Goal: Task Accomplishment & Management: Use online tool/utility

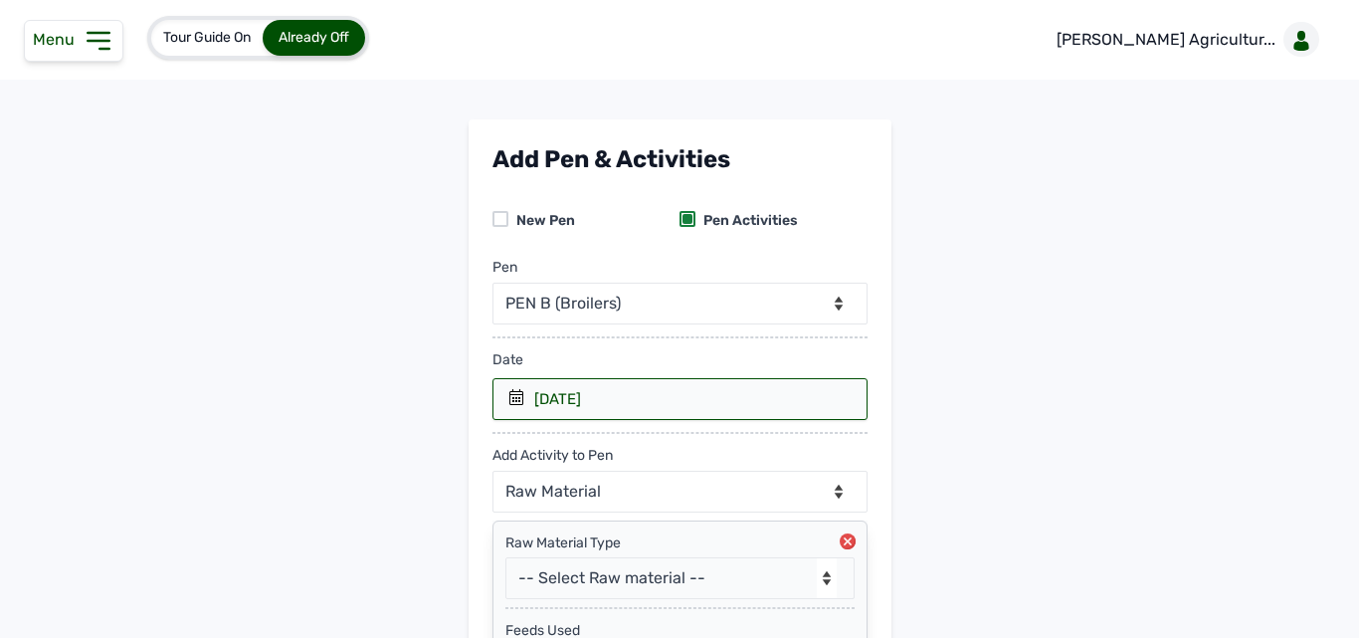
select select "me00sq3e0909"
select select "Raw Material"
select select "Kg"
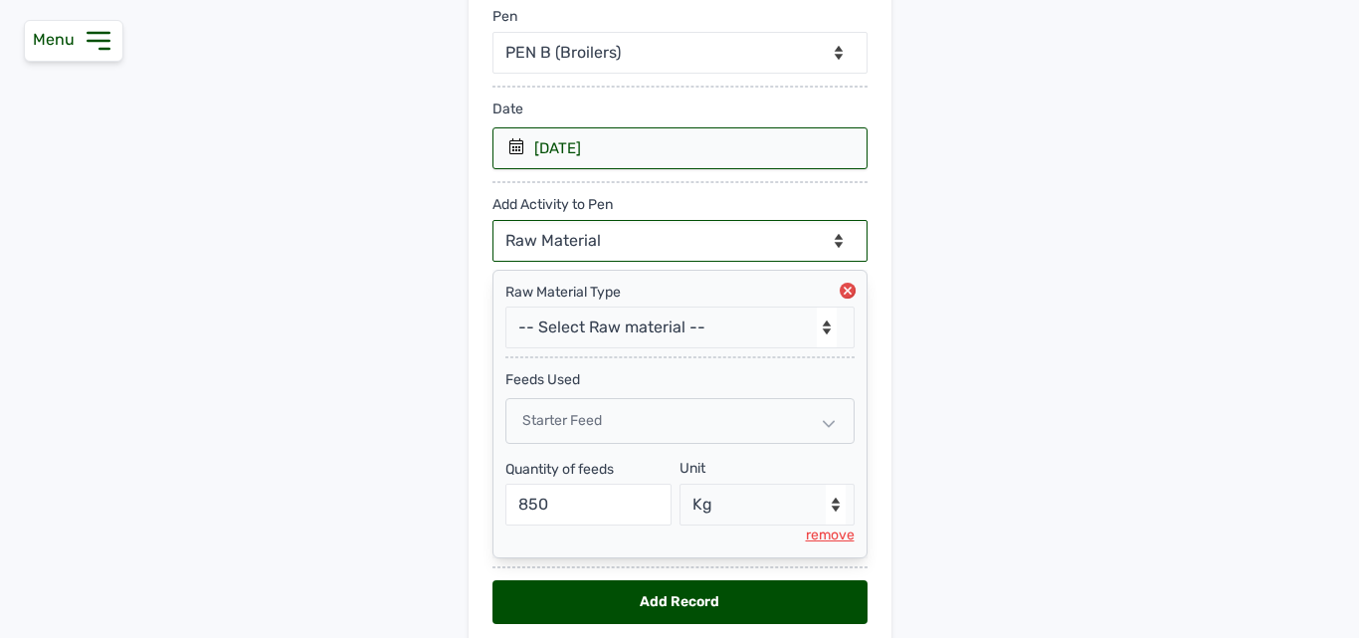
click at [688, 229] on select "--Can select multiple activity to add-- Raw Material Losses Weight" at bounding box center [679, 241] width 375 height 42
select select "Losses"
click at [492, 220] on select "--Can select multiple activity to add-- Raw Material Losses Weight" at bounding box center [679, 241] width 375 height 42
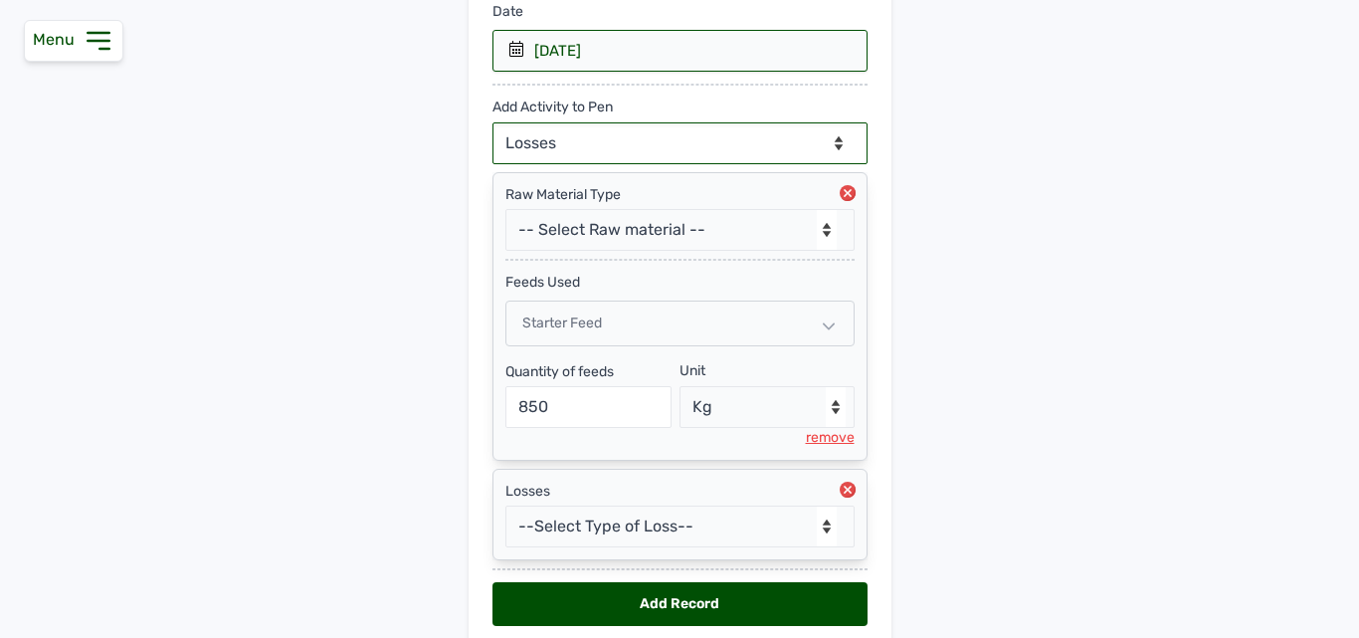
scroll to position [432, 0]
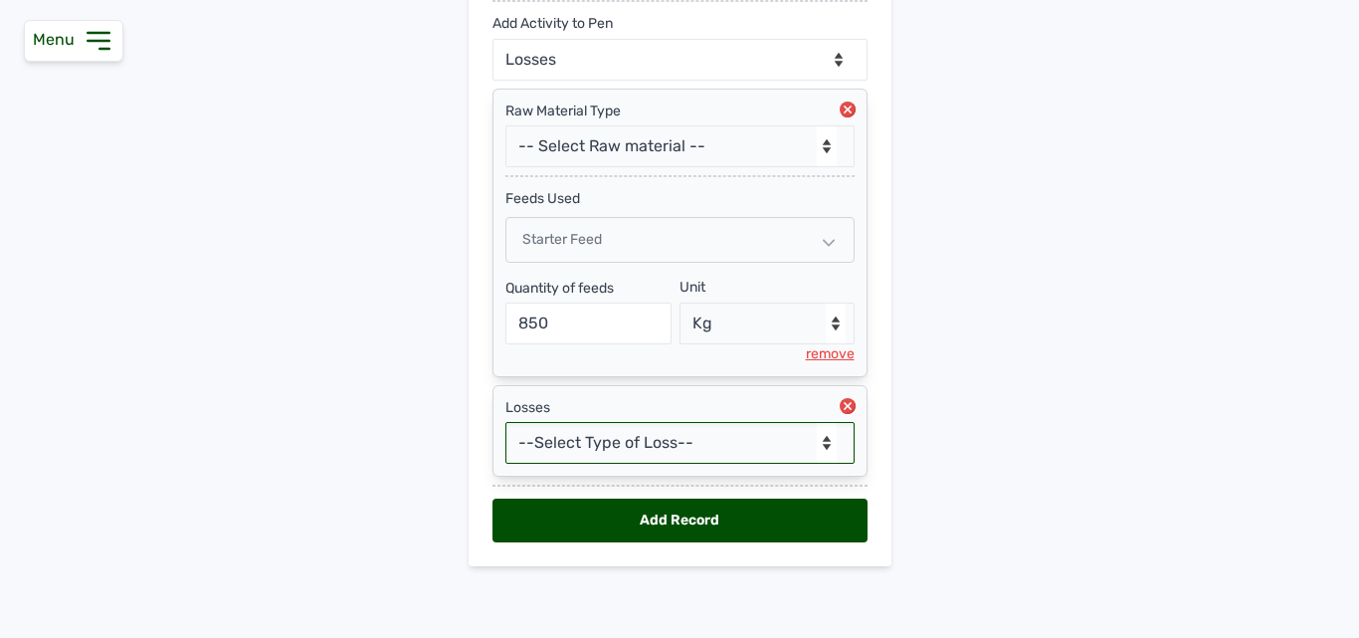
click at [650, 432] on select "--Select Type of Loss-- Mortality Culled Theft" at bounding box center [679, 443] width 349 height 42
click at [505, 422] on select "--Select Type of Loss-- Mortality Culled Theft" at bounding box center [679, 443] width 349 height 42
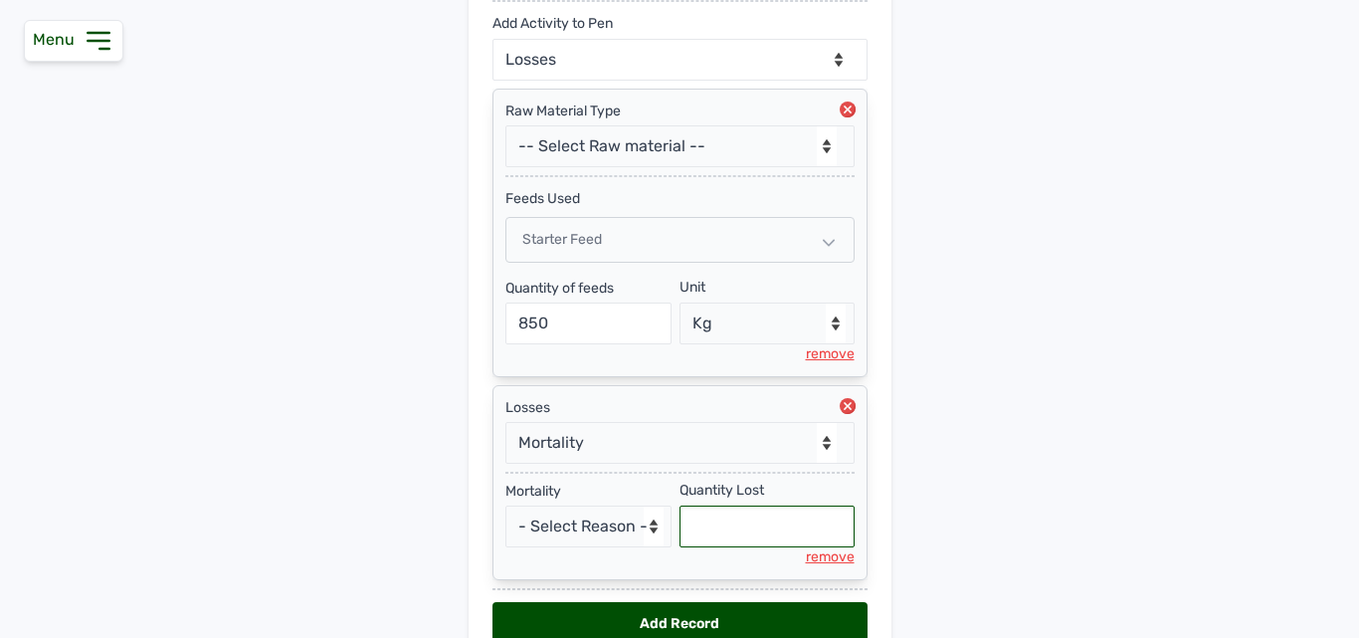
click at [732, 507] on input "text" at bounding box center [766, 526] width 175 height 42
select select "null"
type input "39"
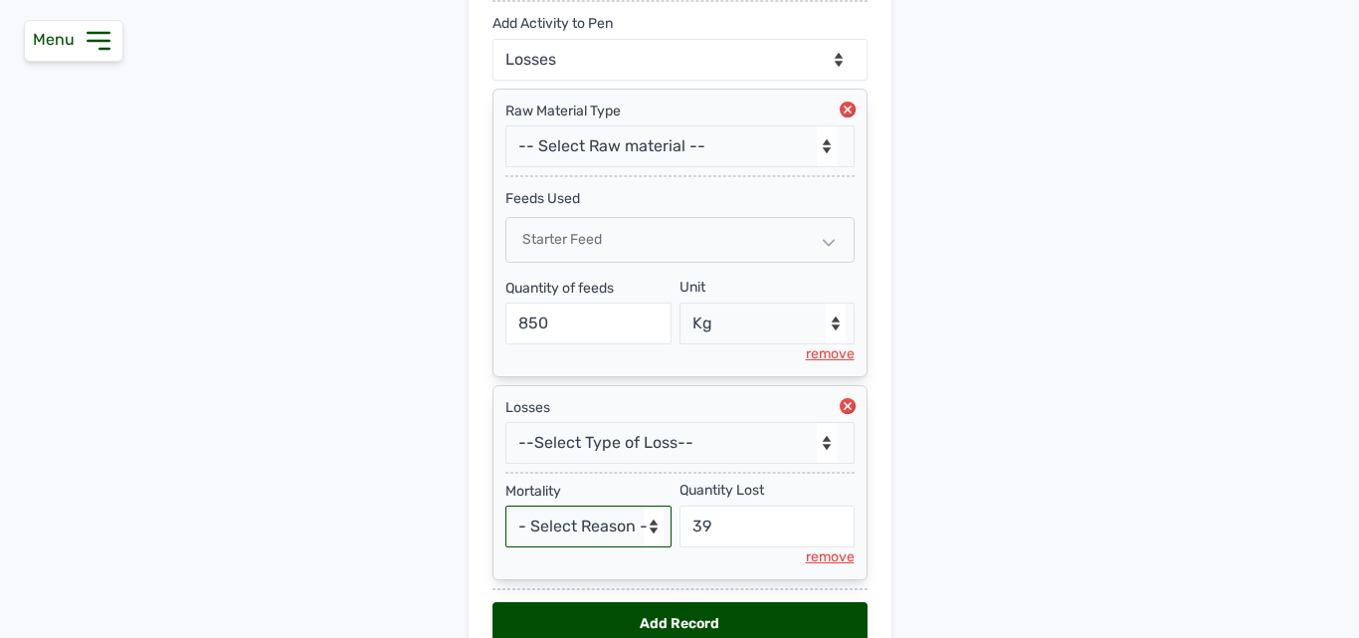
click at [613, 531] on select "- Select Reason - Disease Late Vaccination Wrong Vaccination Heat [MEDICAL_DATA…" at bounding box center [588, 526] width 167 height 42
select select "Others"
click at [505, 505] on select "- Select Reason - Disease Late Vaccination Wrong Vaccination Heat [MEDICAL_DATA…" at bounding box center [588, 526] width 167 height 42
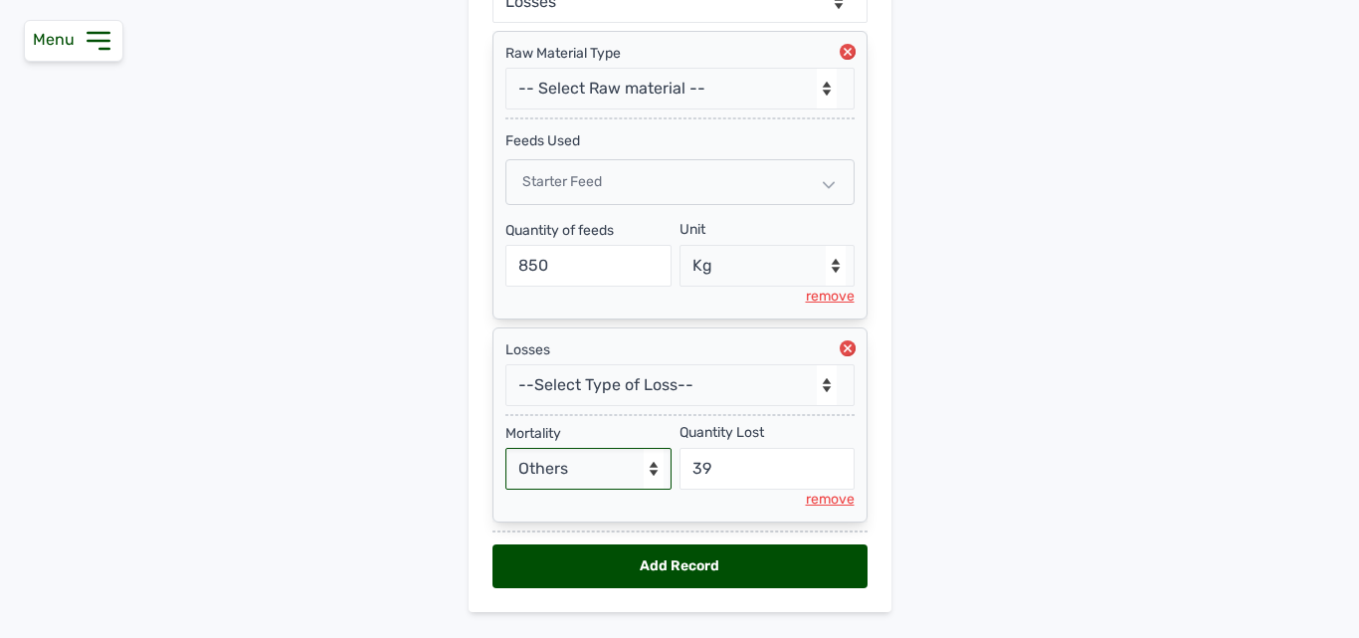
scroll to position [535, 0]
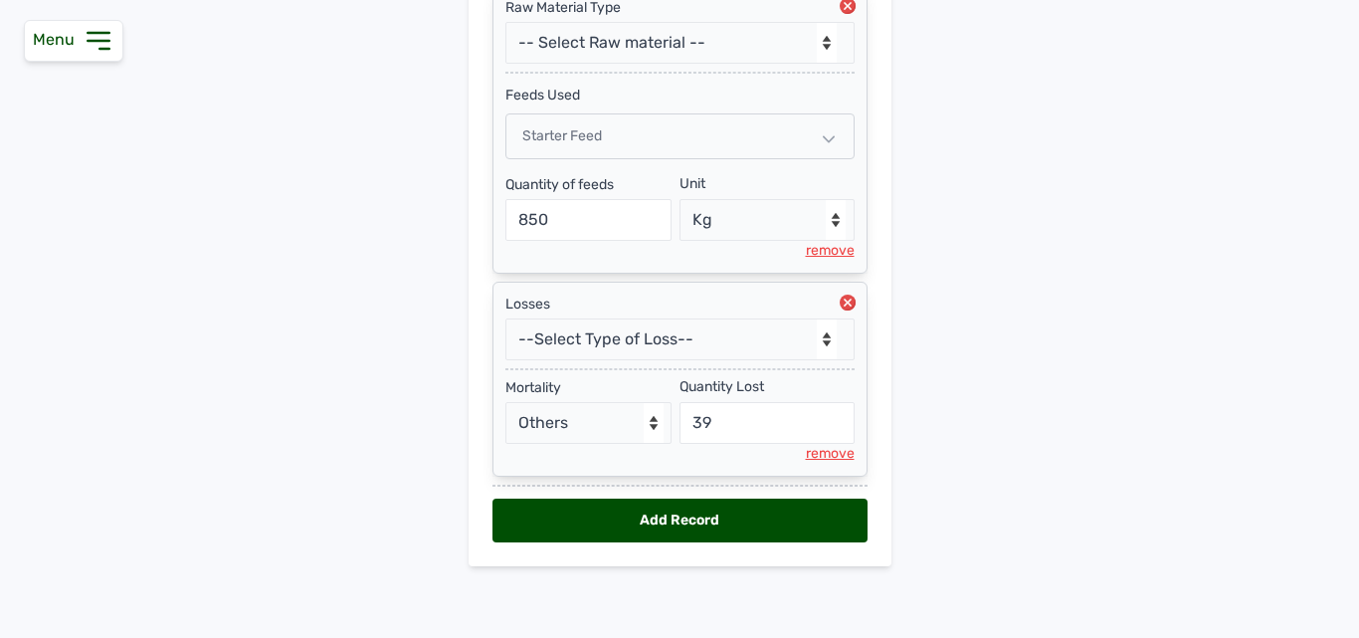
click at [580, 504] on div "Add Record" at bounding box center [679, 520] width 375 height 44
select select "null"
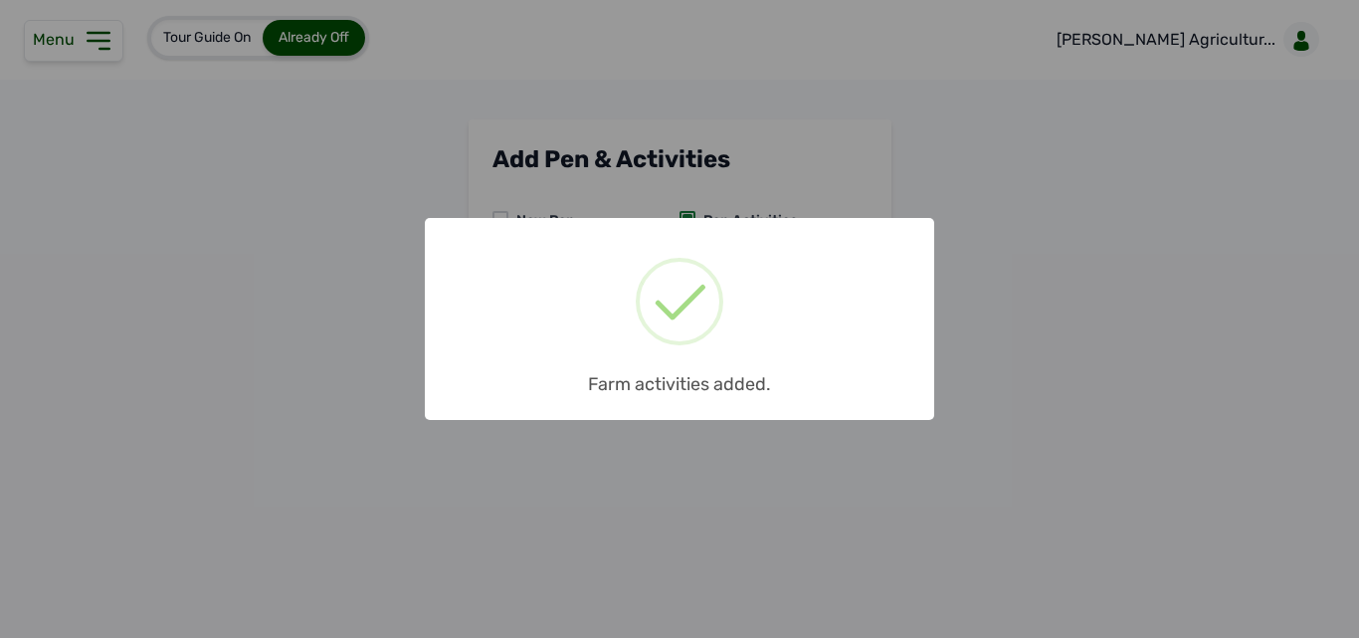
scroll to position [0, 0]
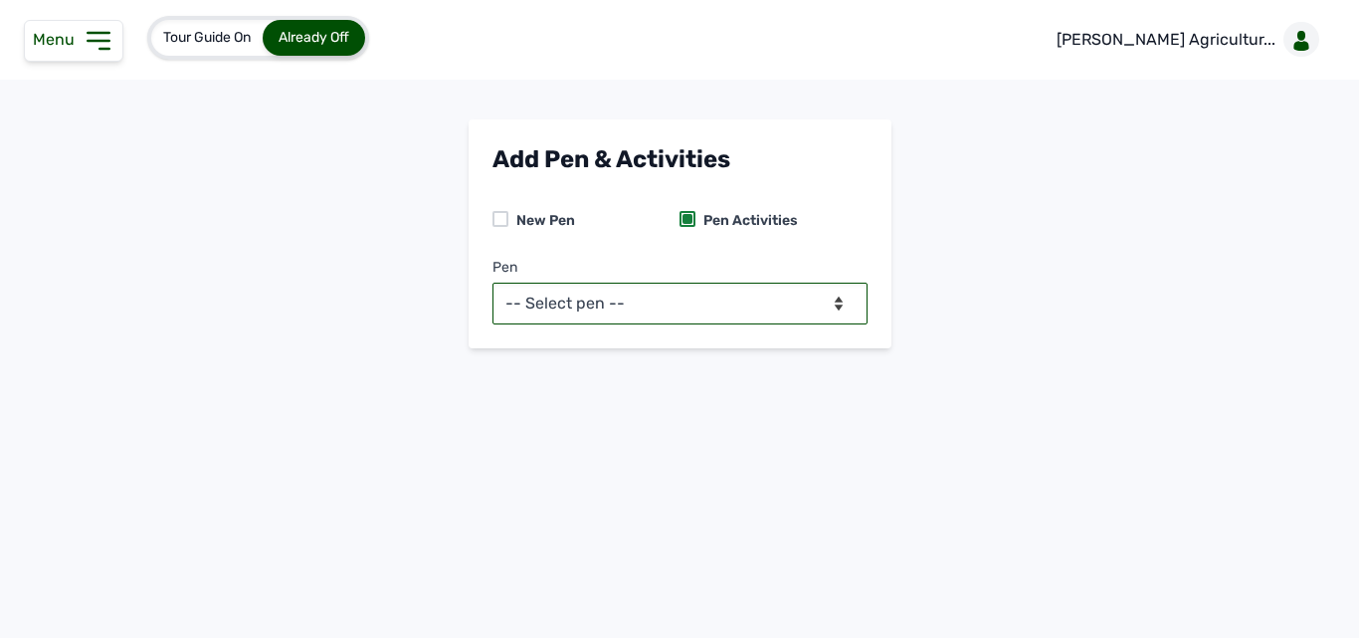
click at [745, 297] on select "-- Select pen -- PEN A (Broilers) PEN B (Broilers)" at bounding box center [679, 304] width 375 height 42
select select "me00sq3e0909"
click at [492, 283] on select "-- Select pen -- PEN A (Broilers) PEN B (Broilers)" at bounding box center [679, 304] width 375 height 42
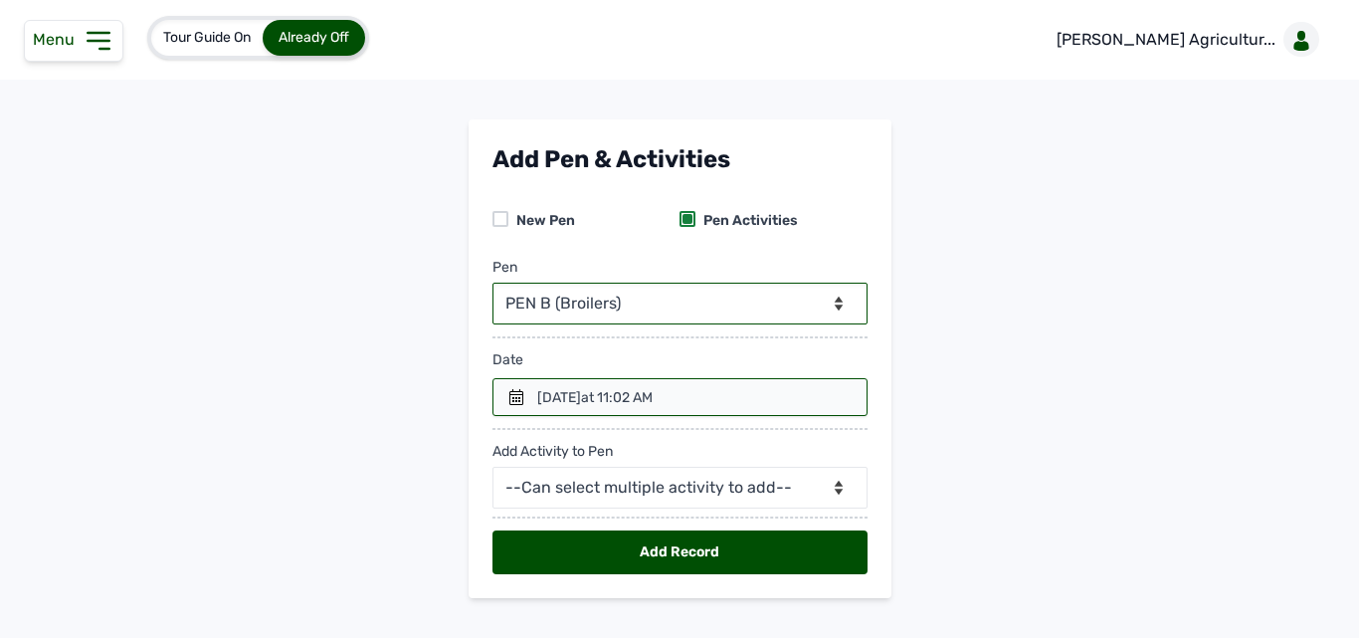
click at [748, 307] on select "-- Select pen -- PEN A (Broilers) PEN B (Broilers)" at bounding box center [679, 304] width 375 height 42
click at [900, 436] on main "Add Pen & Activities New Pen Pen Activities Pen -- Select pen -- PEN A (Broiler…" at bounding box center [679, 374] width 1359 height 510
click at [771, 385] on div at bounding box center [679, 397] width 375 height 38
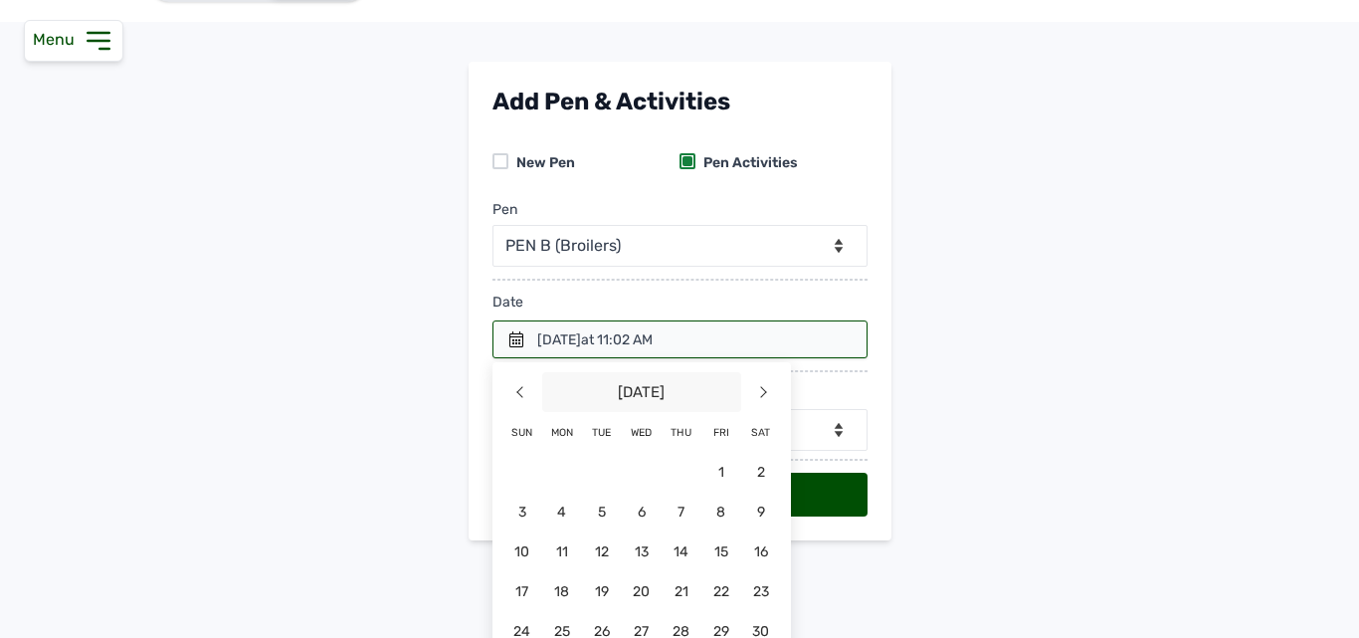
scroll to position [120, 0]
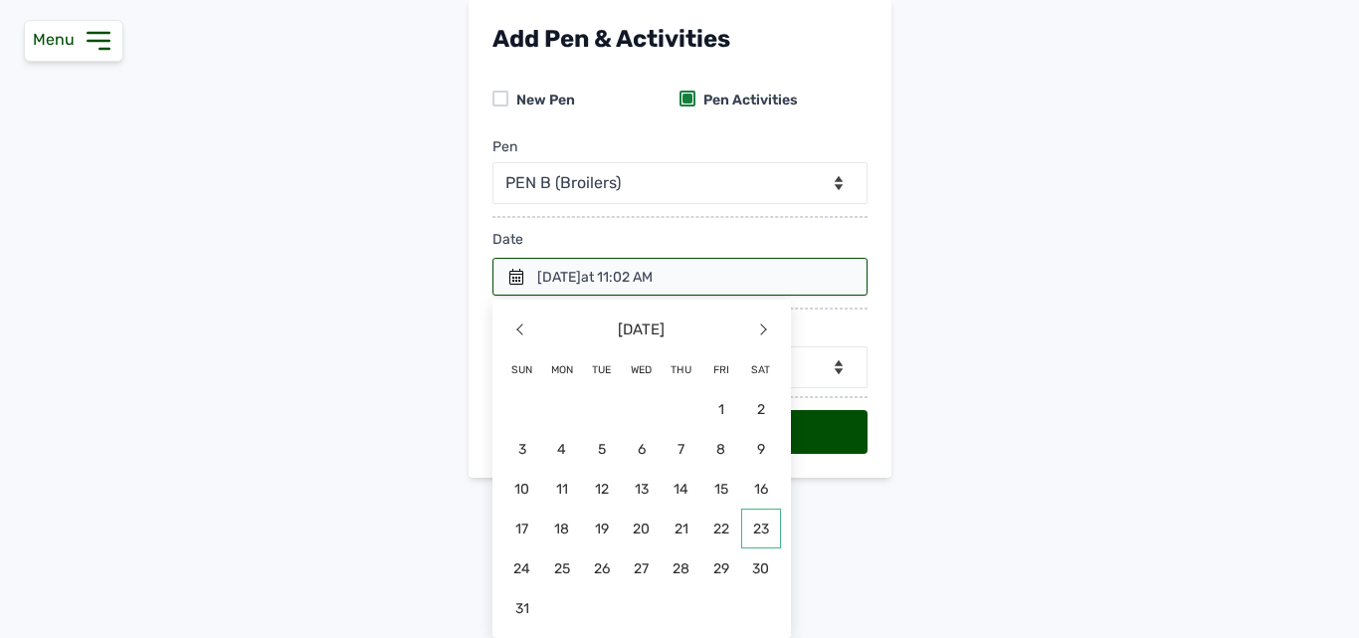
click at [749, 536] on span "23" at bounding box center [761, 528] width 40 height 40
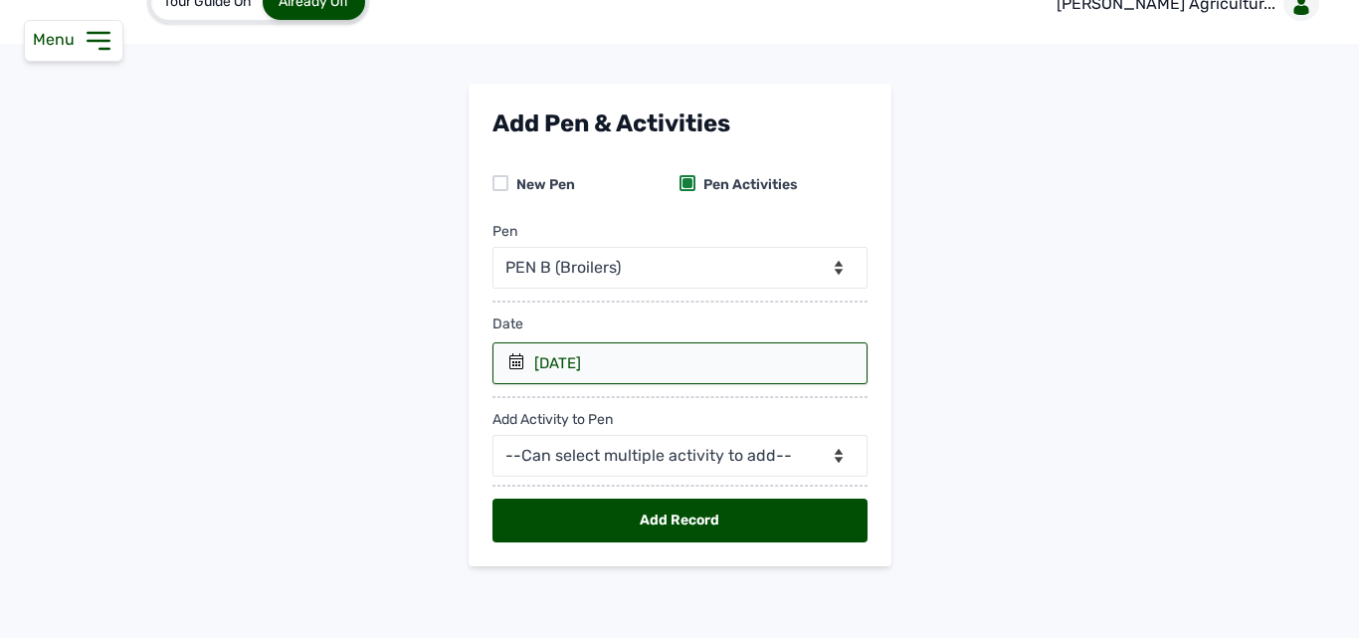
scroll to position [36, 0]
click at [685, 468] on select "--Can select multiple activity to add-- Raw Material Losses Weight" at bounding box center [679, 456] width 375 height 42
select select "Raw Material"
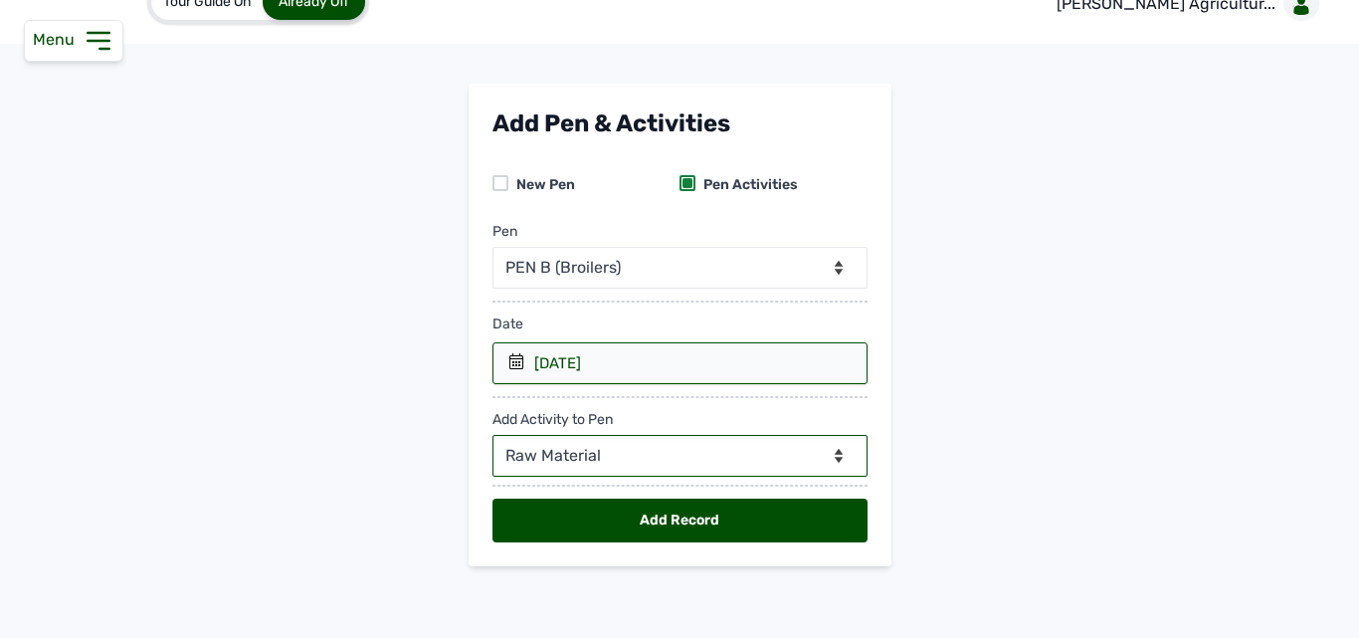
click at [492, 435] on select "--Can select multiple activity to add-- Raw Material Losses Weight" at bounding box center [679, 456] width 375 height 42
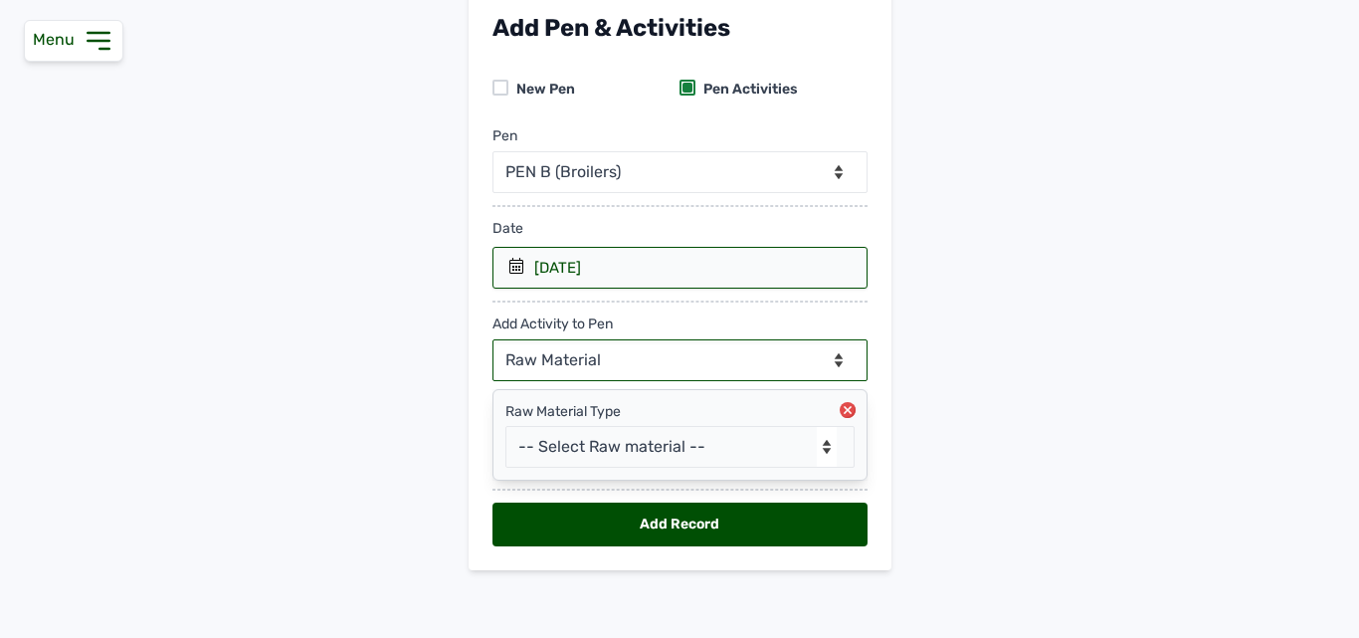
scroll to position [135, 0]
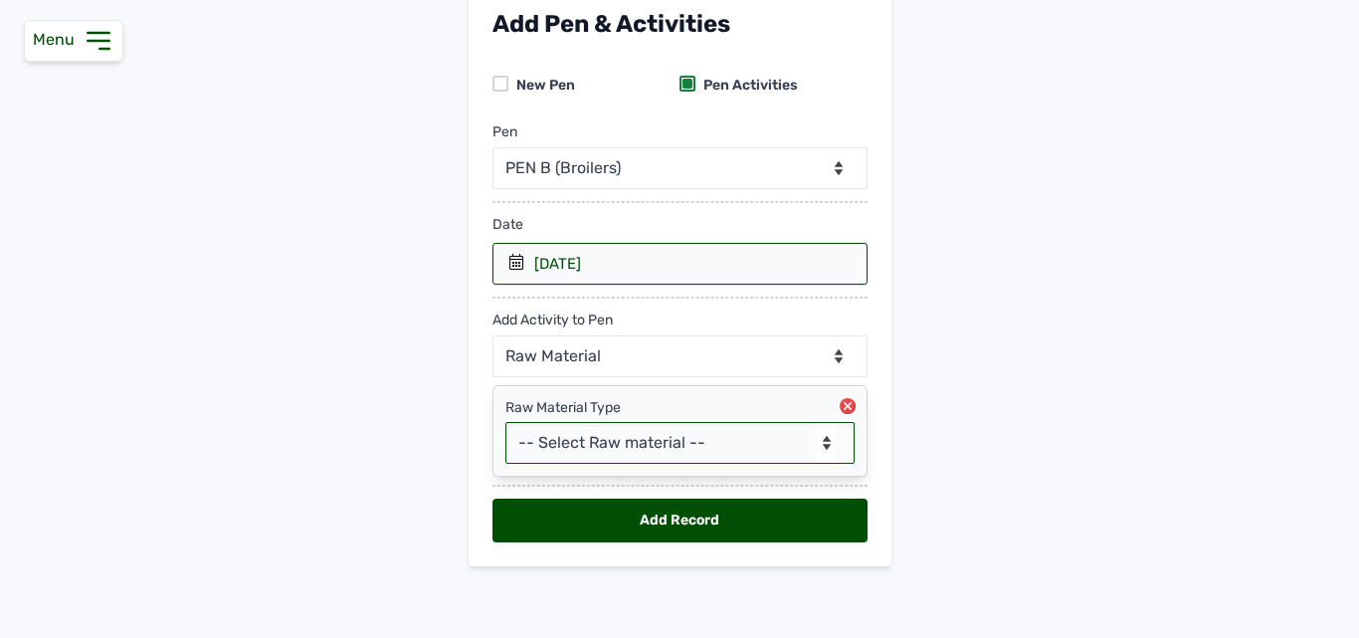
click at [684, 454] on select "-- Select Raw material -- feeds medications vaccines Biomass Fuel" at bounding box center [679, 443] width 349 height 42
select select "feeds"
click at [505, 422] on select "-- Select Raw material -- feeds medications vaccines Biomass Fuel" at bounding box center [679, 443] width 349 height 42
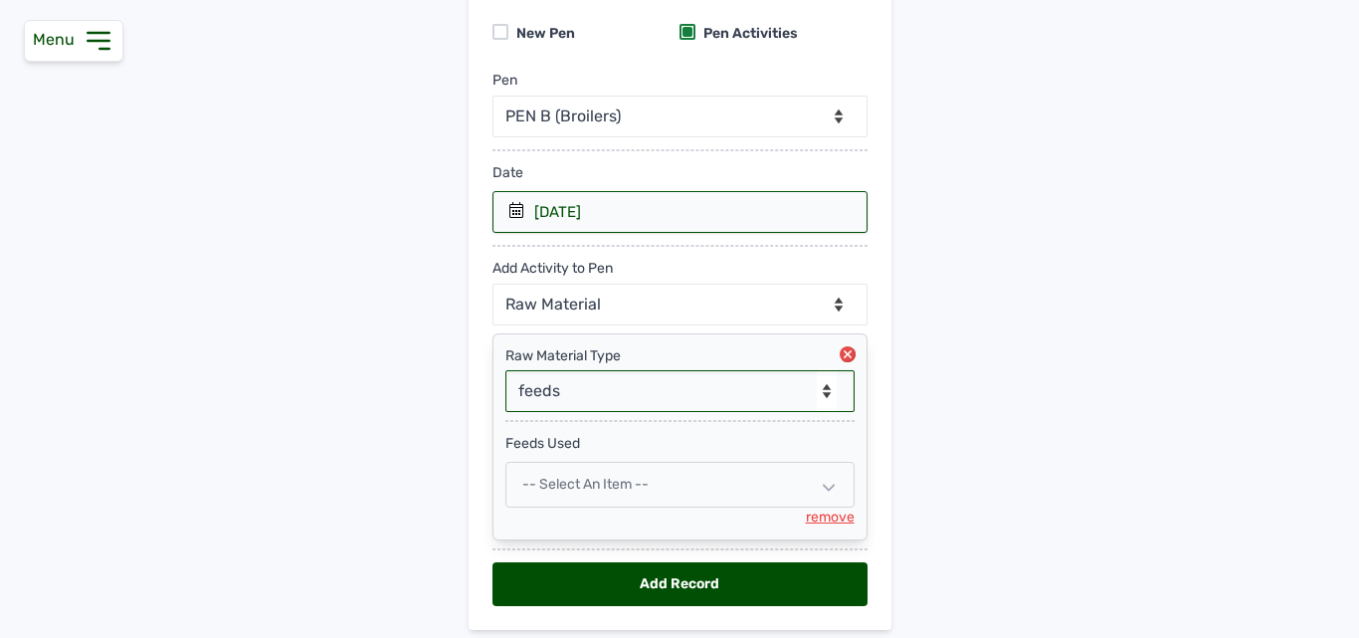
scroll to position [251, 0]
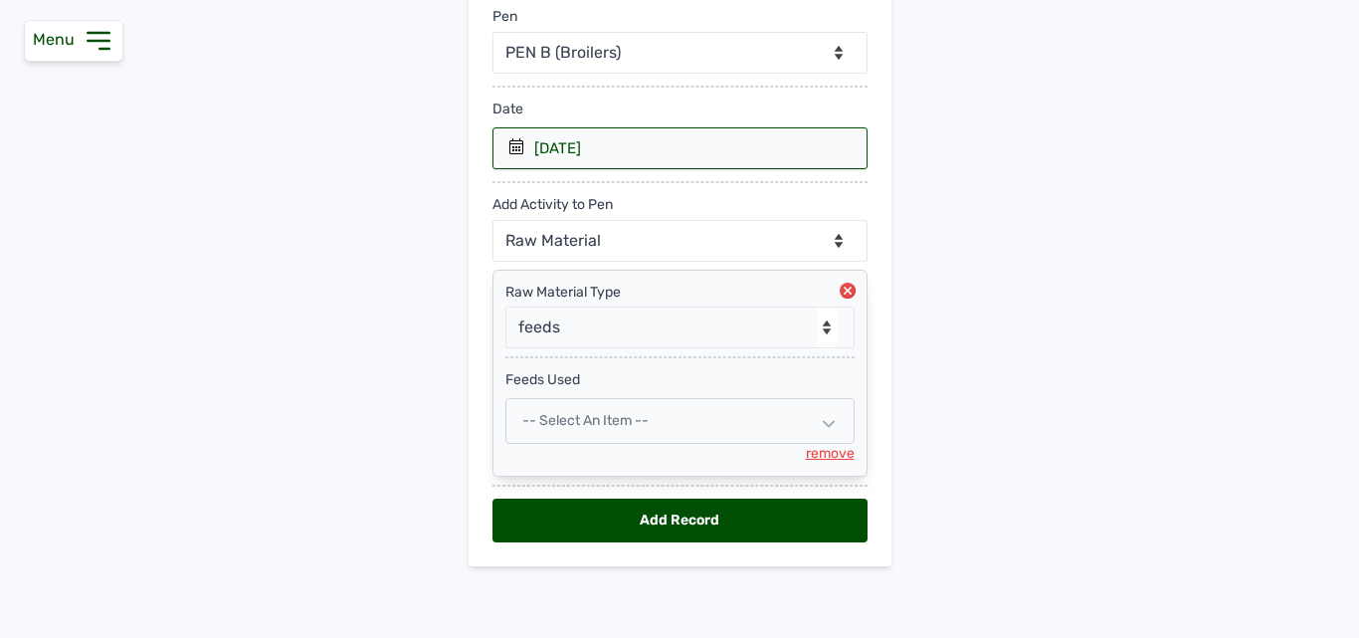
click at [645, 407] on div "-- Select an Item --" at bounding box center [679, 421] width 349 height 46
select select
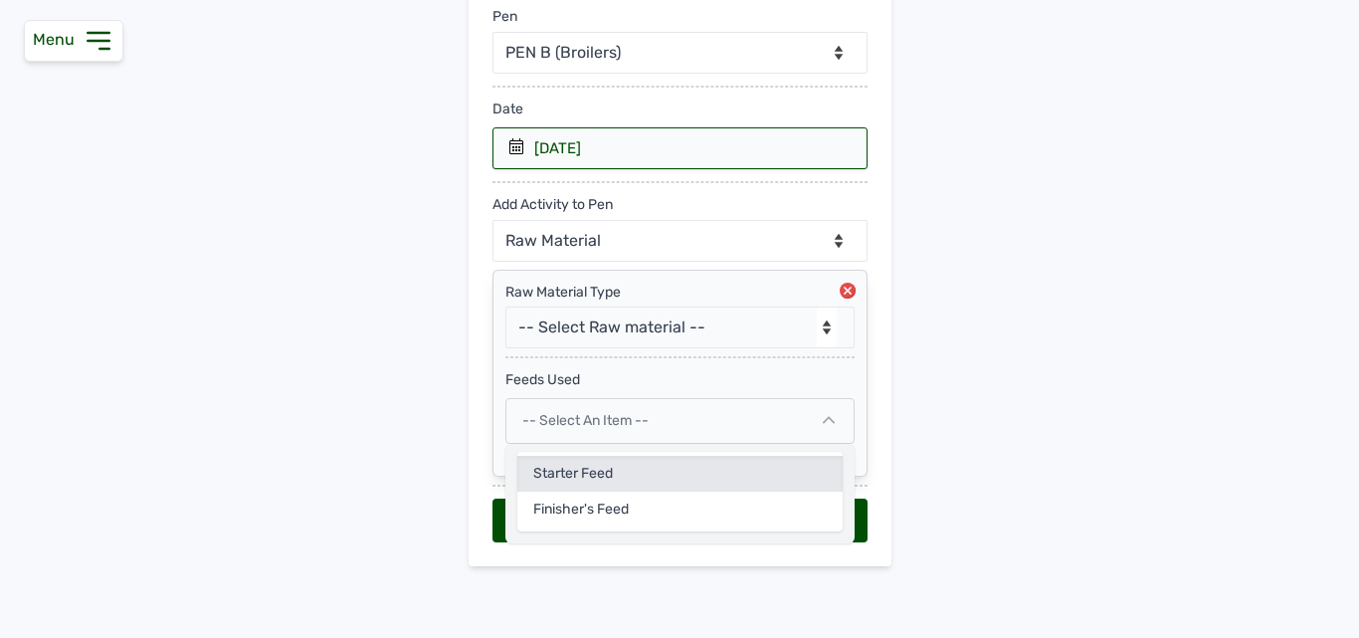
click at [629, 491] on div "Starter Feed" at bounding box center [679, 509] width 325 height 36
select select
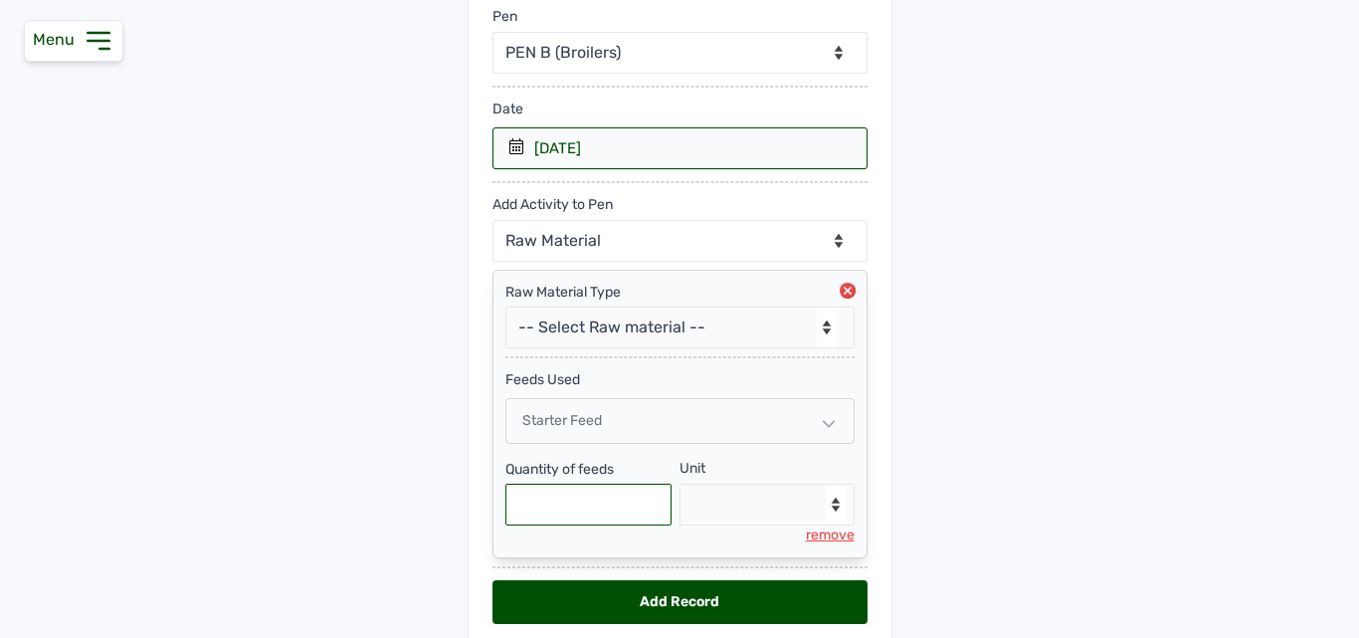
click at [594, 508] on input "text" at bounding box center [588, 504] width 167 height 42
type input "875"
click at [723, 515] on select "--Select unit-- Bag(s) Kg" at bounding box center [766, 504] width 175 height 42
select select "Kg"
click at [679, 483] on select "--Select unit-- Bag(s) Kg" at bounding box center [766, 504] width 175 height 42
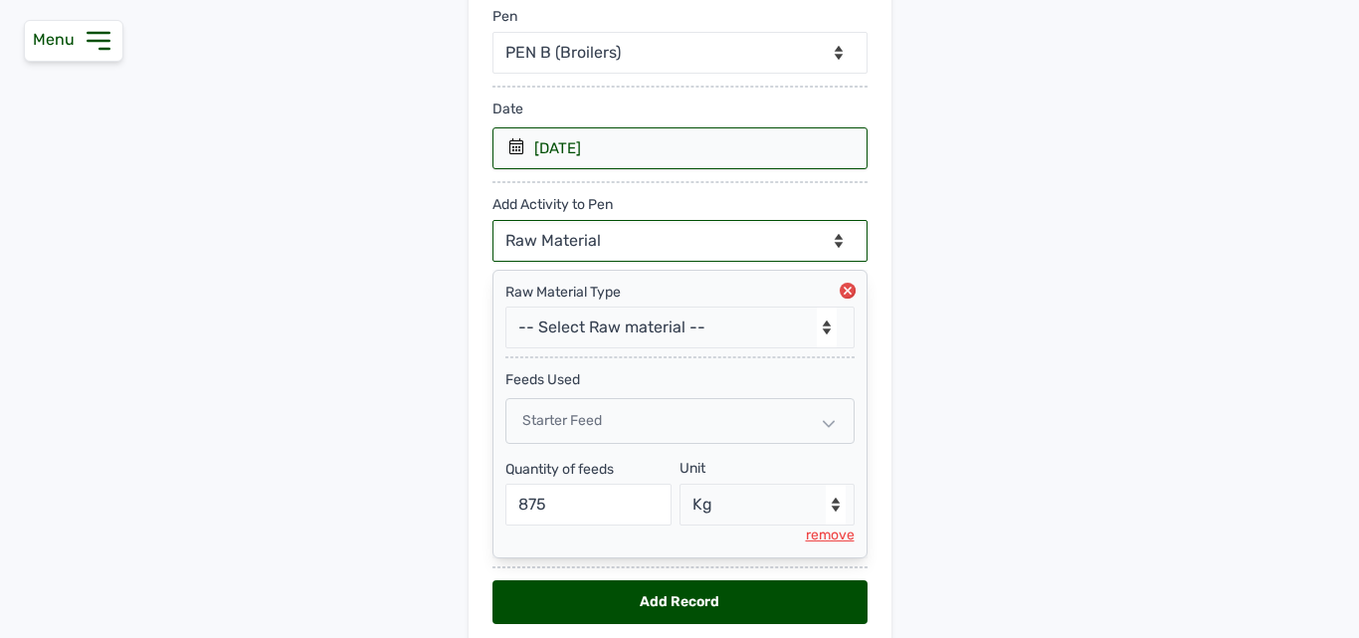
click at [547, 248] on select "--Can select multiple activity to add-- Raw Material Losses Weight" at bounding box center [679, 241] width 375 height 42
select select "Losses"
click at [492, 220] on select "--Can select multiple activity to add-- Raw Material Losses Weight" at bounding box center [679, 241] width 375 height 42
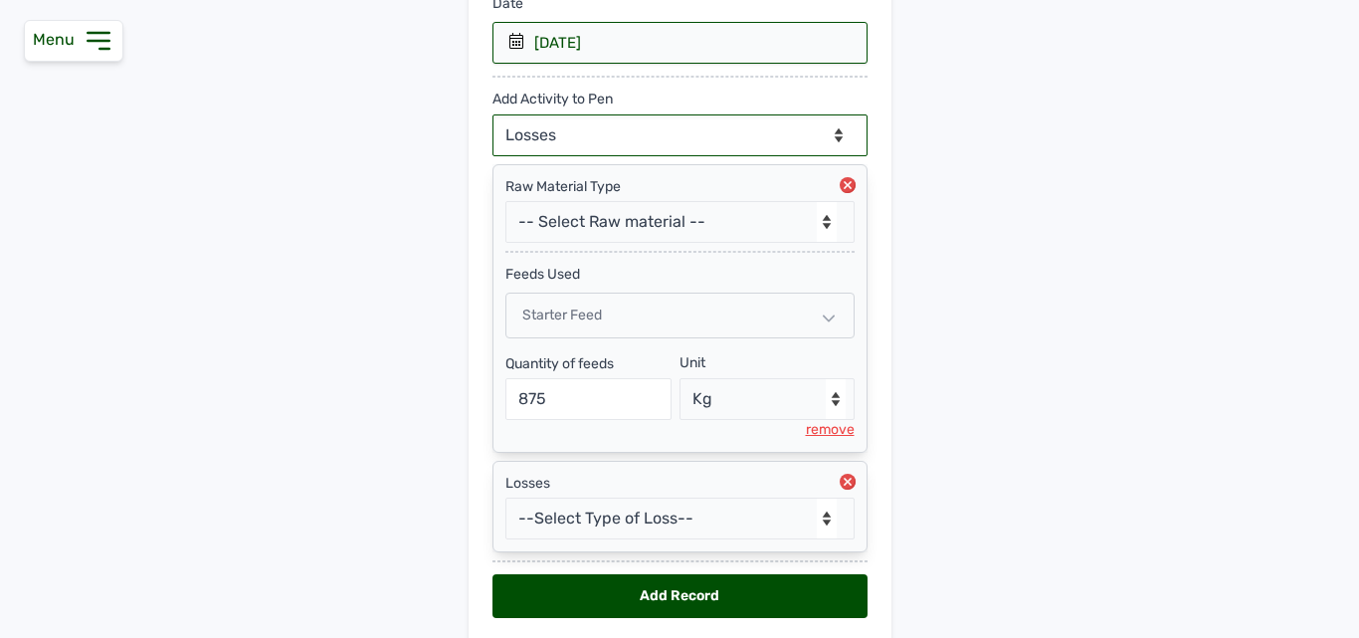
scroll to position [432, 0]
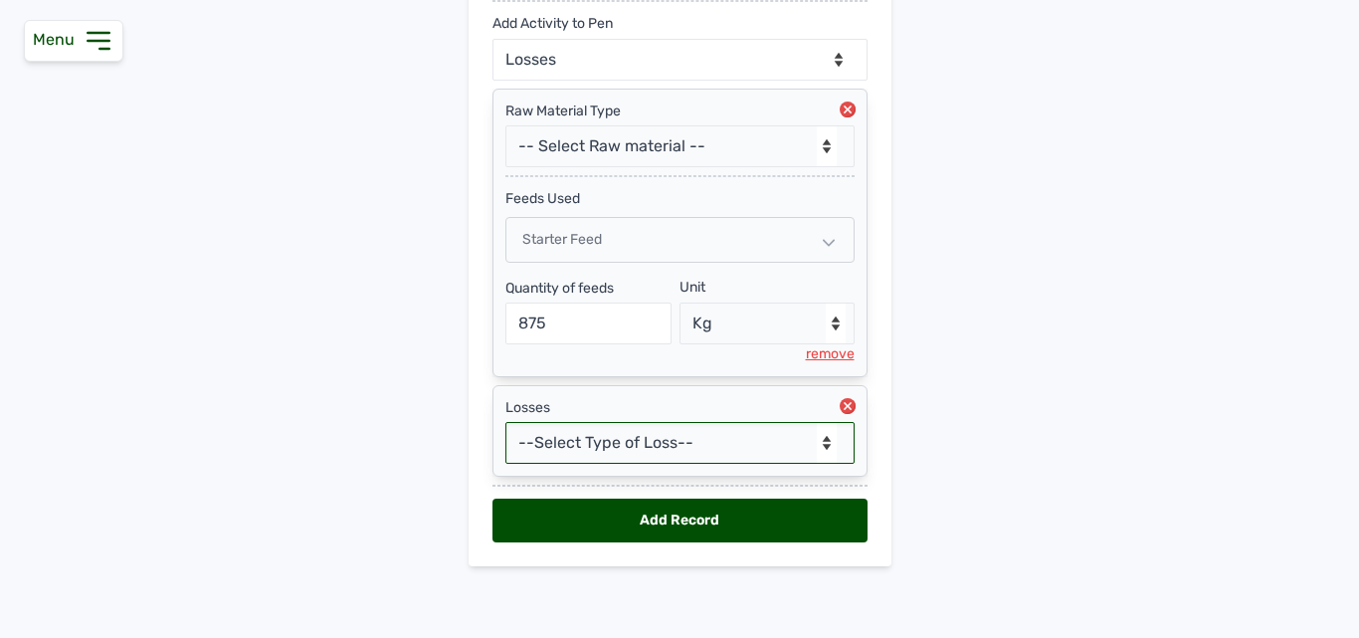
click at [568, 426] on select "--Select Type of Loss-- Mortality Culled Theft" at bounding box center [679, 443] width 349 height 42
click at [505, 422] on select "--Select Type of Loss-- Mortality Culled Theft" at bounding box center [679, 443] width 349 height 42
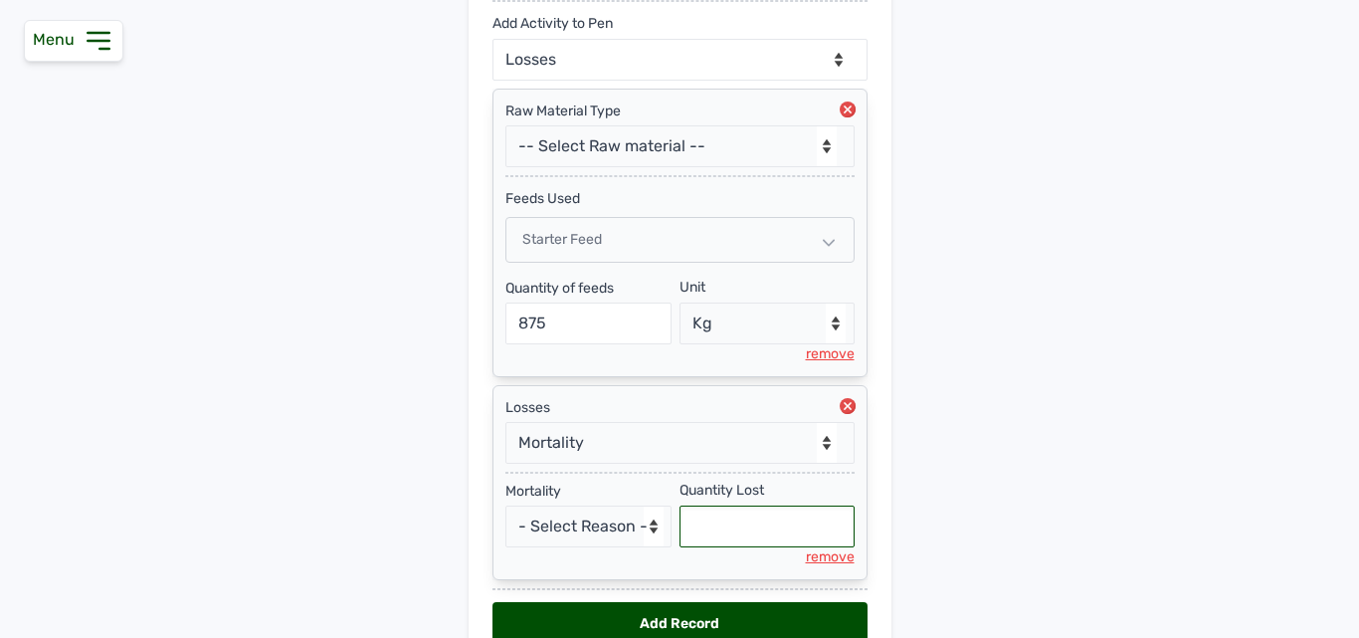
click at [724, 516] on input "text" at bounding box center [766, 526] width 175 height 42
select select "null"
type input "27"
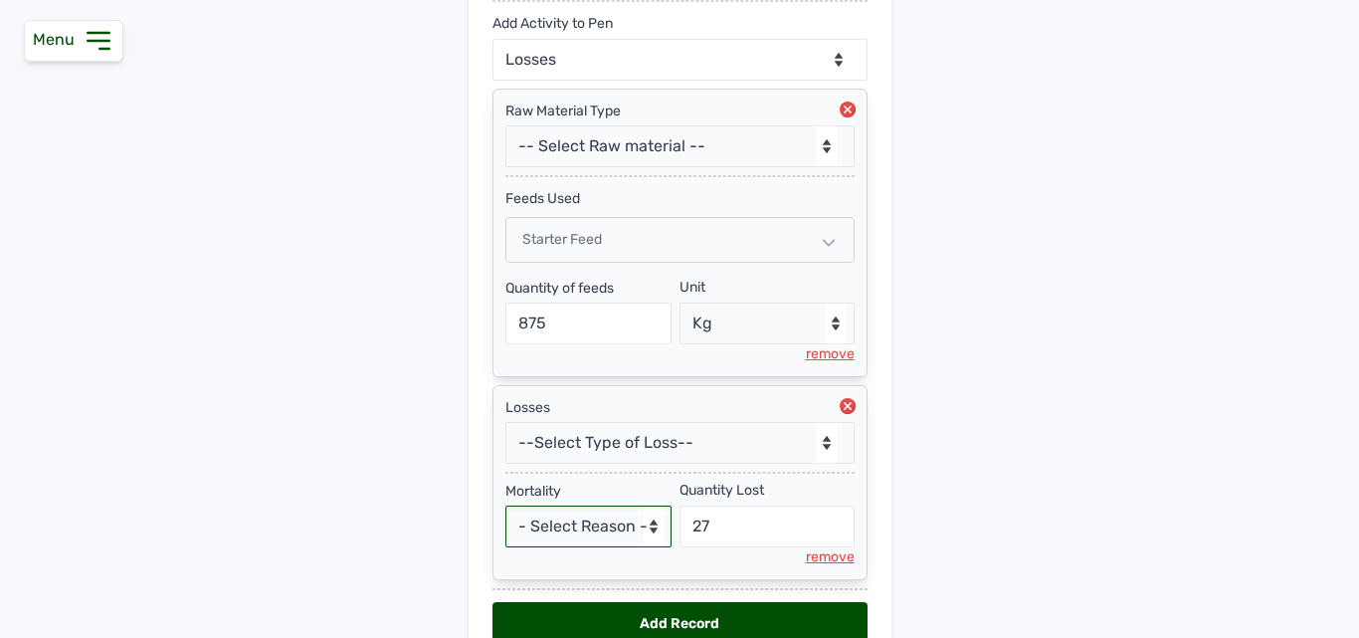
click at [616, 530] on select "- Select Reason - Disease Late Vaccination Wrong Vaccination Heat [MEDICAL_DATA…" at bounding box center [588, 526] width 167 height 42
select select "Others"
click at [505, 505] on select "- Select Reason - Disease Late Vaccination Wrong Vaccination Heat [MEDICAL_DATA…" at bounding box center [588, 526] width 167 height 42
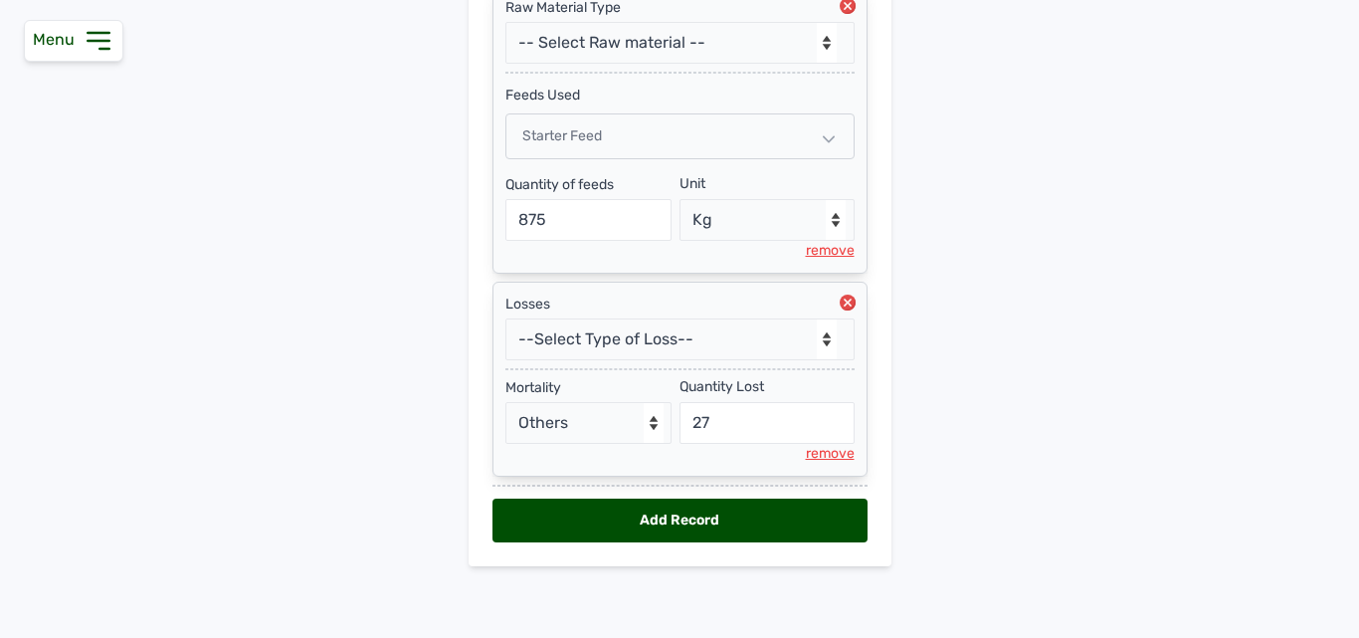
click at [645, 526] on div "Add Record" at bounding box center [679, 520] width 375 height 44
select select "null"
select select
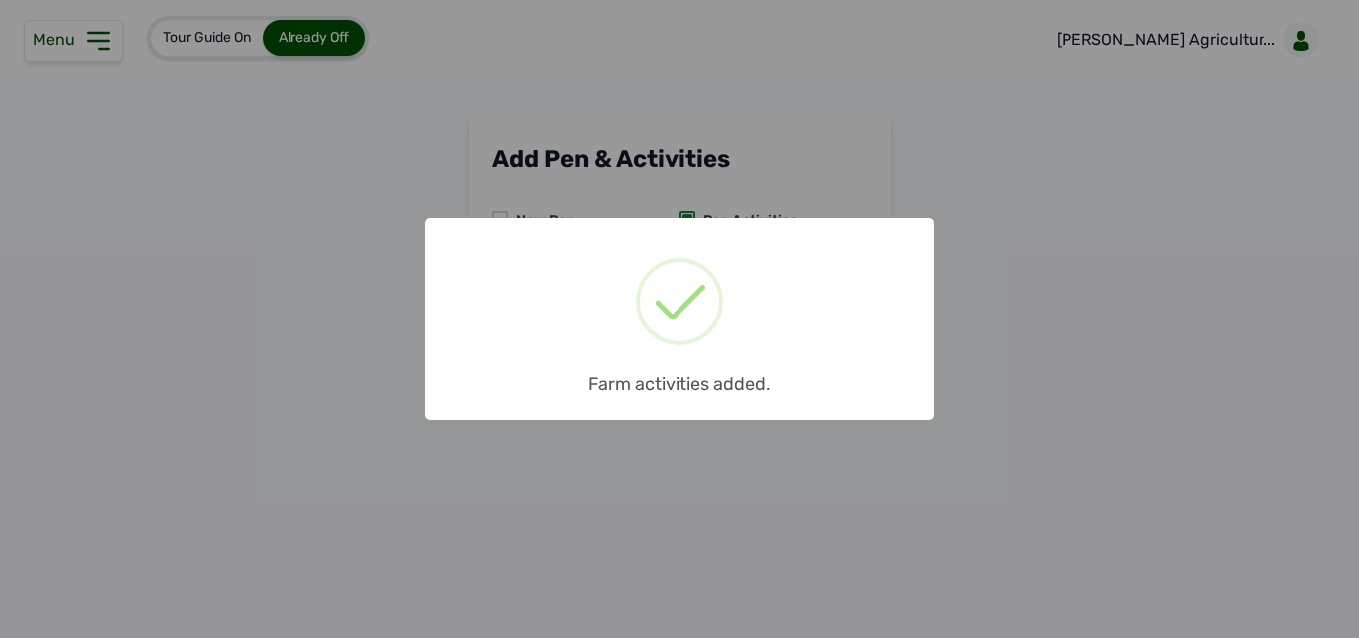
scroll to position [0, 0]
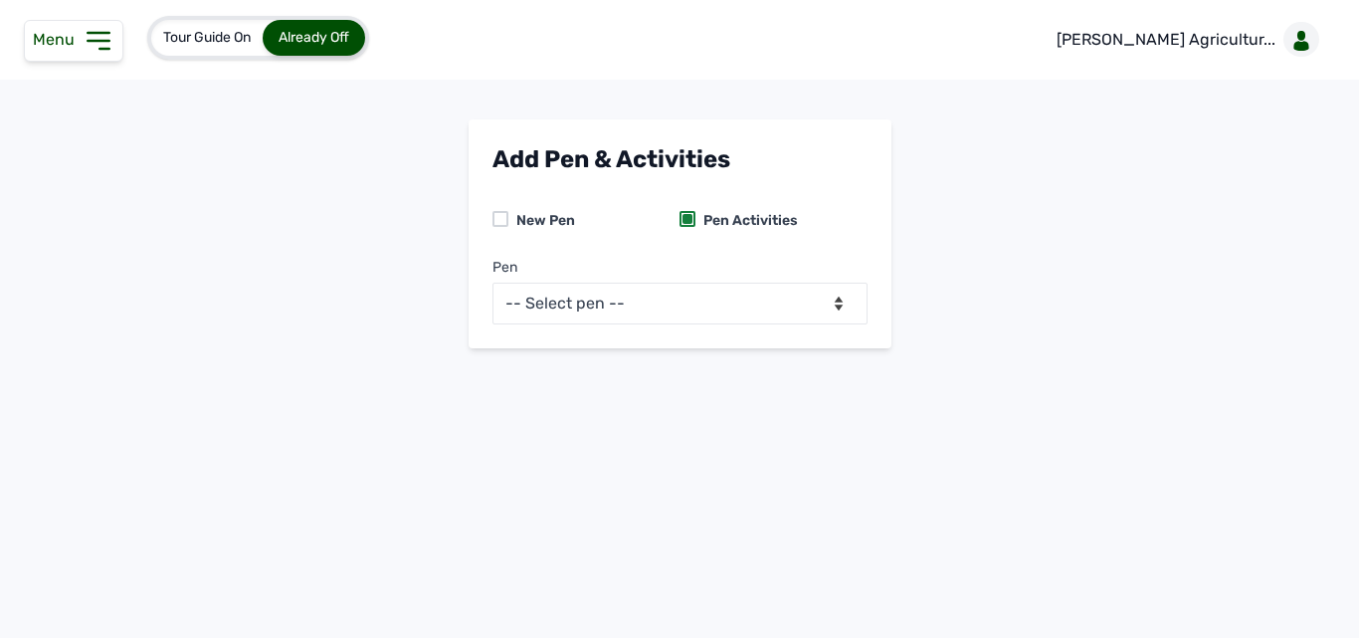
click at [100, 46] on icon at bounding box center [99, 41] width 32 height 32
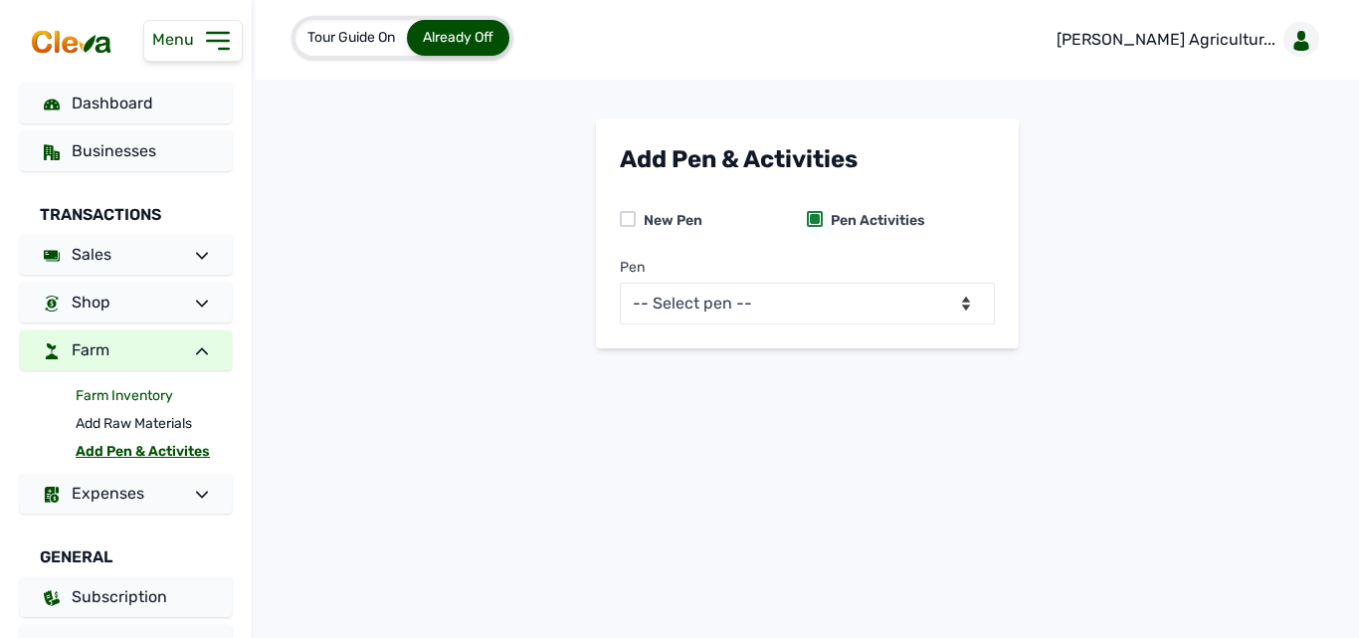
click at [141, 393] on link "Farm Inventory" at bounding box center [154, 396] width 156 height 28
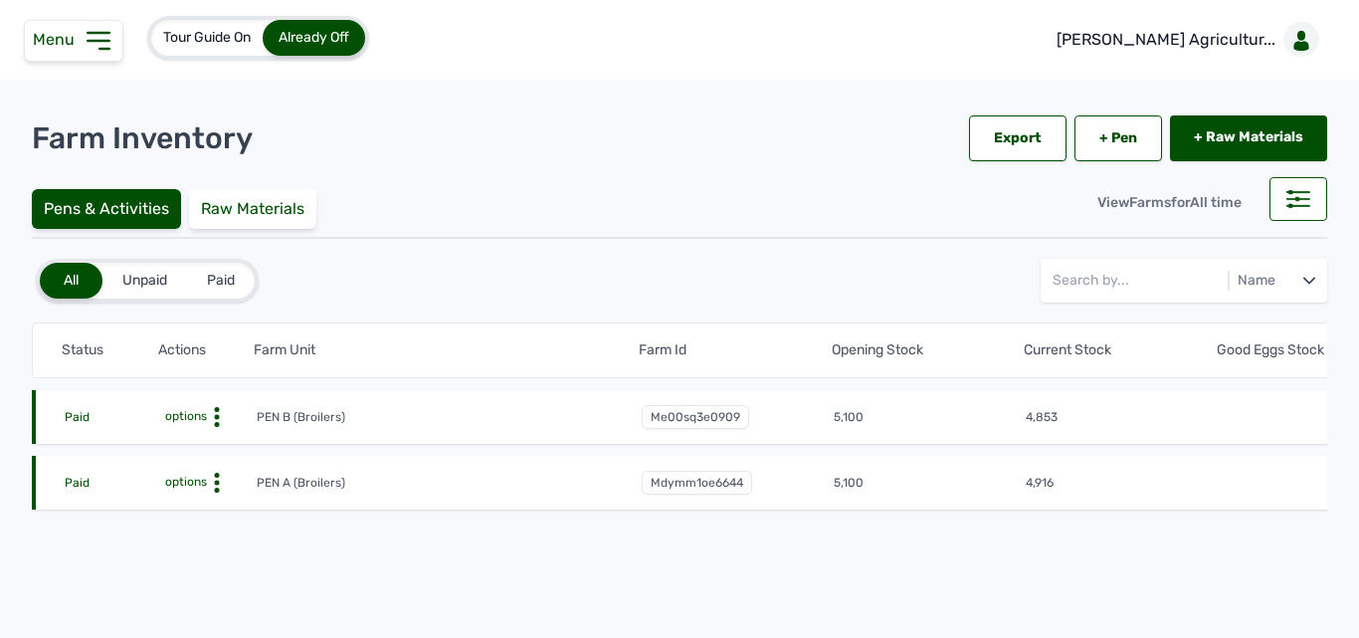
click at [217, 419] on circle at bounding box center [216, 417] width 5 height 5
click at [198, 456] on div "Farm Activities" at bounding box center [182, 448] width 141 height 24
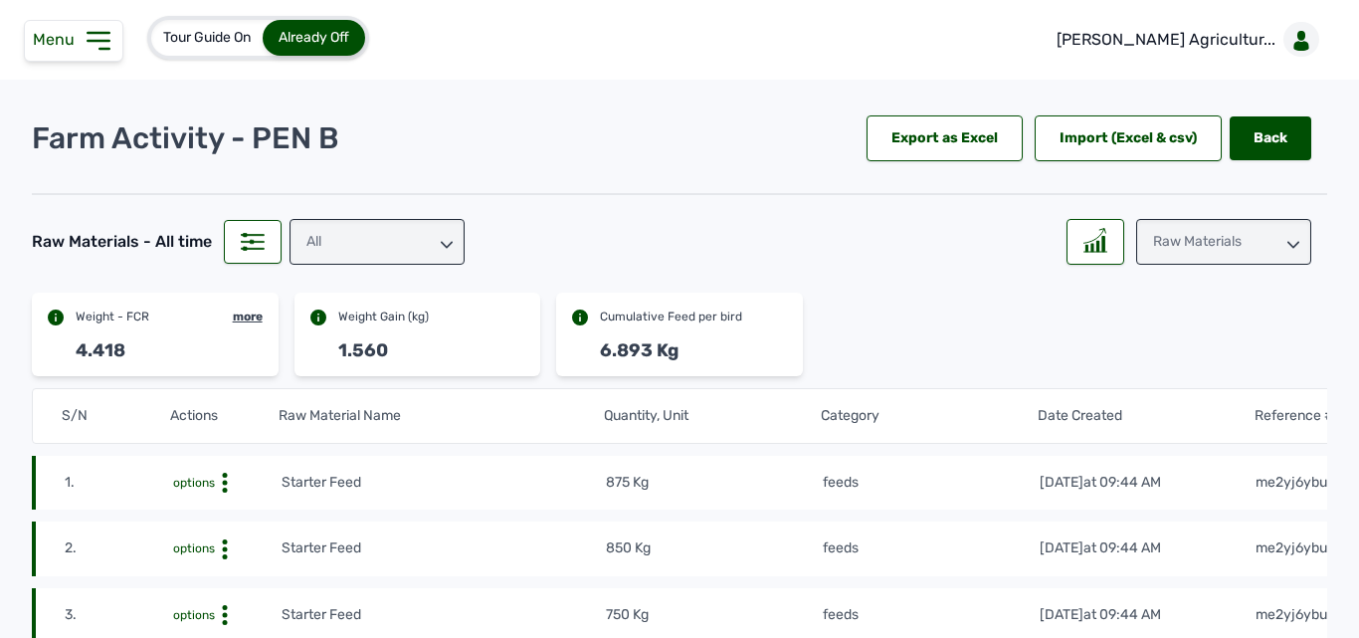
click at [390, 222] on div "All" at bounding box center [377, 242] width 175 height 46
click at [1235, 244] on div "Raw Materials" at bounding box center [1223, 242] width 175 height 46
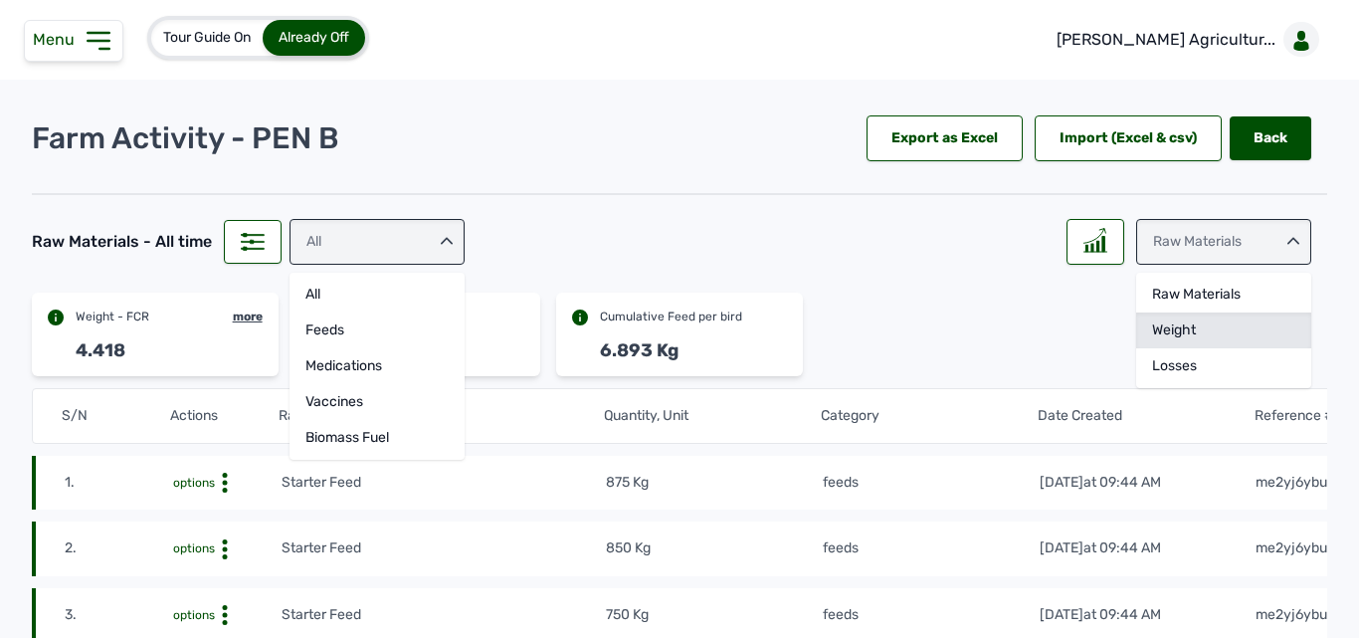
click at [1183, 348] on div "Weight" at bounding box center [1223, 366] width 175 height 36
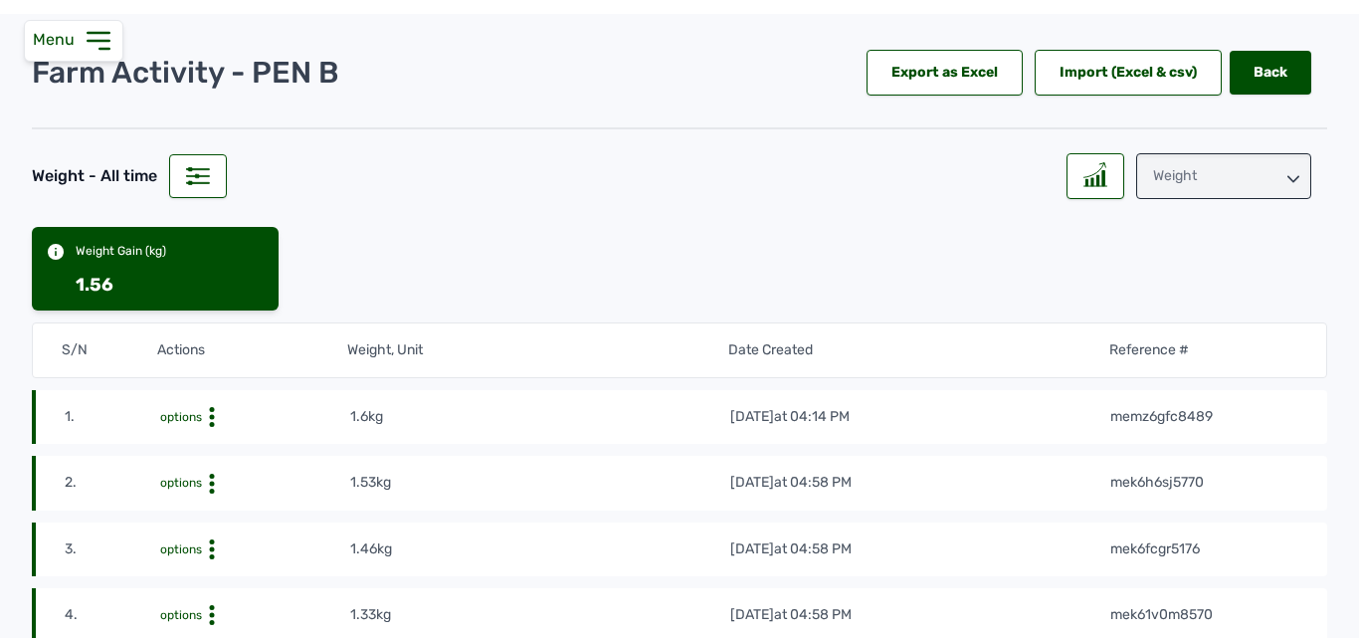
scroll to position [36, 0]
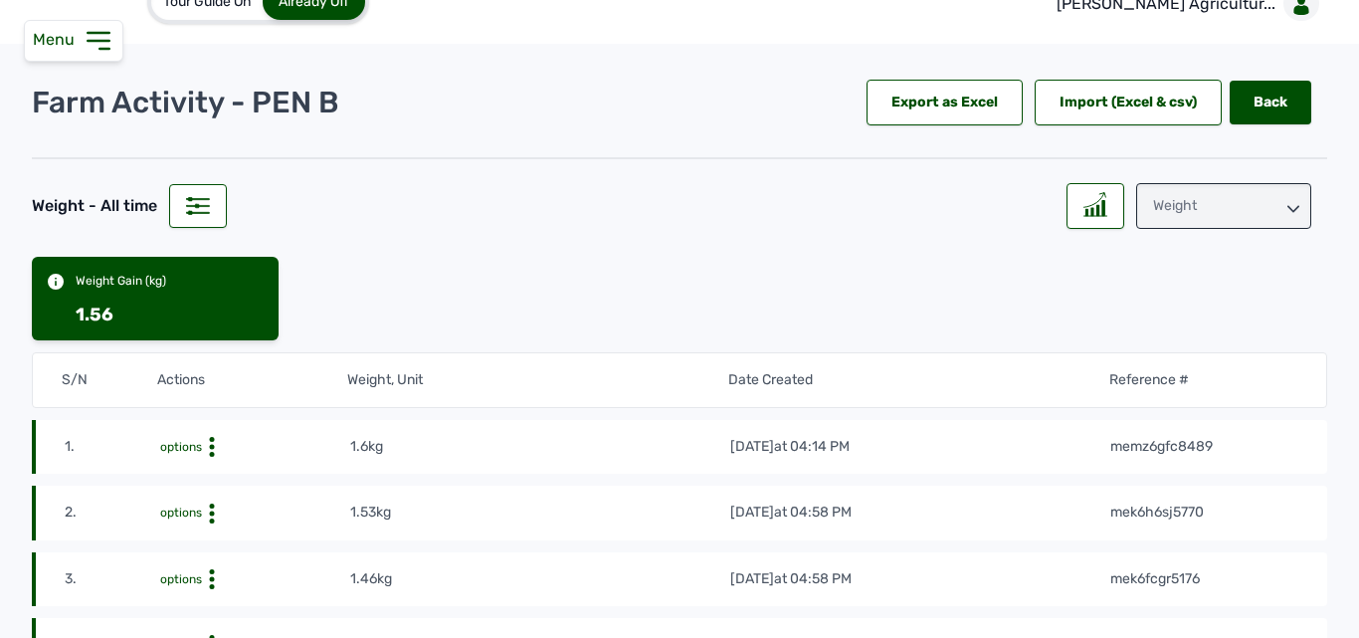
click at [1184, 207] on div "Weight" at bounding box center [1223, 206] width 175 height 46
click at [1173, 312] on div "Weight" at bounding box center [1223, 330] width 175 height 36
click at [1187, 199] on div "Weight" at bounding box center [1223, 206] width 175 height 46
click at [1168, 277] on div "Raw Materials" at bounding box center [1223, 295] width 175 height 36
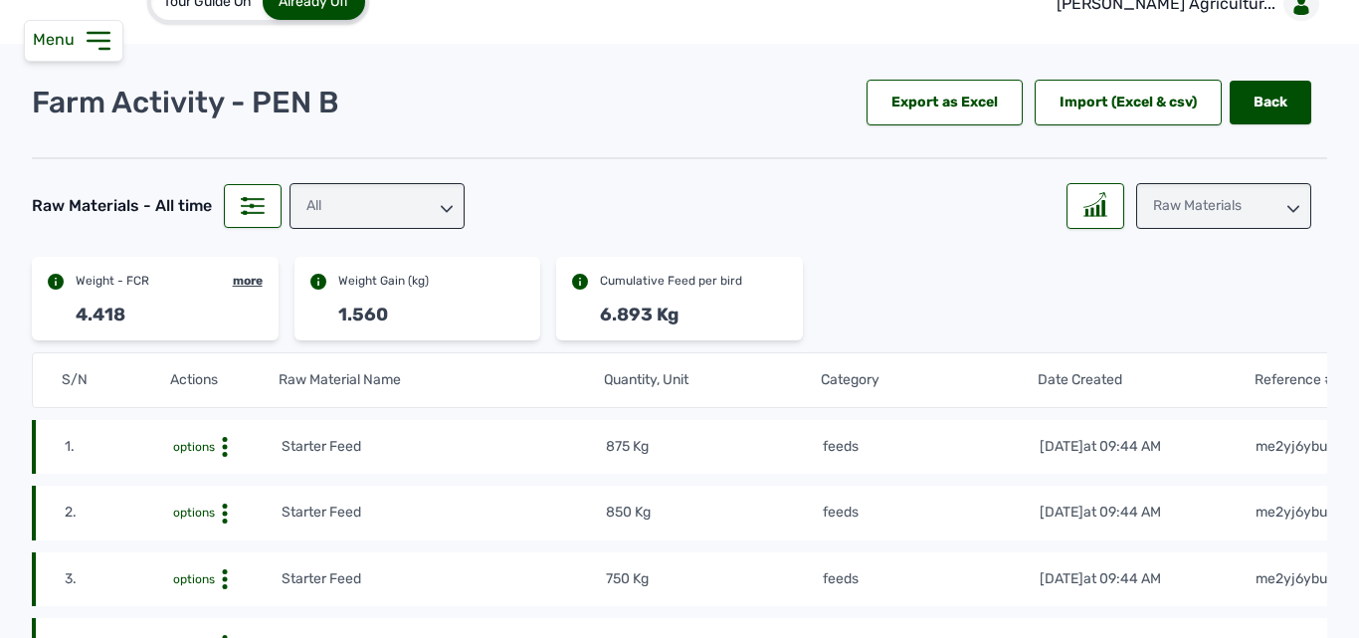
click at [108, 63] on div "Tour Guide On Already Off [PERSON_NAME] Agricultur... Farm Activity - PEN B Exp…" at bounding box center [679, 319] width 1359 height 638
click at [108, 34] on icon at bounding box center [98, 41] width 21 height 16
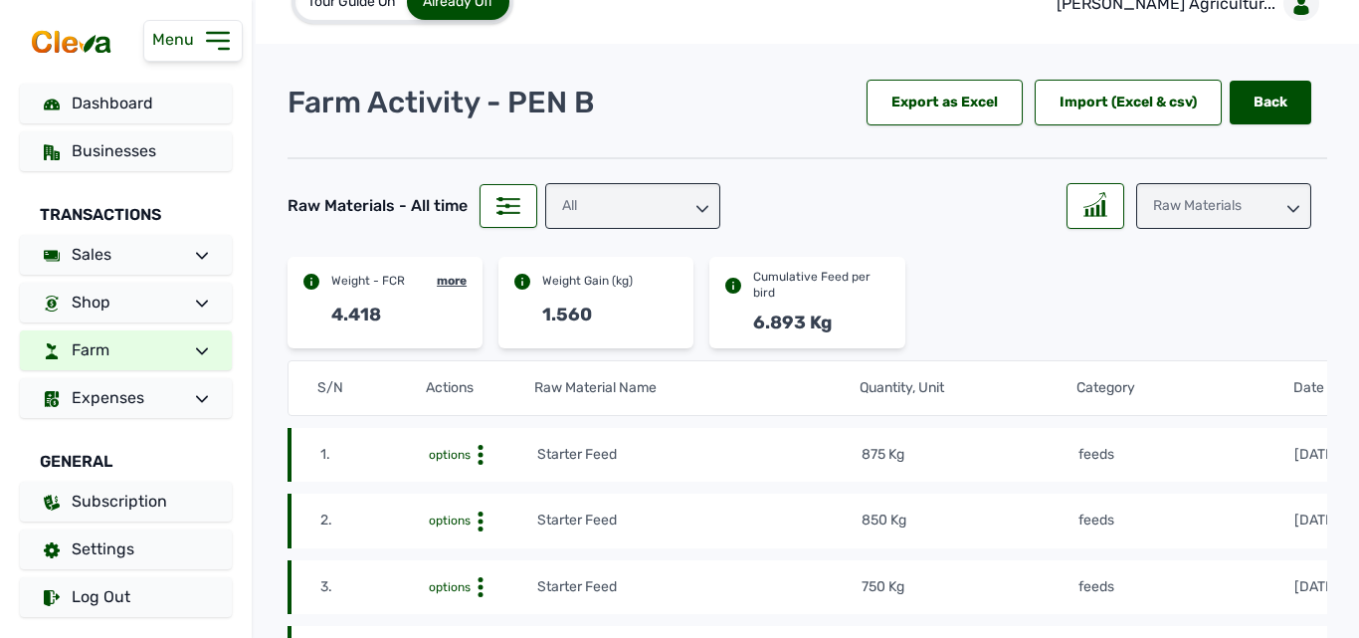
click at [159, 355] on link "Farm" at bounding box center [126, 350] width 212 height 40
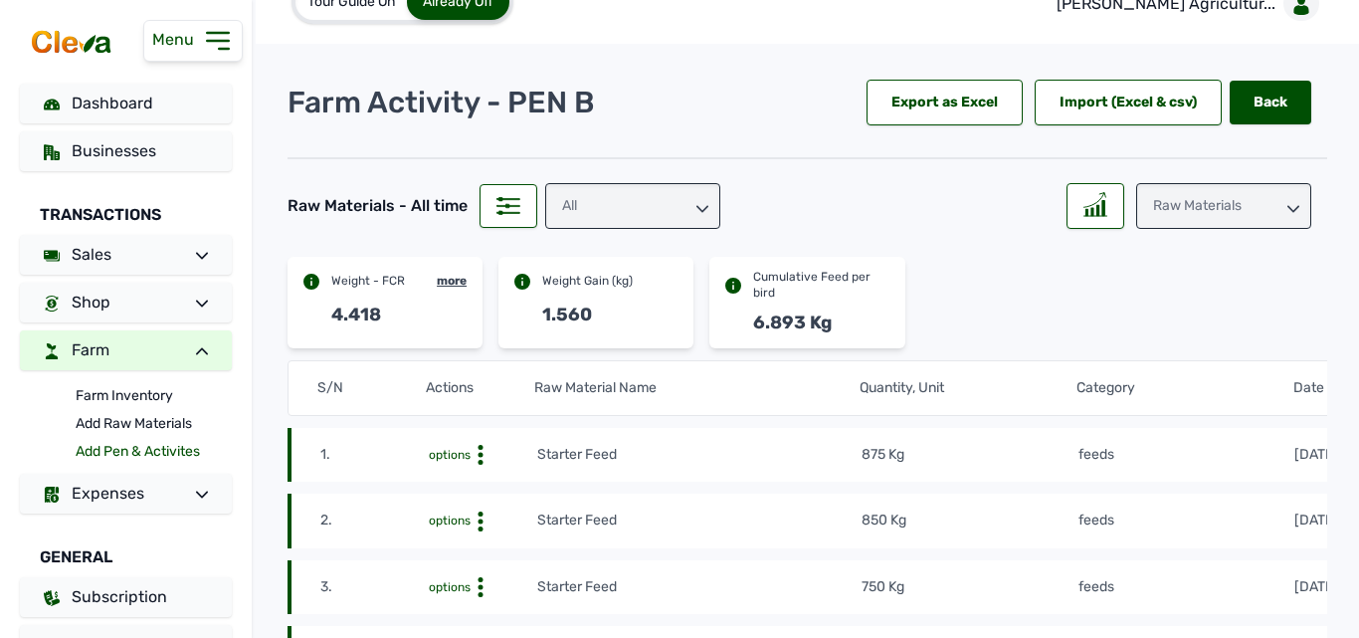
click at [135, 447] on link "Add Pen & Activites" at bounding box center [154, 452] width 156 height 28
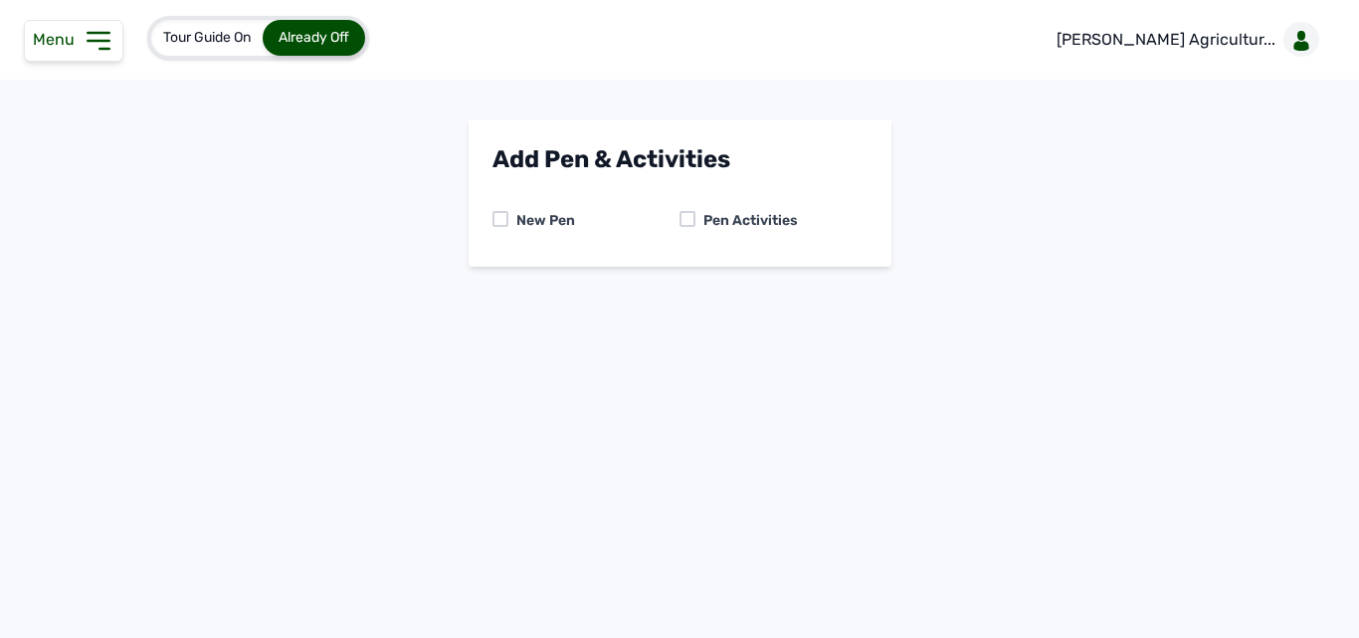
click at [690, 218] on div at bounding box center [687, 219] width 16 height 16
click at [597, 293] on select "-- Select pen -- PEN A (Broilers) PEN B (Broilers)" at bounding box center [679, 304] width 375 height 42
select select "me00sq3e0909"
click at [492, 283] on select "-- Select pen -- PEN A (Broilers) PEN B (Broilers)" at bounding box center [679, 304] width 375 height 42
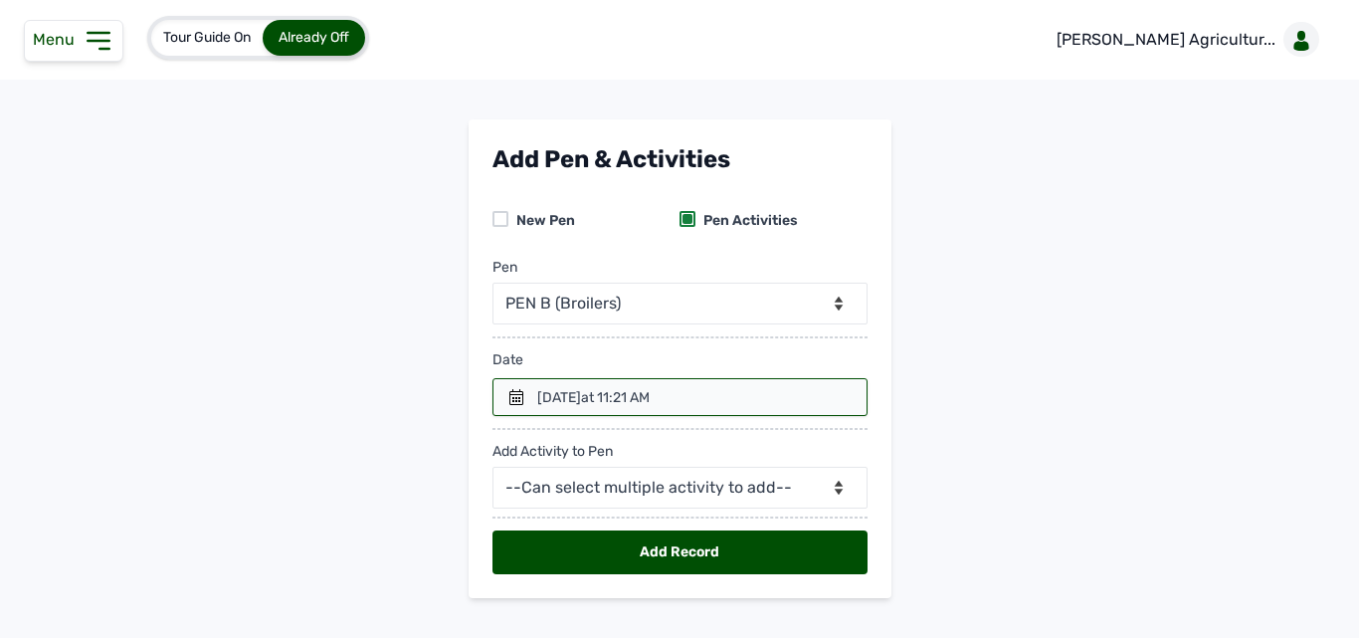
click at [508, 396] on icon at bounding box center [516, 397] width 16 height 16
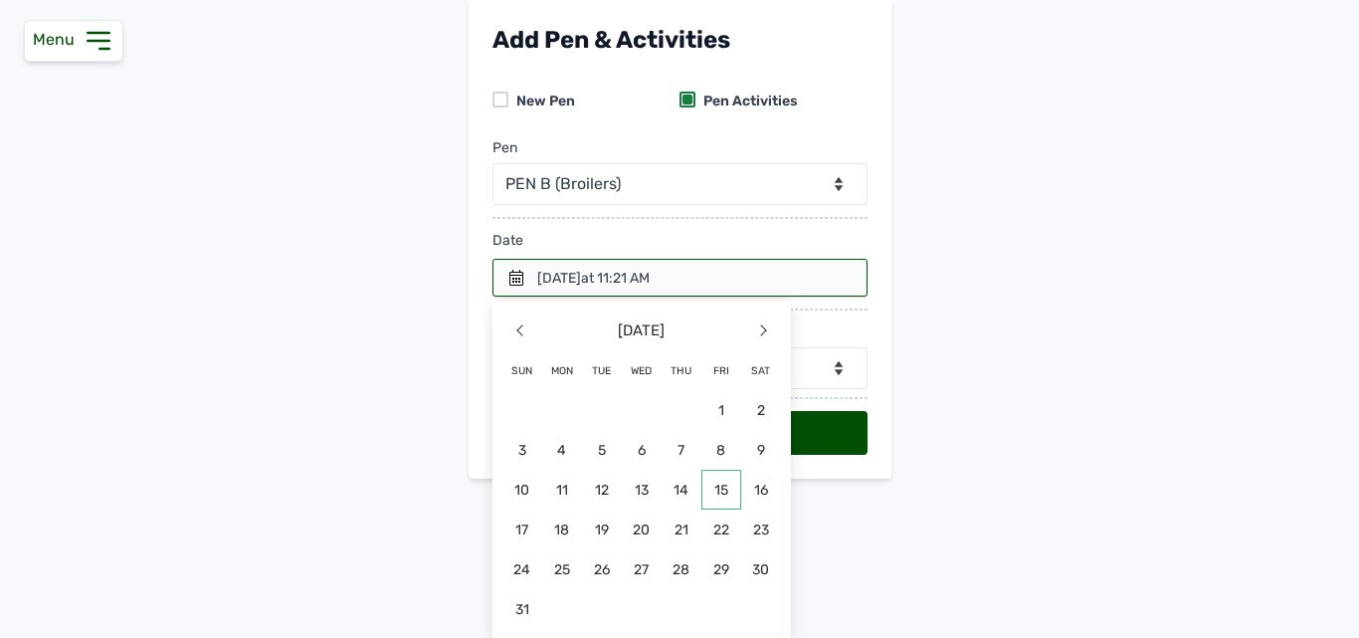
scroll to position [120, 0]
click at [518, 570] on span "24" at bounding box center [522, 568] width 40 height 40
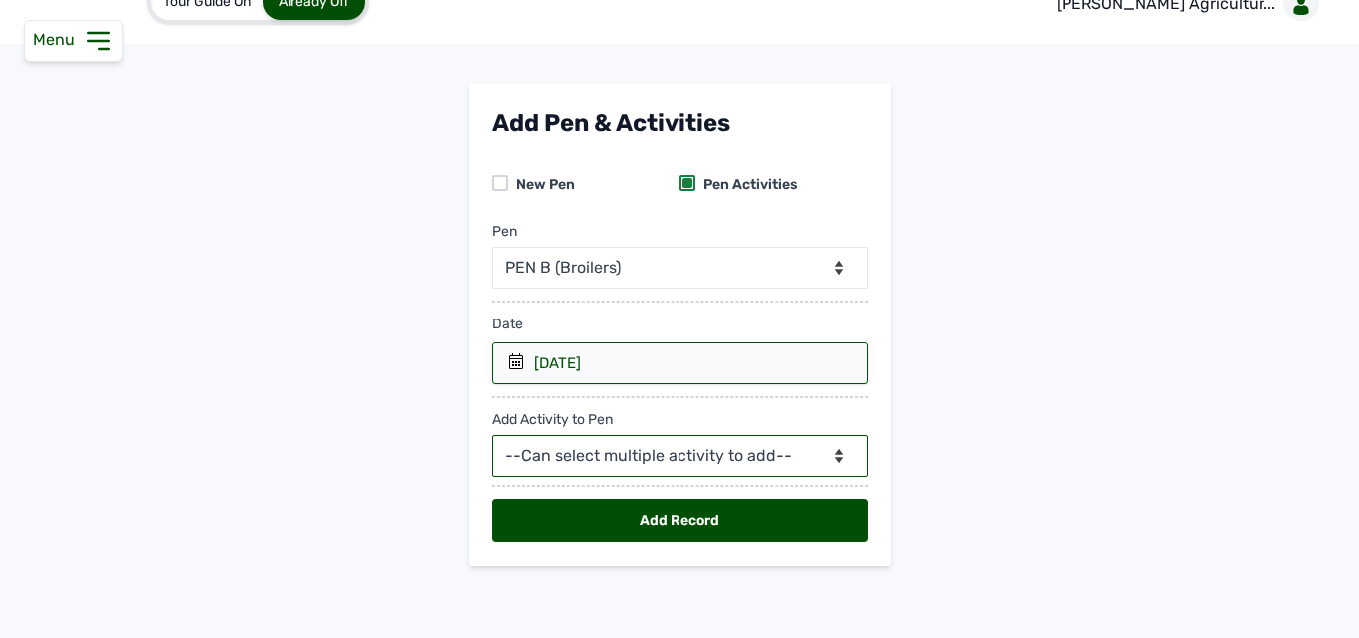
click at [546, 452] on select "--Can select multiple activity to add-- Raw Material Losses Weight" at bounding box center [679, 456] width 375 height 42
select select "Raw Material"
click at [492, 435] on select "--Can select multiple activity to add-- Raw Material Losses Weight" at bounding box center [679, 456] width 375 height 42
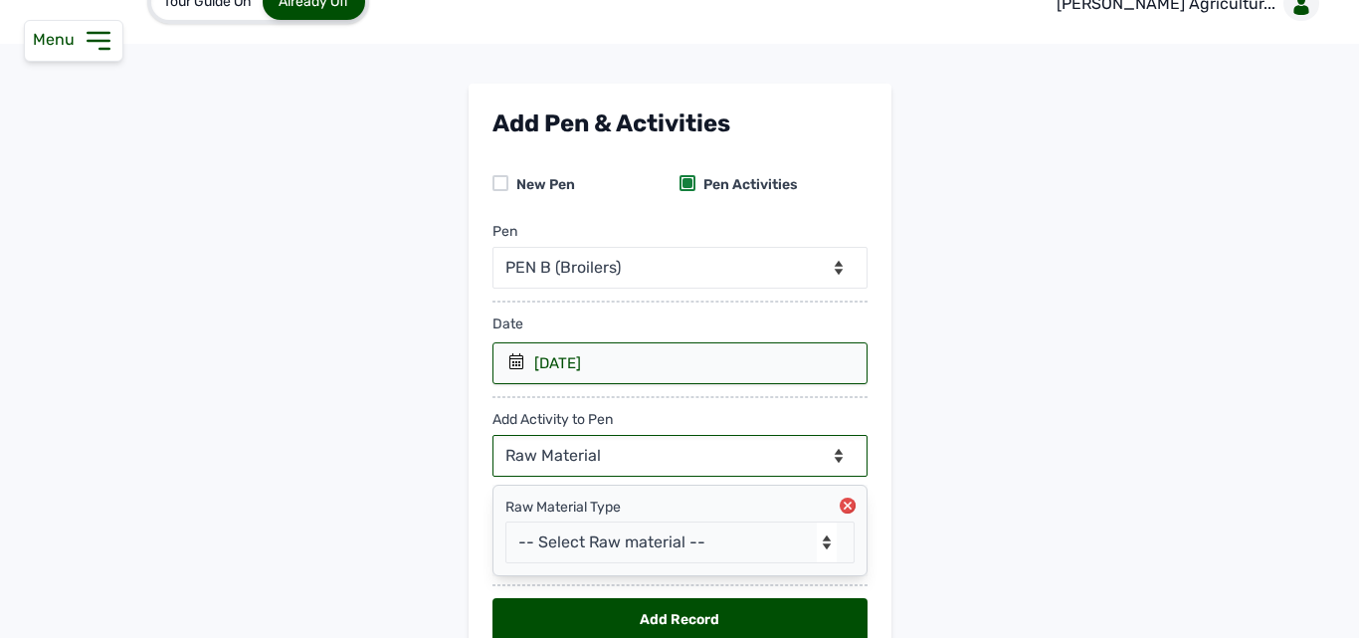
scroll to position [135, 0]
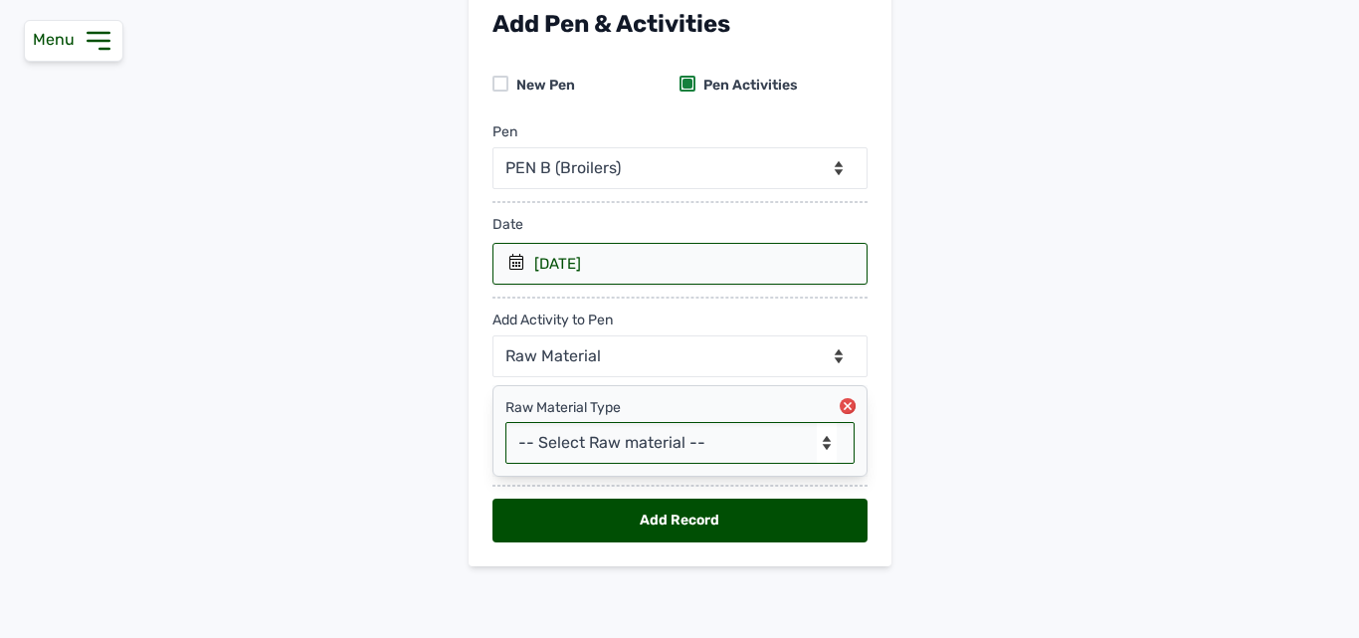
click at [558, 440] on select "-- Select Raw material -- feeds medications vaccines Biomass Fuel" at bounding box center [679, 443] width 349 height 42
select select "feeds"
click at [505, 422] on select "-- Select Raw material -- feeds medications vaccines Biomass Fuel" at bounding box center [679, 443] width 349 height 42
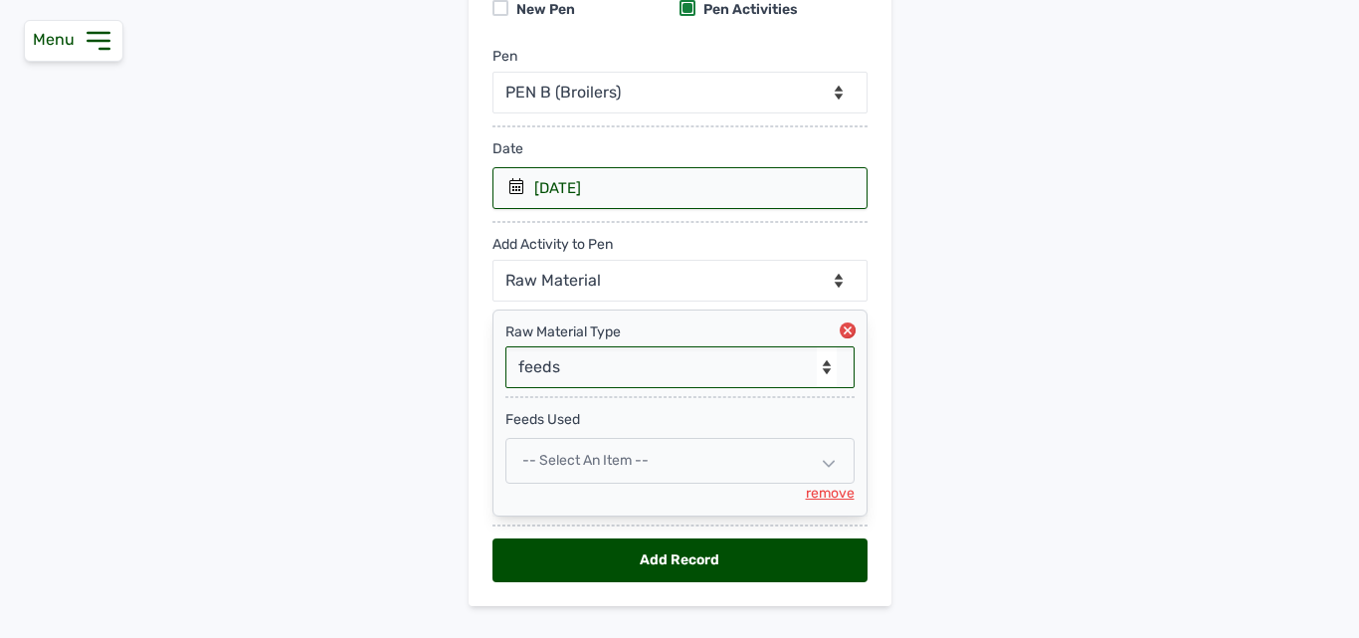
scroll to position [251, 0]
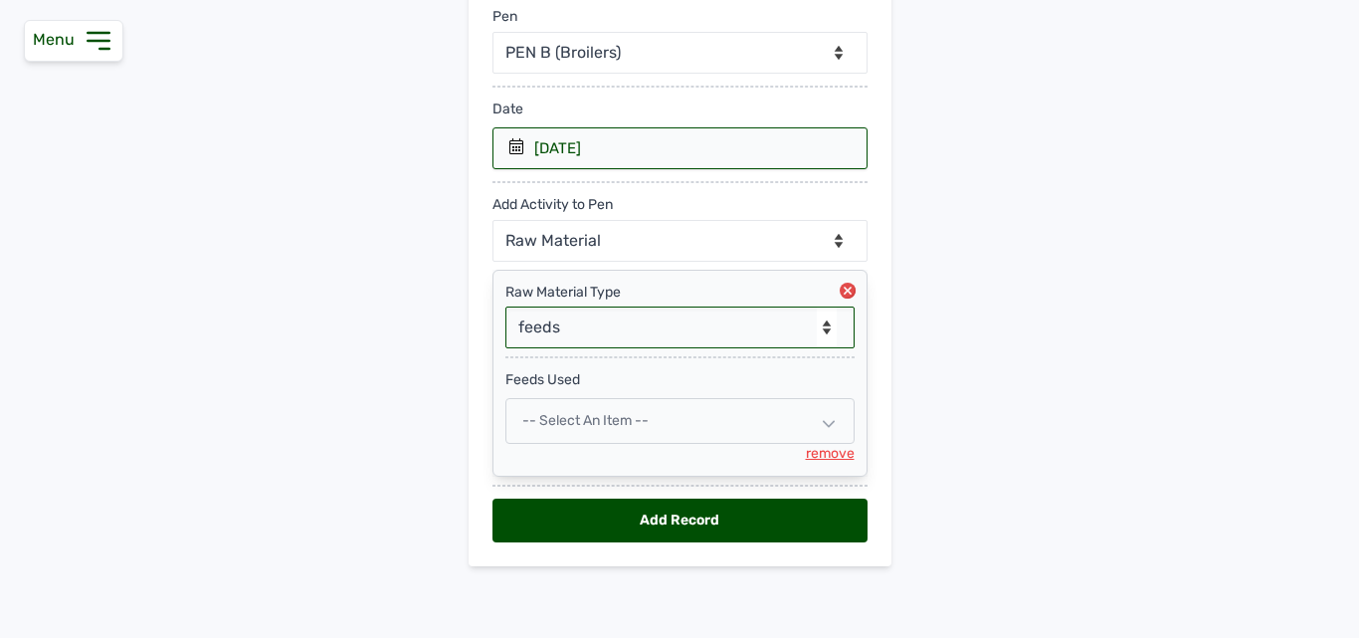
click at [561, 434] on div "-- Select an Item --" at bounding box center [679, 421] width 349 height 46
select select
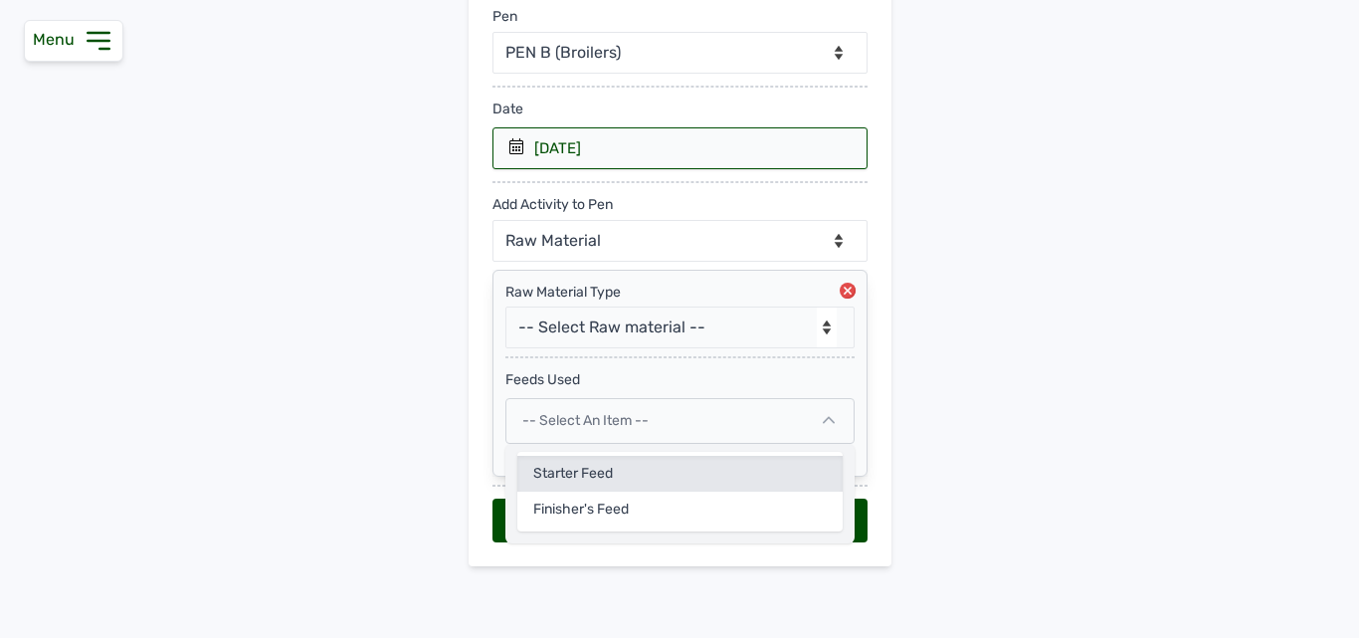
click at [554, 491] on div "Starter Feed" at bounding box center [679, 509] width 325 height 36
select select
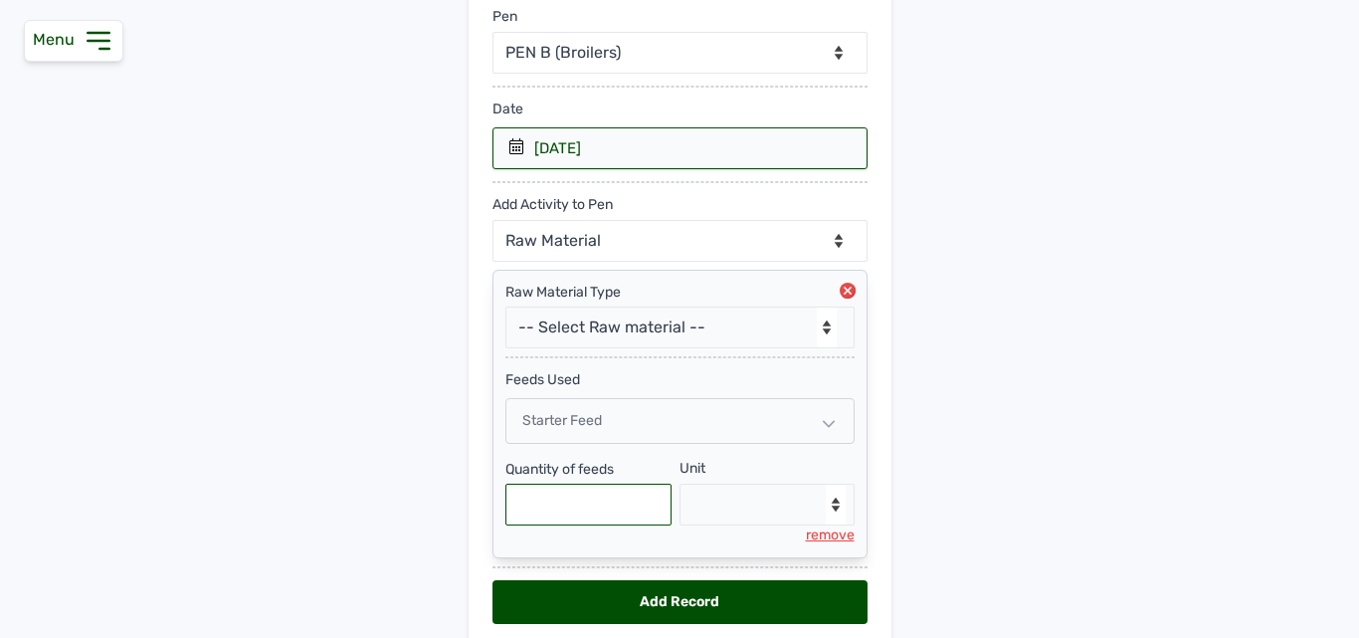
click at [594, 517] on input "text" at bounding box center [588, 504] width 167 height 42
type input "800"
click at [708, 509] on select "--Select unit-- Bag(s) Kg" at bounding box center [766, 504] width 175 height 42
select select "Kg"
click at [679, 483] on select "--Select unit-- Bag(s) Kg" at bounding box center [766, 504] width 175 height 42
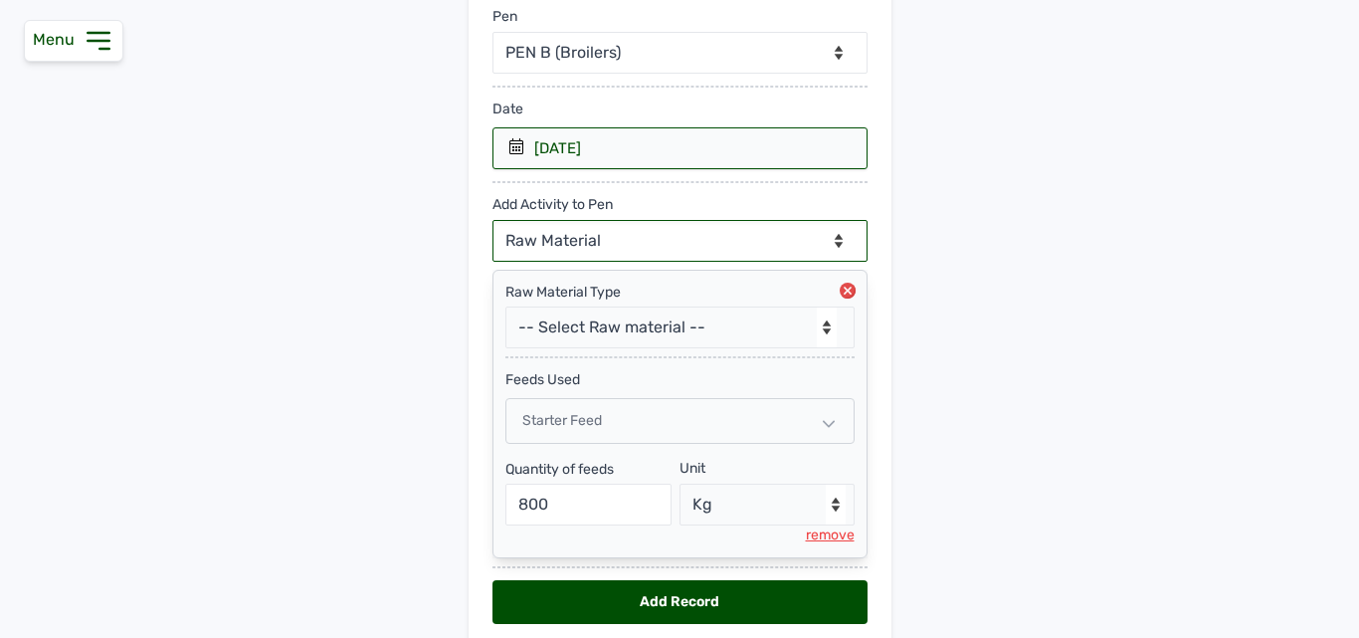
click at [675, 234] on select "--Can select multiple activity to add-- Raw Material Losses Weight" at bounding box center [679, 241] width 375 height 42
select select "Losses"
click at [492, 220] on select "--Can select multiple activity to add-- Raw Material Losses Weight" at bounding box center [679, 241] width 375 height 42
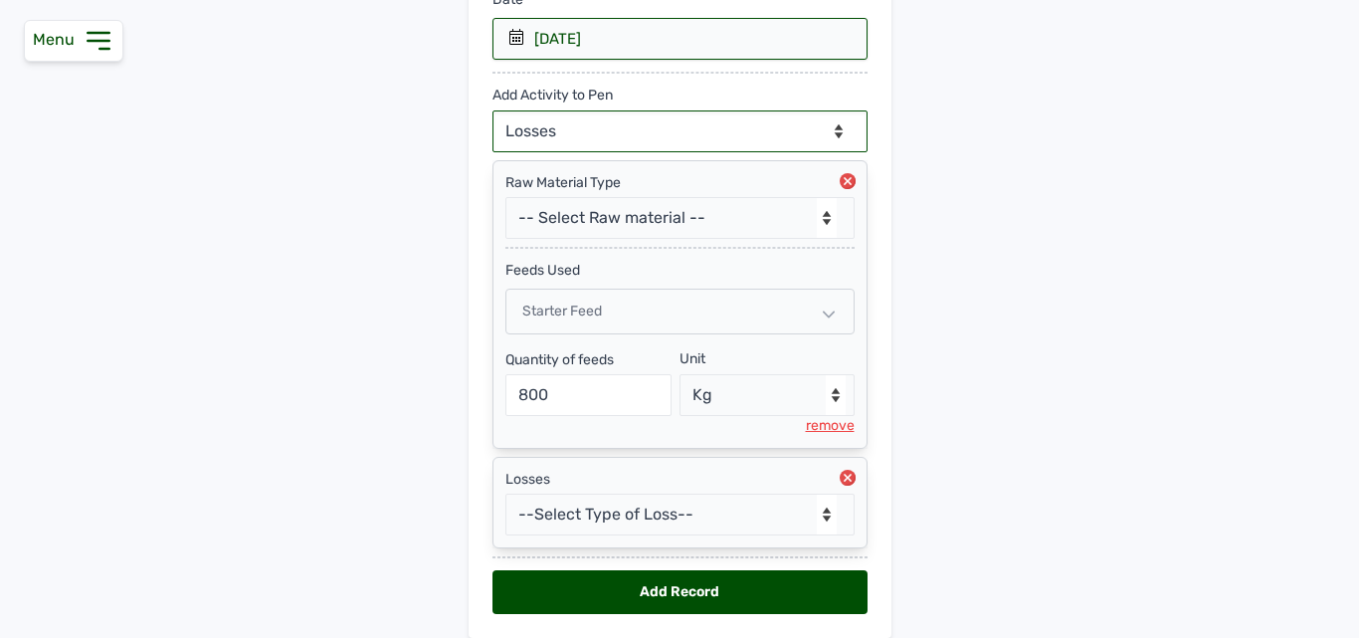
scroll to position [432, 0]
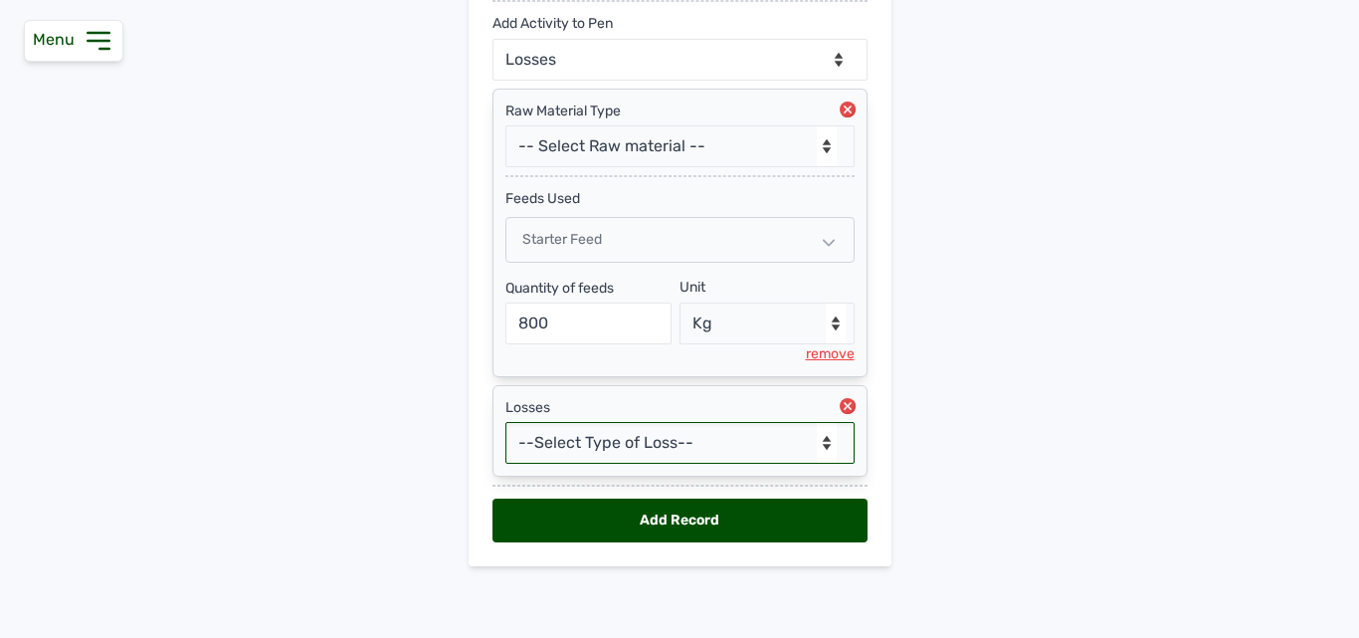
click at [602, 442] on select "--Select Type of Loss-- Mortality Culled Theft" at bounding box center [679, 443] width 349 height 42
select select "Mortality"
click at [505, 422] on select "--Select Type of Loss-- Mortality Culled Theft" at bounding box center [679, 443] width 349 height 42
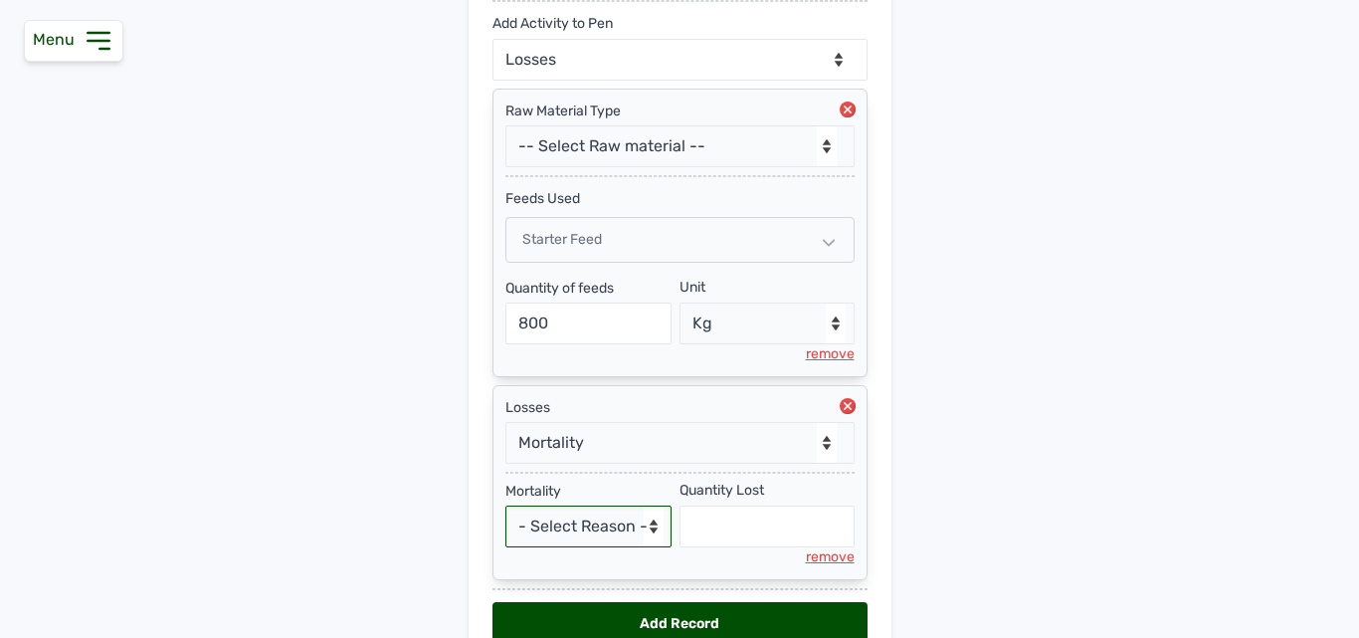
click at [571, 514] on select "- Select Reason - Disease Late Vaccination Wrong Vaccination Heat [MEDICAL_DATA…" at bounding box center [588, 526] width 167 height 42
select select "Others"
click at [505, 505] on select "- Select Reason - Disease Late Vaccination Wrong Vaccination Heat [MEDICAL_DATA…" at bounding box center [588, 526] width 167 height 42
select select "null"
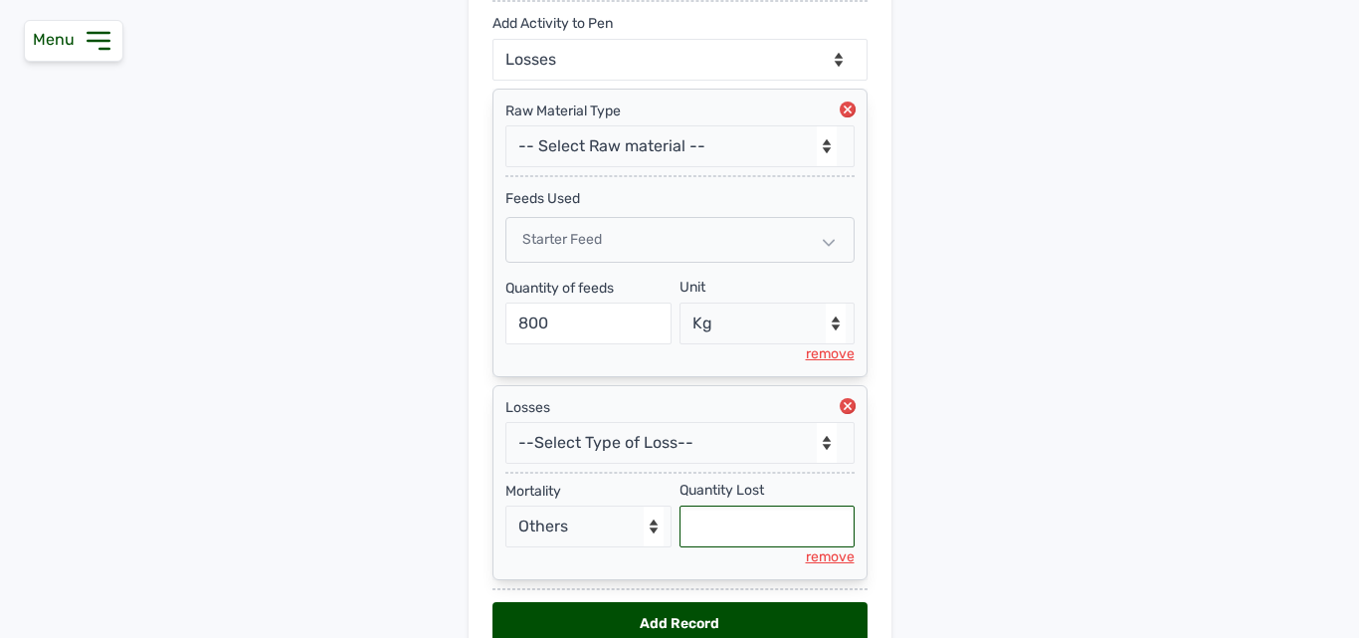
click at [734, 526] on input "text" at bounding box center [766, 526] width 175 height 42
type input "18"
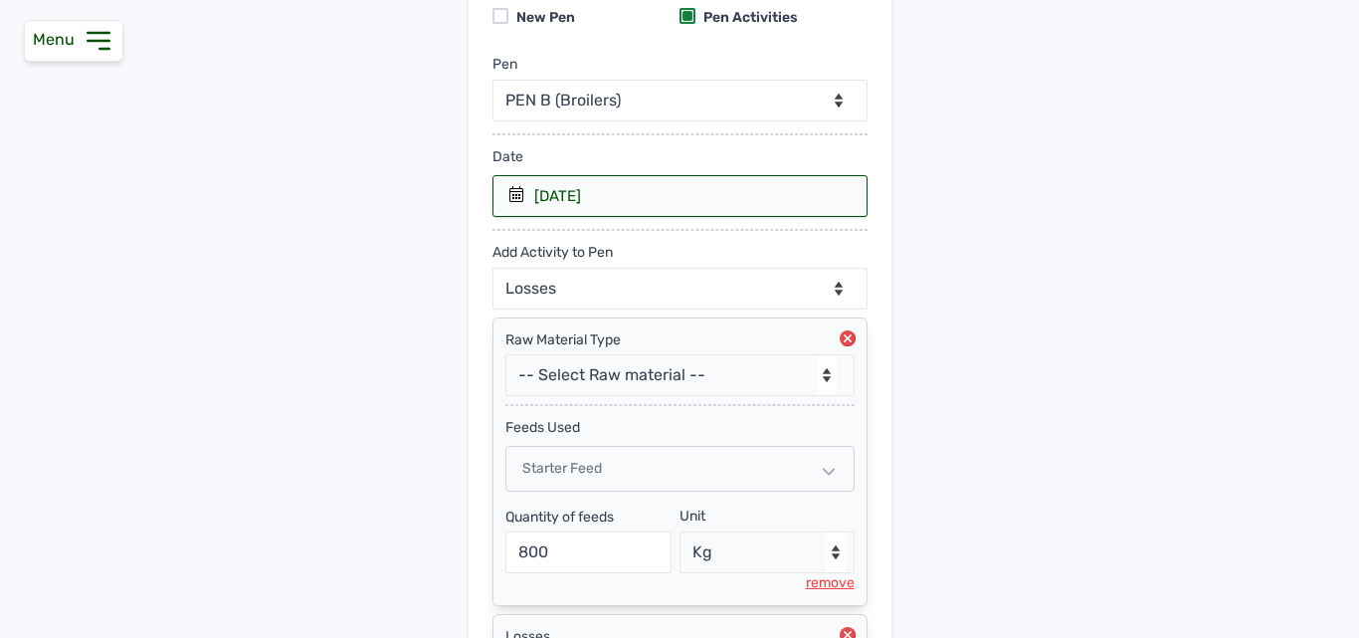
scroll to position [187, 0]
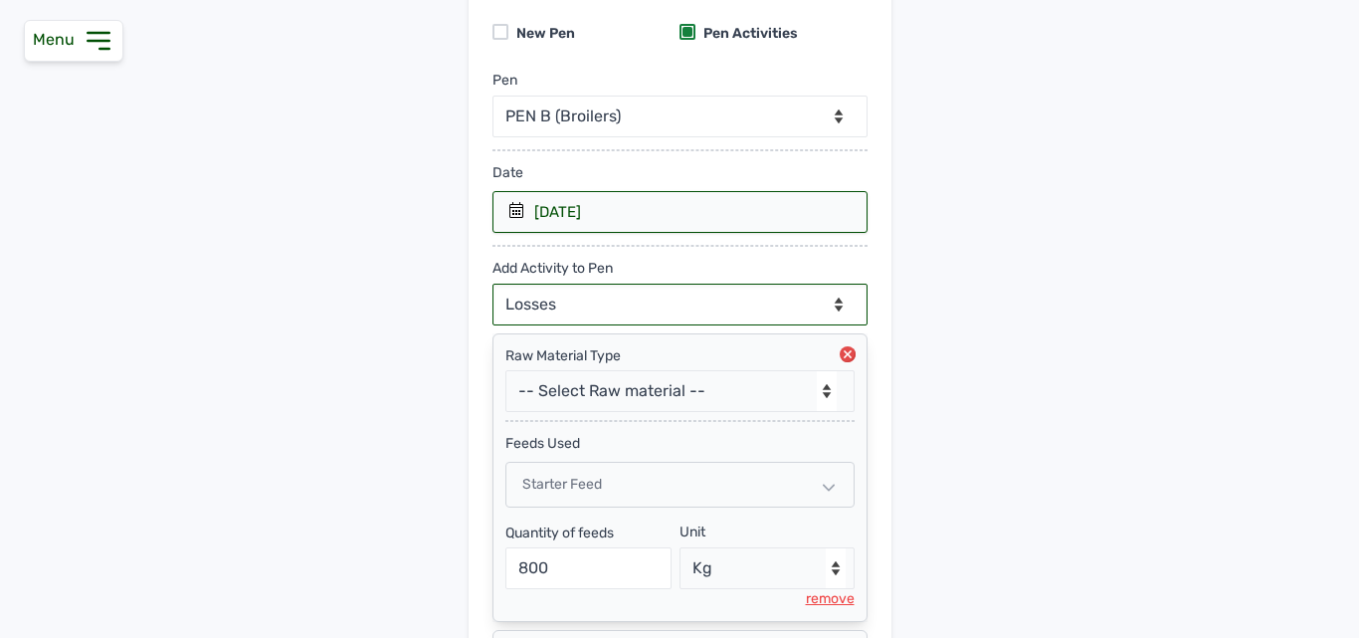
click at [598, 298] on select "--Can select multiple activity to add-- Raw Material Losses Weight" at bounding box center [679, 305] width 375 height 42
select select "Weight"
click at [492, 284] on select "--Can select multiple activity to add-- Raw Material Losses Weight" at bounding box center [679, 305] width 375 height 42
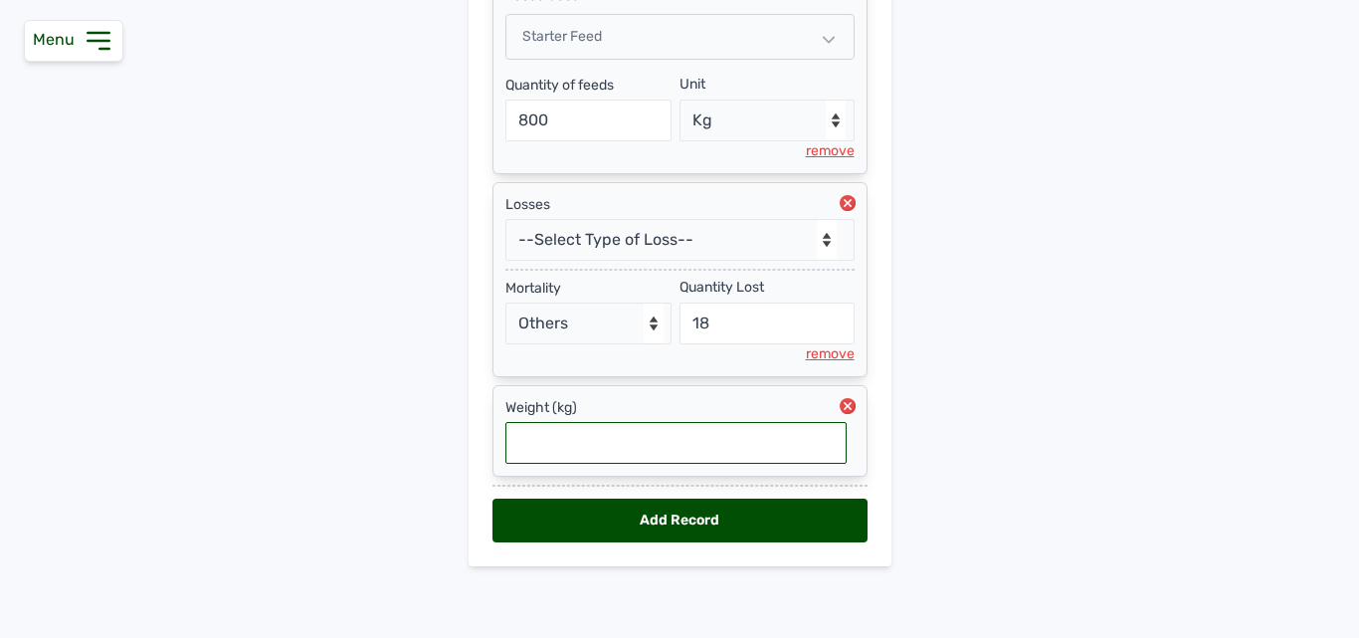
click at [585, 447] on input "text" at bounding box center [675, 443] width 341 height 42
type input "1.65"
click at [579, 515] on div "Add Record" at bounding box center [679, 520] width 375 height 44
select select "null"
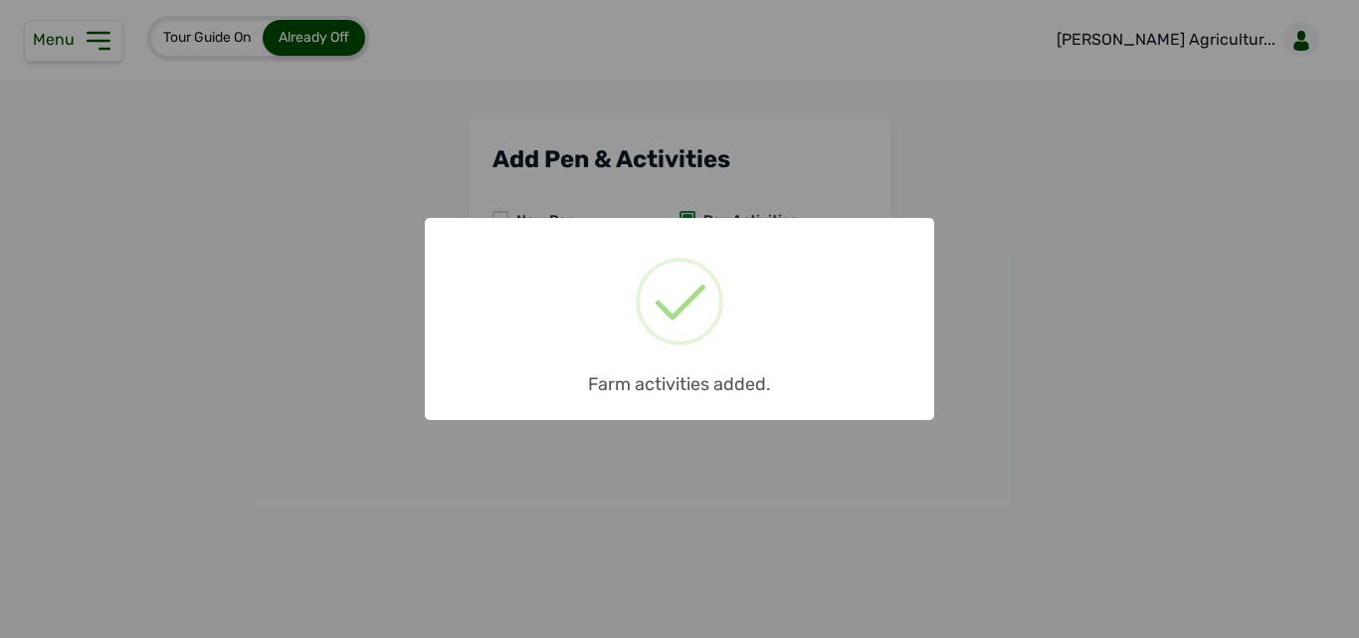
scroll to position [0, 0]
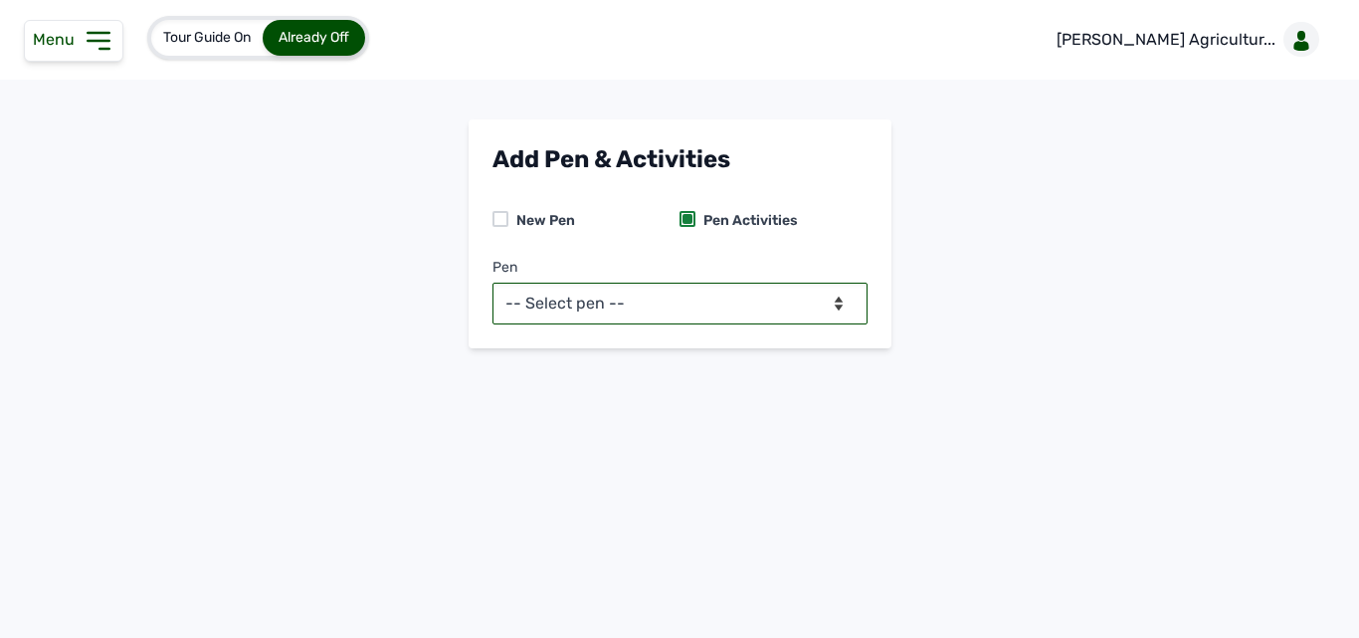
click at [654, 314] on select "-- Select pen -- PEN A (Broilers) PEN B (Broilers)" at bounding box center [679, 304] width 375 height 42
select select "me00sq3e0909"
click at [492, 283] on select "-- Select pen -- PEN A (Broilers) PEN B (Broilers)" at bounding box center [679, 304] width 375 height 42
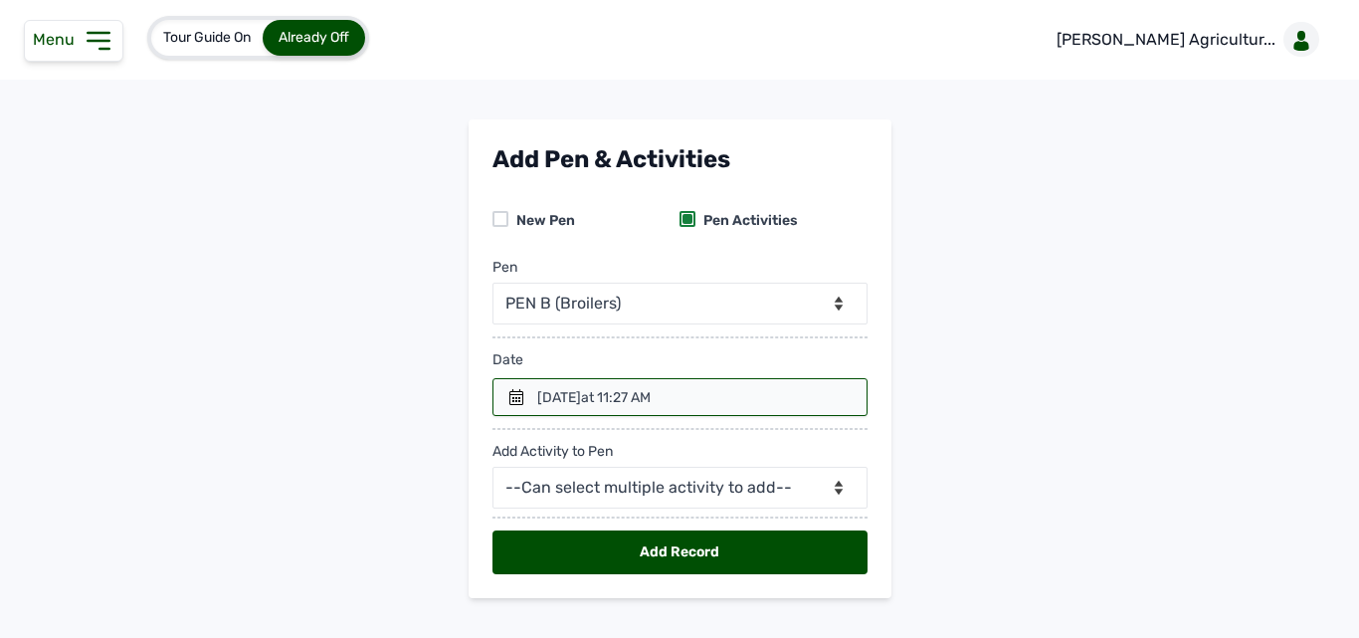
click at [563, 386] on div at bounding box center [679, 397] width 375 height 38
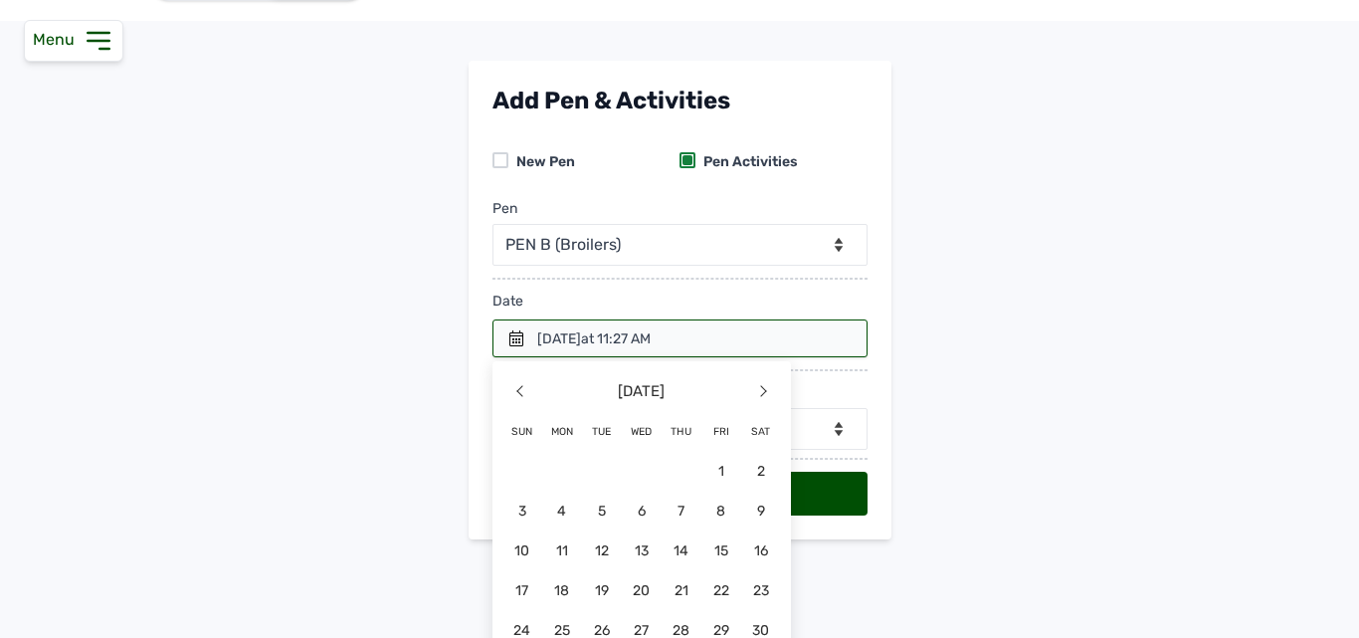
scroll to position [120, 0]
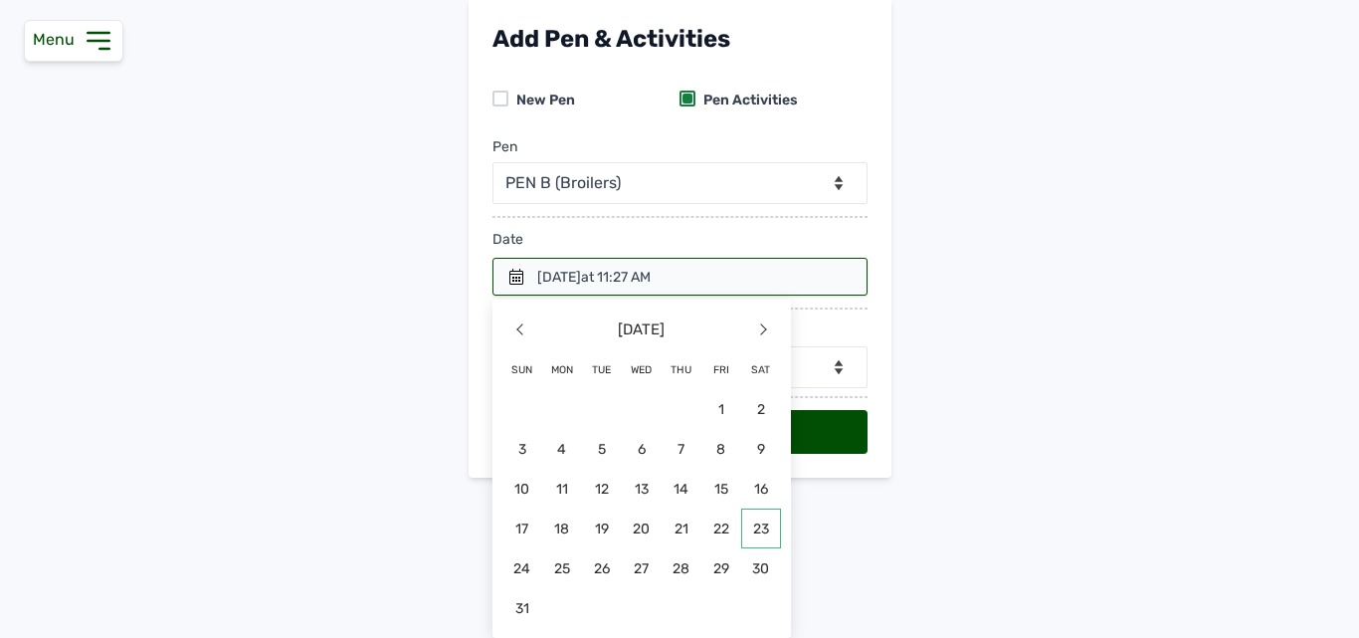
click at [759, 530] on span "23" at bounding box center [761, 528] width 40 height 40
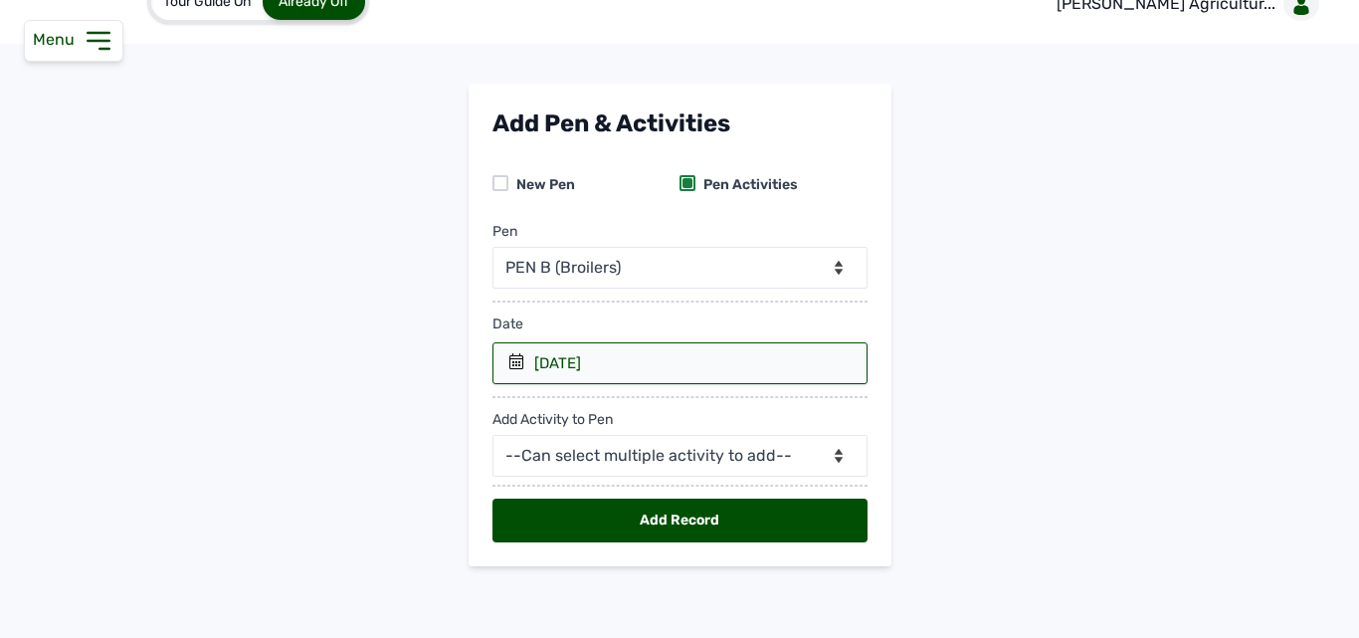
scroll to position [36, 0]
click at [698, 477] on div "Date [DATE] 2025 [DATE] < [DATE] > Sun Mon Tue Wed Thu Fri Sat 1 2 3 4 5 6 7 8 …" at bounding box center [679, 416] width 375 height 254
click at [695, 459] on select "--Can select multiple activity to add-- Raw Material Losses Weight" at bounding box center [679, 456] width 375 height 42
select select "Weight"
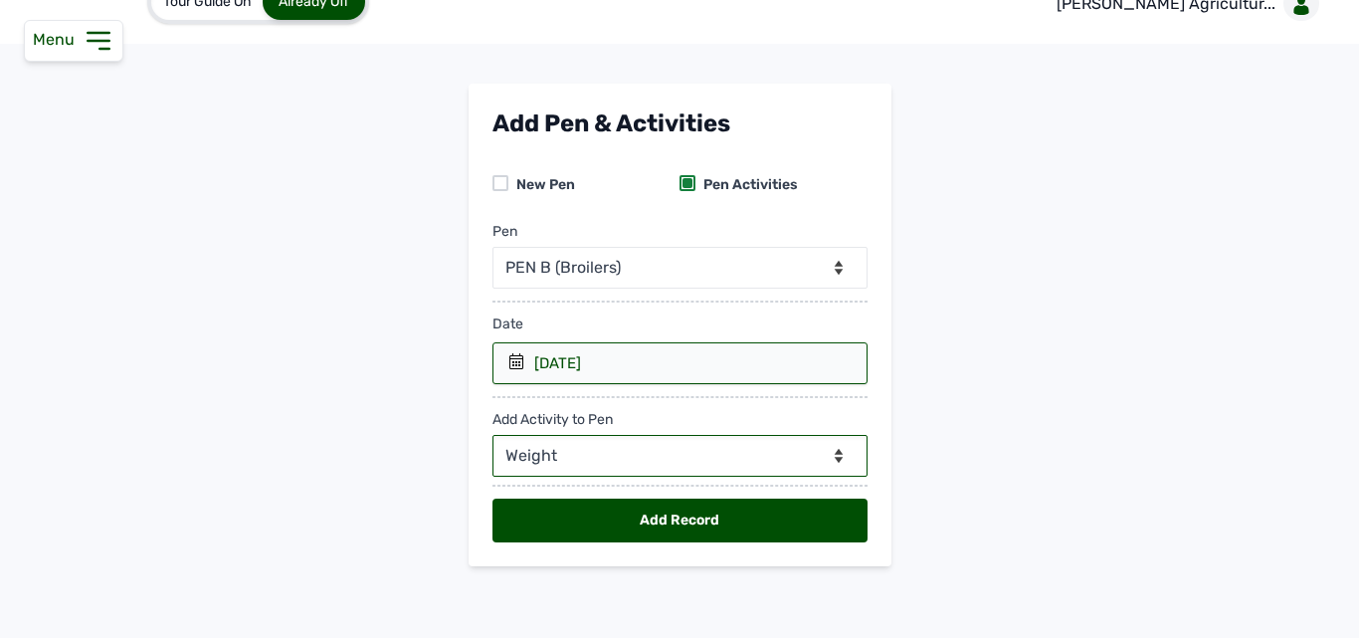
click at [492, 435] on select "--Can select multiple activity to add-- Raw Material Losses Weight" at bounding box center [679, 456] width 375 height 42
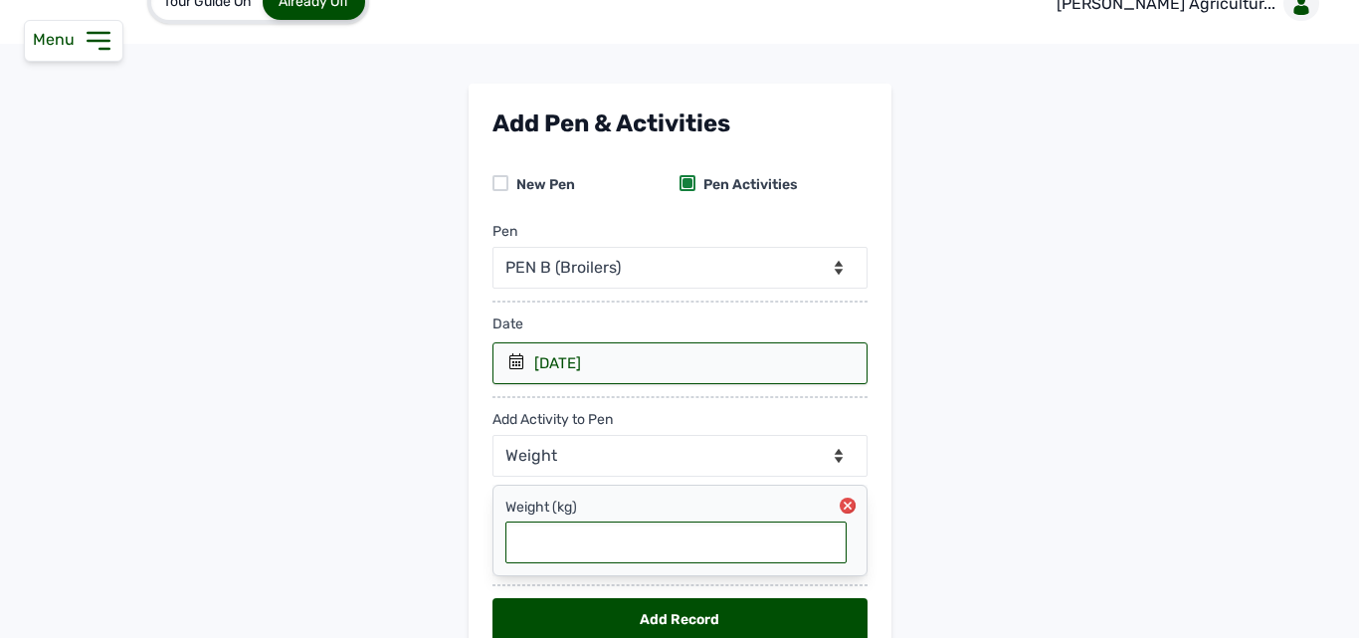
click at [600, 541] on input "text" at bounding box center [675, 542] width 341 height 42
type input "1.55"
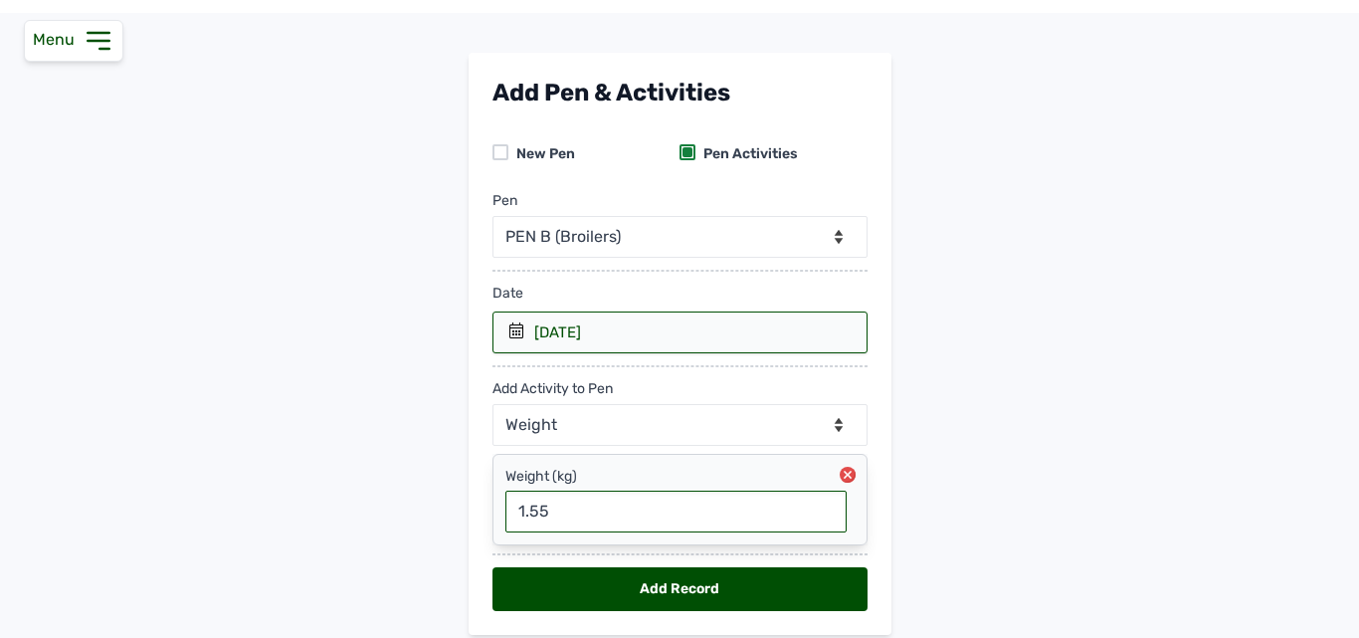
scroll to position [135, 0]
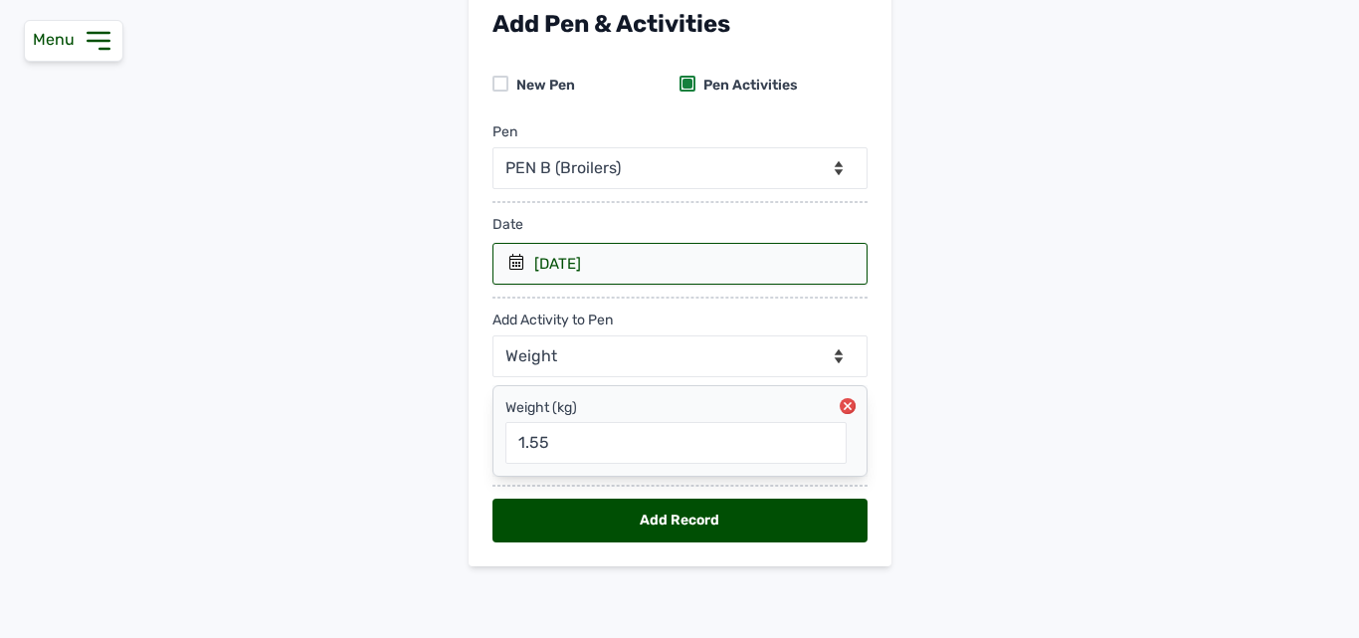
click at [609, 526] on div "Add Record" at bounding box center [679, 520] width 375 height 44
select select "null"
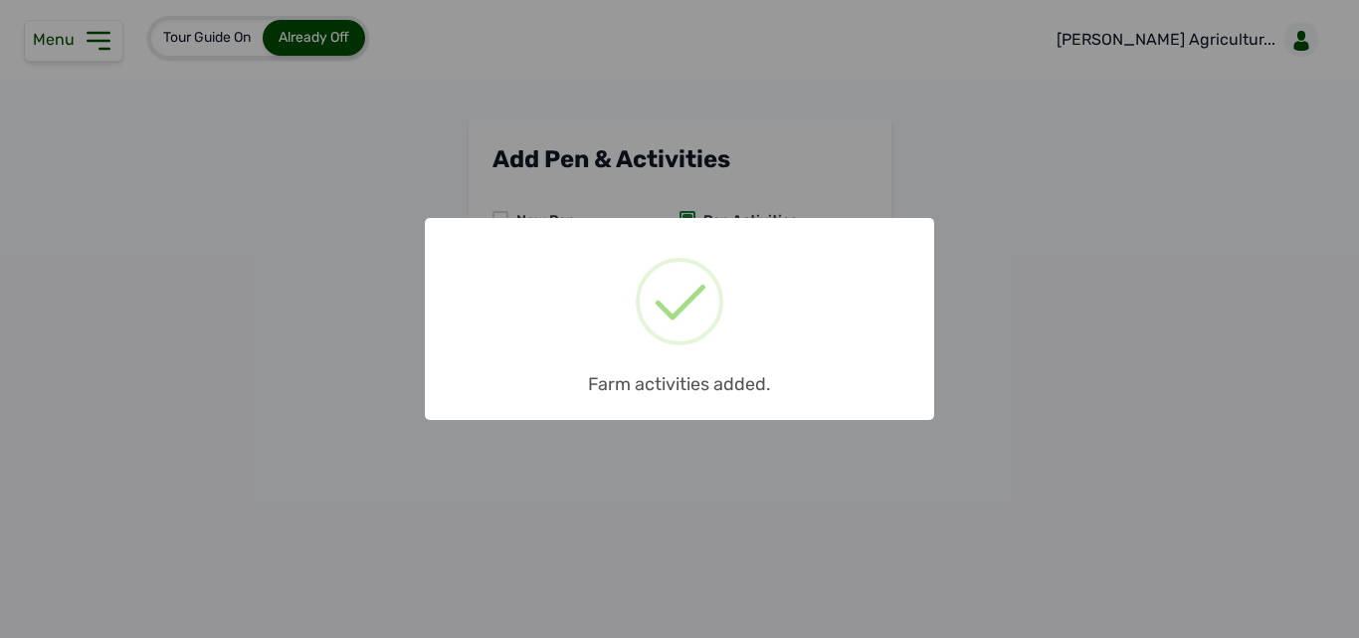
scroll to position [0, 0]
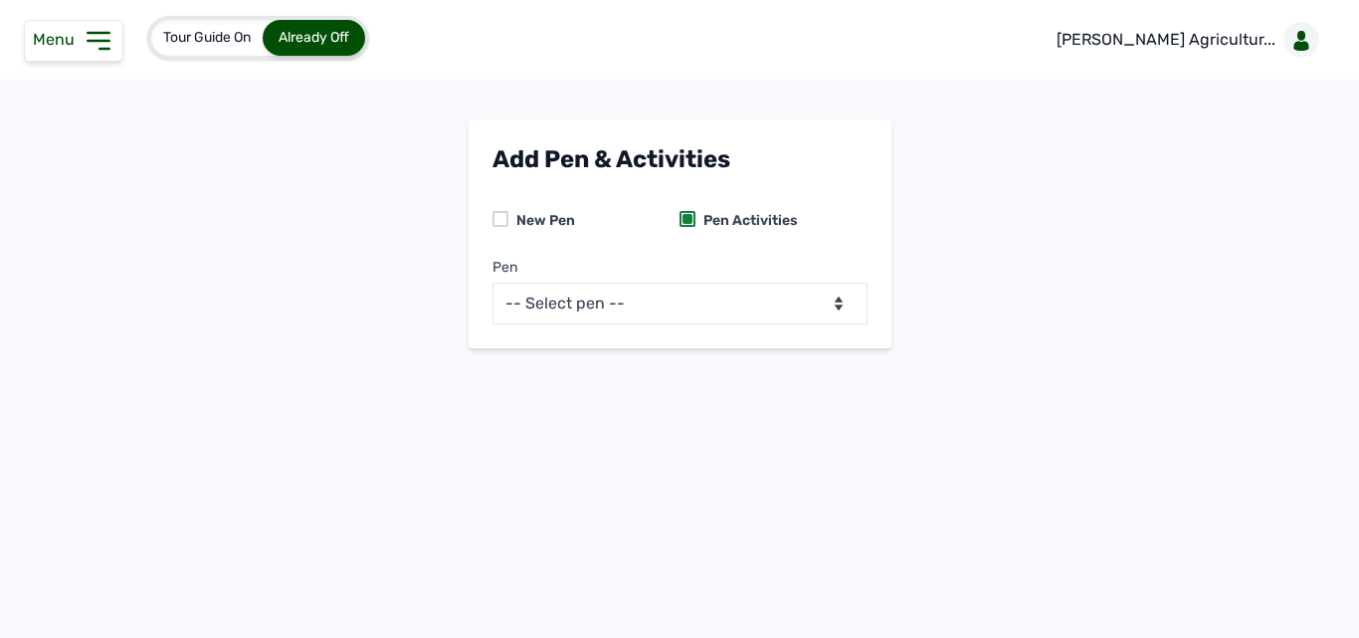
click at [698, 207] on div "× Farm activities added. OK No Cancel" at bounding box center [679, 319] width 1359 height 638
click at [676, 293] on select "-- Select pen -- PEN A (Broilers) PEN B (Broilers)" at bounding box center [679, 304] width 375 height 42
click at [599, 305] on select "-- Select pen -- PEN A (Broilers) PEN B (Broilers)" at bounding box center [679, 304] width 375 height 42
select select "me00sq3e0909"
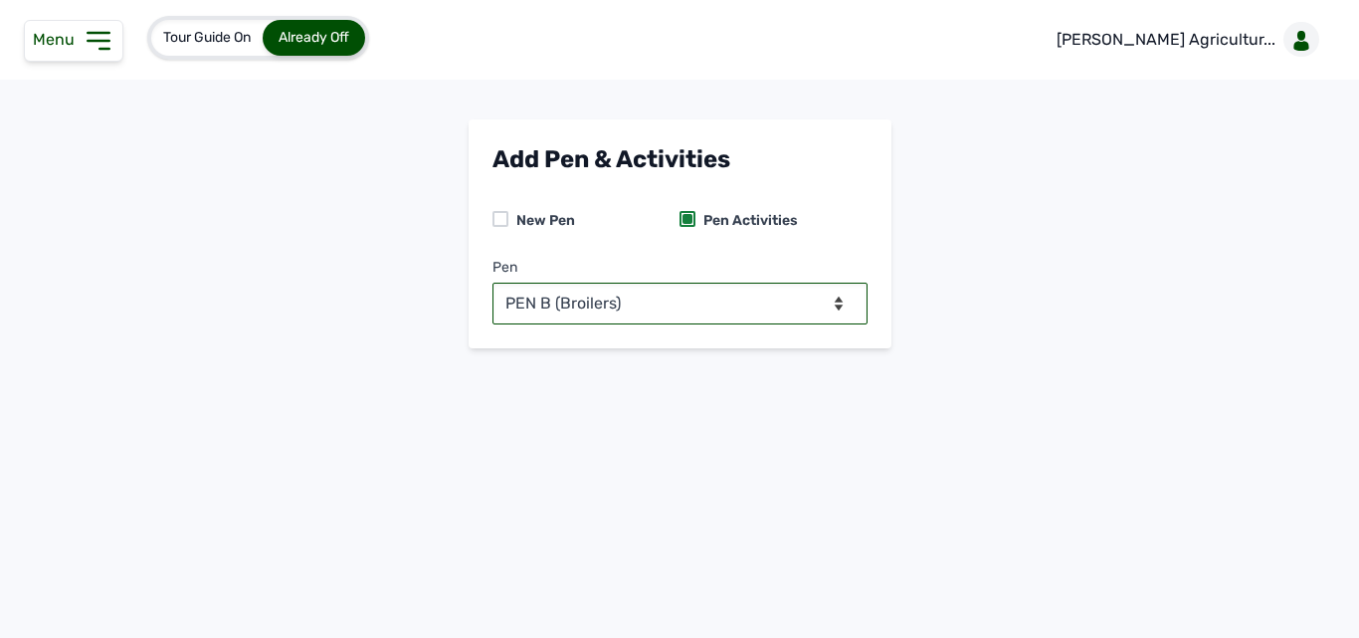
click at [492, 283] on select "-- Select pen -- PEN A (Broilers) PEN B (Broilers)" at bounding box center [679, 304] width 375 height 42
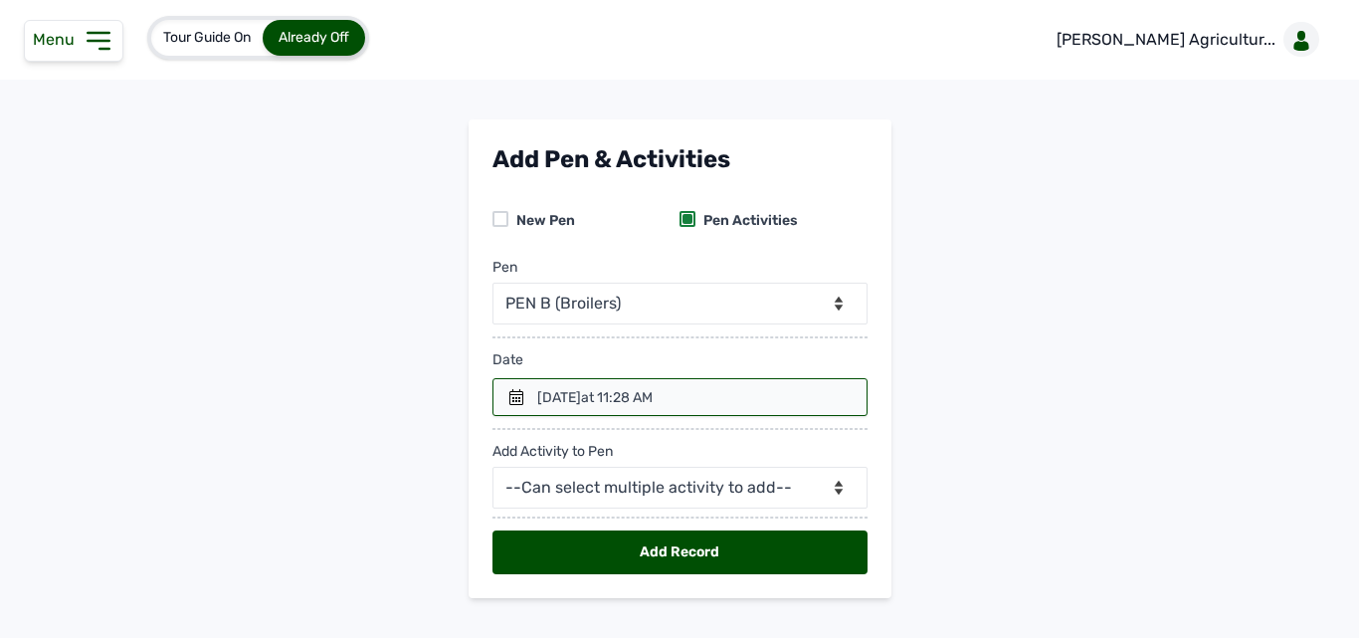
click at [516, 398] on icon at bounding box center [516, 397] width 16 height 16
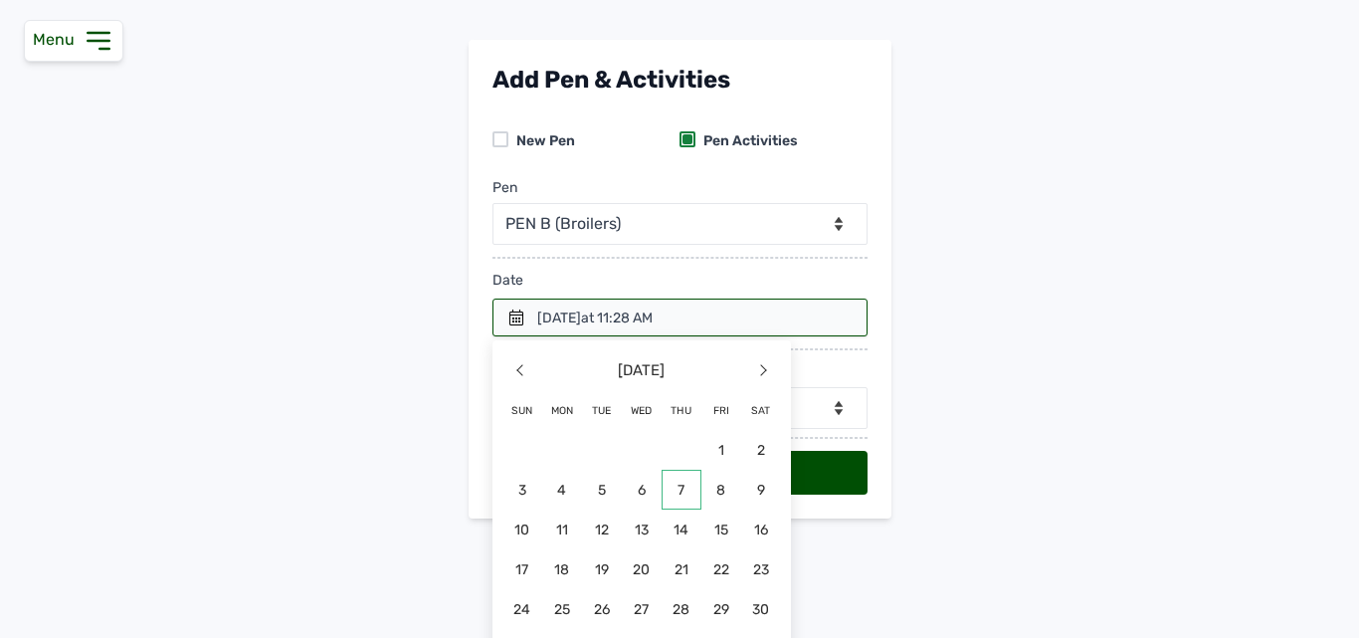
scroll to position [120, 0]
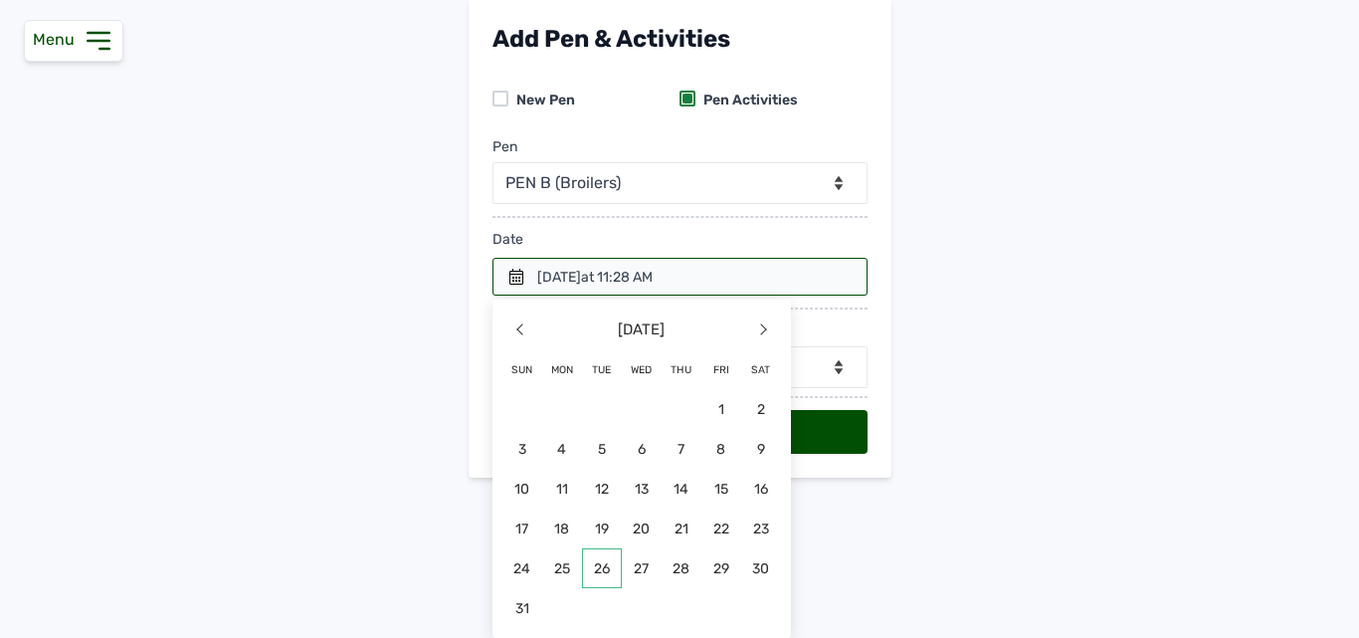
click at [542, 588] on span "26" at bounding box center [522, 608] width 40 height 40
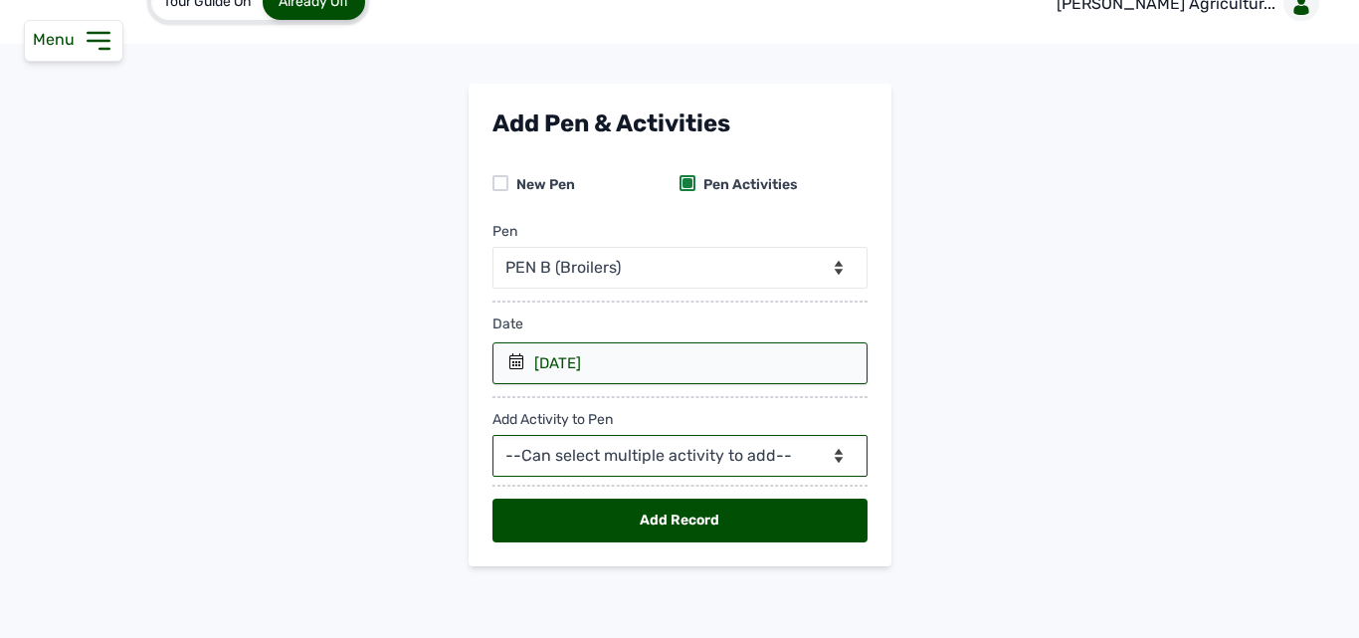
click at [564, 456] on select "--Can select multiple activity to add-- Raw Material Losses Weight" at bounding box center [679, 456] width 375 height 42
select select "Raw Material"
click at [492, 435] on select "--Can select multiple activity to add-- Raw Material Losses Weight" at bounding box center [679, 456] width 375 height 42
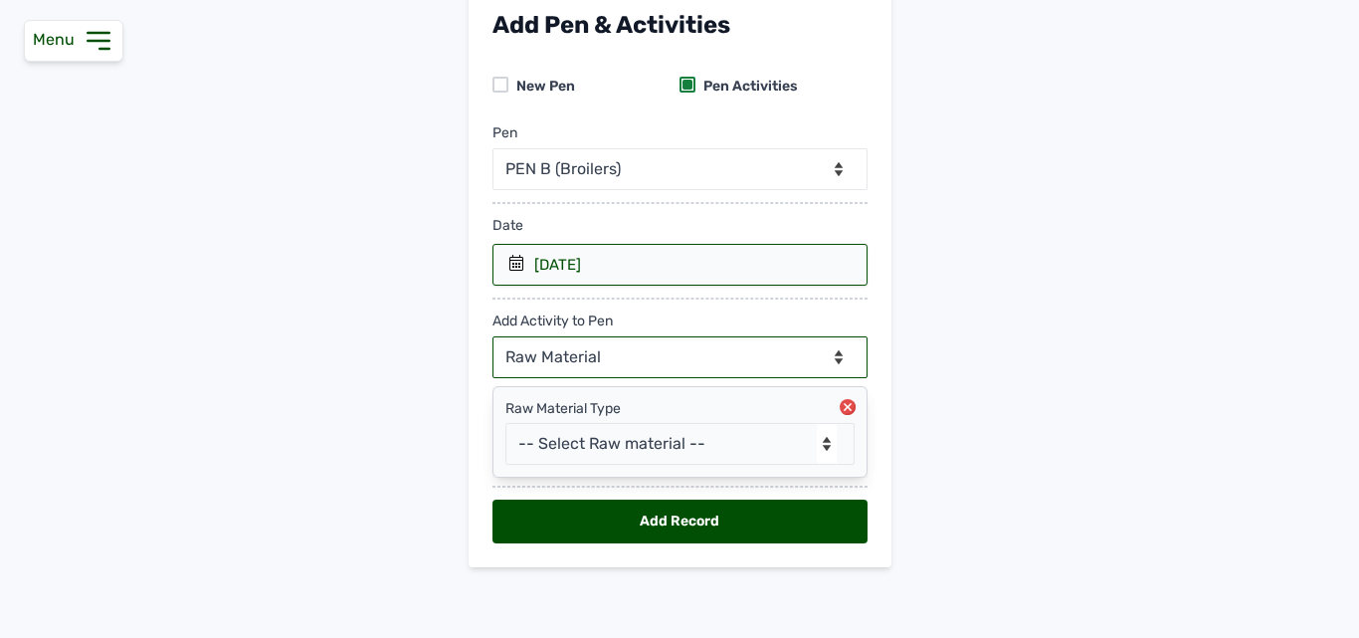
scroll to position [135, 0]
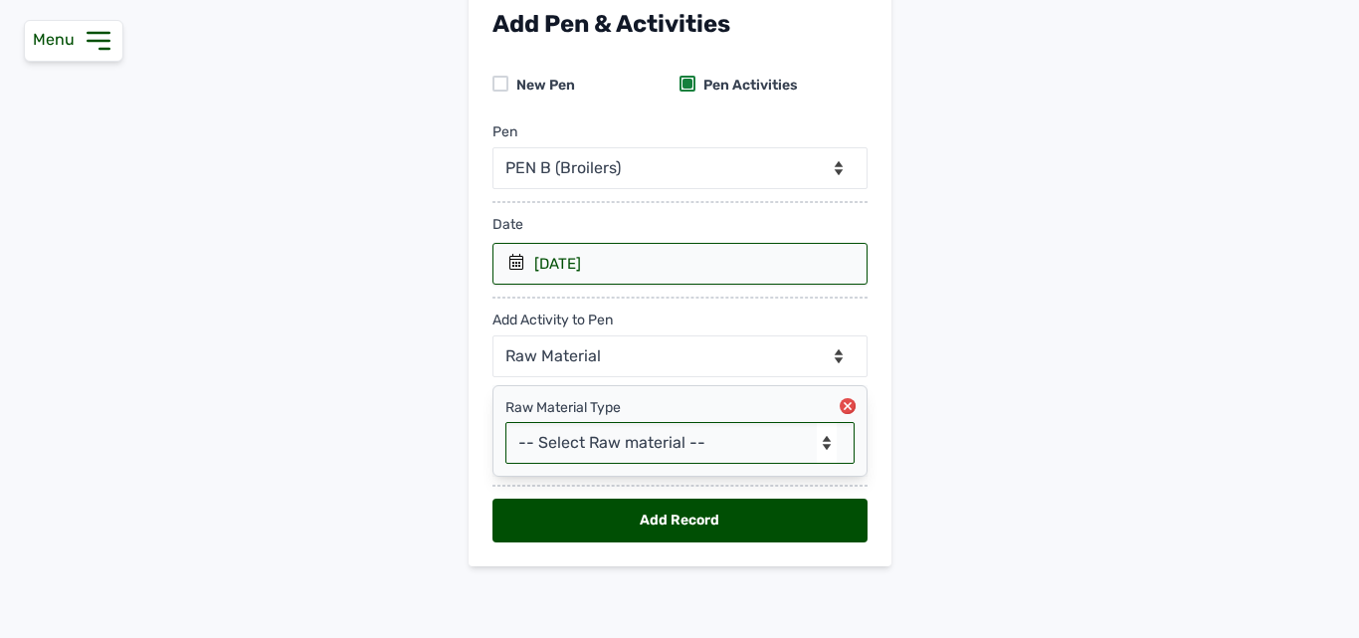
click at [606, 435] on select "-- Select Raw material -- feeds medications vaccines Biomass Fuel" at bounding box center [679, 443] width 349 height 42
select select "feeds"
click at [505, 422] on select "-- Select Raw material -- feeds medications vaccines Biomass Fuel" at bounding box center [679, 443] width 349 height 42
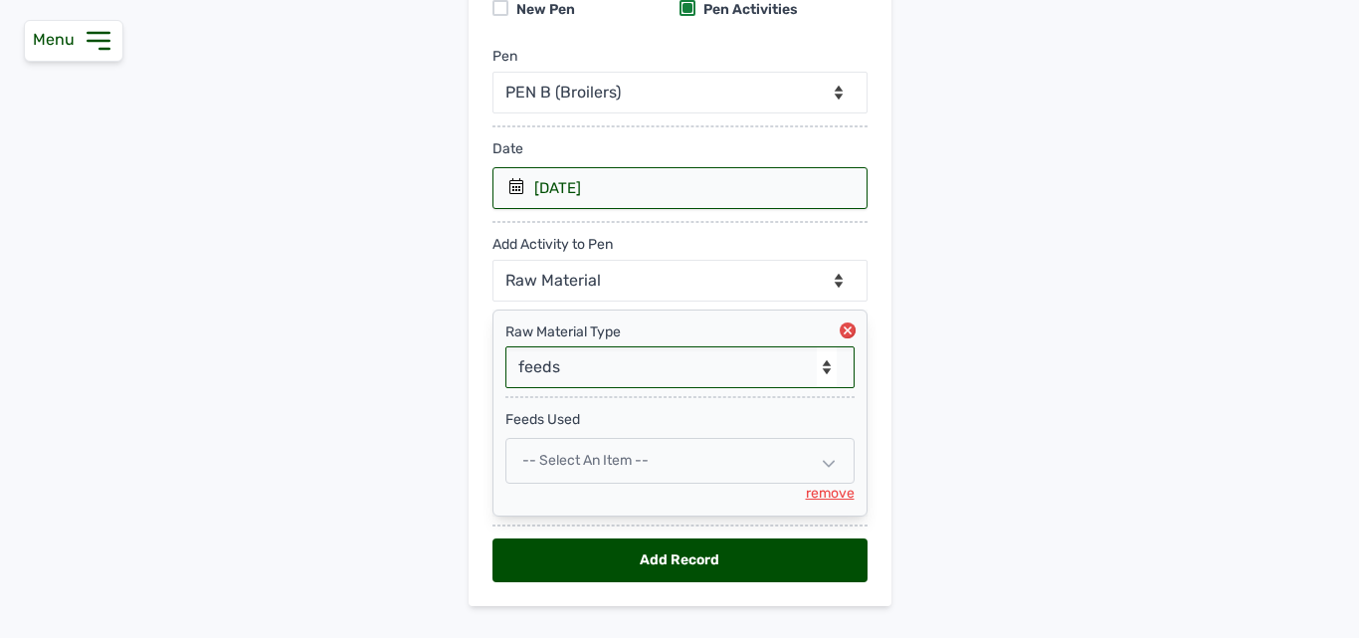
scroll to position [251, 0]
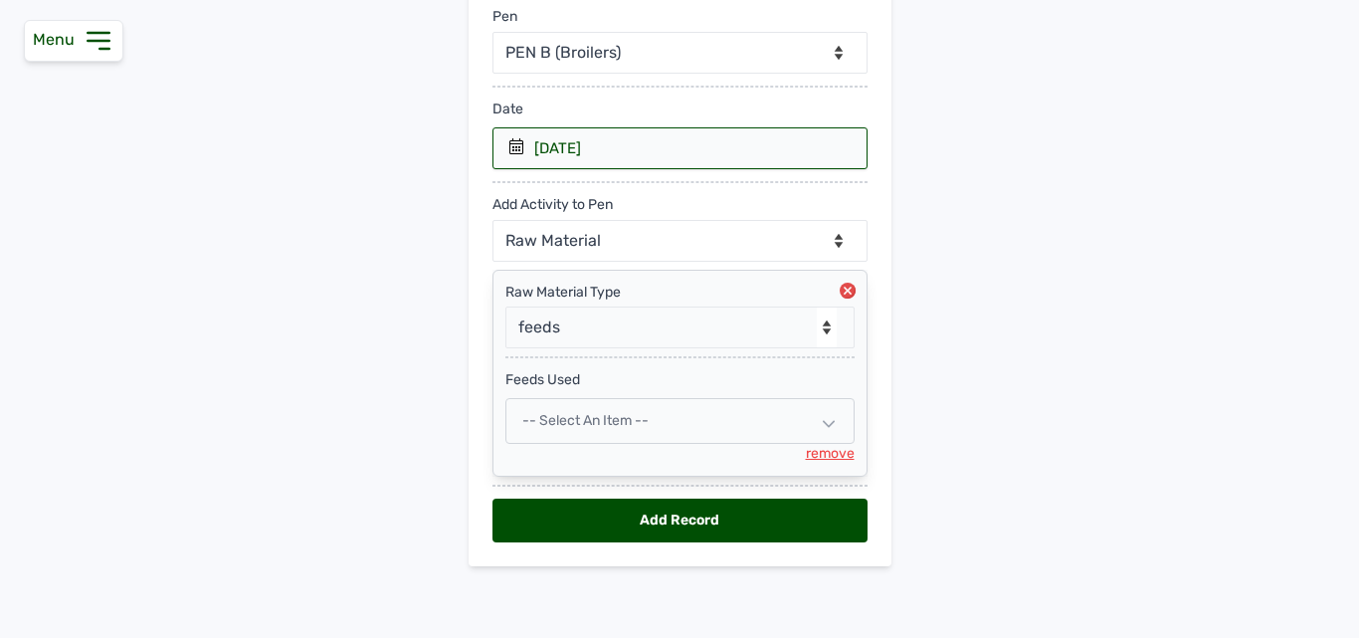
click at [628, 421] on span "-- Select an Item --" at bounding box center [585, 420] width 126 height 17
select select
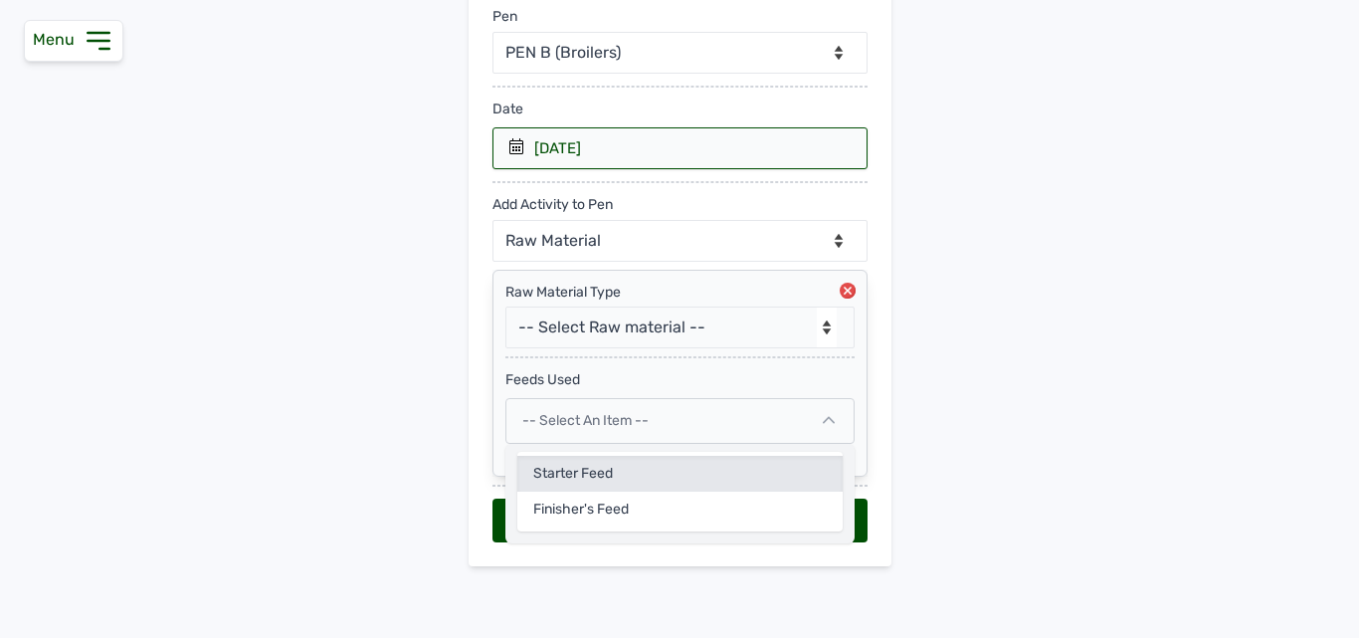
click at [620, 491] on div "Starter Feed" at bounding box center [679, 509] width 325 height 36
select select
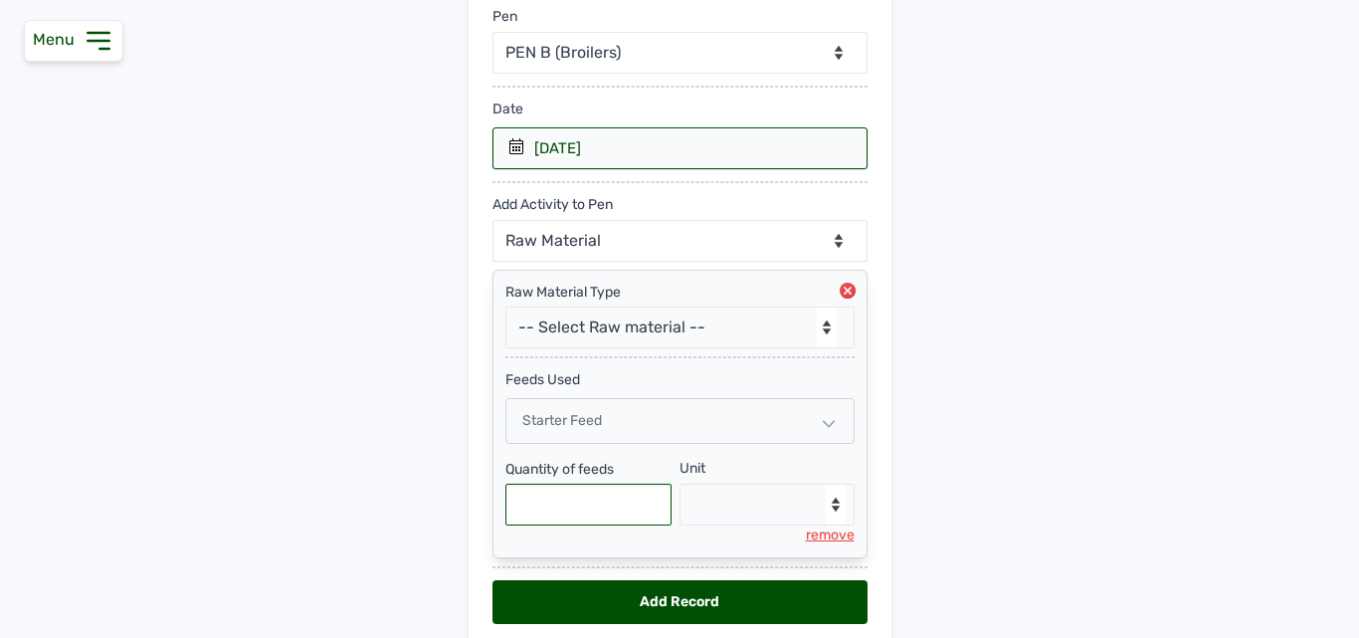
click at [626, 506] on input "text" at bounding box center [588, 504] width 167 height 42
type input "750"
click at [708, 496] on select "--Select unit-- Bag(s) Kg" at bounding box center [766, 504] width 175 height 42
select select "Kg"
click at [679, 483] on select "--Select unit-- Bag(s) Kg" at bounding box center [766, 504] width 175 height 42
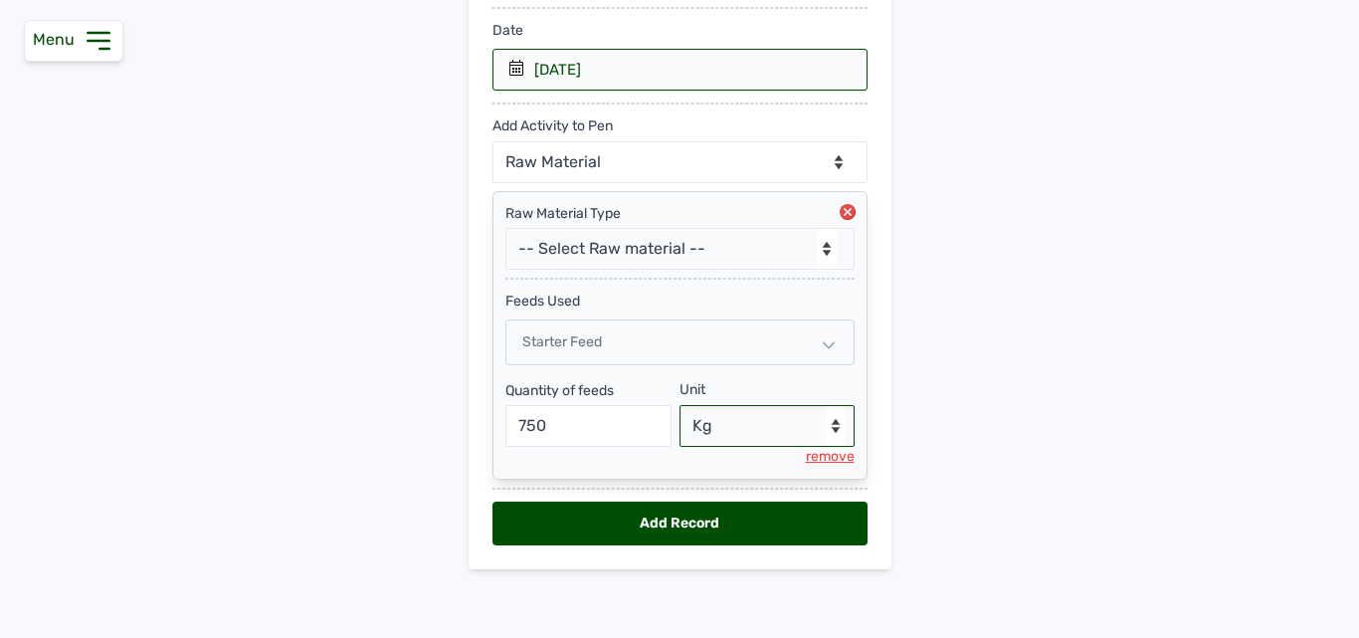
scroll to position [332, 0]
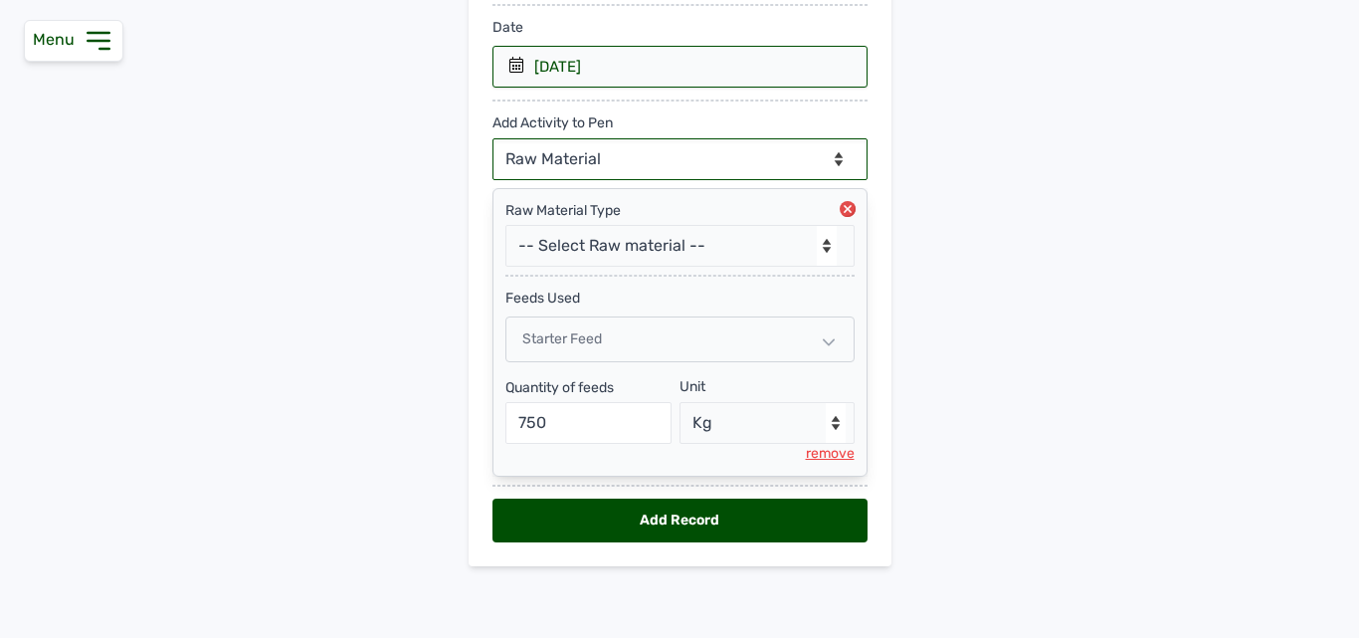
click at [674, 158] on select "--Can select multiple activity to add-- Raw Material Losses Weight" at bounding box center [679, 159] width 375 height 42
select select "Losses"
click at [492, 138] on select "--Can select multiple activity to add-- Raw Material Losses Weight" at bounding box center [679, 159] width 375 height 42
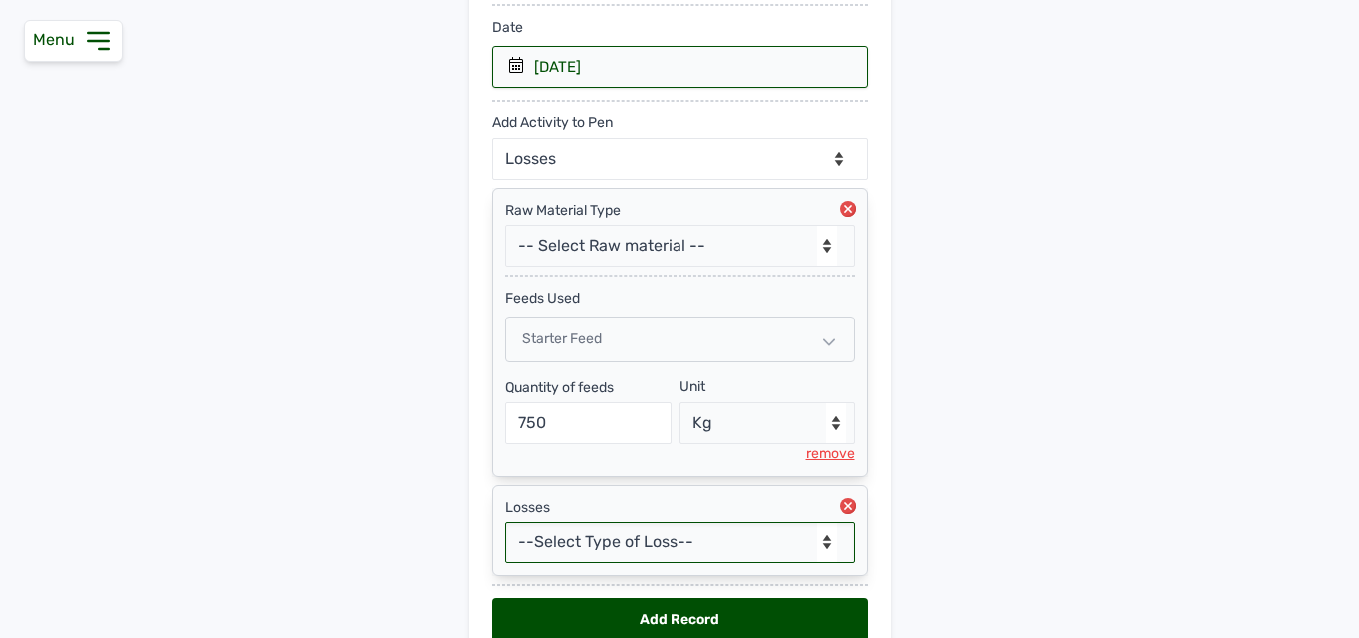
click at [643, 540] on select "--Select Type of Loss-- Mortality Culled Theft" at bounding box center [679, 542] width 349 height 42
select select "Mortality"
click at [505, 521] on select "--Select Type of Loss-- Mortality Culled Theft" at bounding box center [679, 542] width 349 height 42
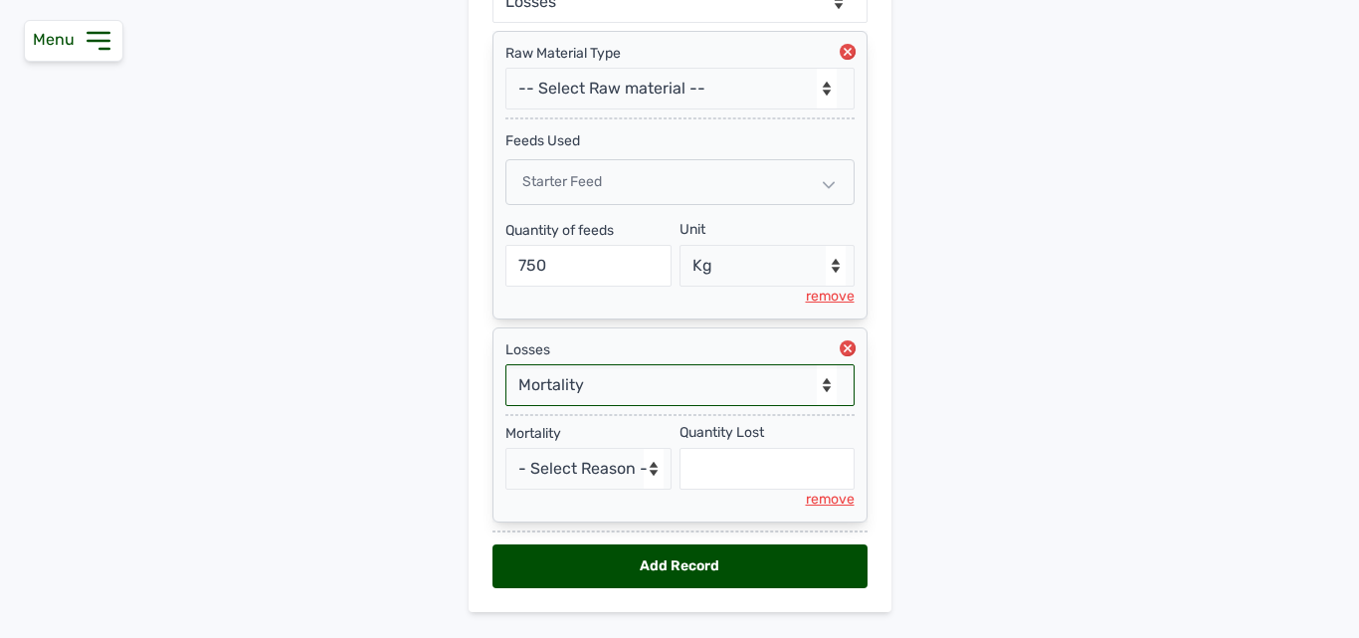
scroll to position [535, 0]
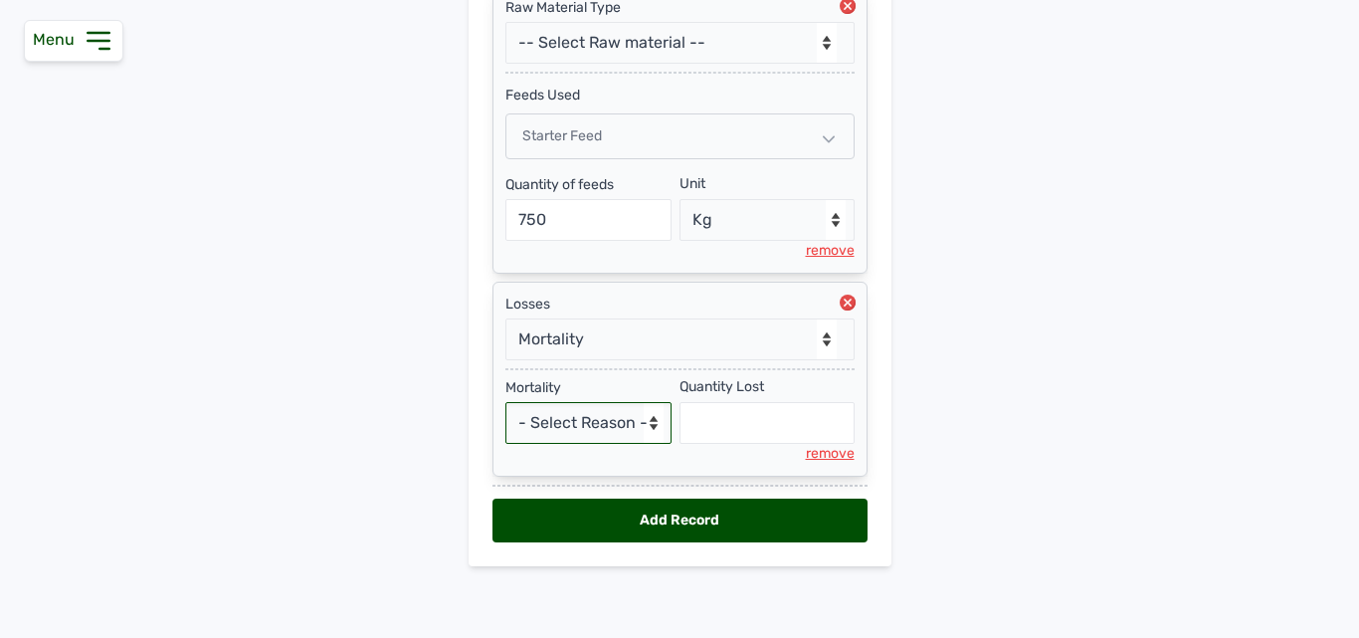
click at [617, 419] on select "- Select Reason - Disease Late Vaccination Wrong Vaccination Heat [MEDICAL_DATA…" at bounding box center [588, 423] width 167 height 42
select select "Others"
click at [505, 402] on select "- Select Reason - Disease Late Vaccination Wrong Vaccination Heat [MEDICAL_DATA…" at bounding box center [588, 423] width 167 height 42
select select "null"
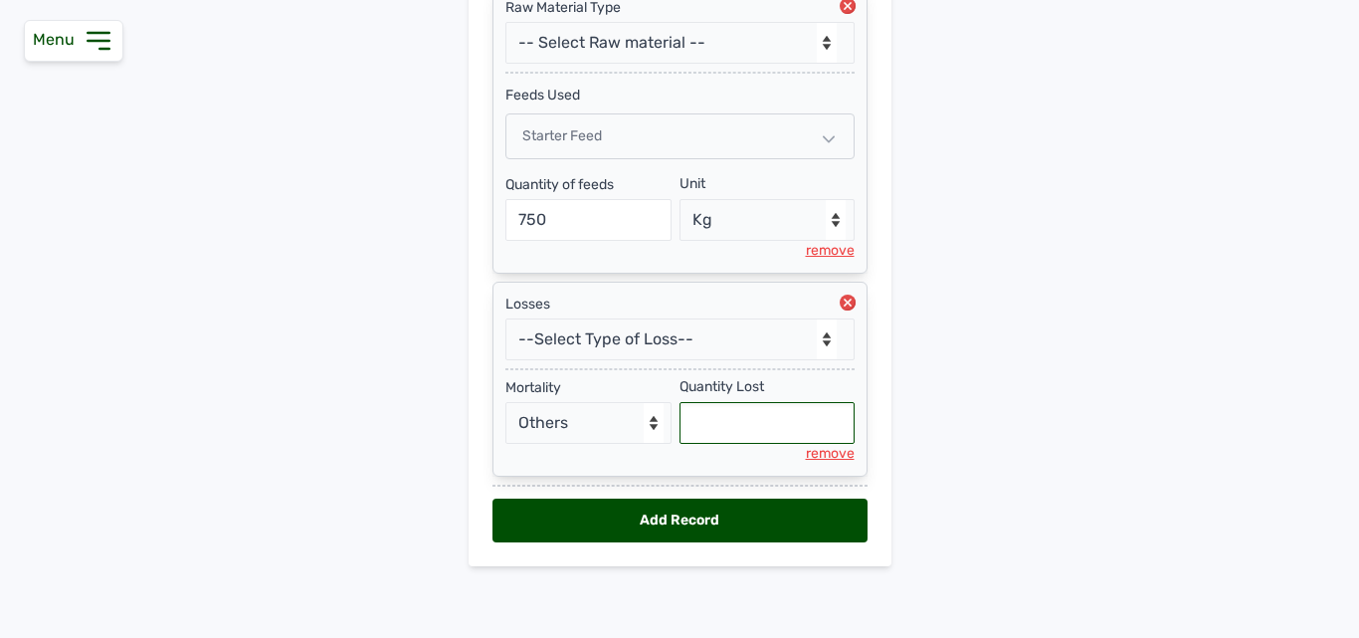
click at [735, 416] on input "text" at bounding box center [766, 423] width 175 height 42
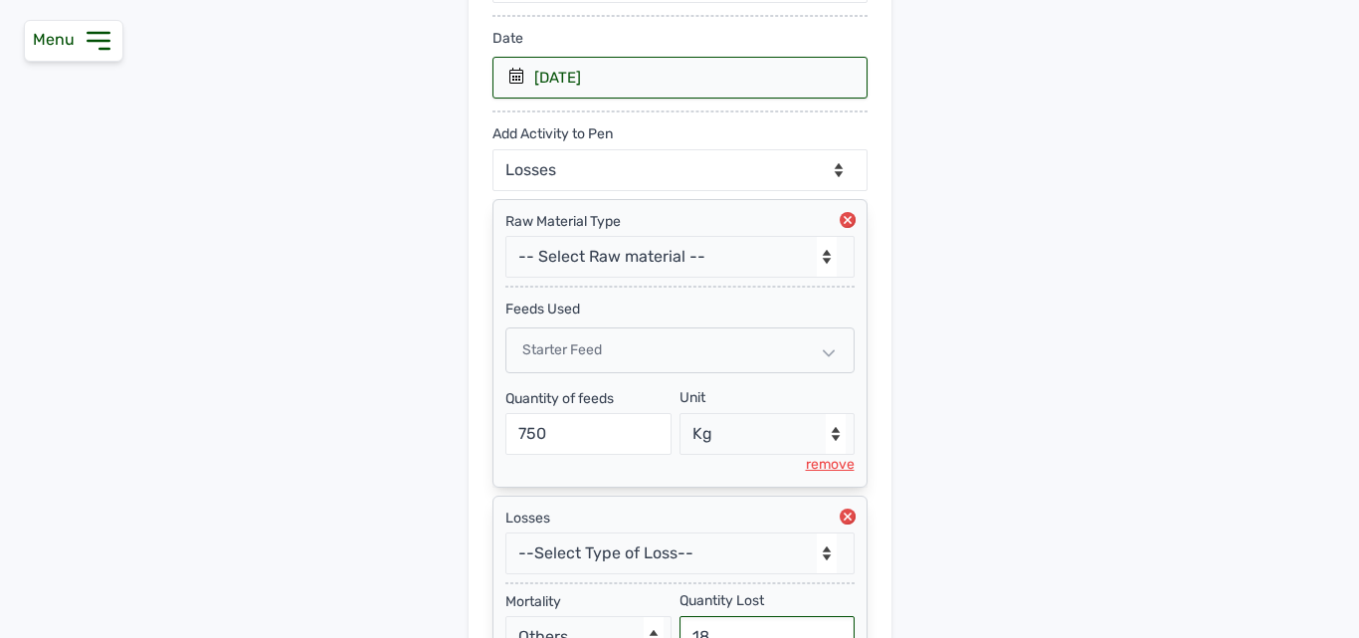
scroll to position [319, 0]
type input "18"
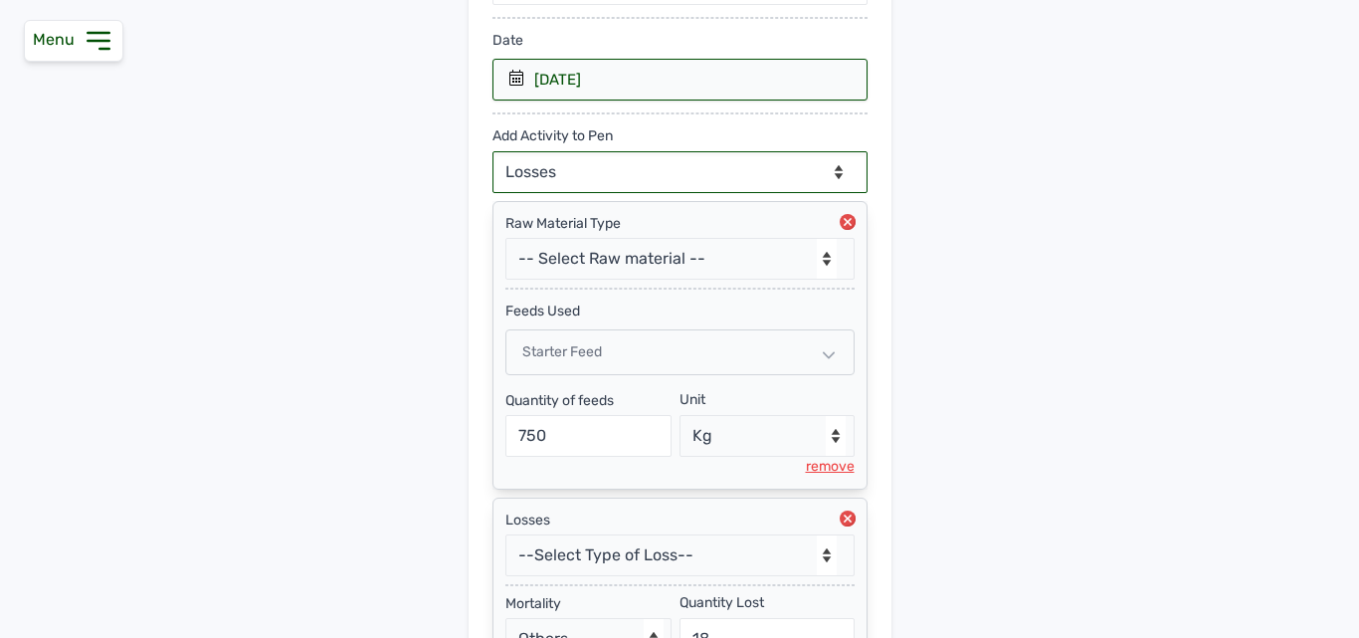
click at [791, 169] on select "--Can select multiple activity to add-- Raw Material Losses Weight" at bounding box center [679, 172] width 375 height 42
select select "Weight"
click at [492, 151] on select "--Can select multiple activity to add-- Raw Material Losses Weight" at bounding box center [679, 172] width 375 height 42
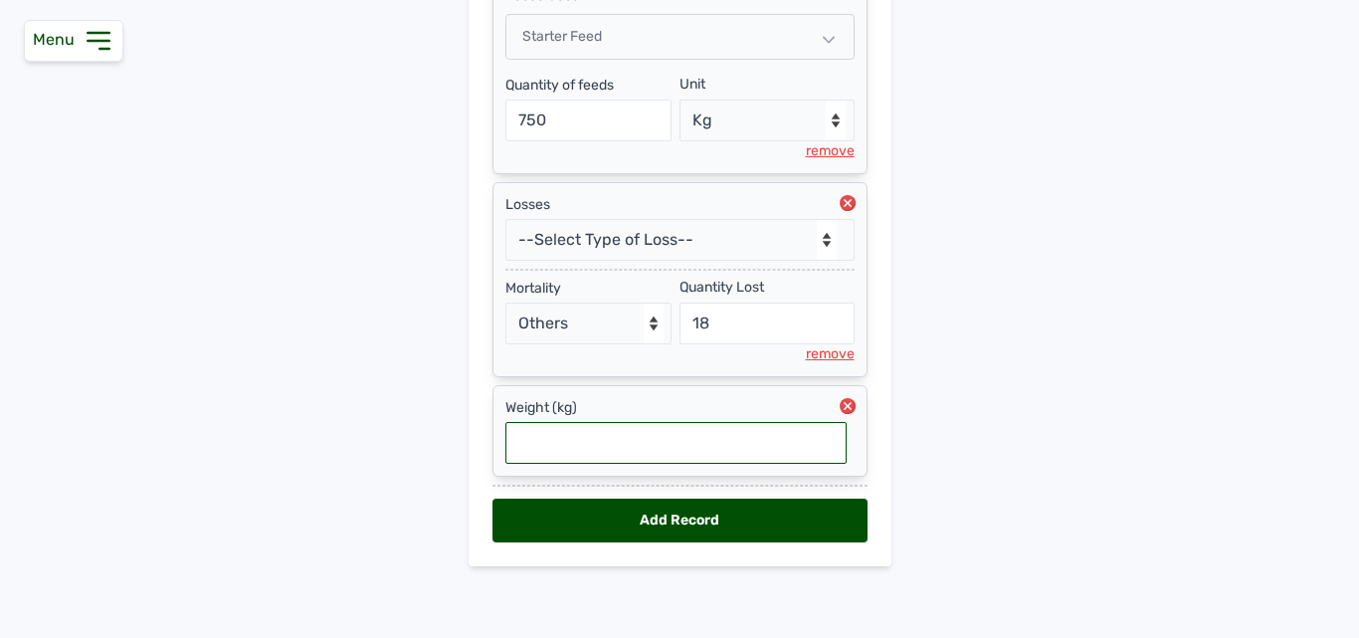
click at [818, 462] on input "text" at bounding box center [675, 443] width 341 height 42
type input "1.74"
click at [737, 525] on div "Add Record" at bounding box center [679, 520] width 375 height 44
select select "null"
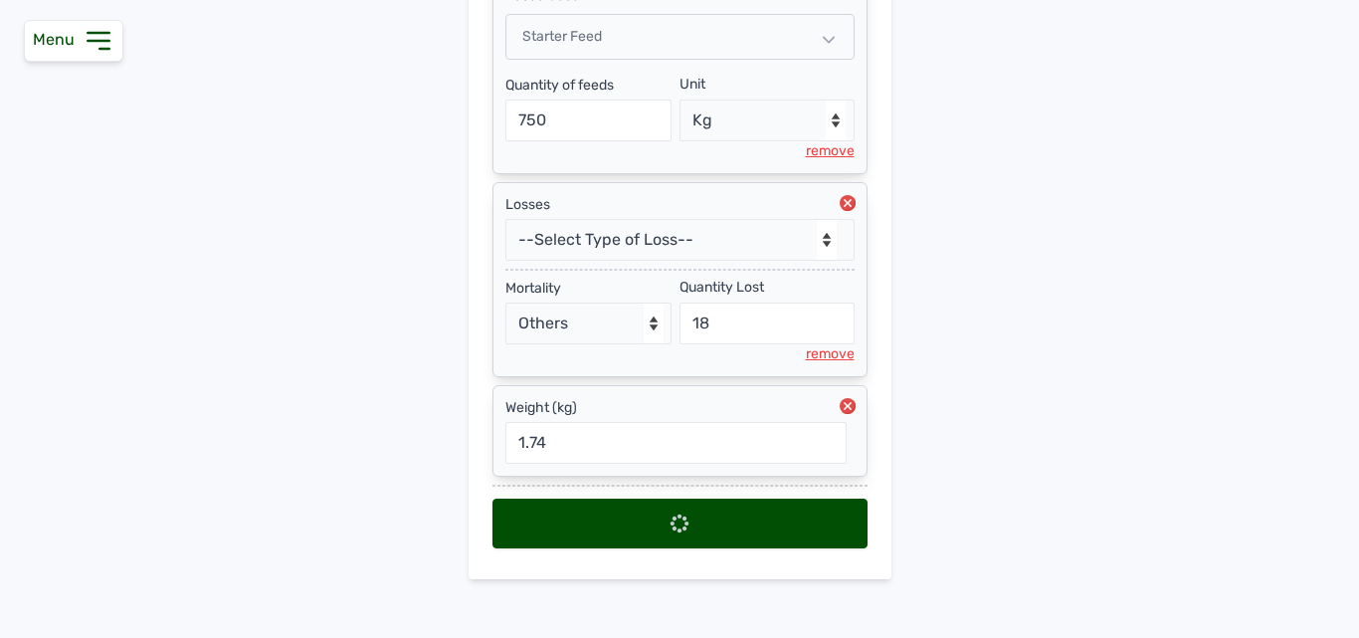
select select
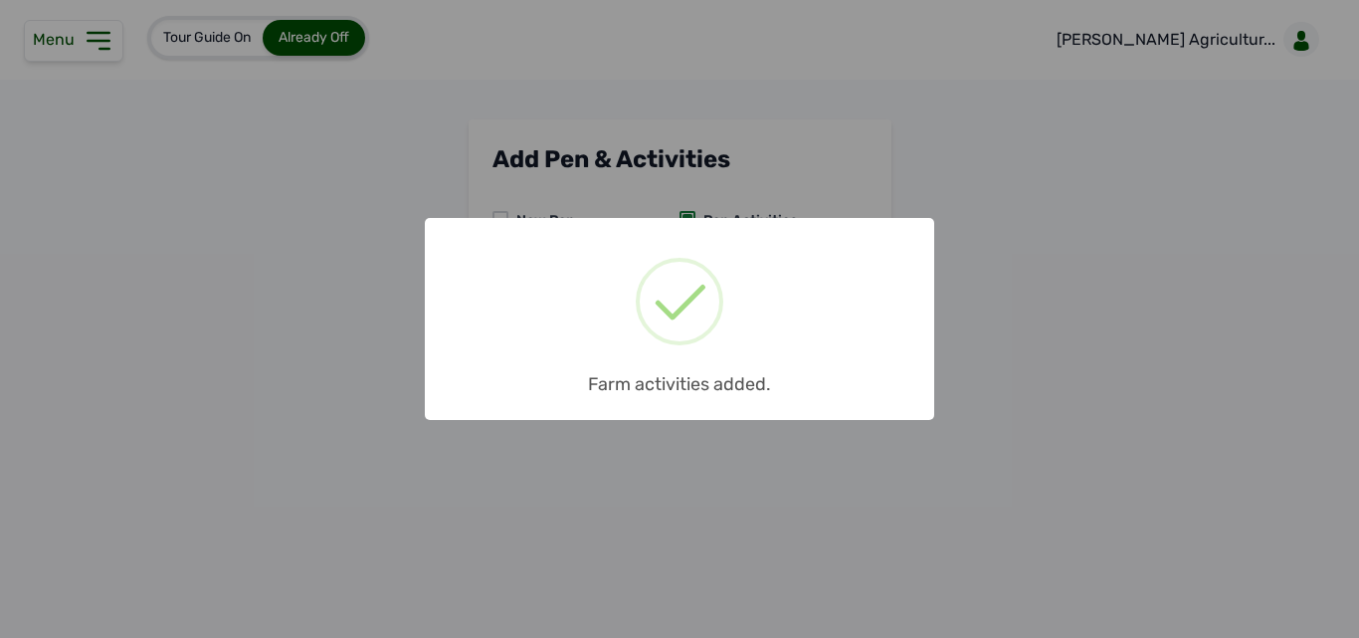
scroll to position [0, 0]
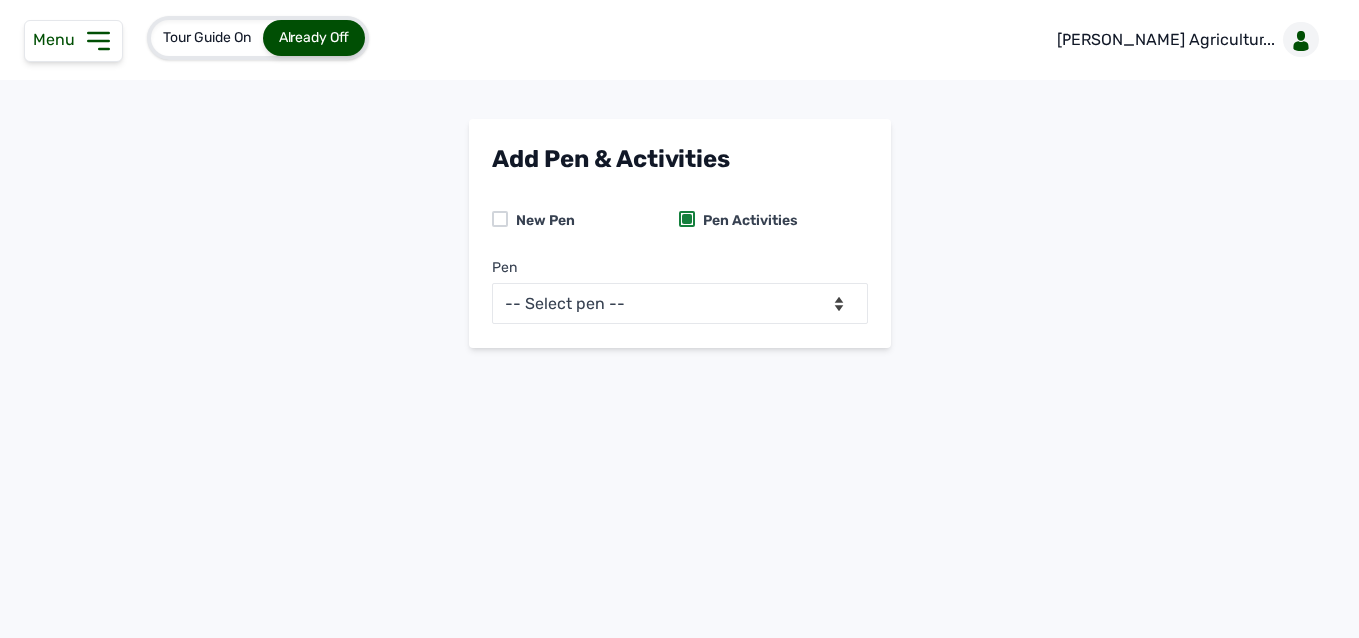
click at [113, 34] on div "Menu" at bounding box center [73, 41] width 99 height 42
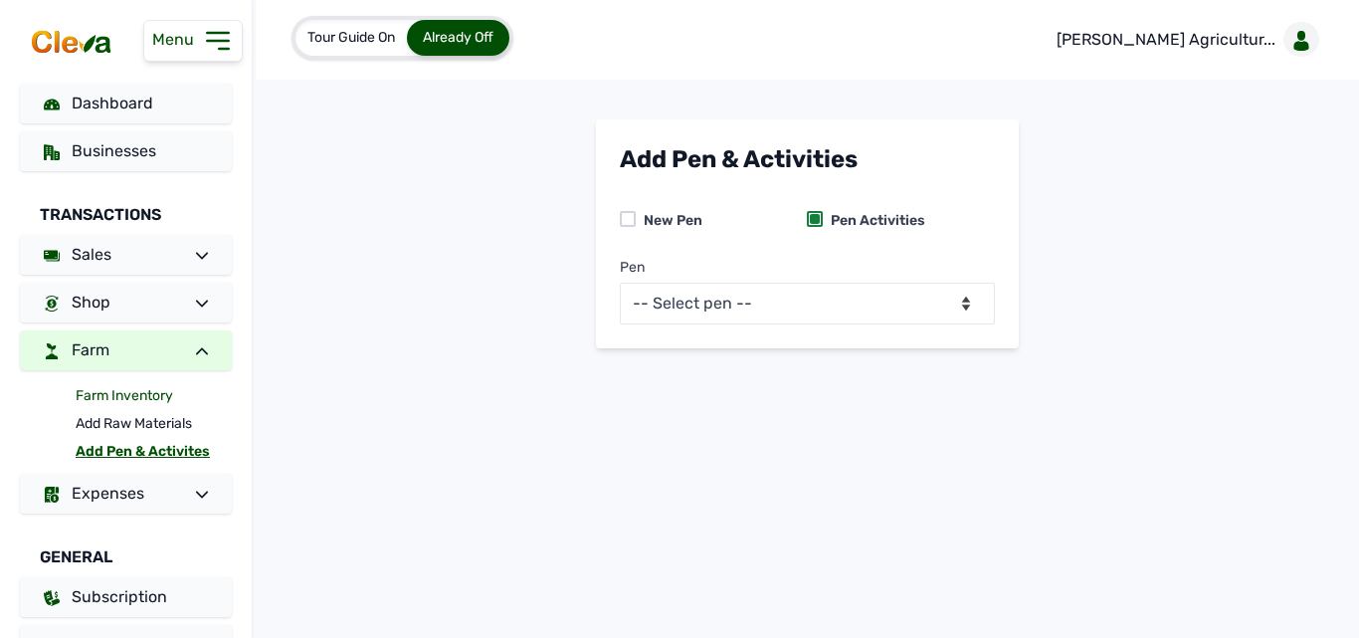
click at [122, 397] on link "Farm Inventory" at bounding box center [154, 396] width 156 height 28
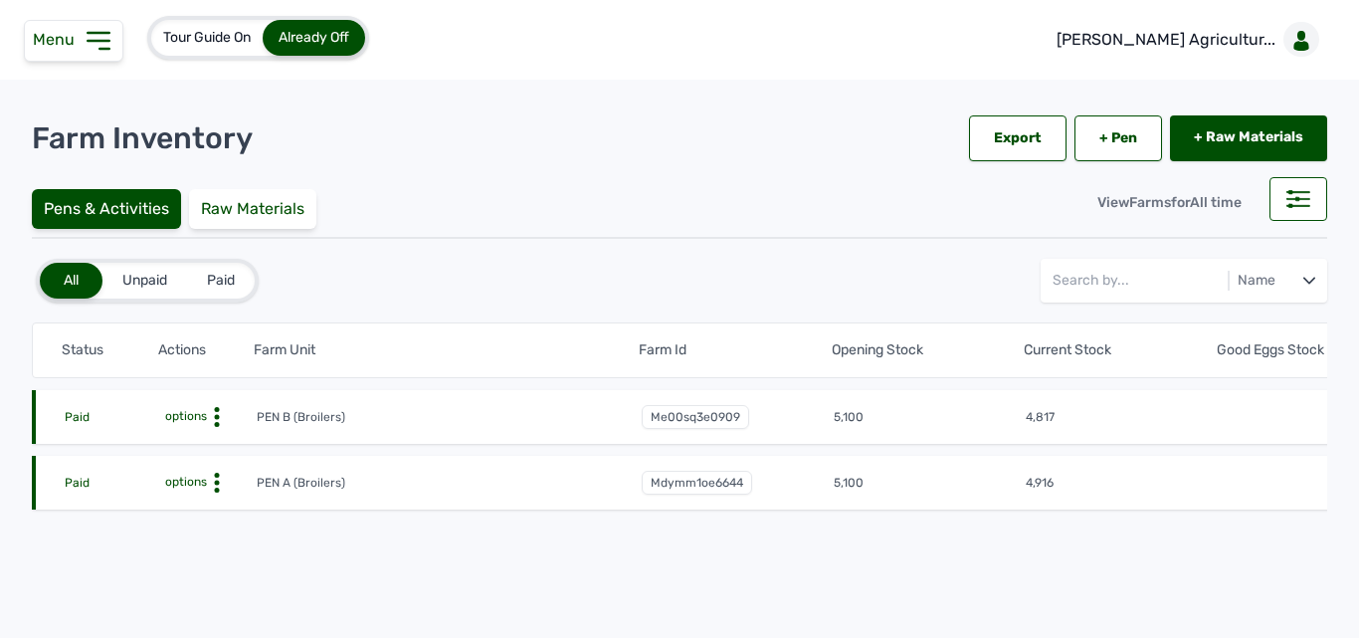
click at [216, 421] on icon at bounding box center [217, 417] width 20 height 20
click at [194, 442] on div "Farm Activities" at bounding box center [182, 448] width 141 height 24
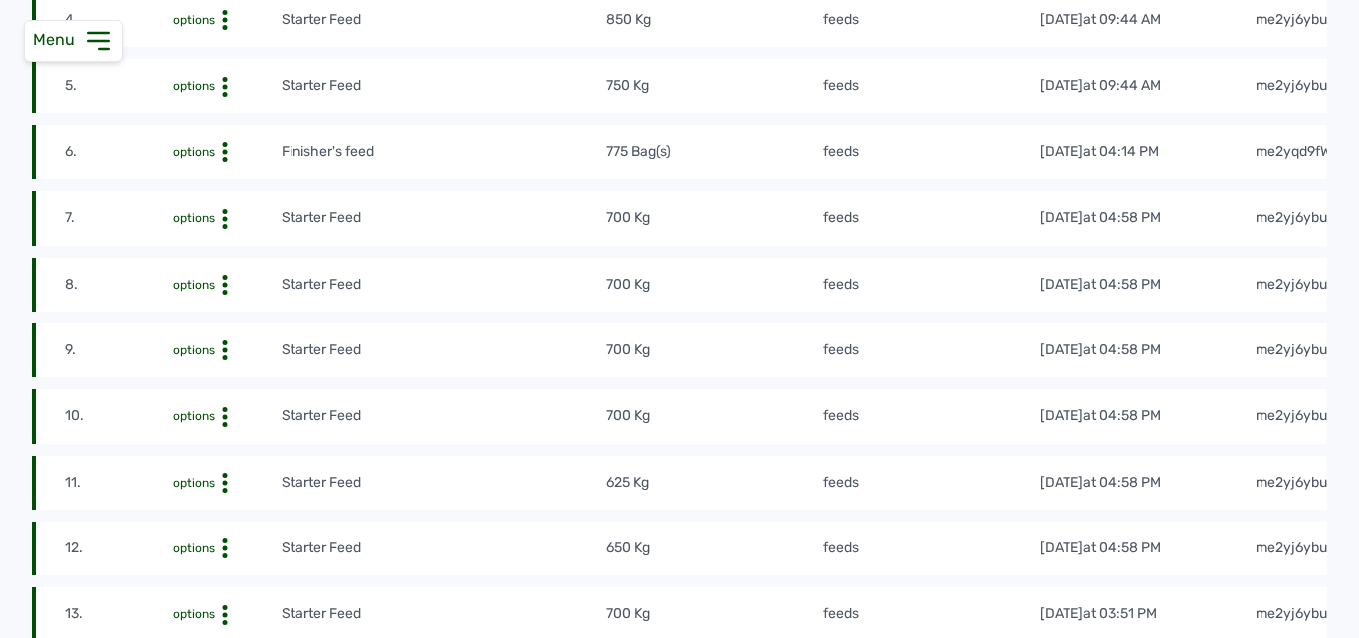
scroll to position [664, 0]
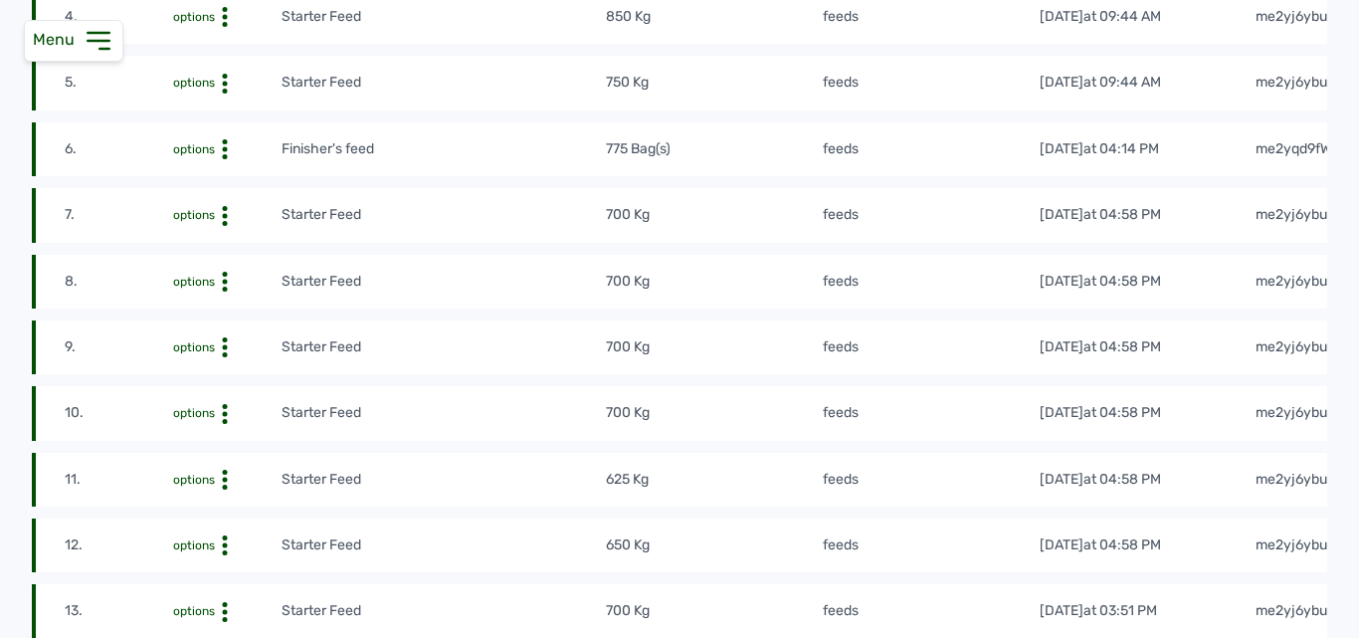
click at [218, 182] on div "Delete" at bounding box center [207, 180] width 141 height 24
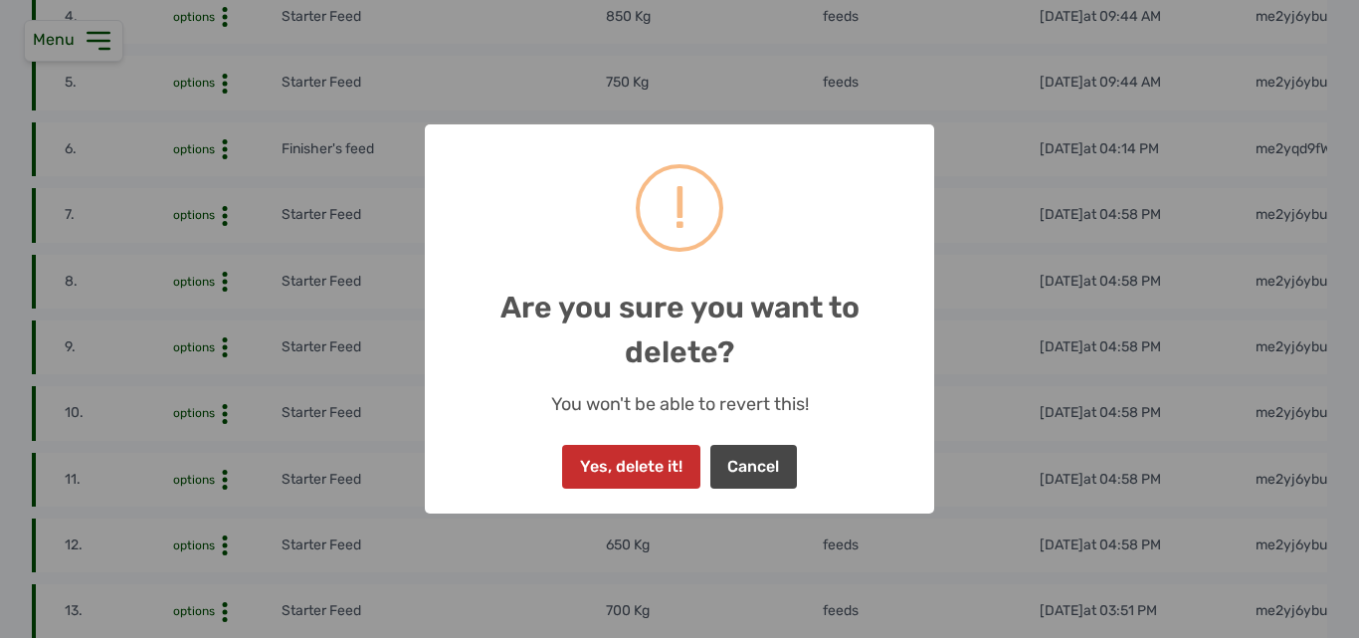
click at [656, 463] on button "Yes, delete it!" at bounding box center [630, 467] width 137 height 44
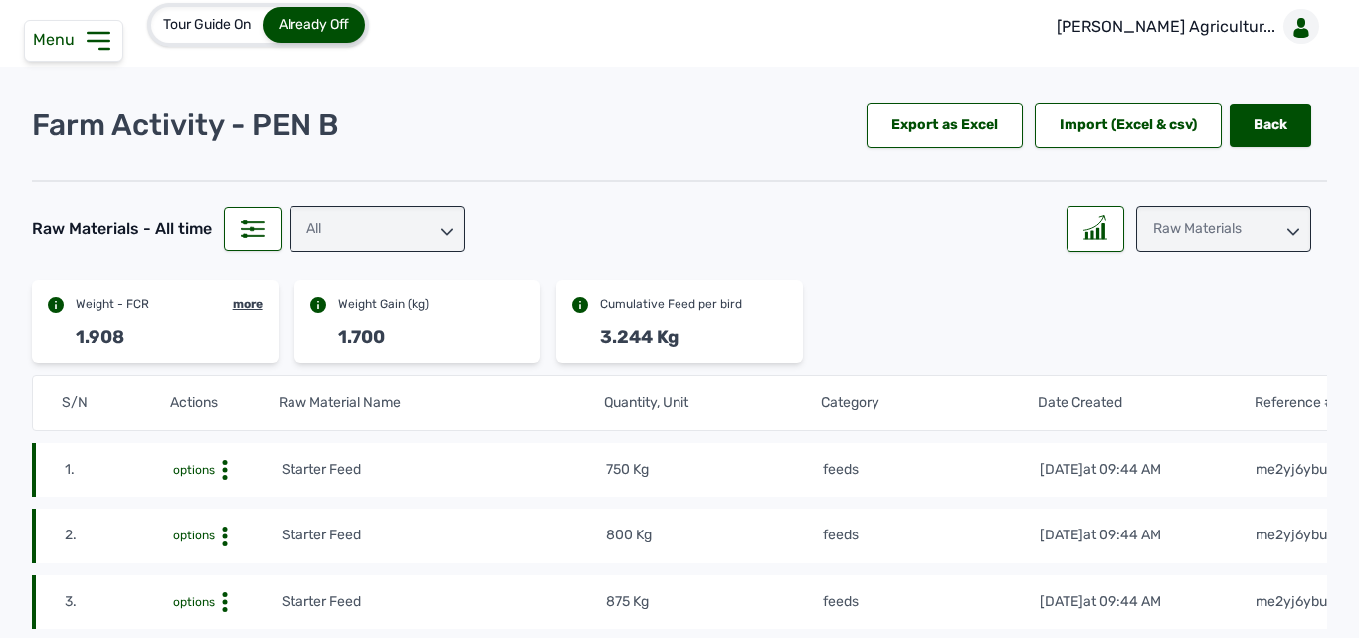
scroll to position [0, 0]
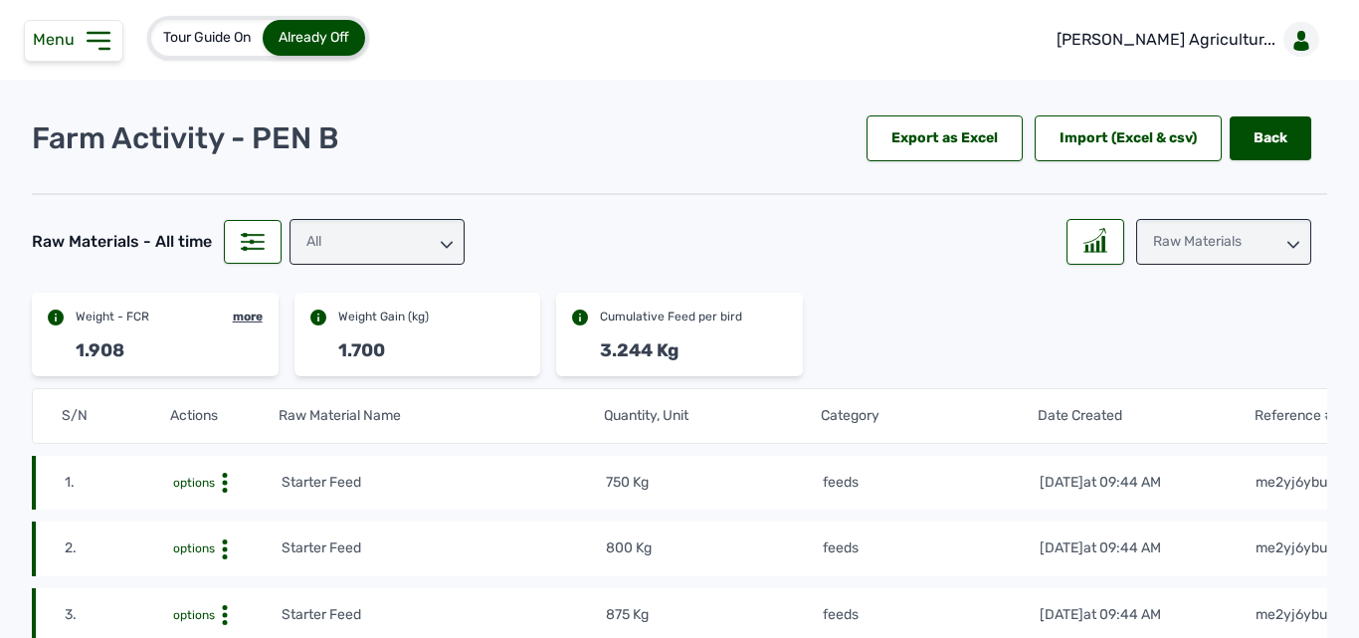
click at [113, 42] on div "Menu" at bounding box center [73, 41] width 99 height 42
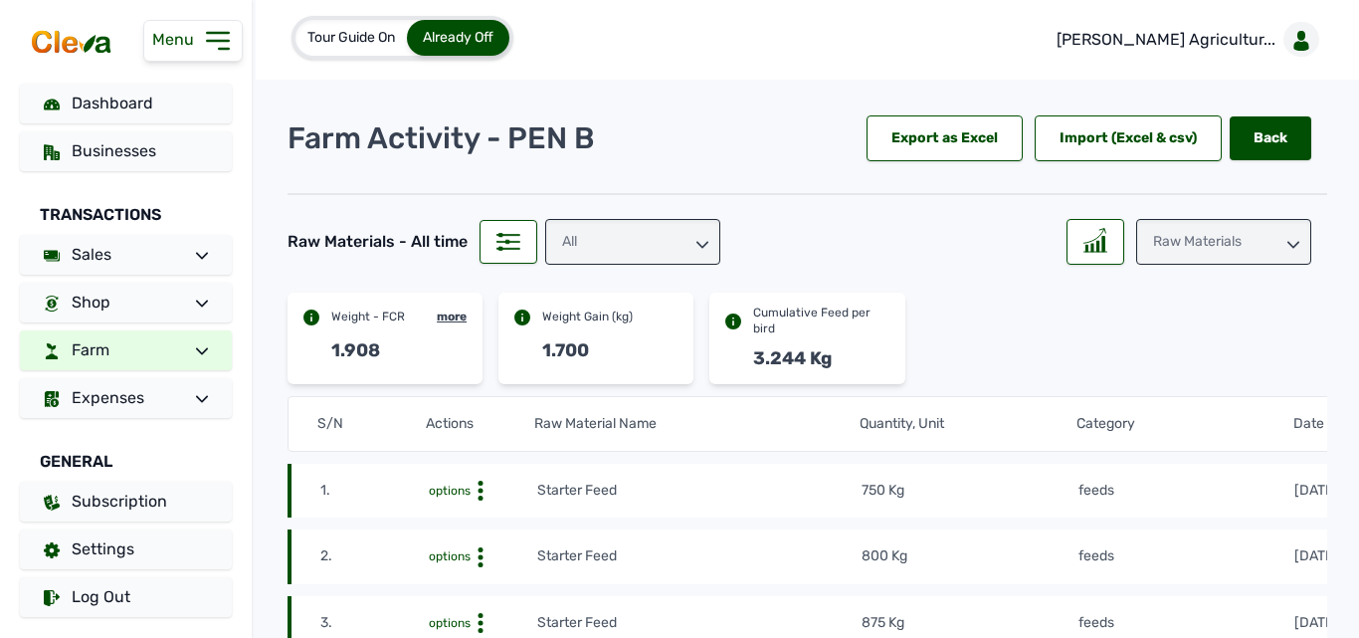
click at [144, 343] on link "Farm" at bounding box center [126, 350] width 212 height 40
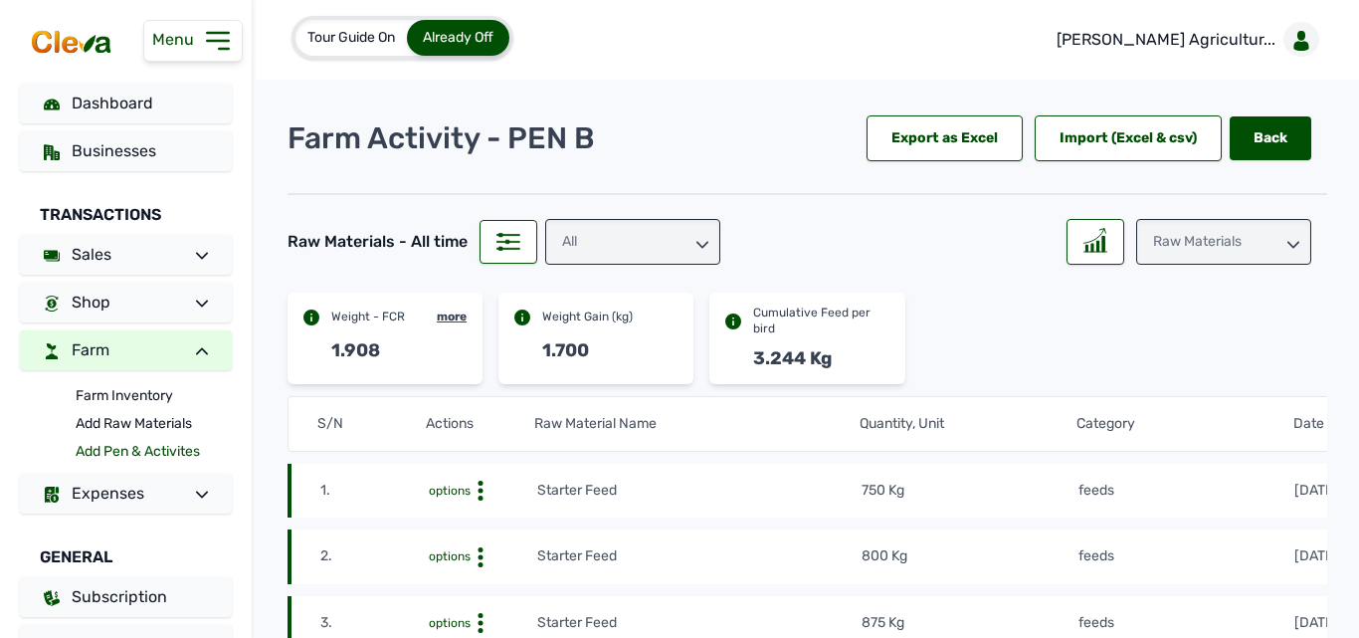
click at [133, 444] on link "Add Pen & Activites" at bounding box center [154, 452] width 156 height 28
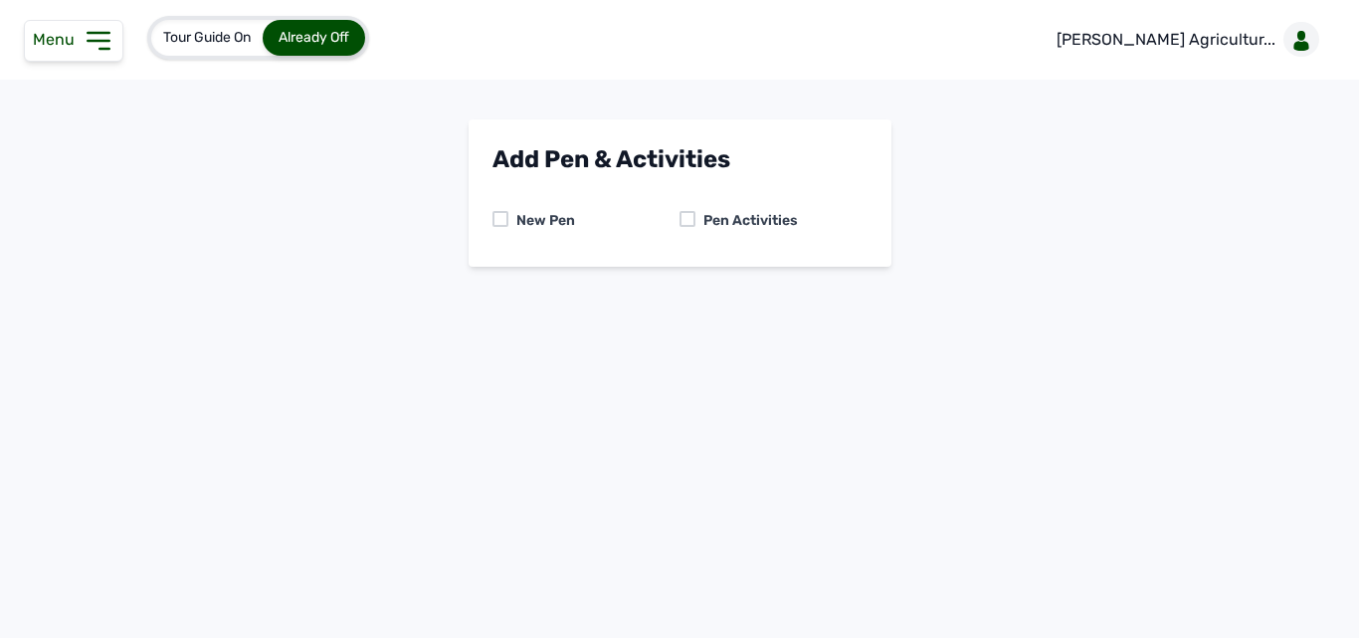
click at [687, 219] on div at bounding box center [687, 219] width 16 height 16
click at [649, 300] on select "-- Select pen -- PEN A (Broilers) PEN B (Broilers)" at bounding box center [679, 304] width 375 height 42
select select "me00sq3e0909"
click at [492, 283] on select "-- Select pen -- PEN A (Broilers) PEN B (Broilers)" at bounding box center [679, 304] width 375 height 42
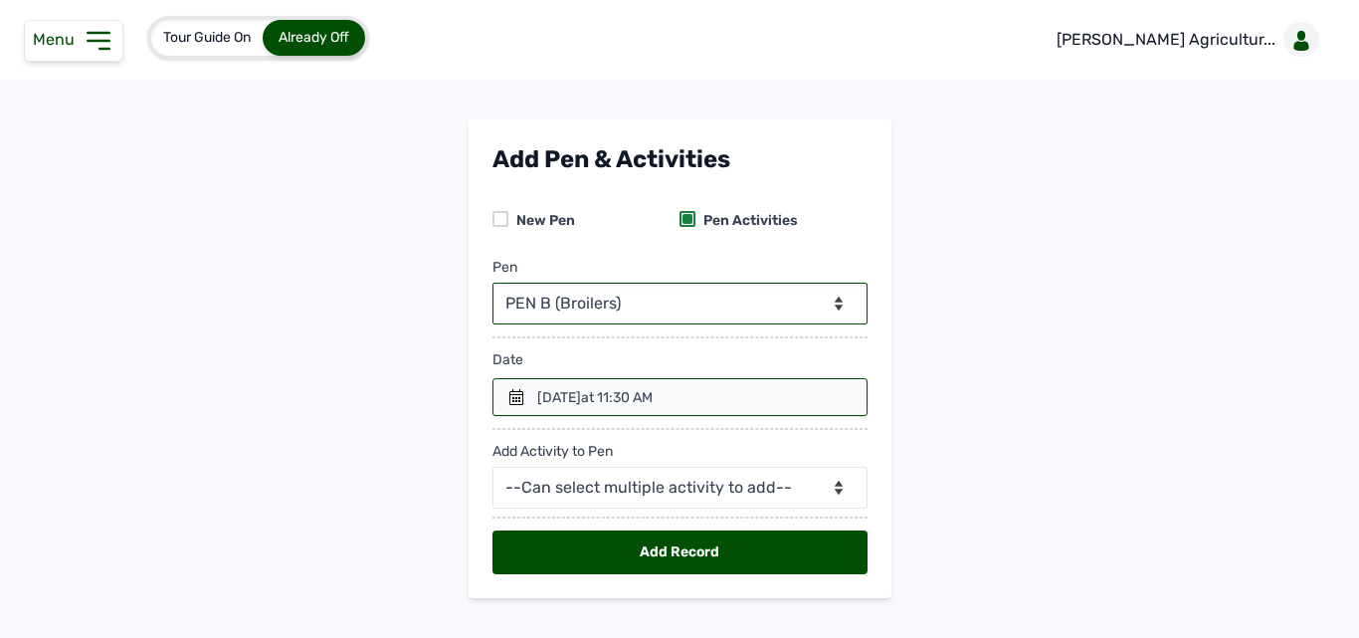
click at [501, 396] on div at bounding box center [679, 397] width 375 height 38
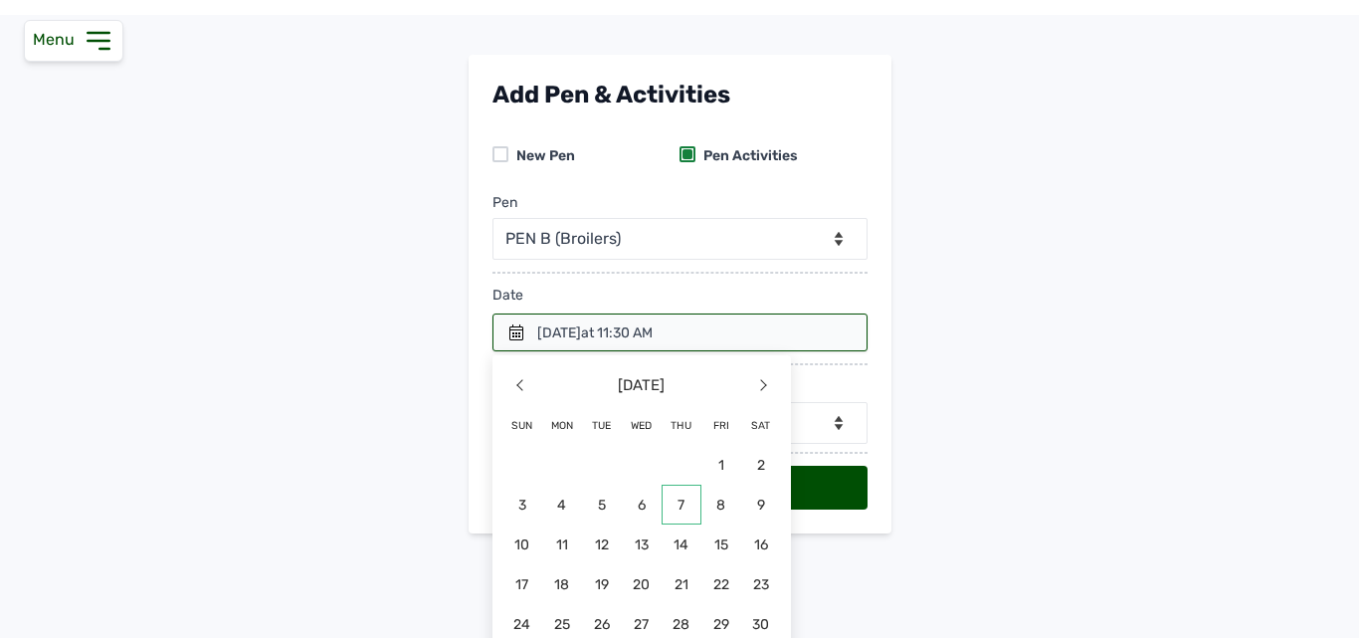
scroll to position [120, 0]
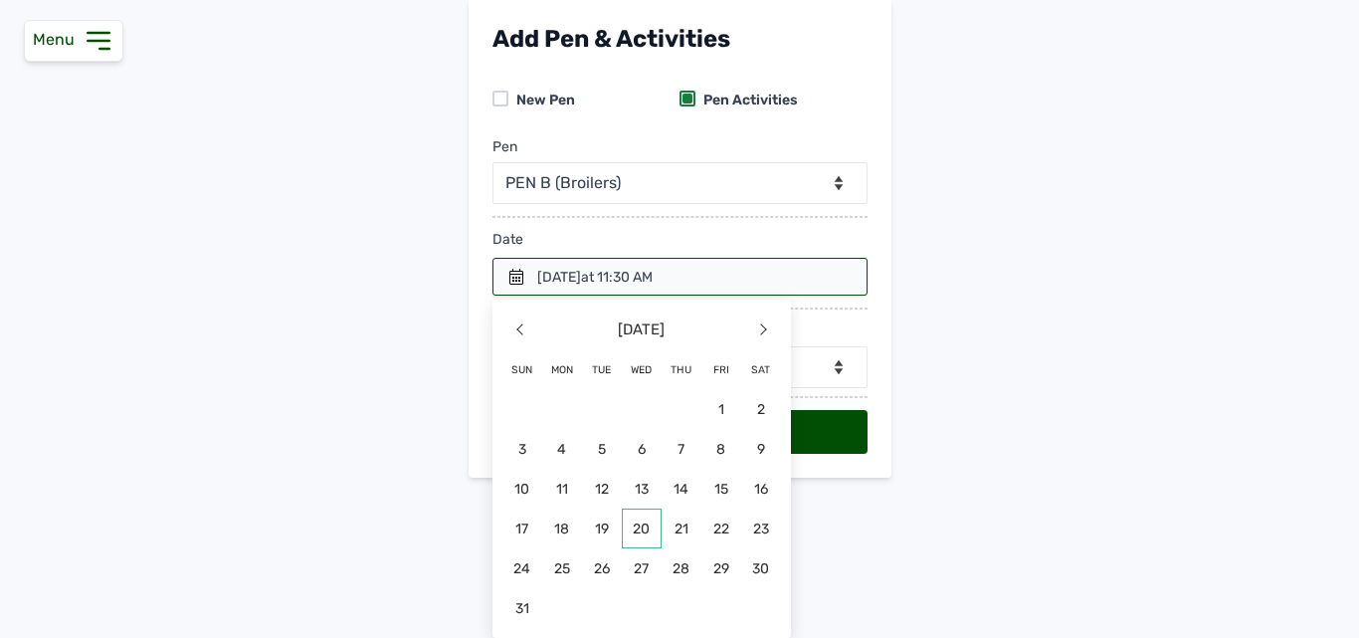
click at [582, 548] on span "20" at bounding box center [562, 568] width 40 height 40
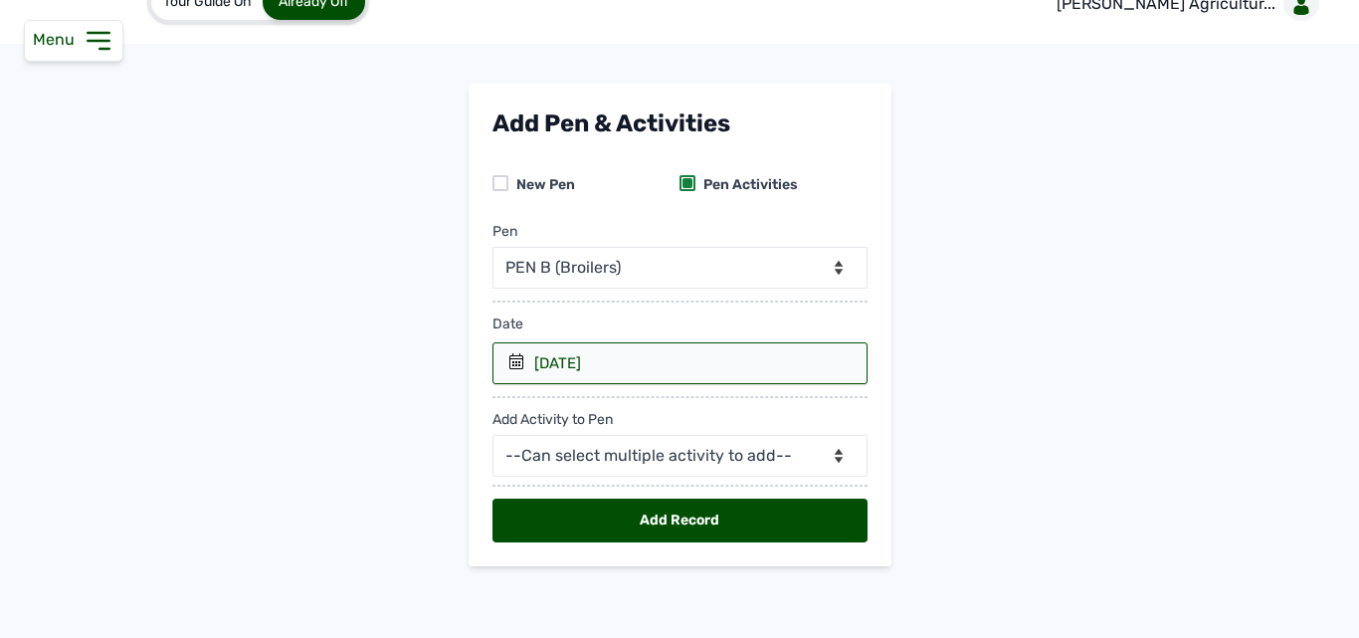
scroll to position [36, 0]
click at [632, 467] on select "--Can select multiple activity to add-- Raw Material Losses Weight" at bounding box center [679, 456] width 375 height 42
select select "Raw Material"
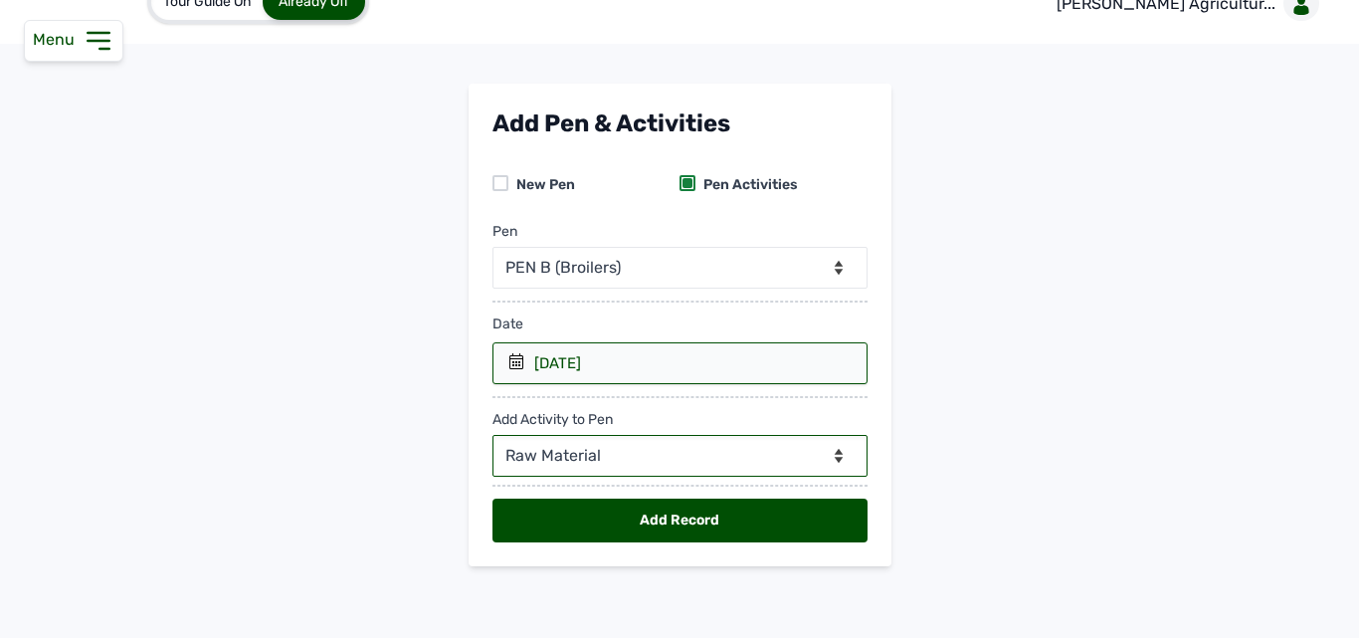
click at [492, 435] on select "--Can select multiple activity to add-- Raw Material Losses Weight" at bounding box center [679, 456] width 375 height 42
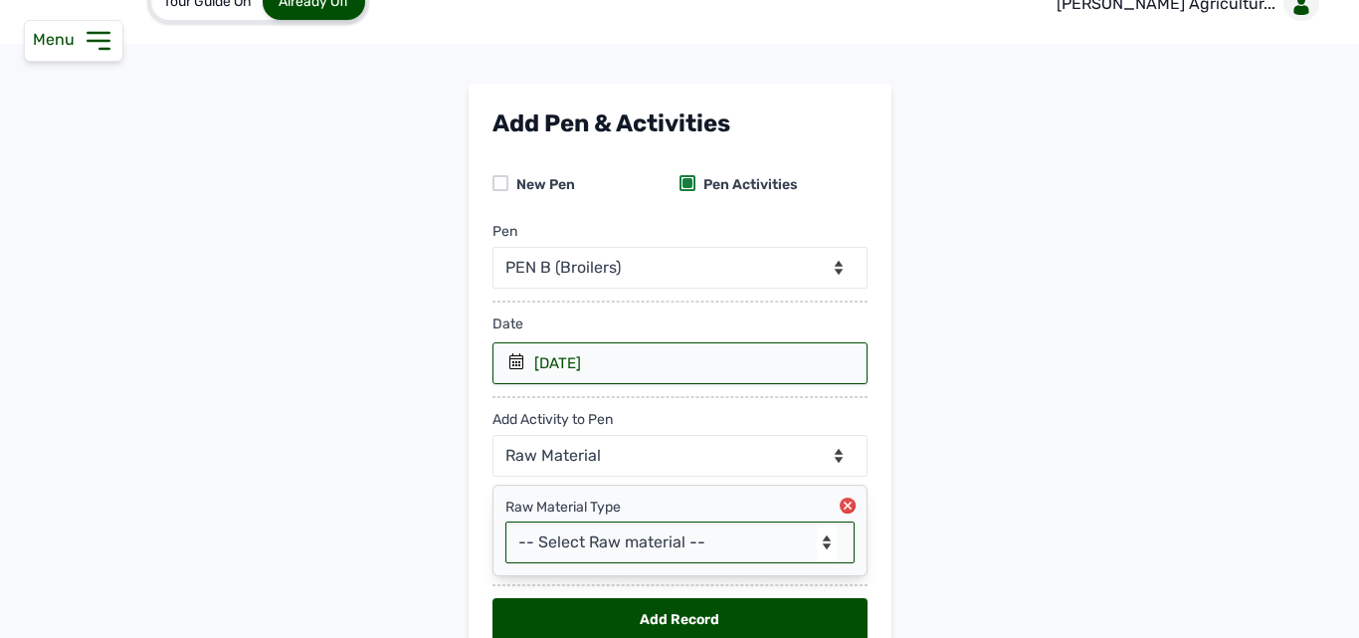
click at [650, 541] on select "-- Select Raw material -- feeds medications vaccines Biomass Fuel" at bounding box center [679, 542] width 349 height 42
select select "feeds"
click at [505, 521] on select "-- Select Raw material -- feeds medications vaccines Biomass Fuel" at bounding box center [679, 542] width 349 height 42
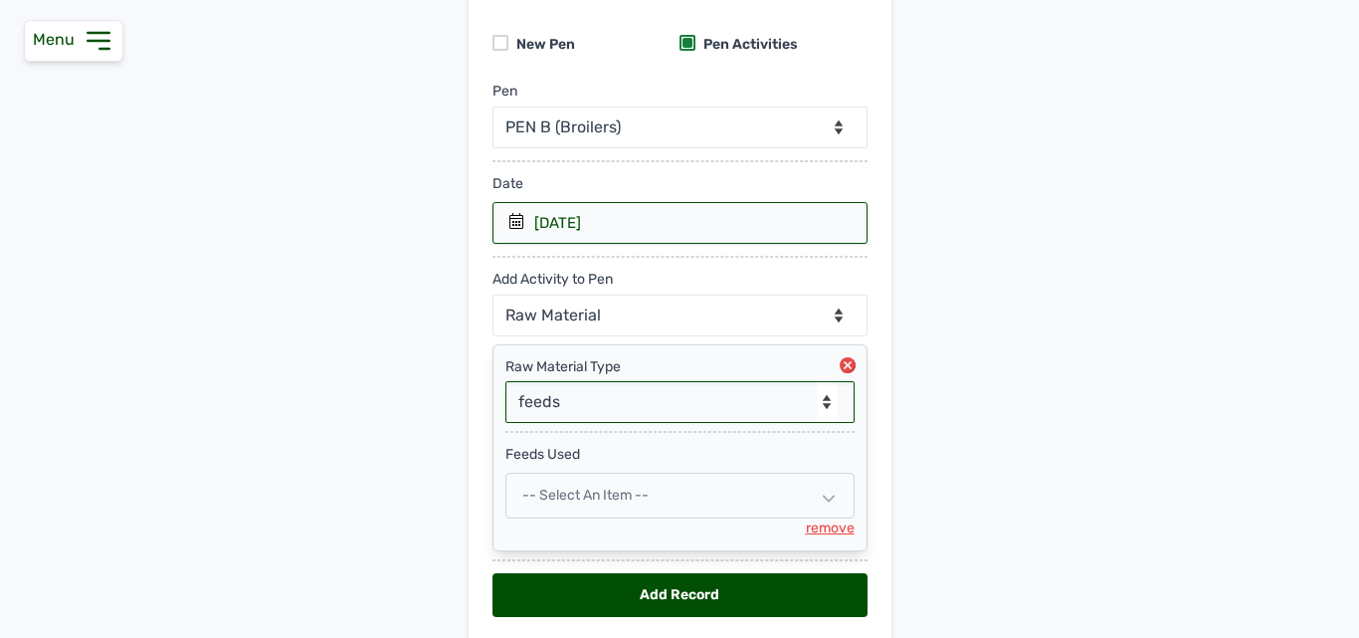
scroll to position [251, 0]
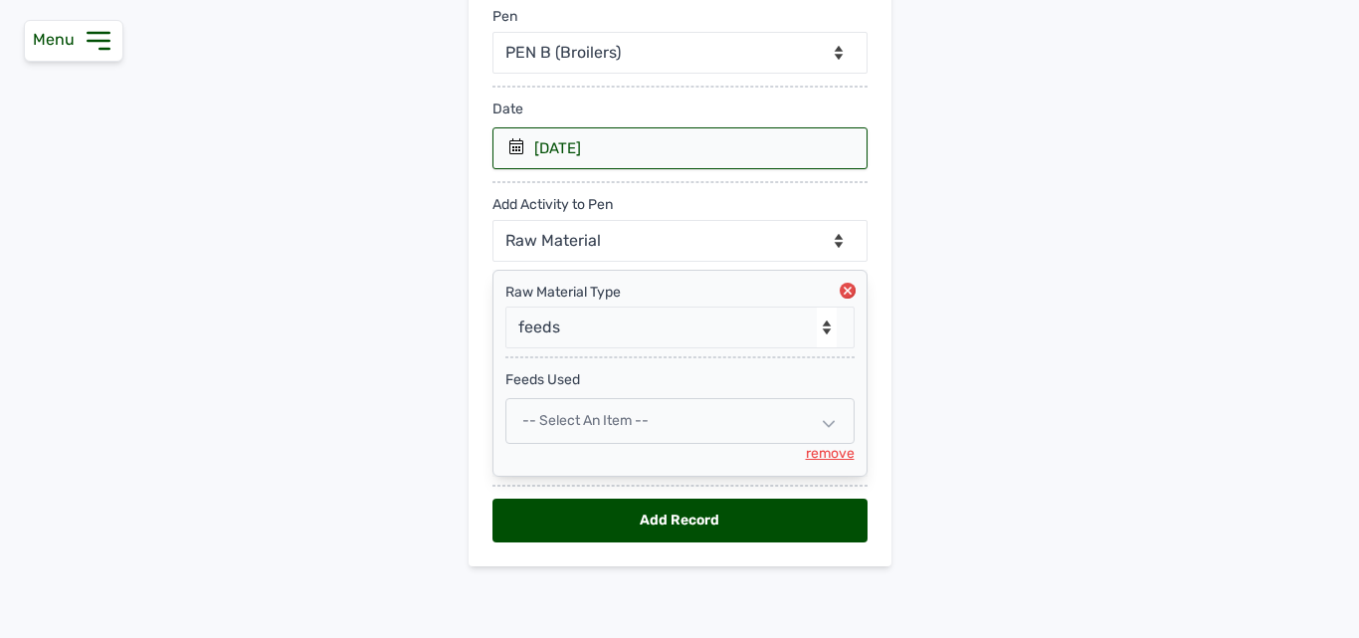
click at [585, 420] on span "-- Select an Item --" at bounding box center [585, 420] width 126 height 17
select select
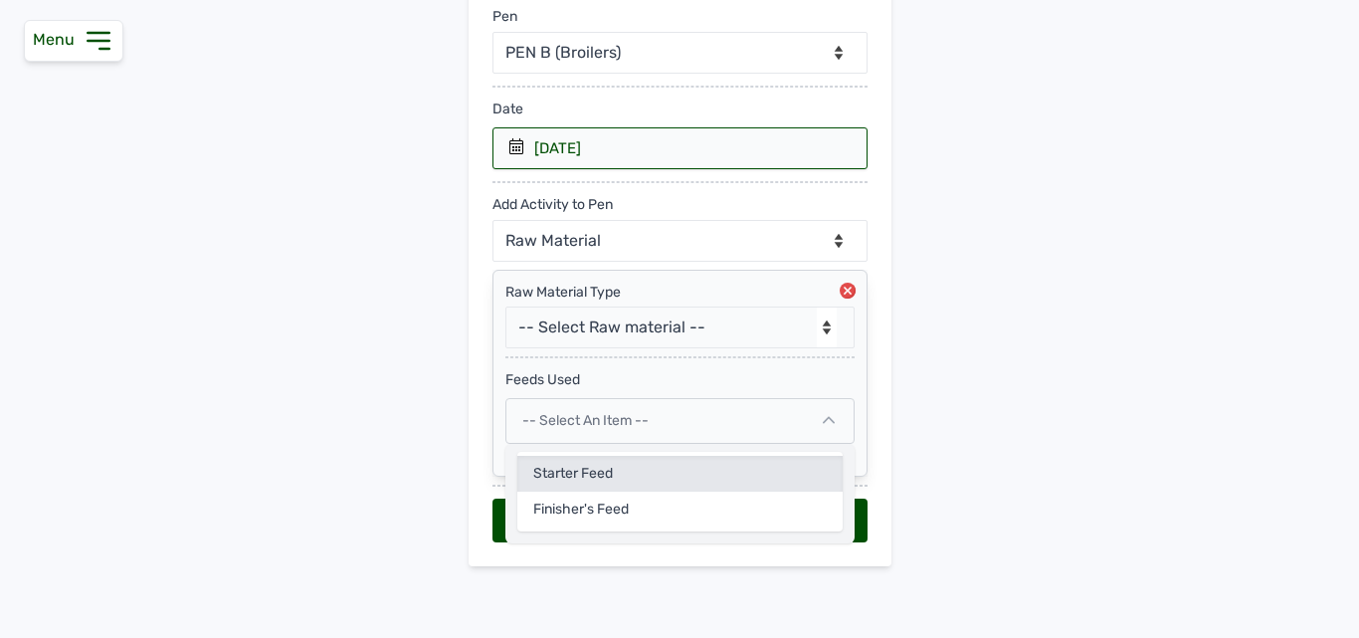
click at [561, 491] on div "Starter Feed" at bounding box center [679, 509] width 325 height 36
select select
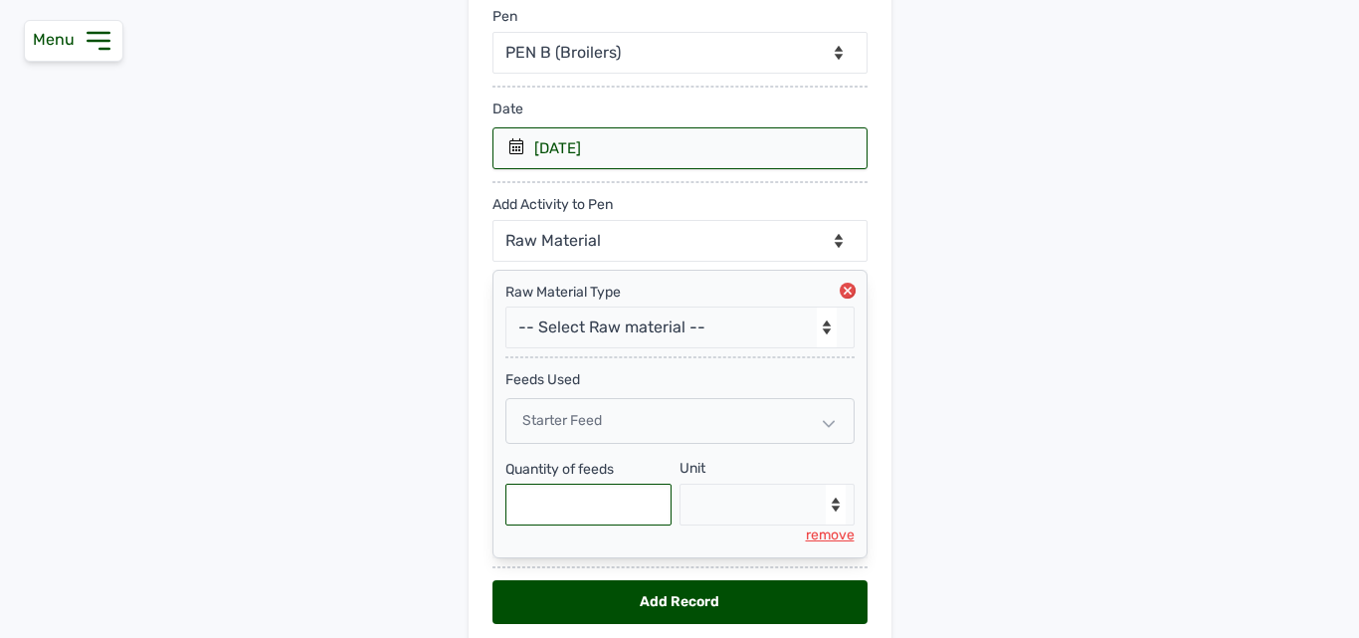
click at [561, 502] on input "text" at bounding box center [588, 504] width 167 height 42
click at [559, 419] on span "Starter Feed" at bounding box center [562, 420] width 80 height 17
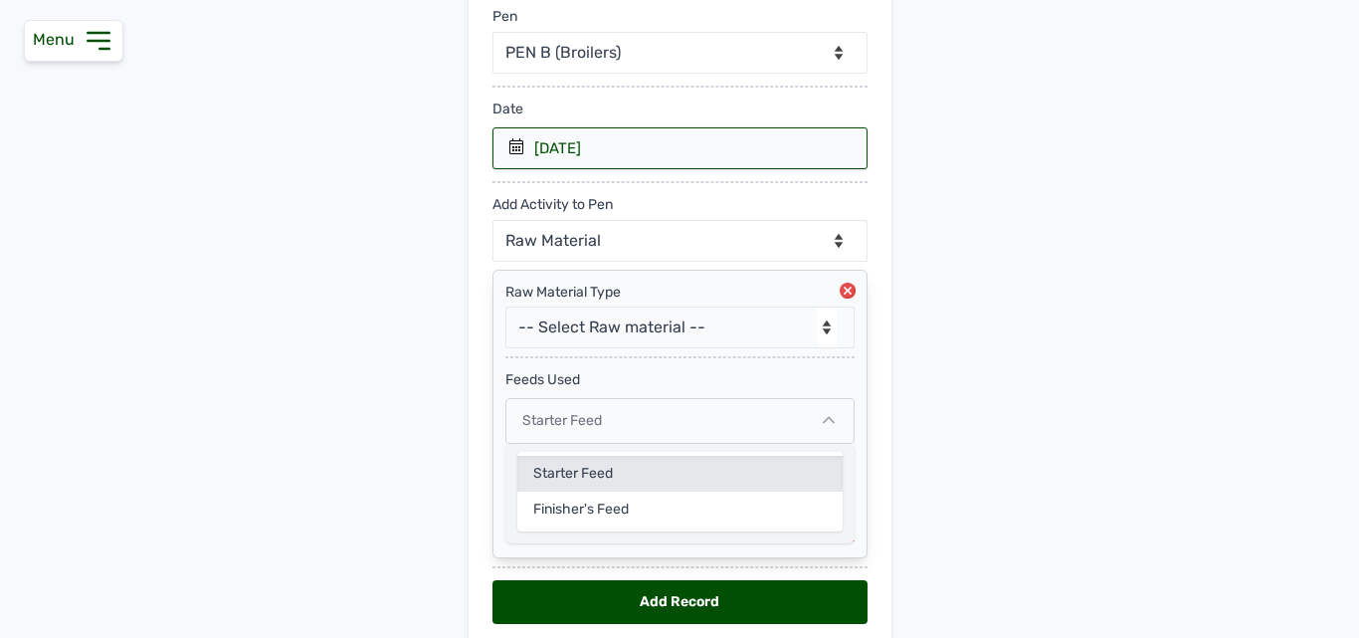
click at [578, 491] on div "Starter Feed" at bounding box center [679, 509] width 325 height 36
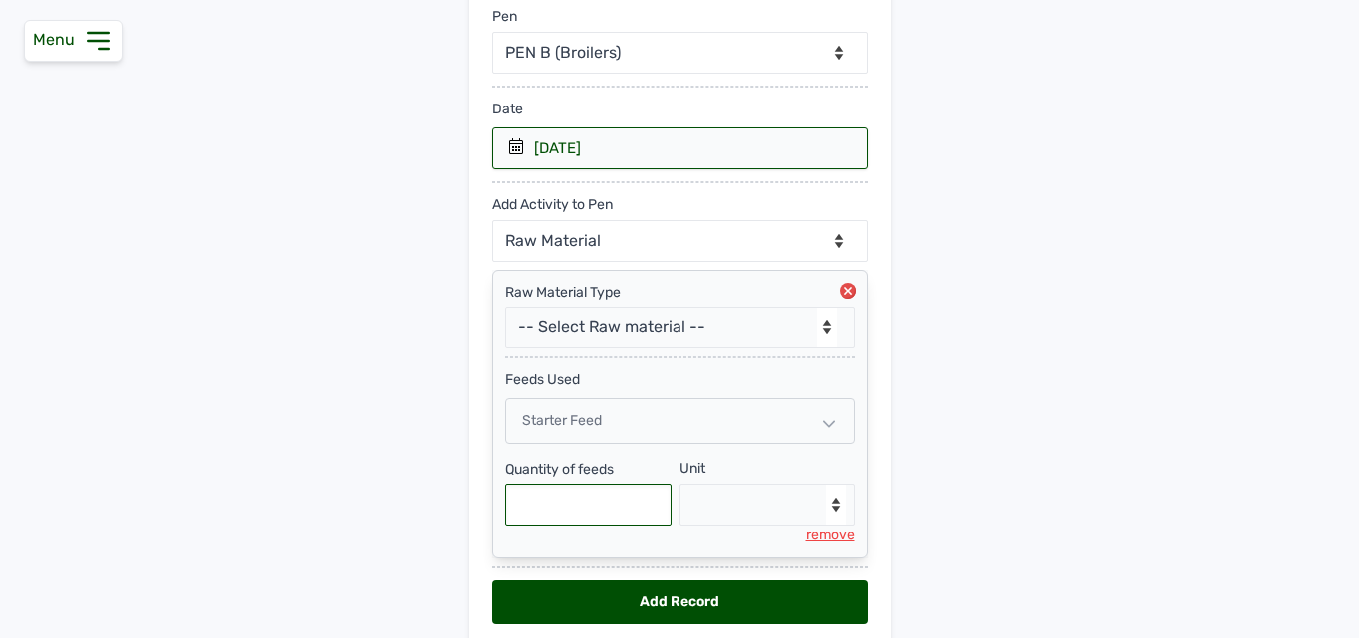
click at [579, 502] on input "text" at bounding box center [588, 504] width 167 height 42
type input "775"
click at [715, 500] on select "--Select unit-- Bag(s) Kg" at bounding box center [766, 504] width 175 height 42
select select "Kg"
click at [679, 483] on select "--Select unit-- Bag(s) Kg" at bounding box center [766, 504] width 175 height 42
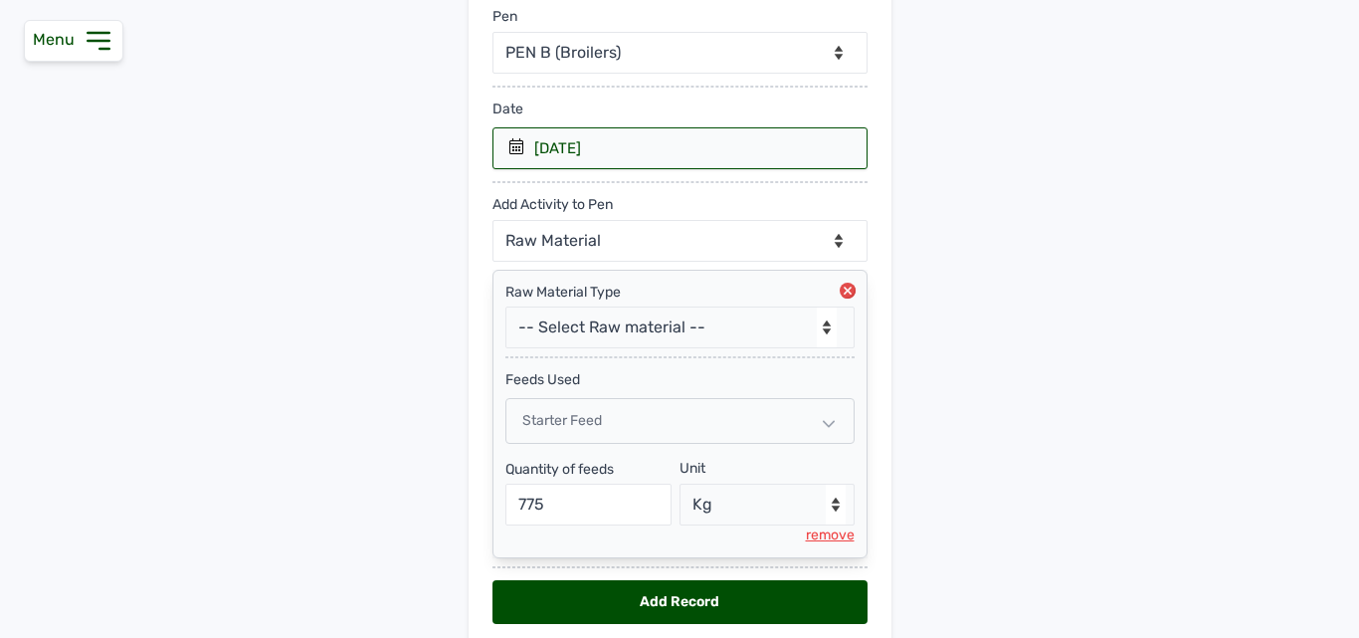
click at [641, 601] on div "Add Record" at bounding box center [679, 602] width 375 height 44
select select "null"
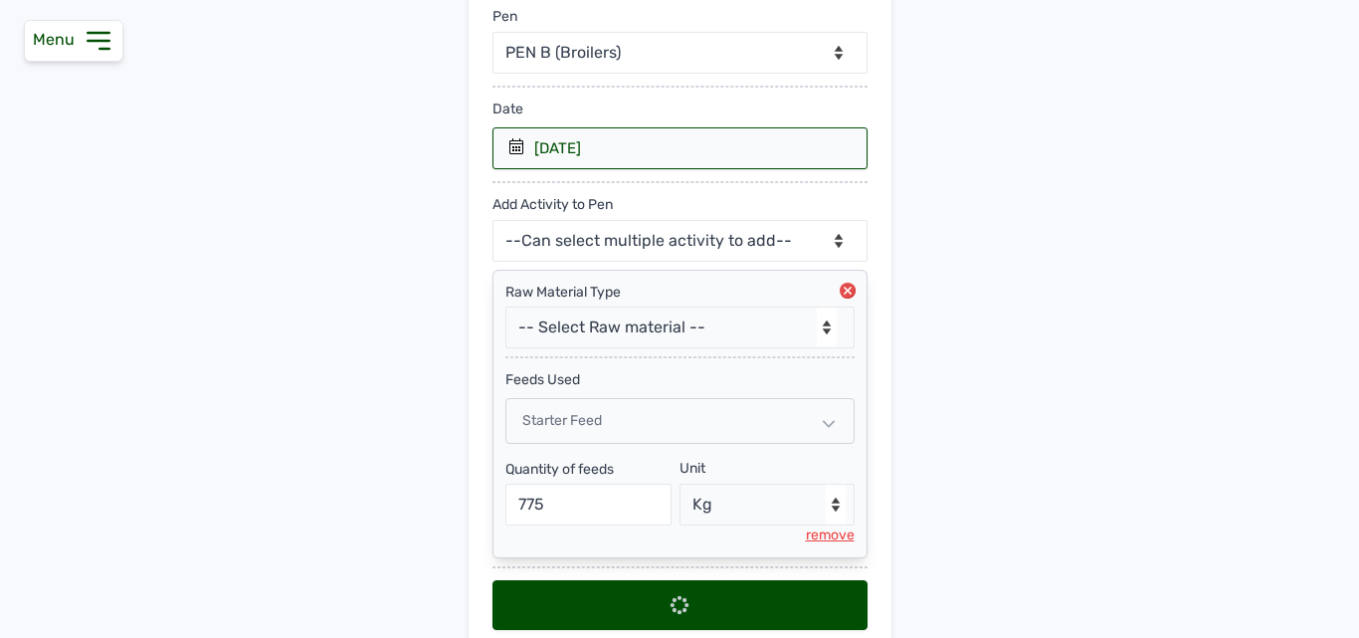
select select
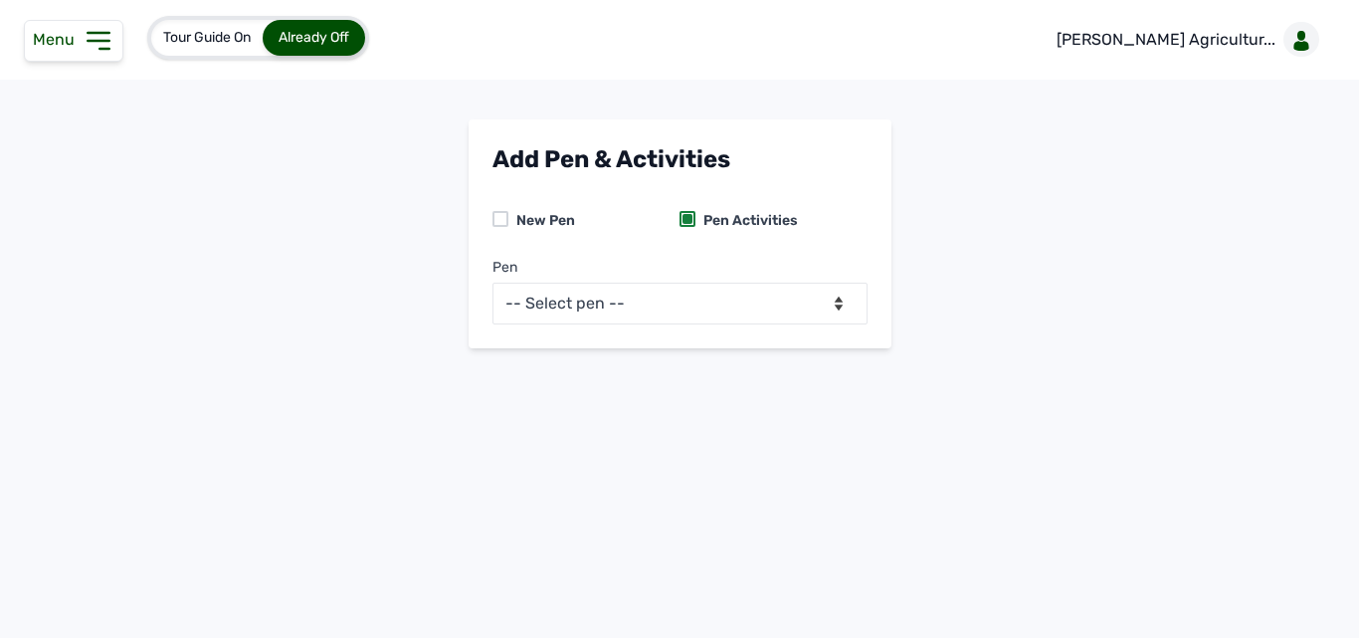
click at [95, 44] on icon at bounding box center [99, 41] width 32 height 32
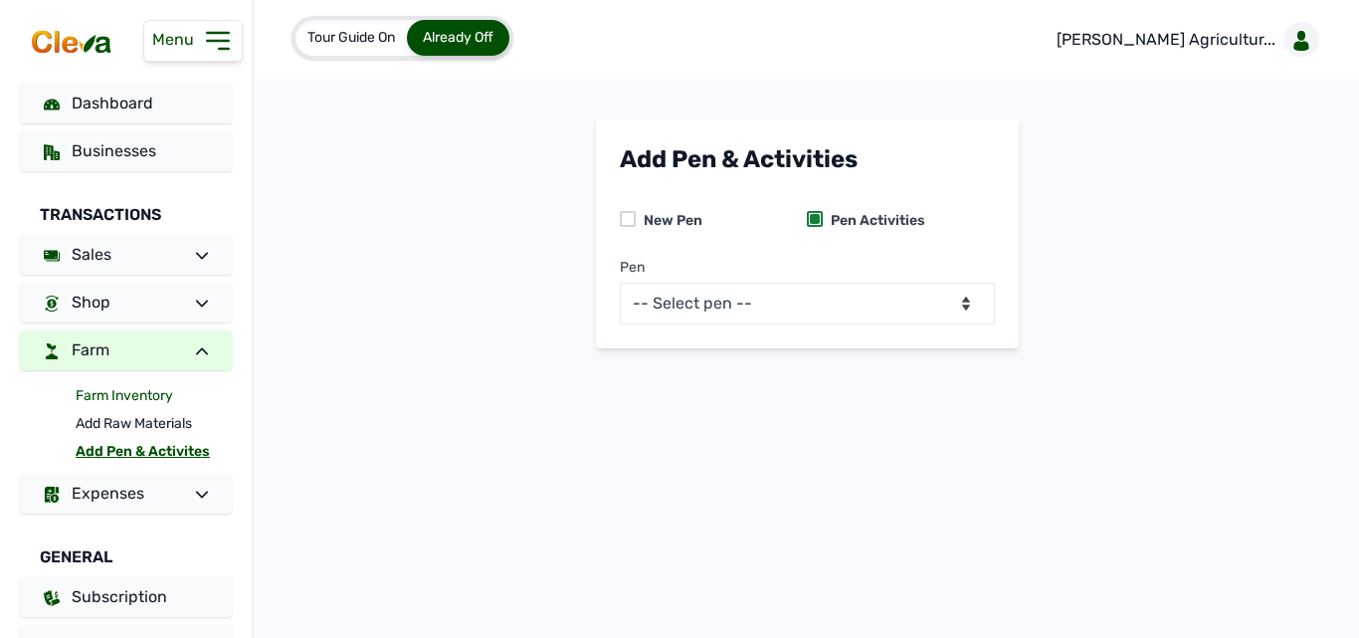
click at [159, 397] on link "Farm Inventory" at bounding box center [154, 396] width 156 height 28
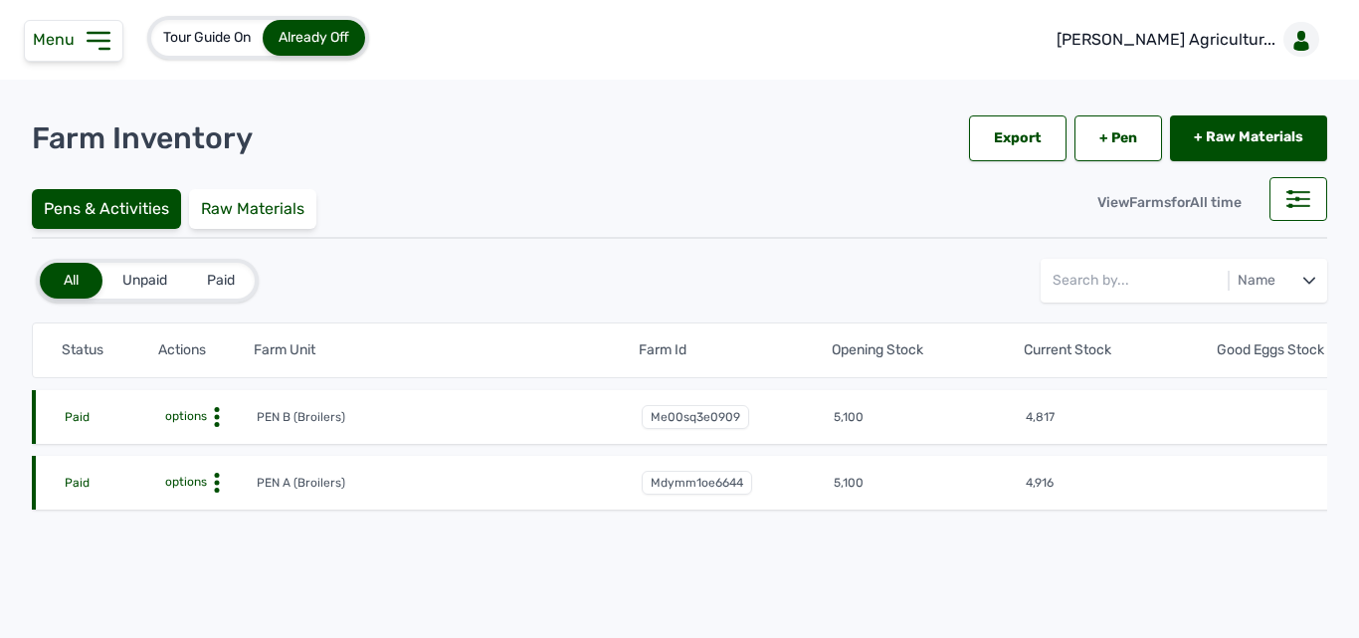
click at [216, 415] on circle at bounding box center [216, 417] width 5 height 5
click at [211, 444] on div "Farm Activities" at bounding box center [182, 448] width 141 height 24
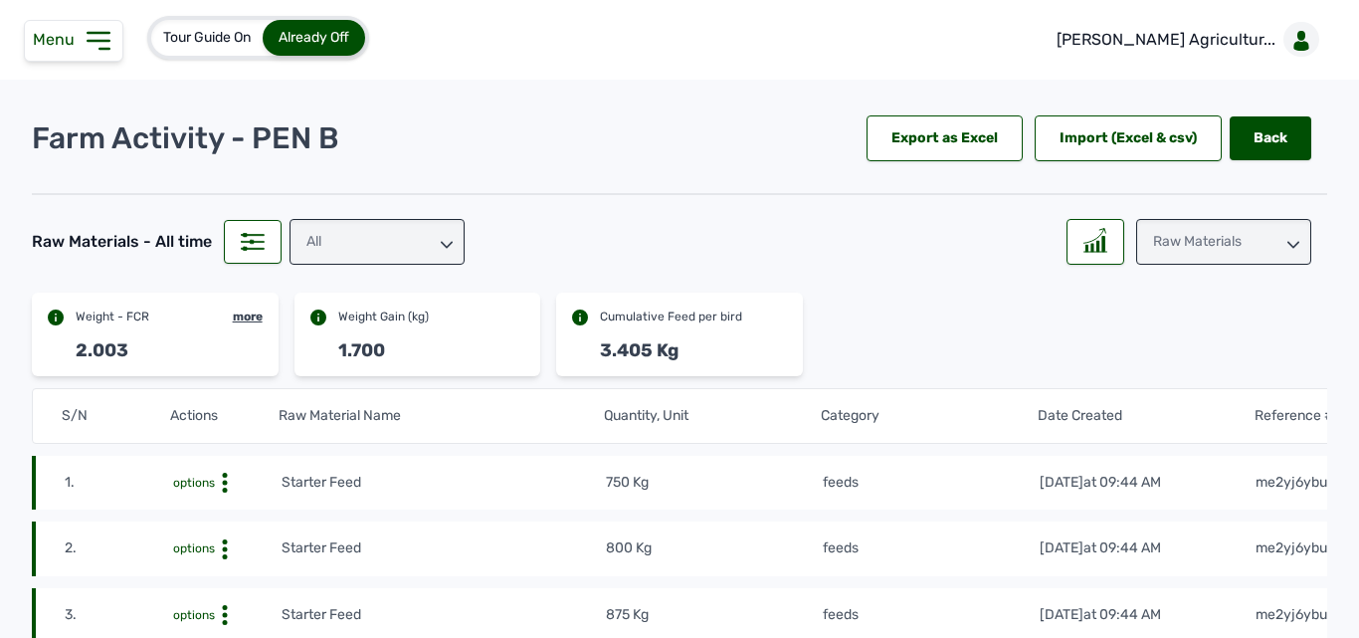
click at [93, 39] on icon at bounding box center [99, 41] width 32 height 32
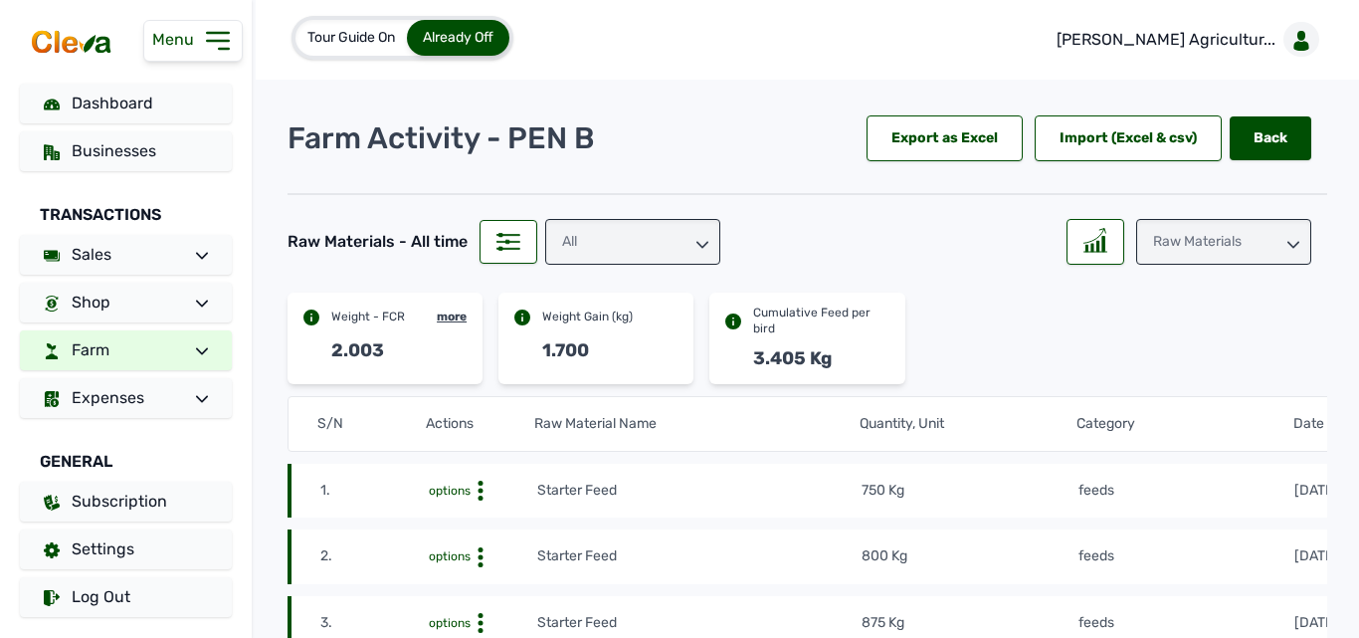
click at [152, 361] on link "Farm" at bounding box center [126, 350] width 212 height 40
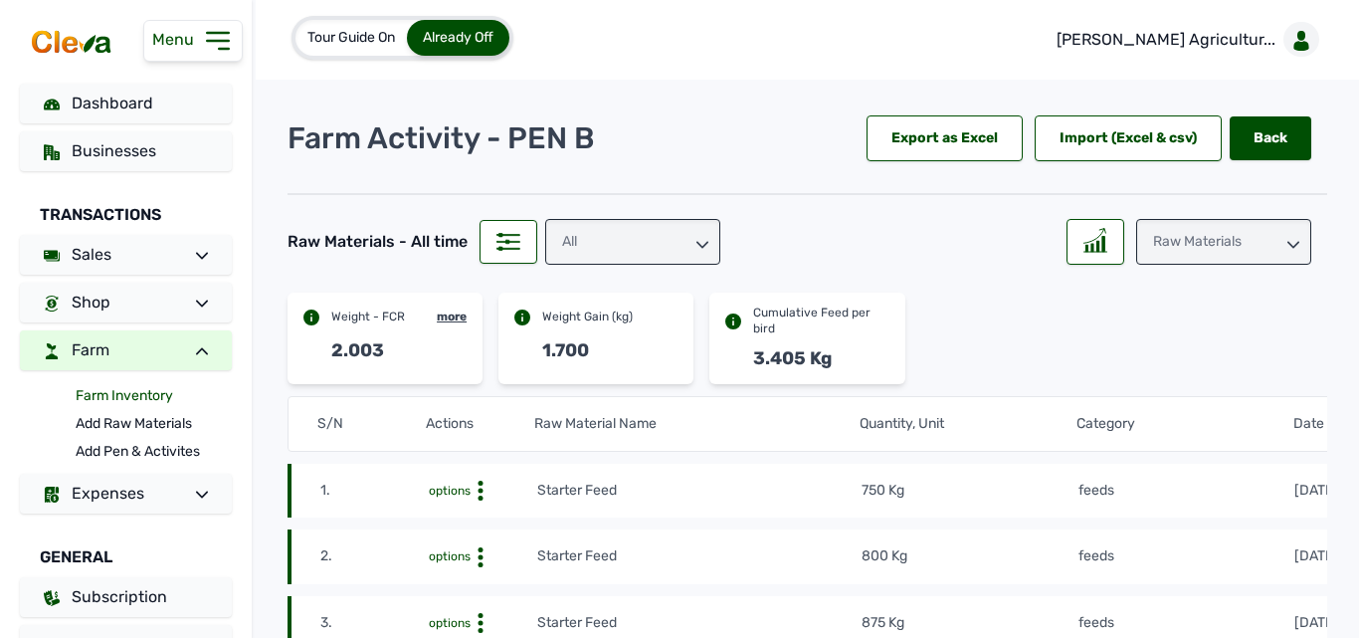
click at [100, 399] on link "Farm Inventory" at bounding box center [154, 396] width 156 height 28
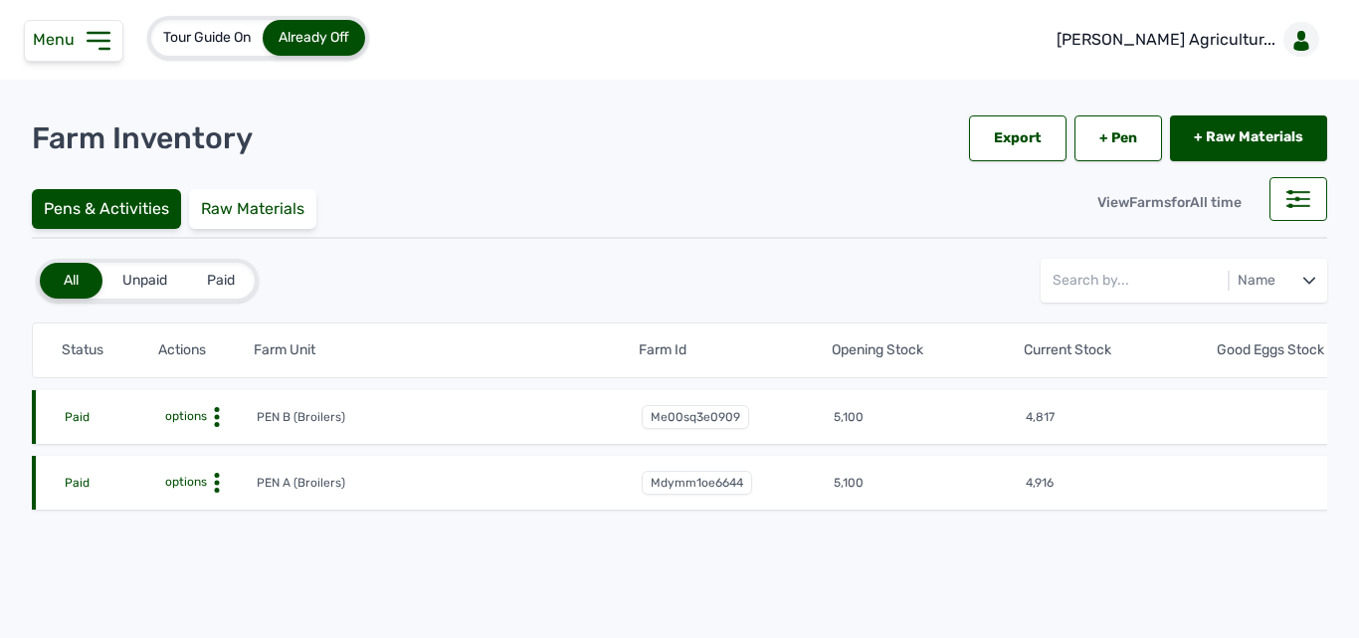
click at [219, 427] on icon at bounding box center [217, 417] width 20 height 20
click at [221, 506] on div "Farm Activities" at bounding box center [182, 513] width 141 height 24
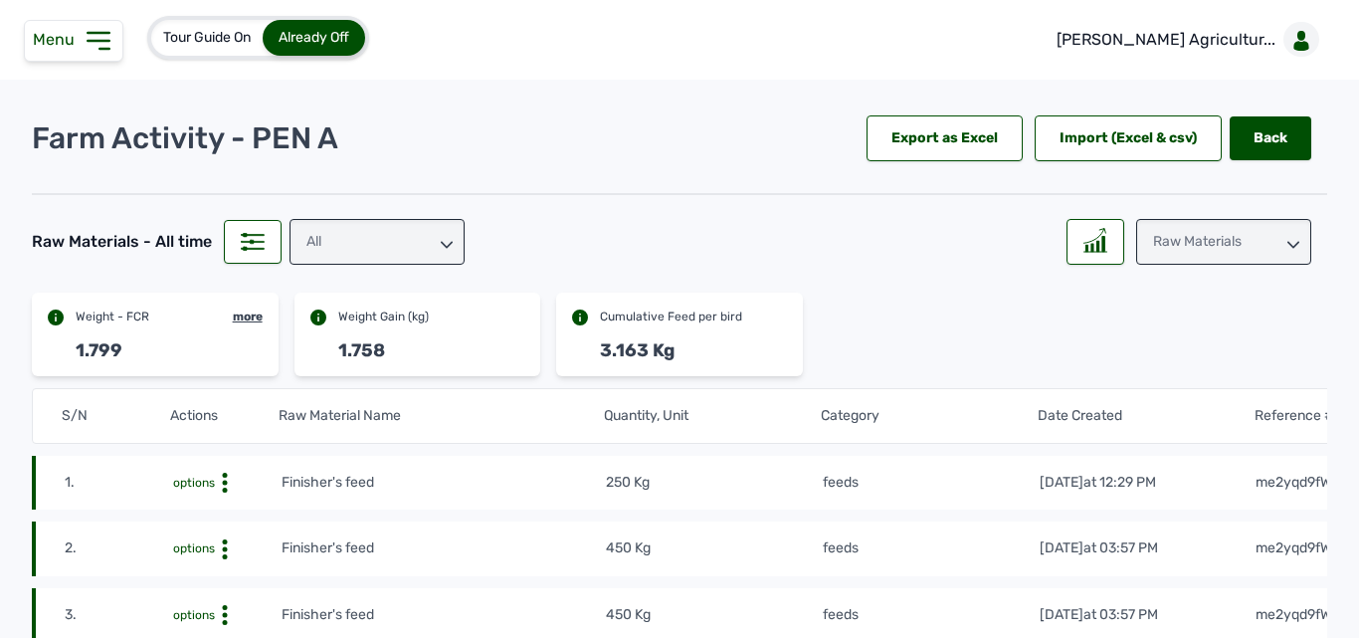
click at [1188, 235] on div "Raw Materials" at bounding box center [1223, 242] width 175 height 46
click at [1177, 348] on div "Weight" at bounding box center [1223, 366] width 175 height 36
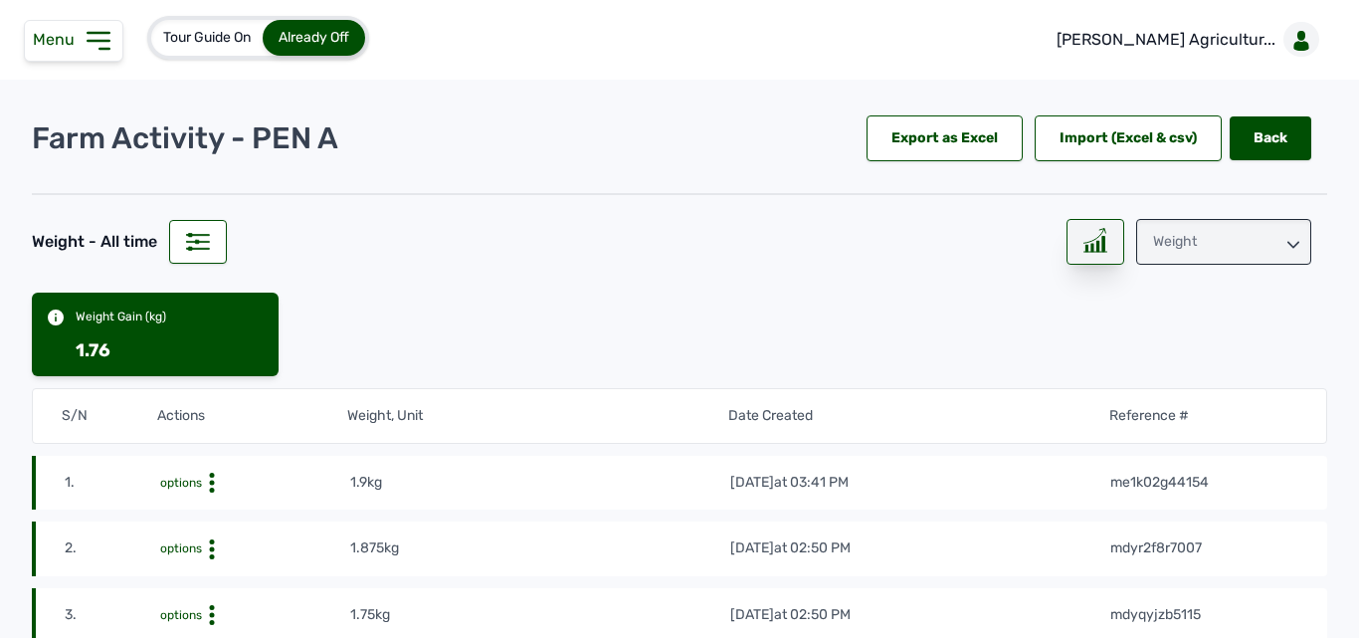
click at [1101, 253] on div at bounding box center [1095, 242] width 58 height 46
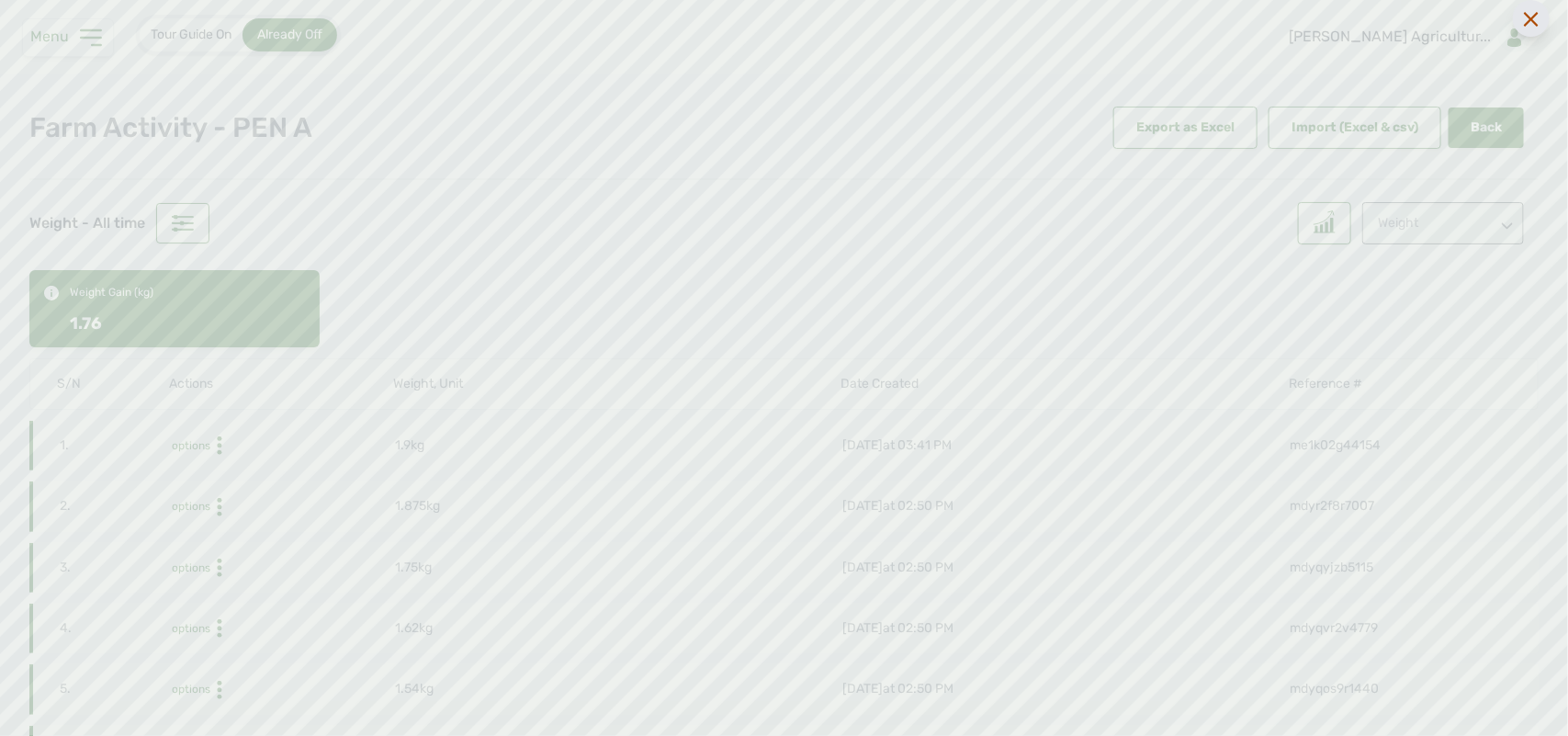
click at [1254, 15] on icon at bounding box center [1531, 19] width 15 height 15
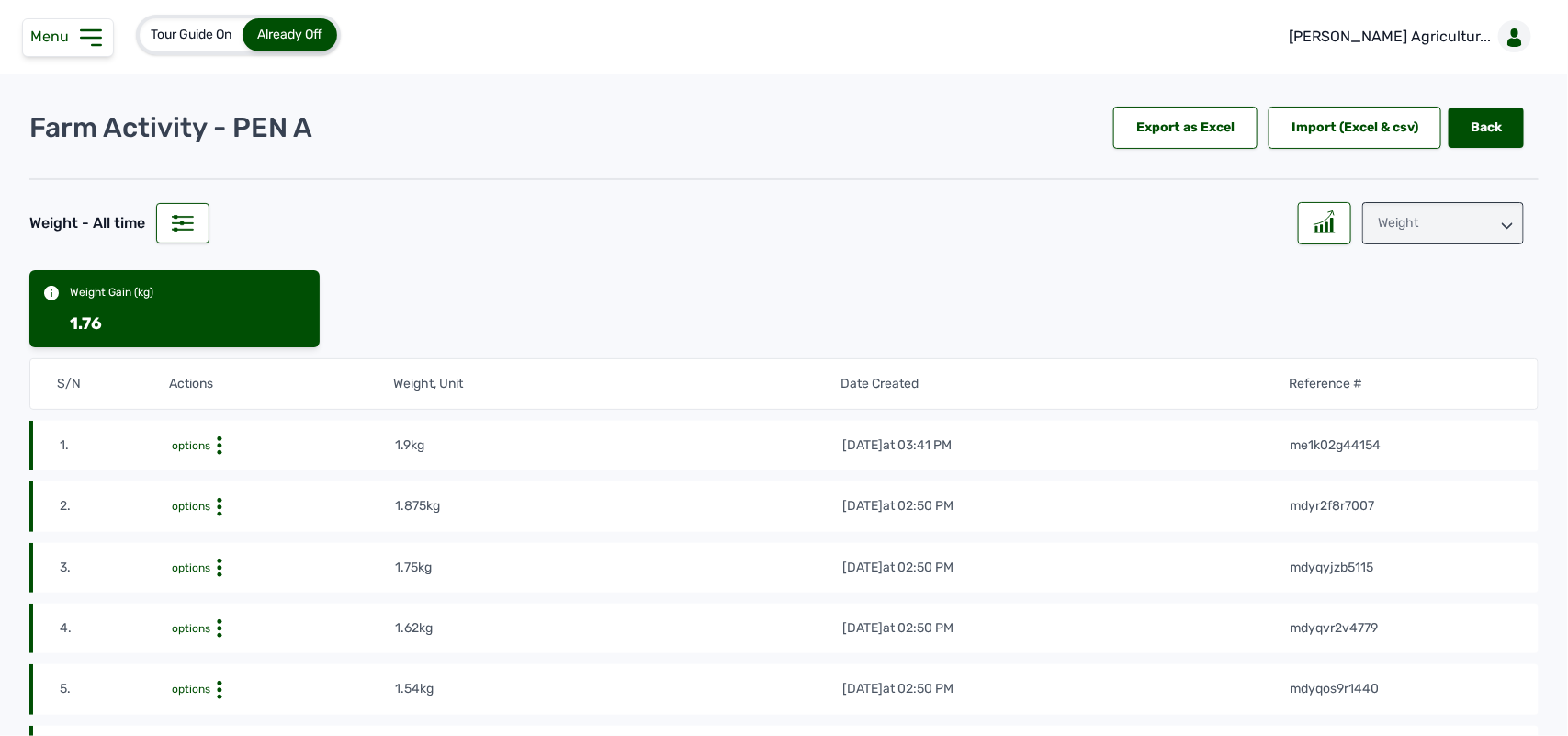
click at [1254, 219] on div "Weight" at bounding box center [1442, 223] width 162 height 42
click at [1254, 322] on div "Losses" at bounding box center [1442, 338] width 162 height 33
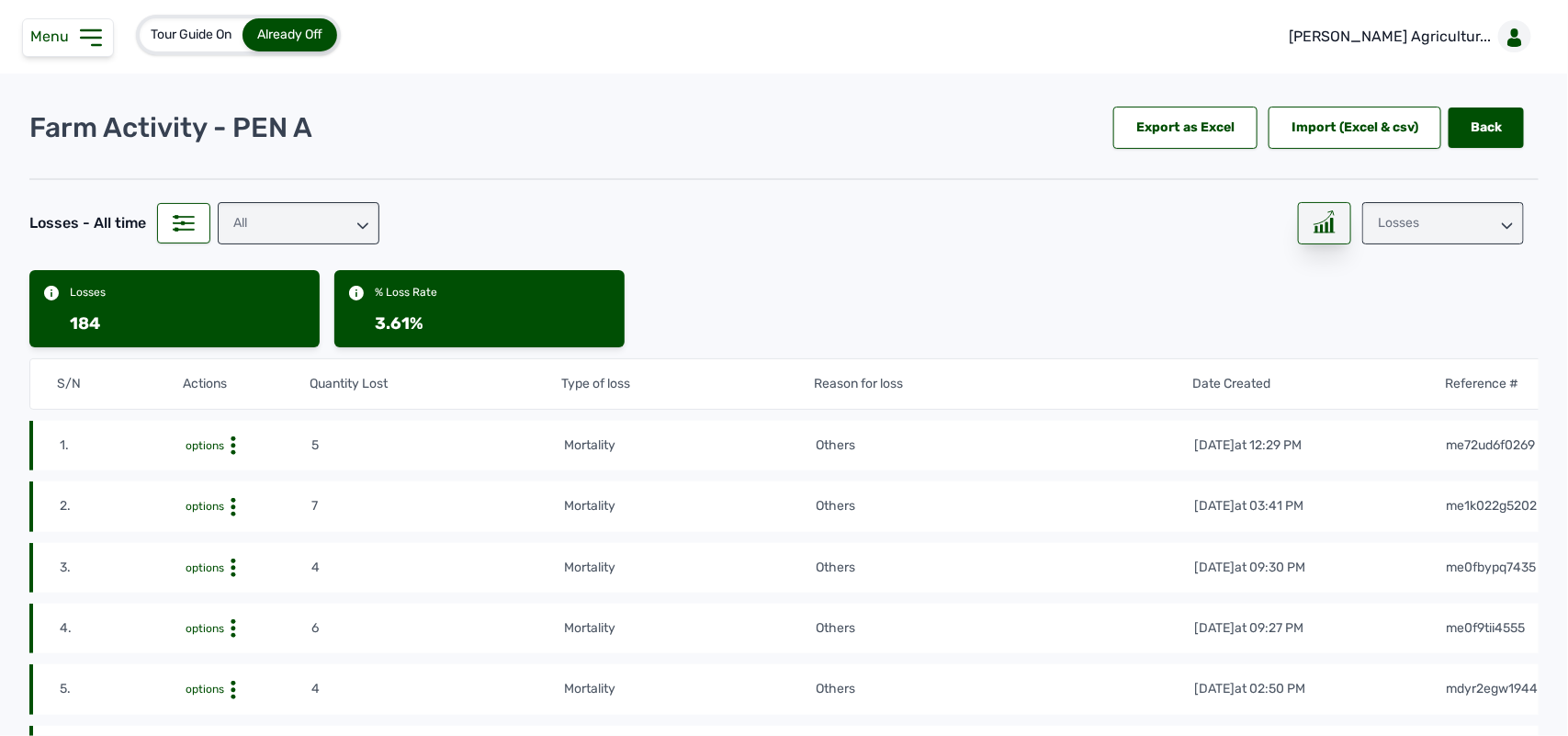
click at [1254, 223] on rect at bounding box center [1328, 227] width 2 height 9
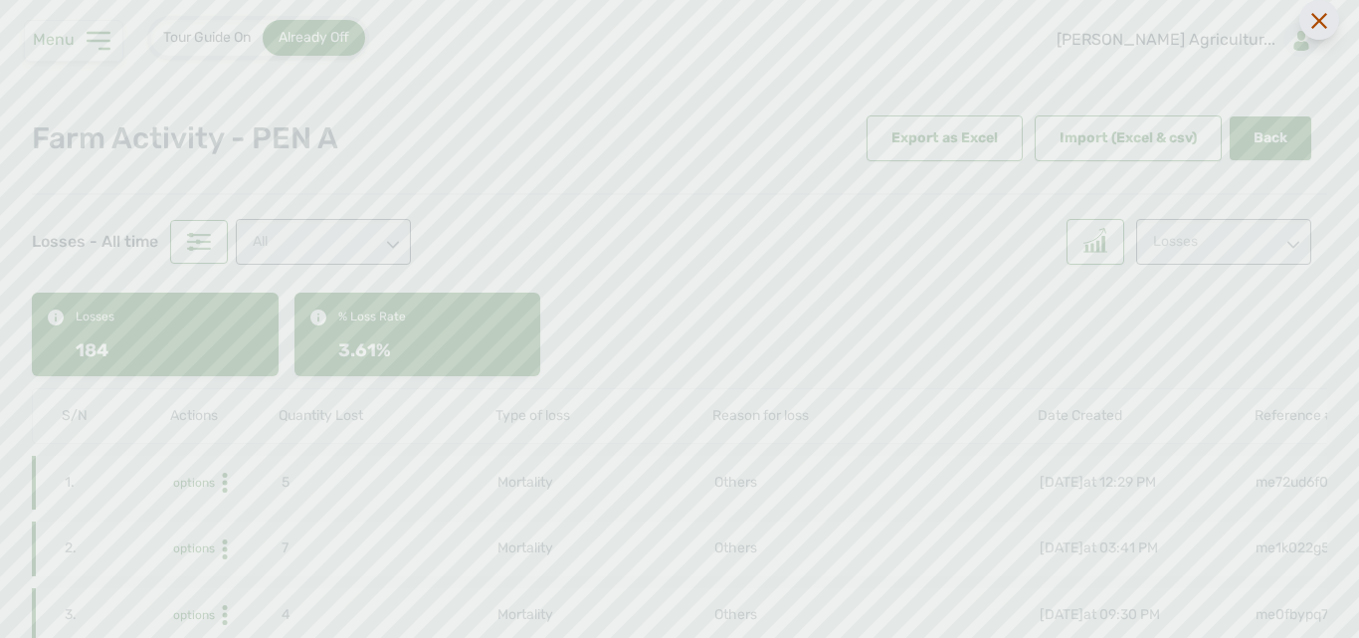
click at [1325, 27] on icon at bounding box center [1319, 21] width 16 height 16
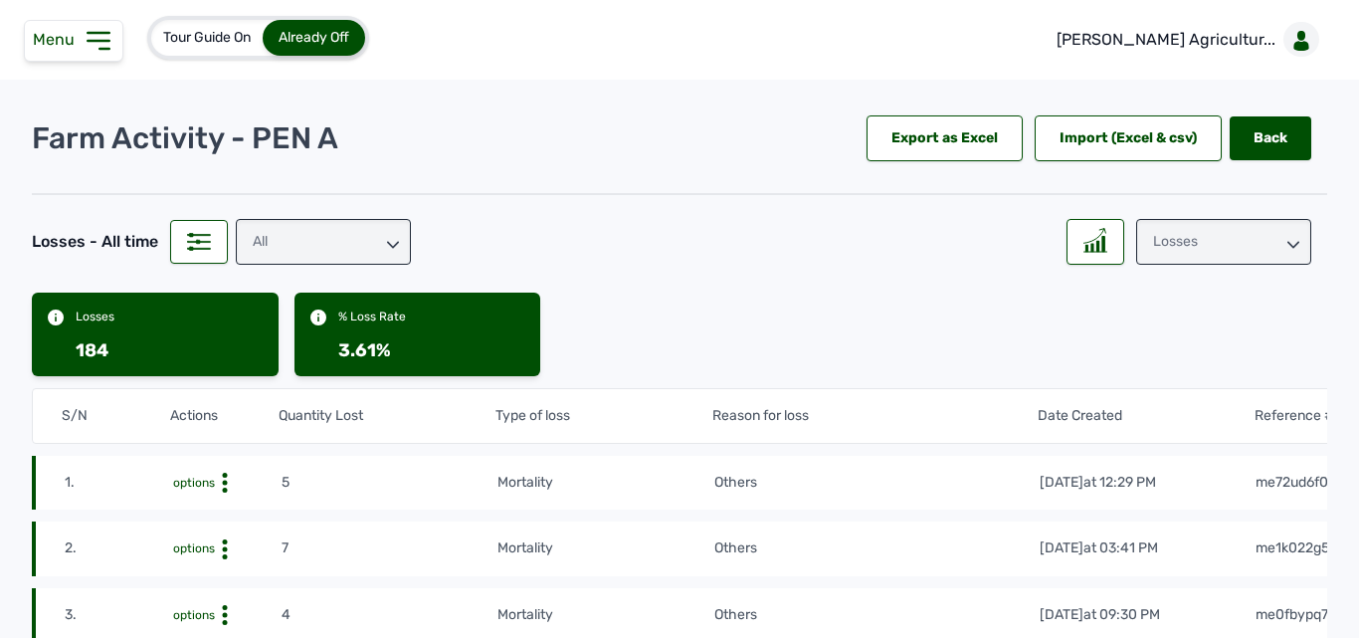
click at [104, 40] on icon at bounding box center [98, 41] width 21 height 16
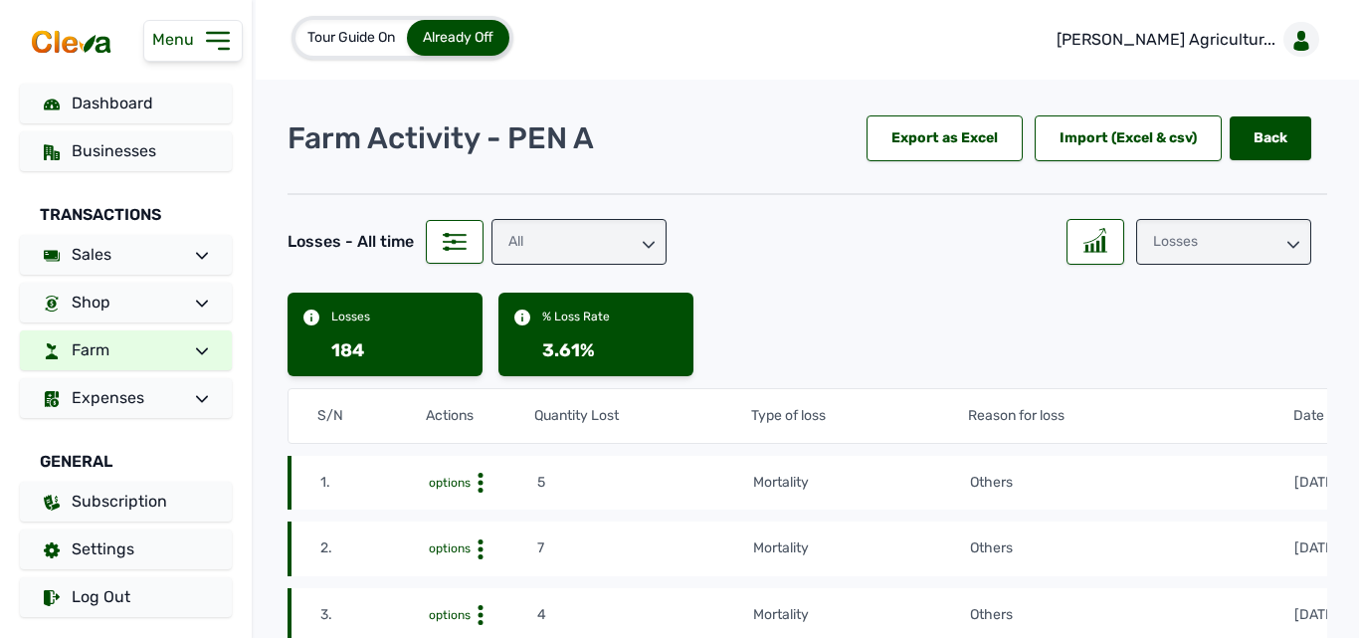
click at [148, 346] on link "Farm" at bounding box center [126, 350] width 212 height 40
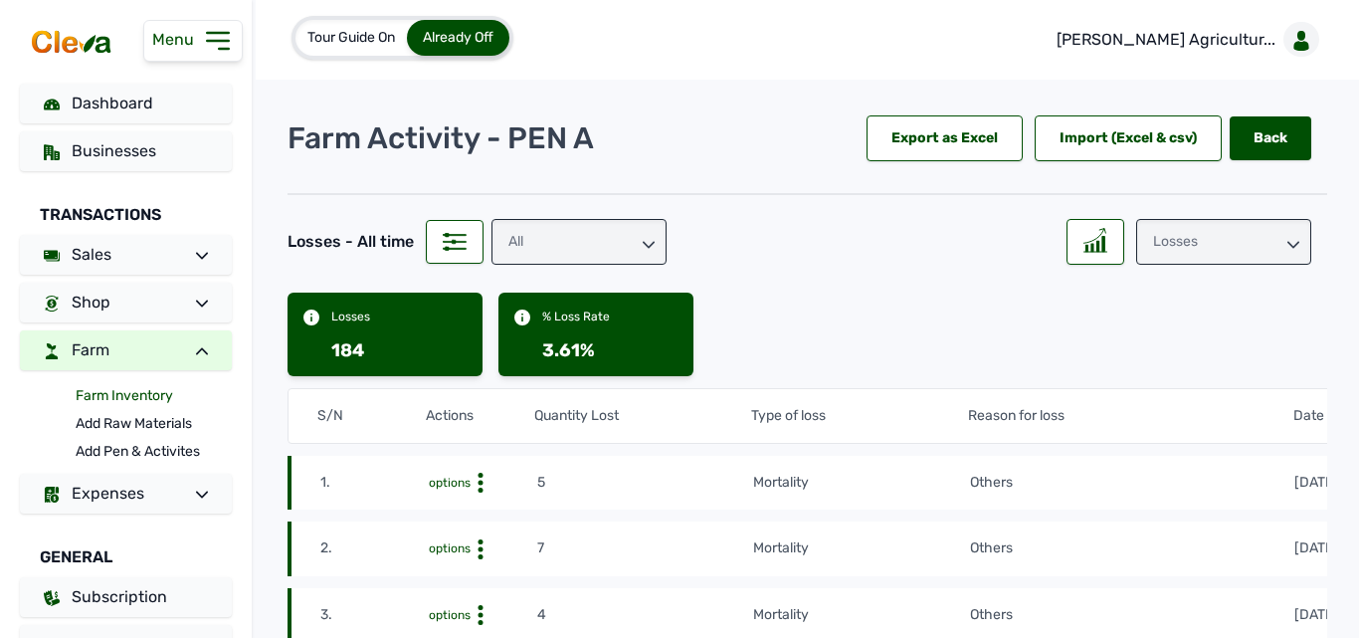
click at [128, 392] on link "Farm Inventory" at bounding box center [154, 396] width 156 height 28
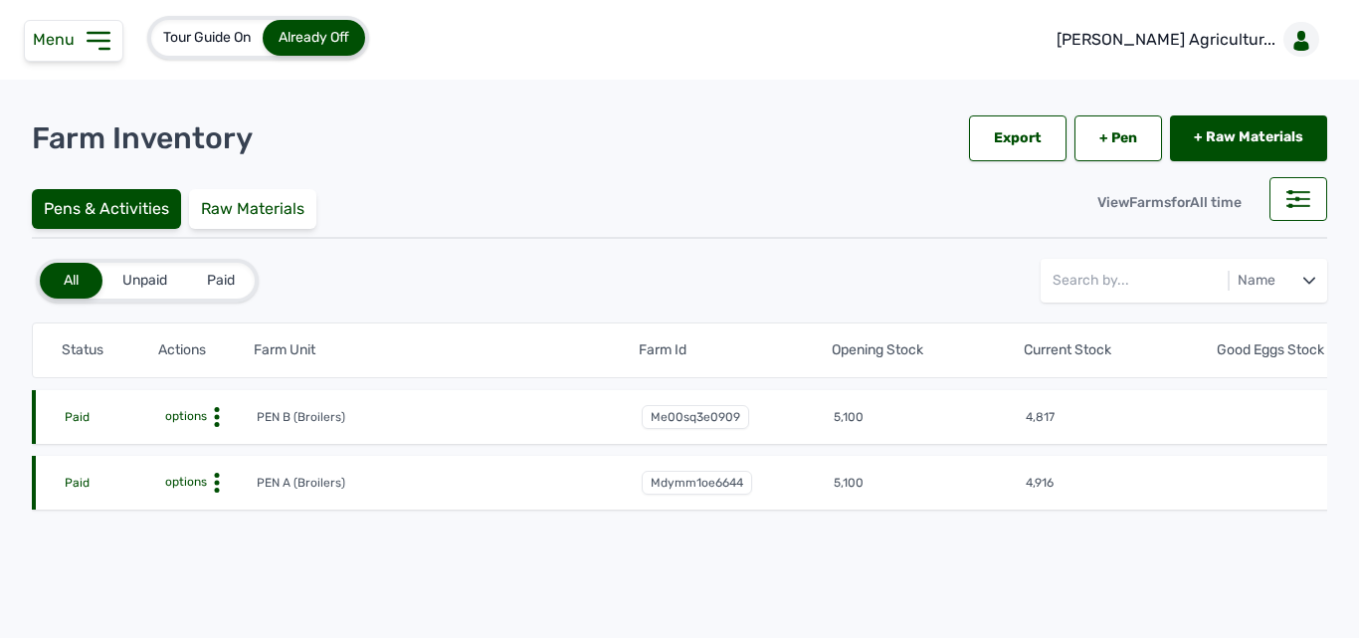
click at [214, 427] on icon at bounding box center [217, 417] width 20 height 20
click at [203, 503] on div "Farm Activities" at bounding box center [182, 513] width 141 height 24
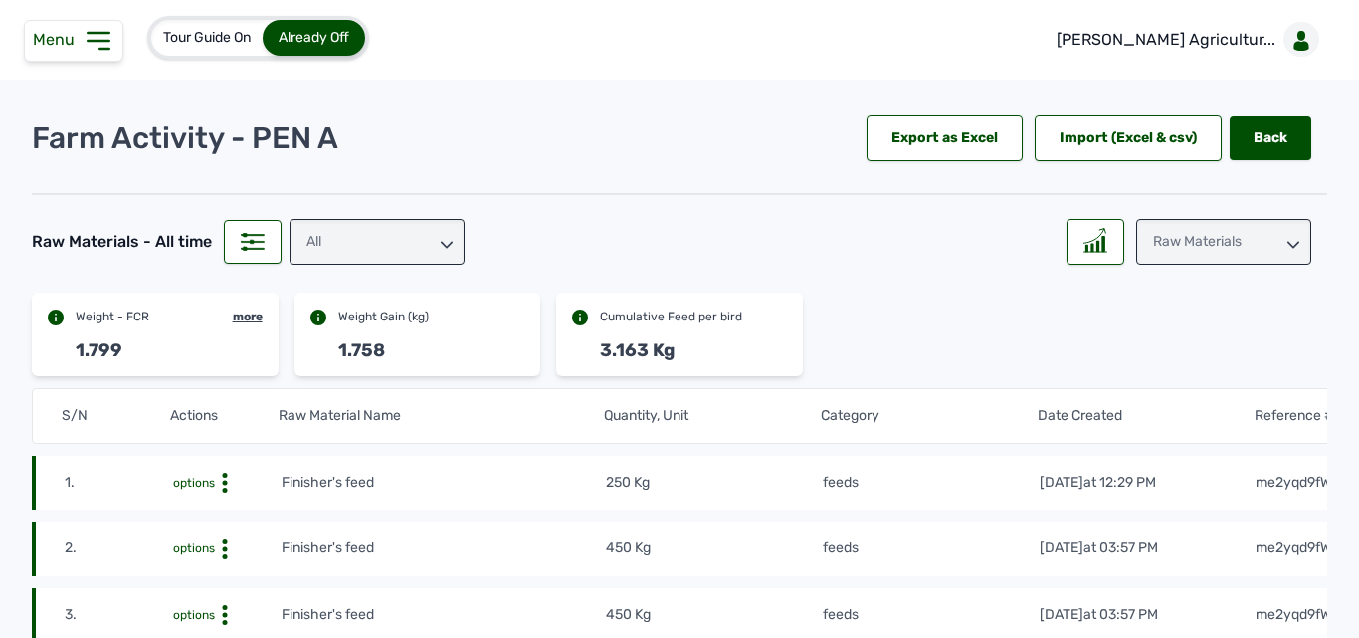
click at [1162, 232] on div "Raw Materials" at bounding box center [1223, 242] width 175 height 46
click at [420, 244] on div "All" at bounding box center [377, 242] width 175 height 46
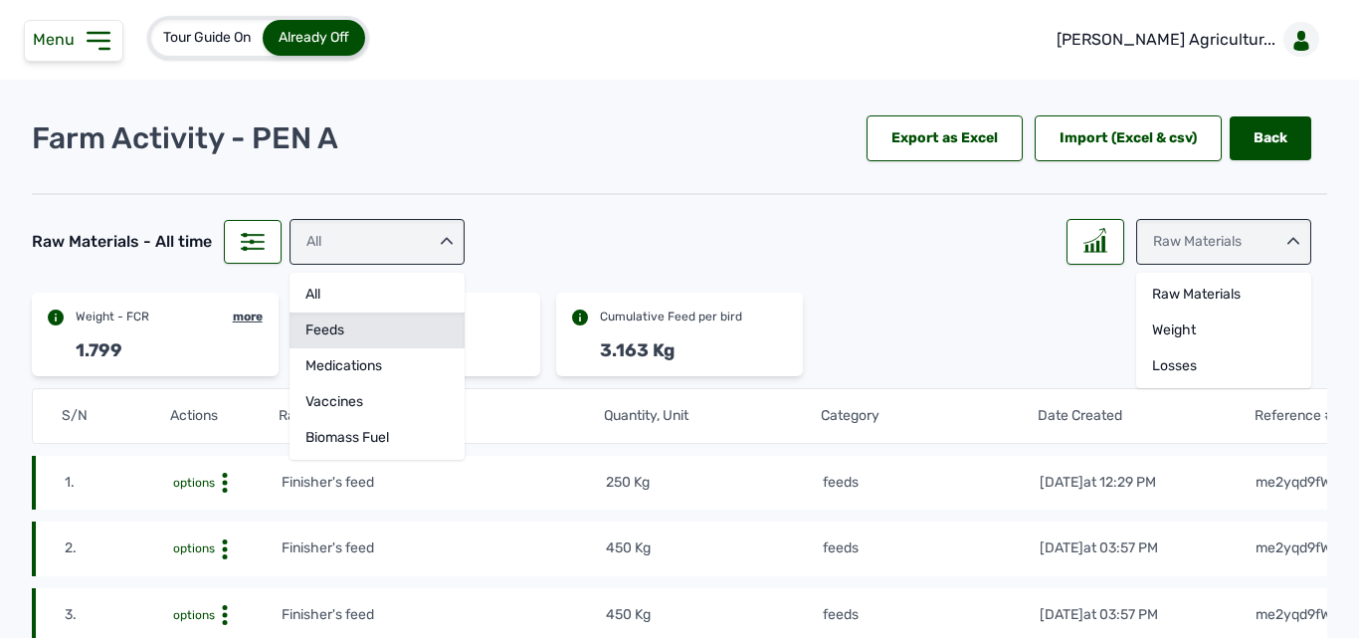
click at [381, 348] on div "feeds" at bounding box center [377, 366] width 175 height 36
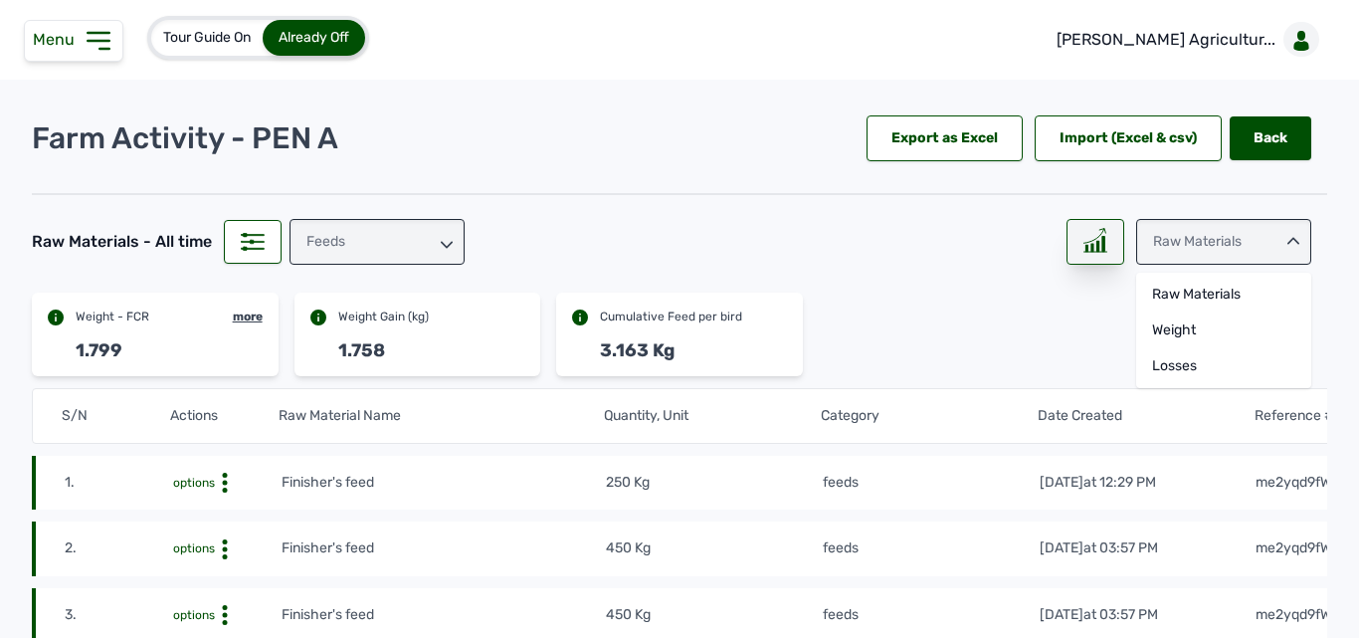
click at [1109, 250] on div at bounding box center [1095, 242] width 58 height 46
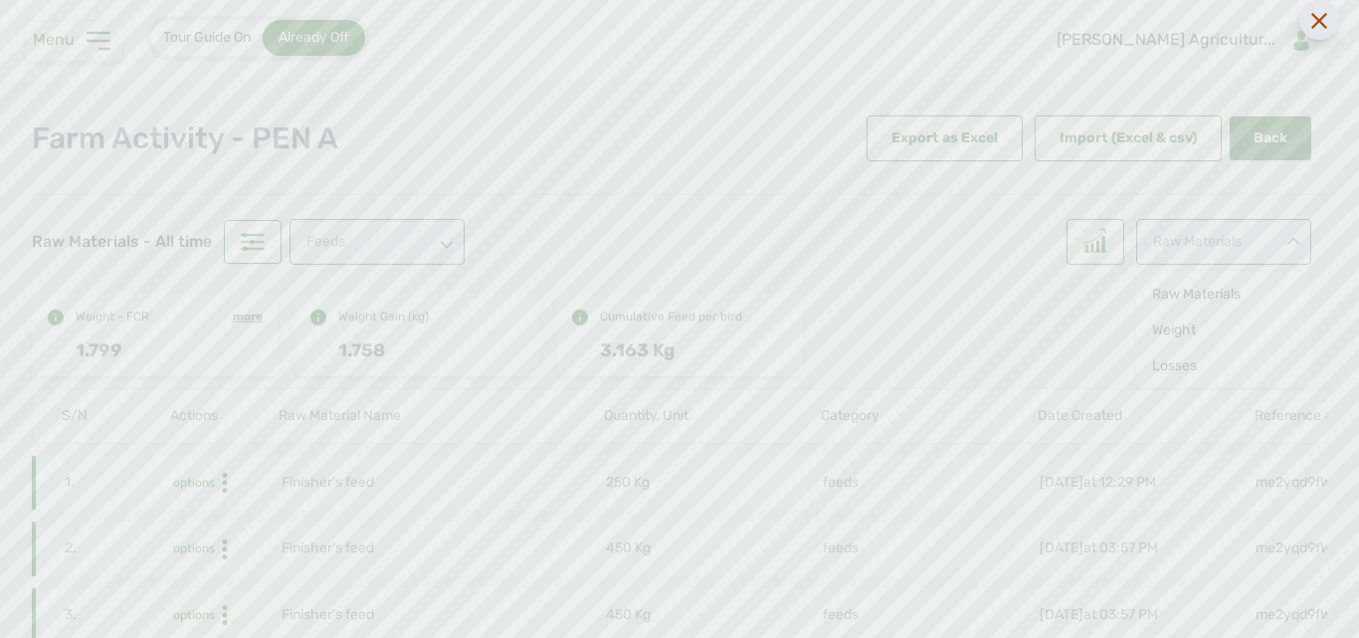
click at [1332, 17] on div at bounding box center [1319, 20] width 40 height 40
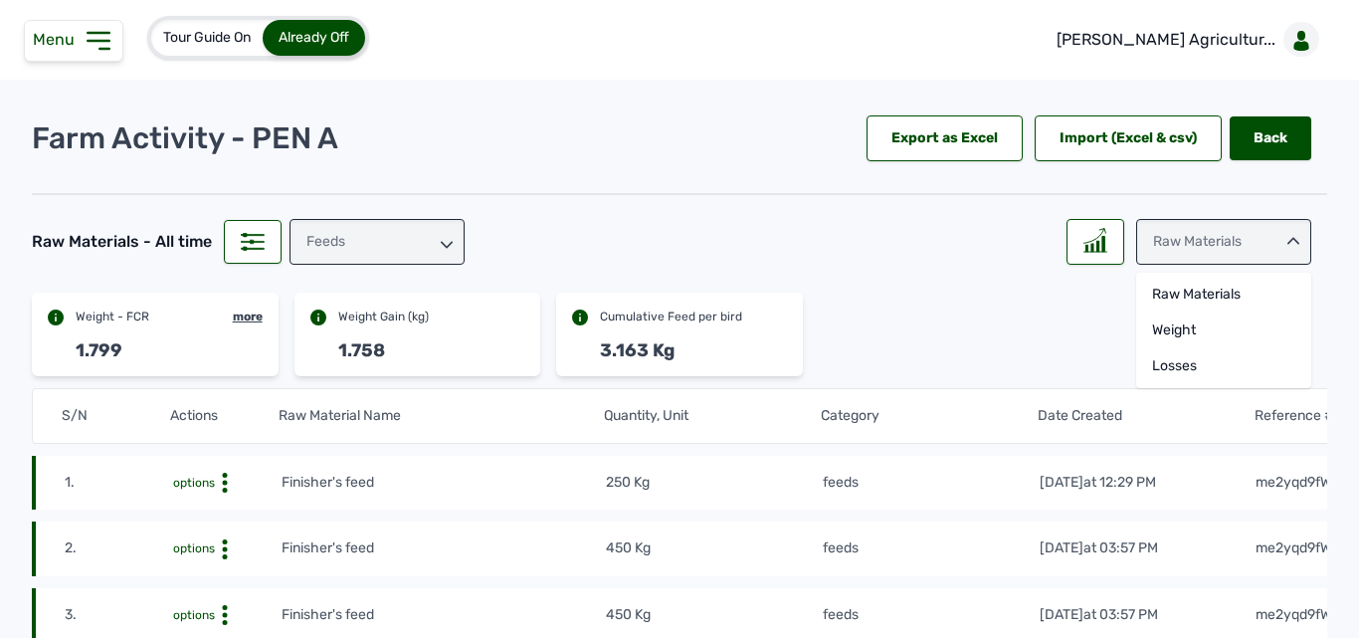
click at [366, 233] on div "feeds" at bounding box center [377, 242] width 175 height 46
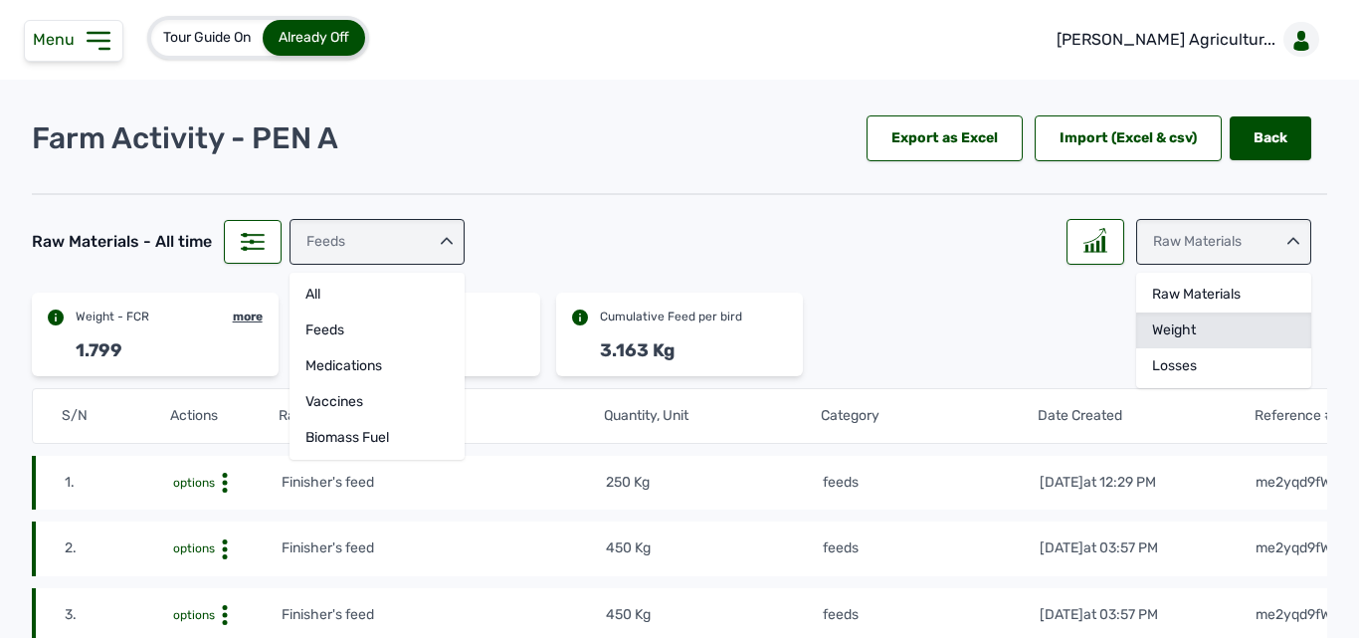
click at [1196, 348] on div "Weight" at bounding box center [1223, 366] width 175 height 36
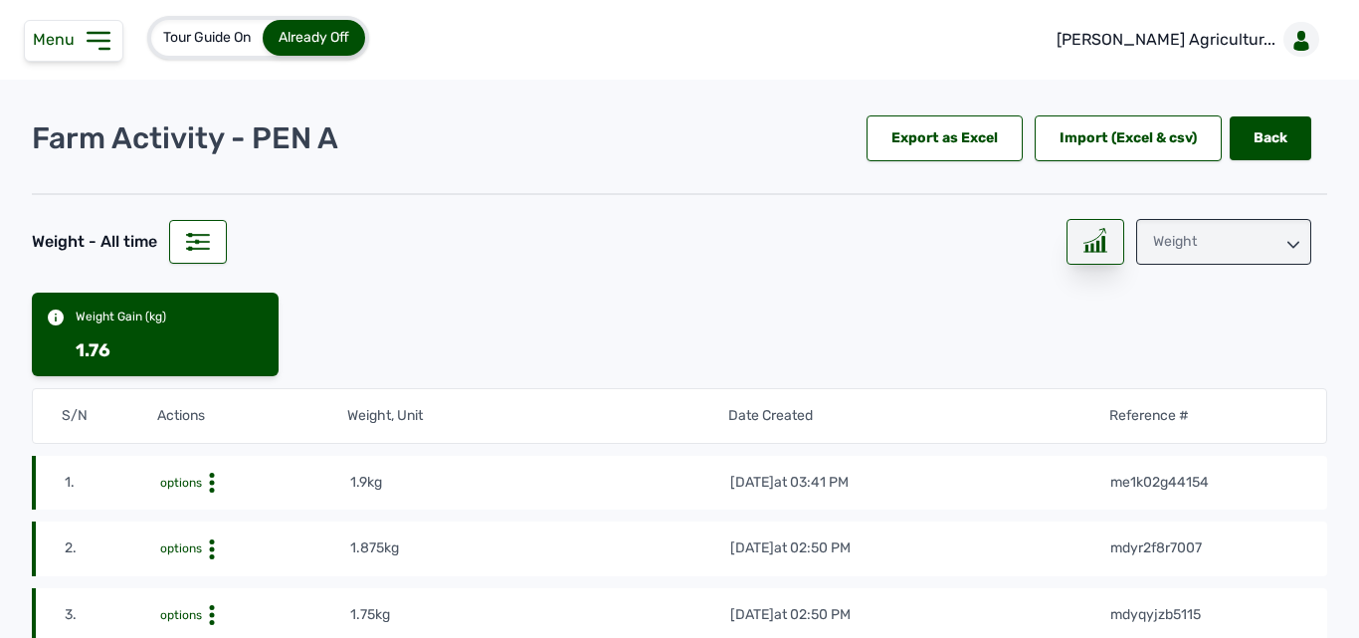
click at [1096, 242] on icon at bounding box center [1095, 240] width 24 height 25
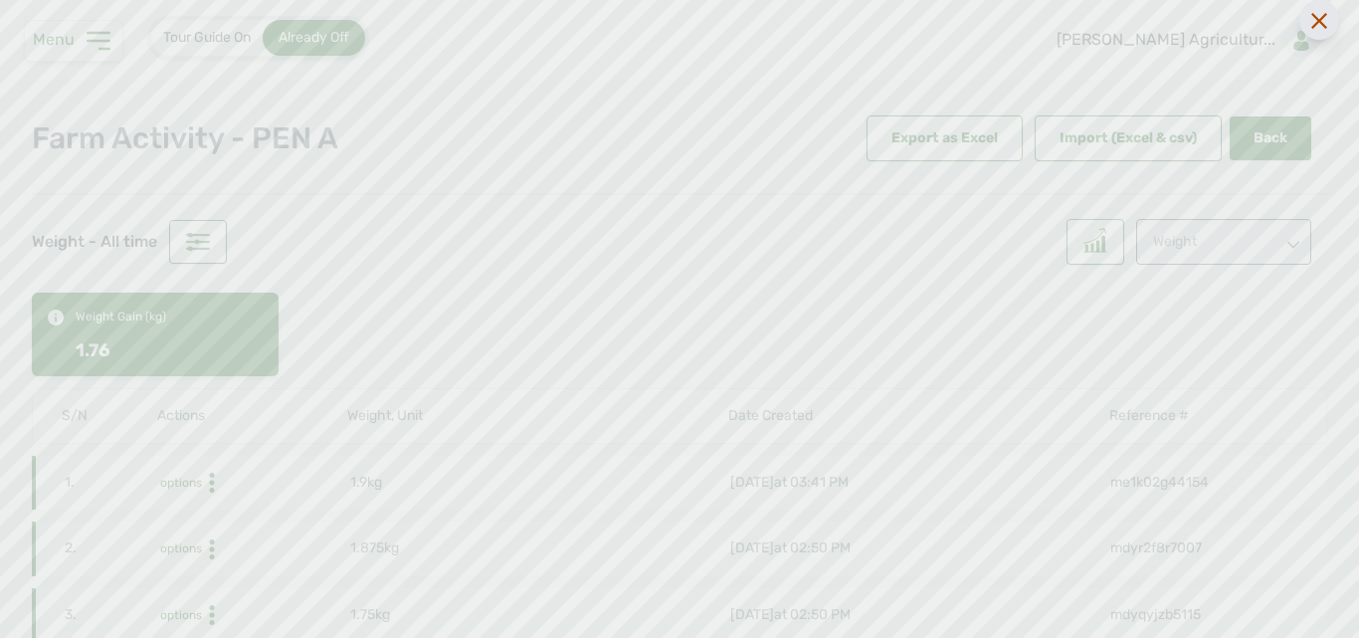
click at [1315, 21] on icon at bounding box center [1319, 21] width 16 height 16
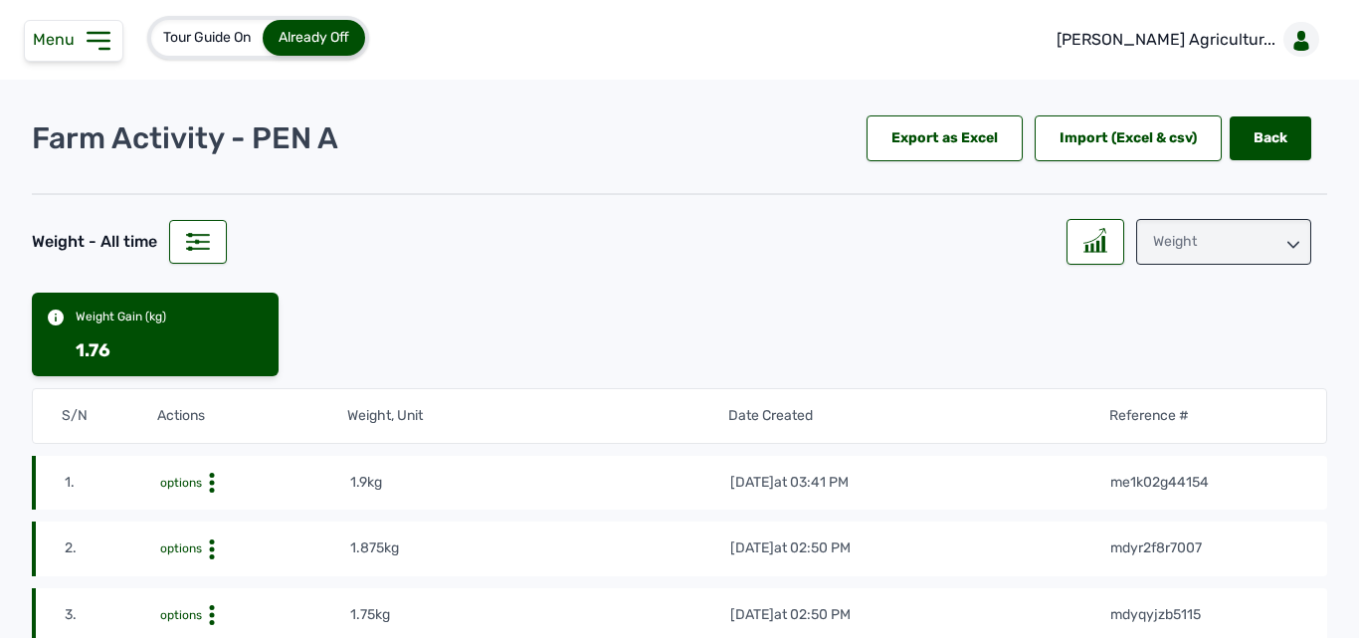
click at [1258, 242] on div "Weight" at bounding box center [1223, 242] width 175 height 46
click at [1184, 358] on div "Losses" at bounding box center [1223, 366] width 175 height 36
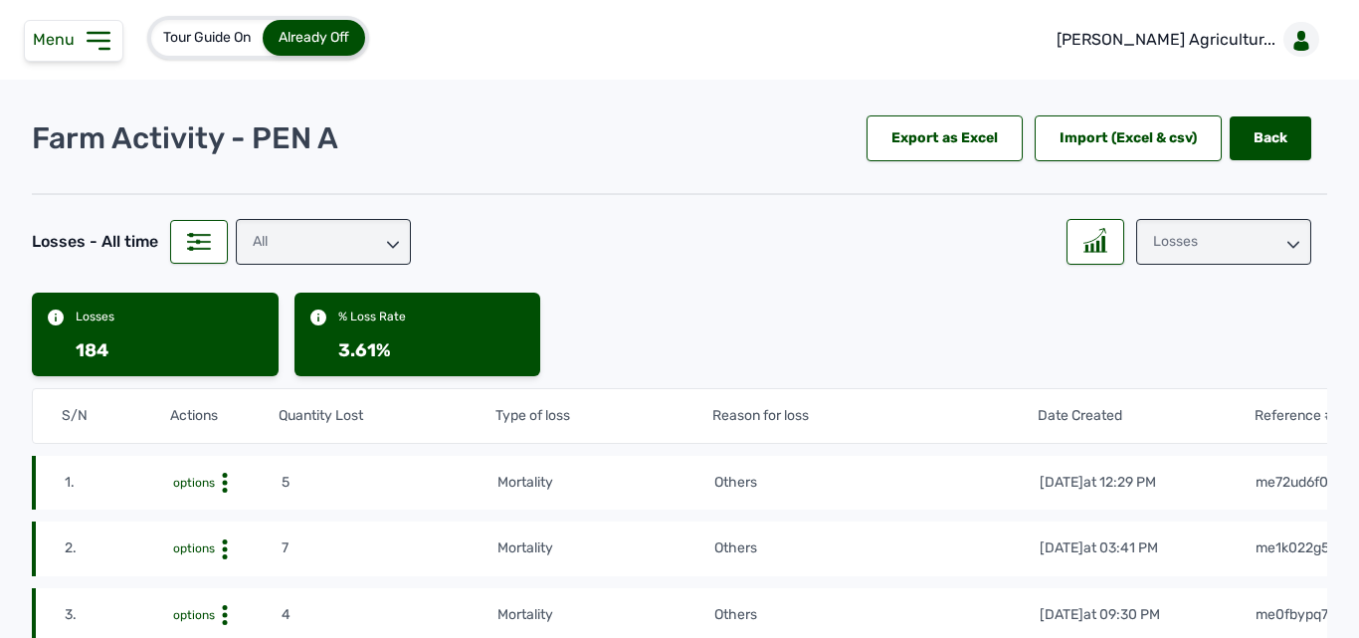
click at [381, 247] on div "All" at bounding box center [323, 242] width 175 height 46
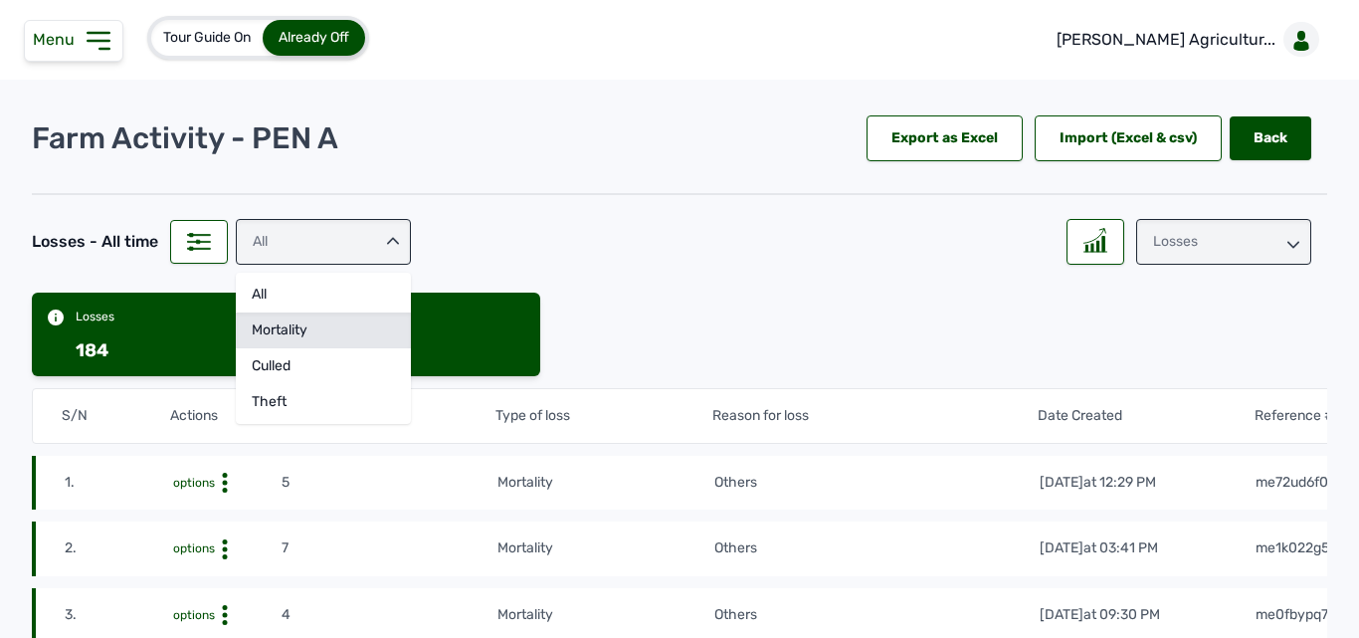
click at [320, 348] on div "mortality" at bounding box center [323, 366] width 175 height 36
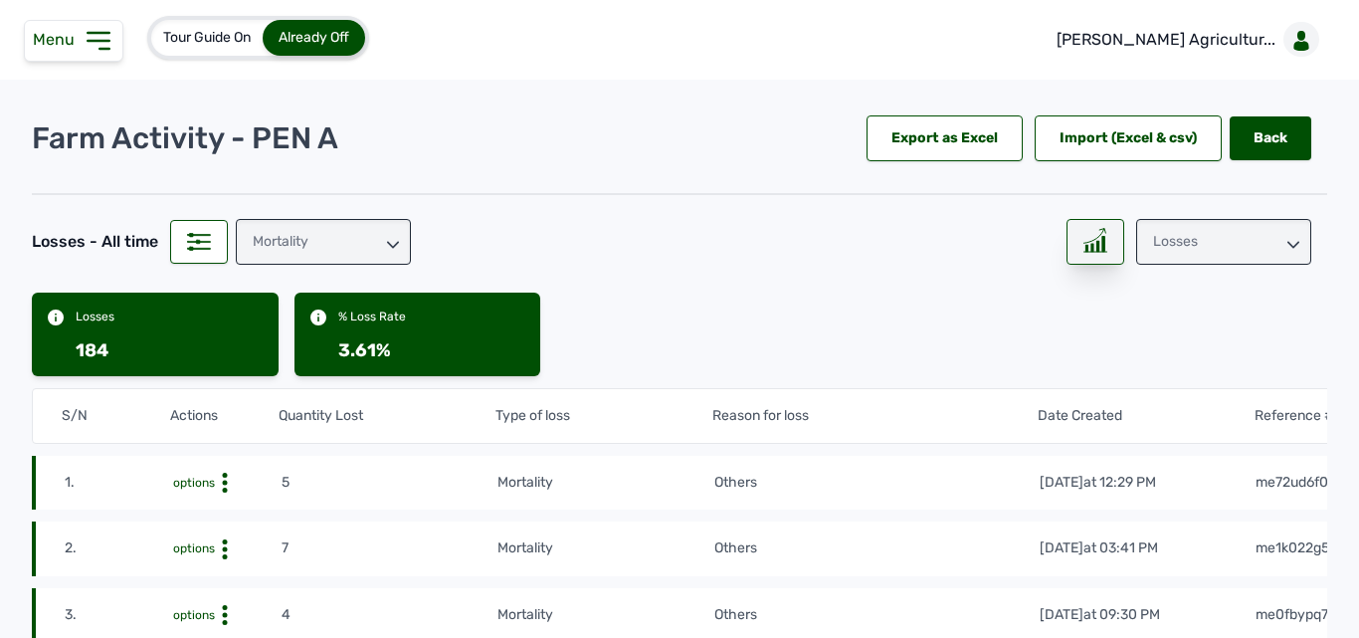
click at [1102, 248] on rect at bounding box center [1103, 244] width 2 height 15
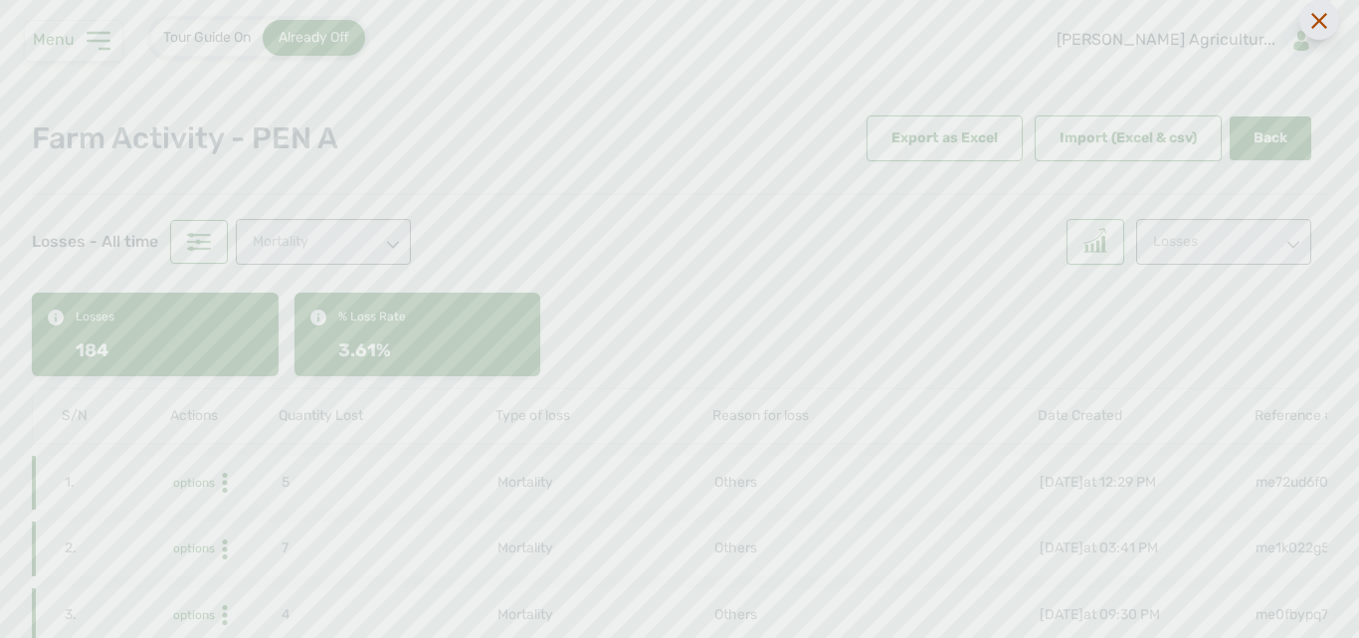
click at [1319, 23] on icon at bounding box center [1319, 21] width 16 height 16
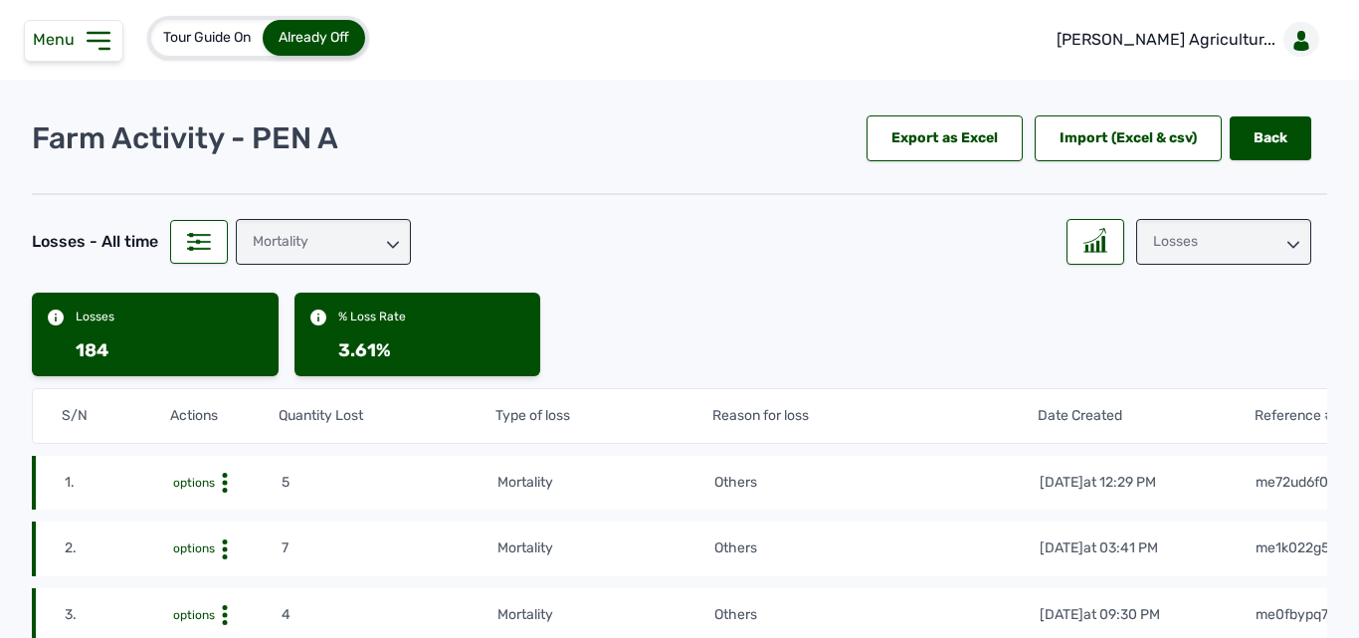
click at [88, 41] on icon at bounding box center [98, 41] width 21 height 16
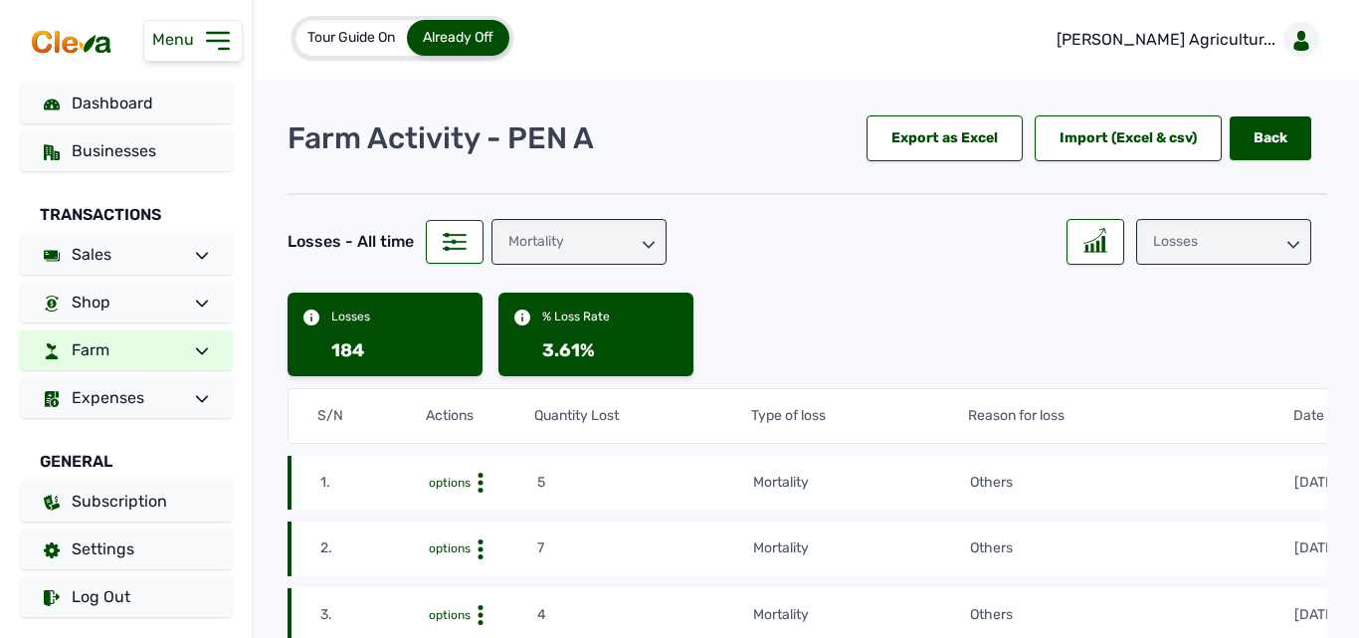
click at [118, 341] on link "Farm" at bounding box center [126, 350] width 212 height 40
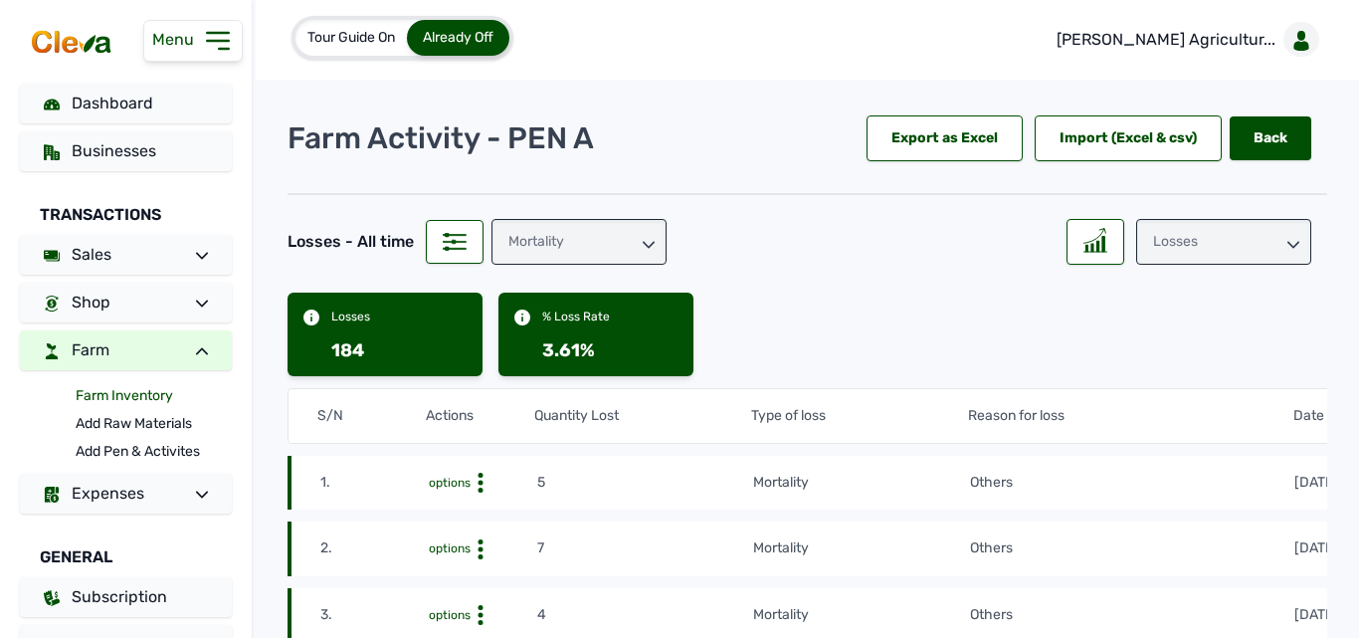
click at [116, 397] on link "Farm Inventory" at bounding box center [154, 396] width 156 height 28
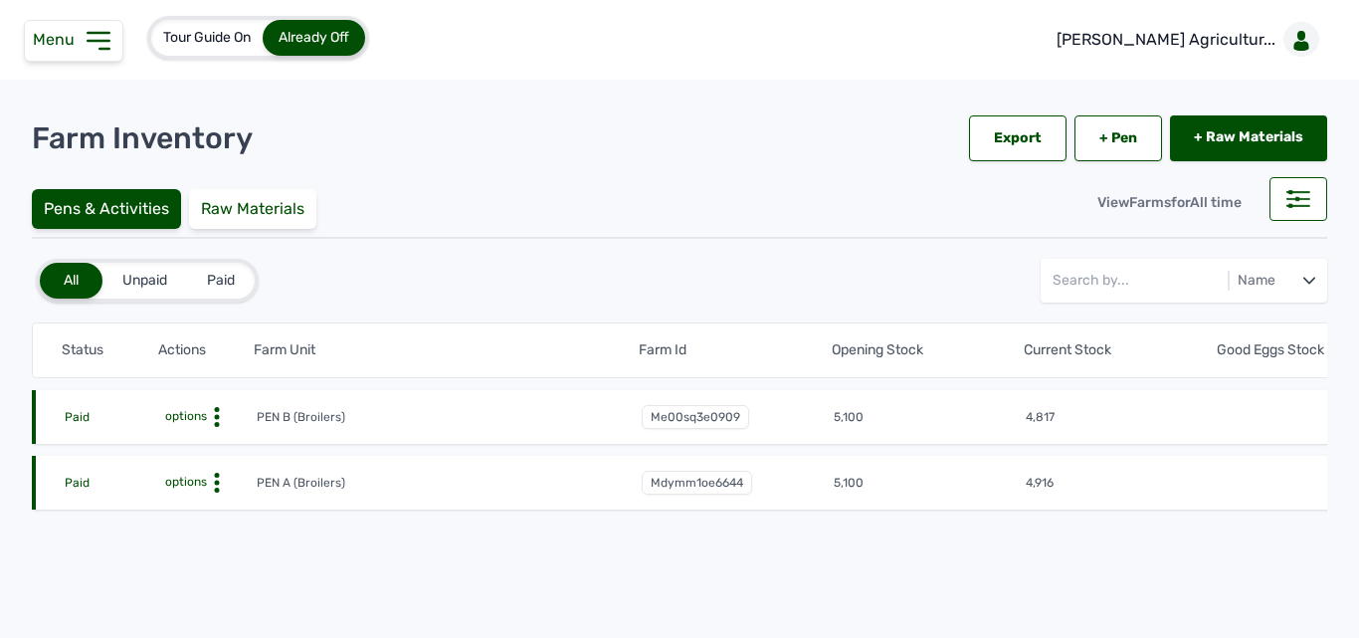
click at [218, 413] on icon at bounding box center [217, 417] width 20 height 20
click at [201, 445] on div "Farm Activities" at bounding box center [182, 448] width 141 height 24
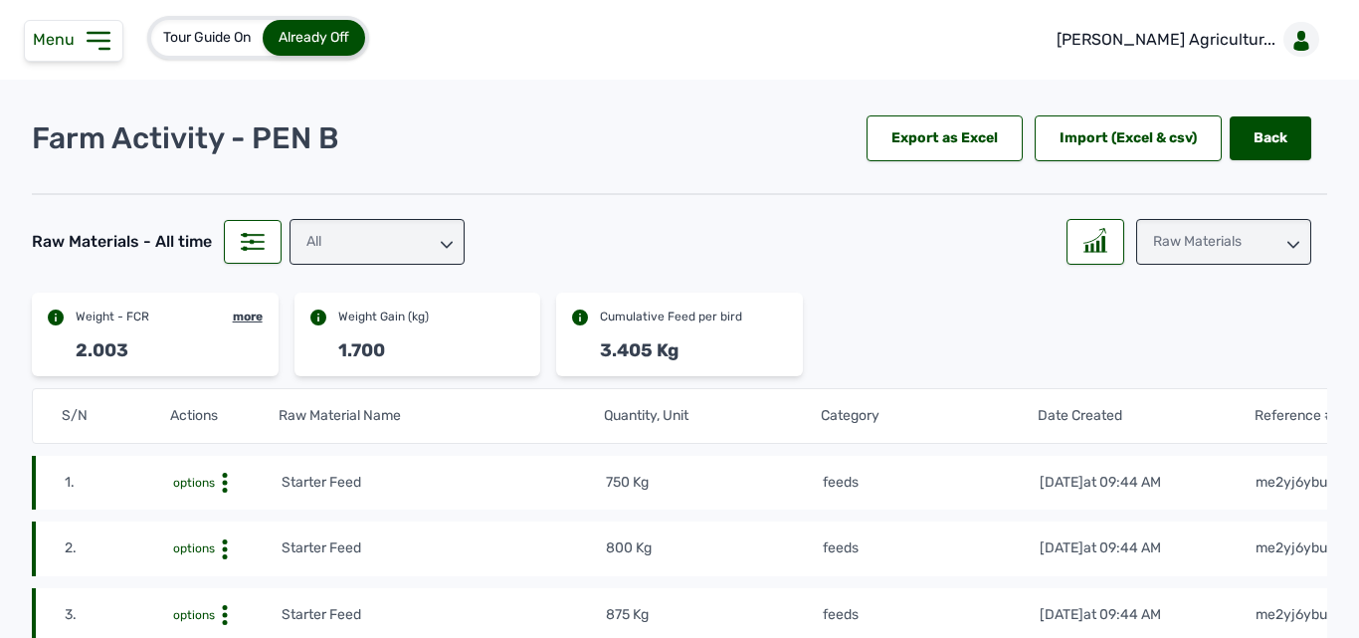
click at [425, 238] on div "All" at bounding box center [377, 242] width 175 height 46
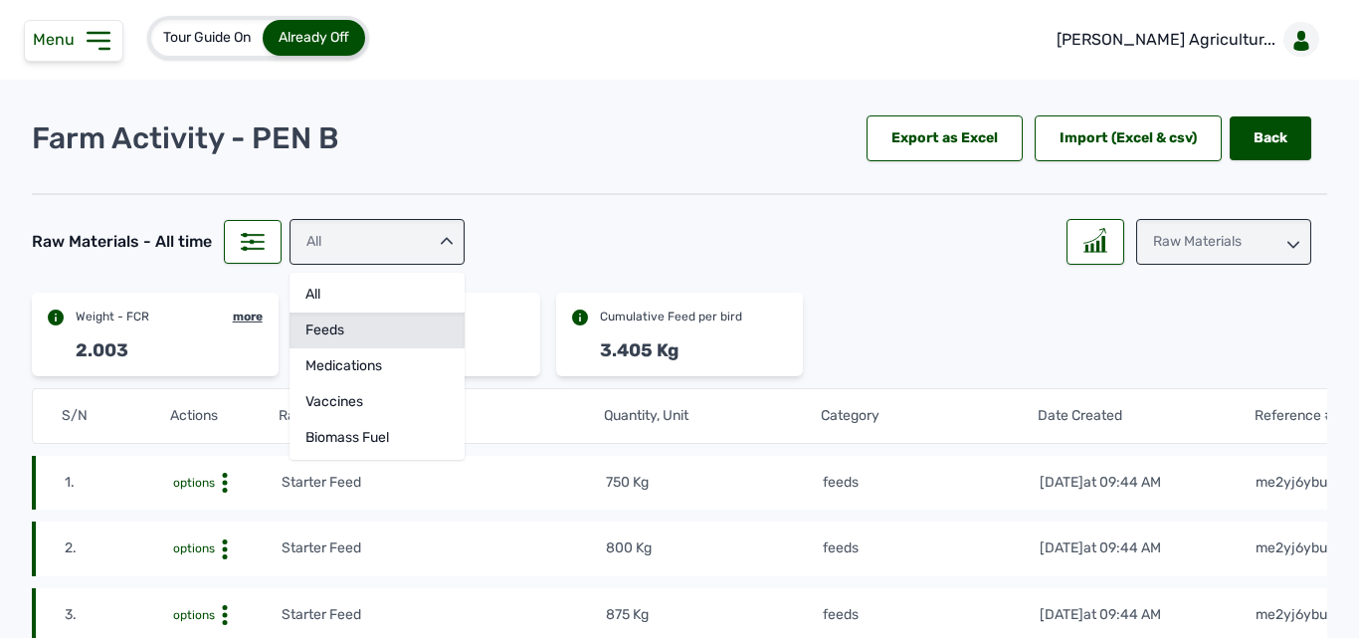
click at [363, 348] on div "feeds" at bounding box center [377, 366] width 175 height 36
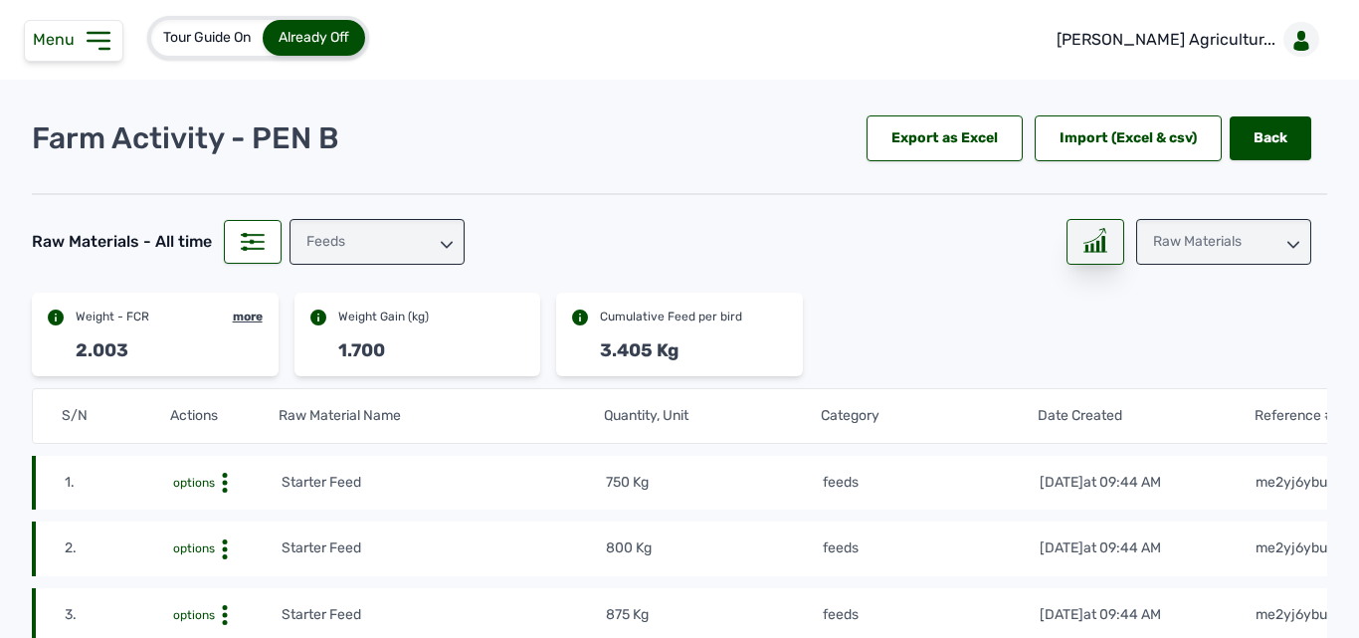
click at [1093, 235] on icon at bounding box center [1095, 240] width 24 height 25
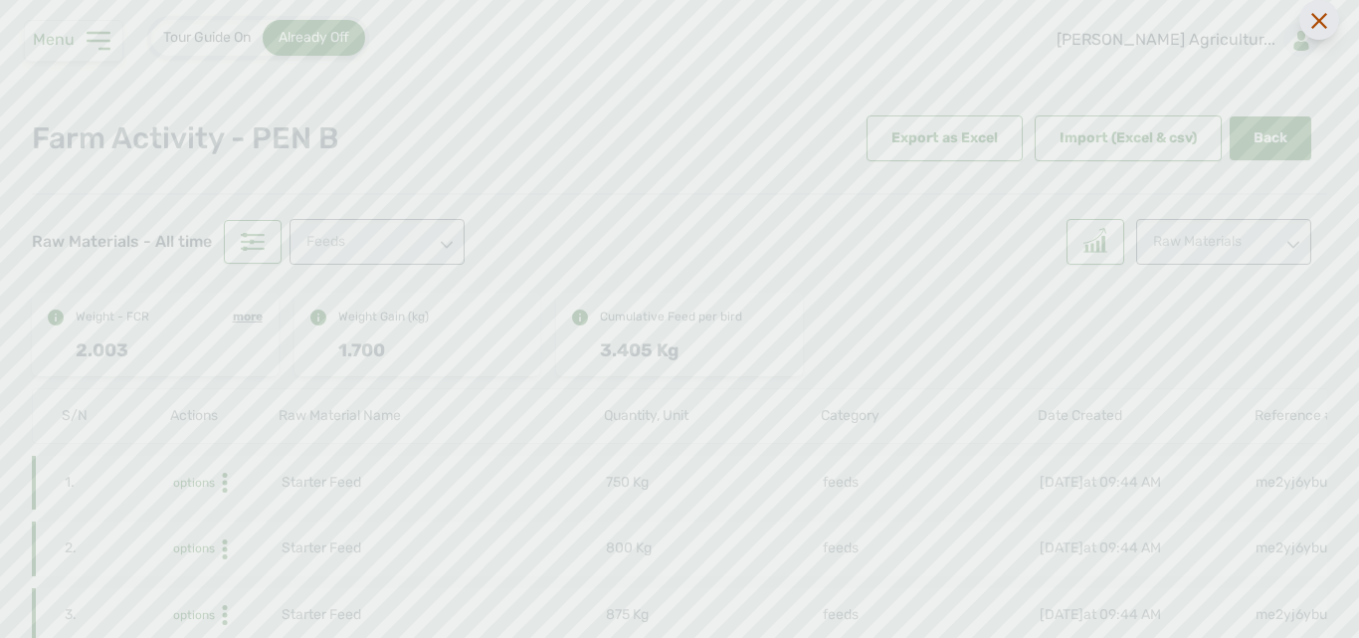
click at [1317, 30] on div at bounding box center [1319, 20] width 40 height 40
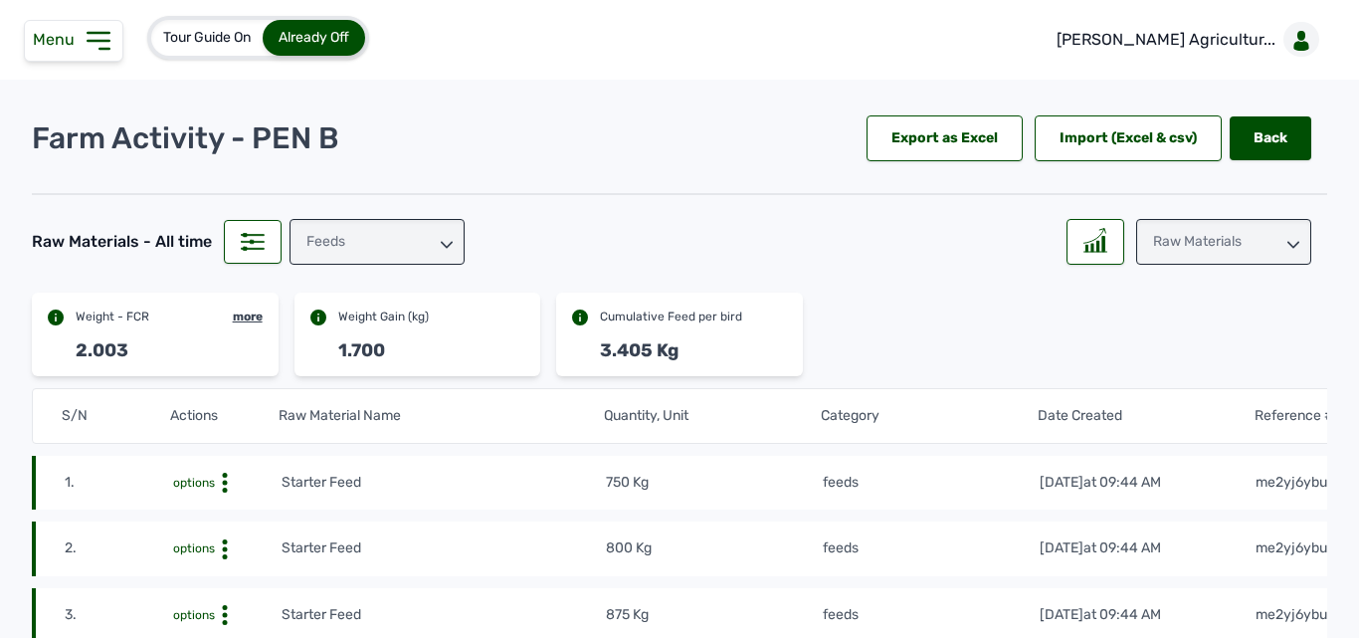
click at [1229, 253] on div "Raw Materials" at bounding box center [1223, 242] width 175 height 46
click at [1166, 348] on div "Weight" at bounding box center [1223, 366] width 175 height 36
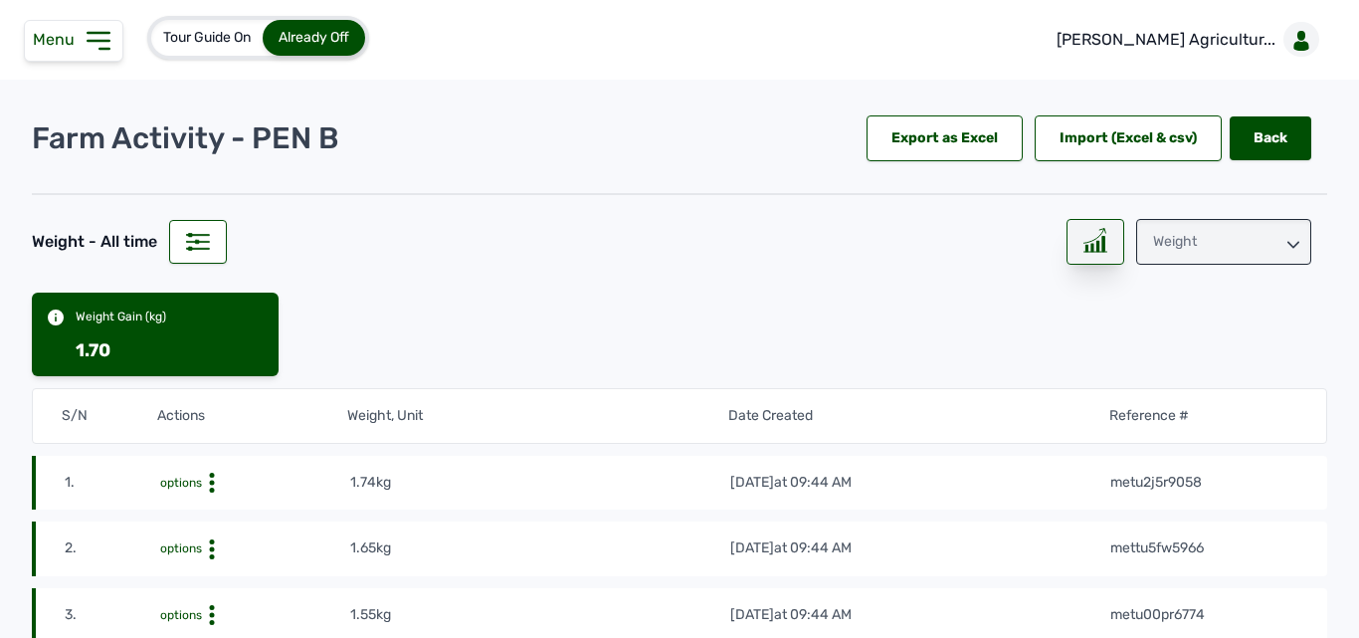
click at [1083, 232] on icon at bounding box center [1095, 240] width 24 height 25
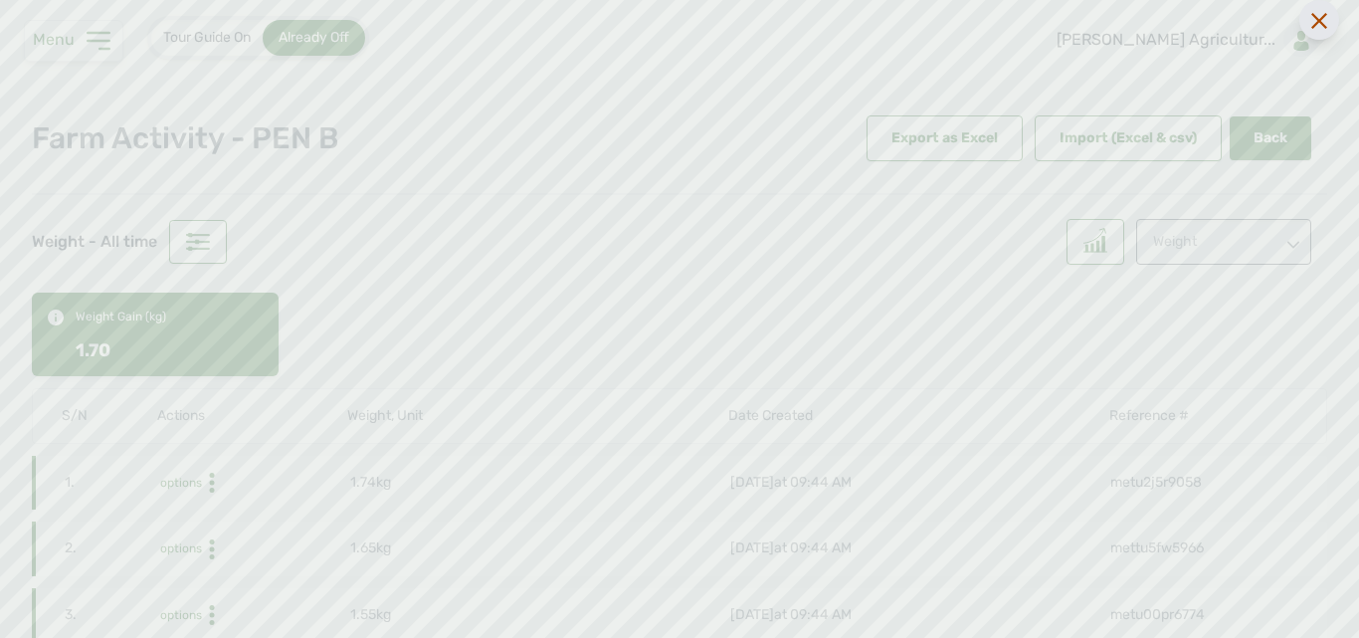
click at [1312, 24] on icon at bounding box center [1319, 21] width 16 height 16
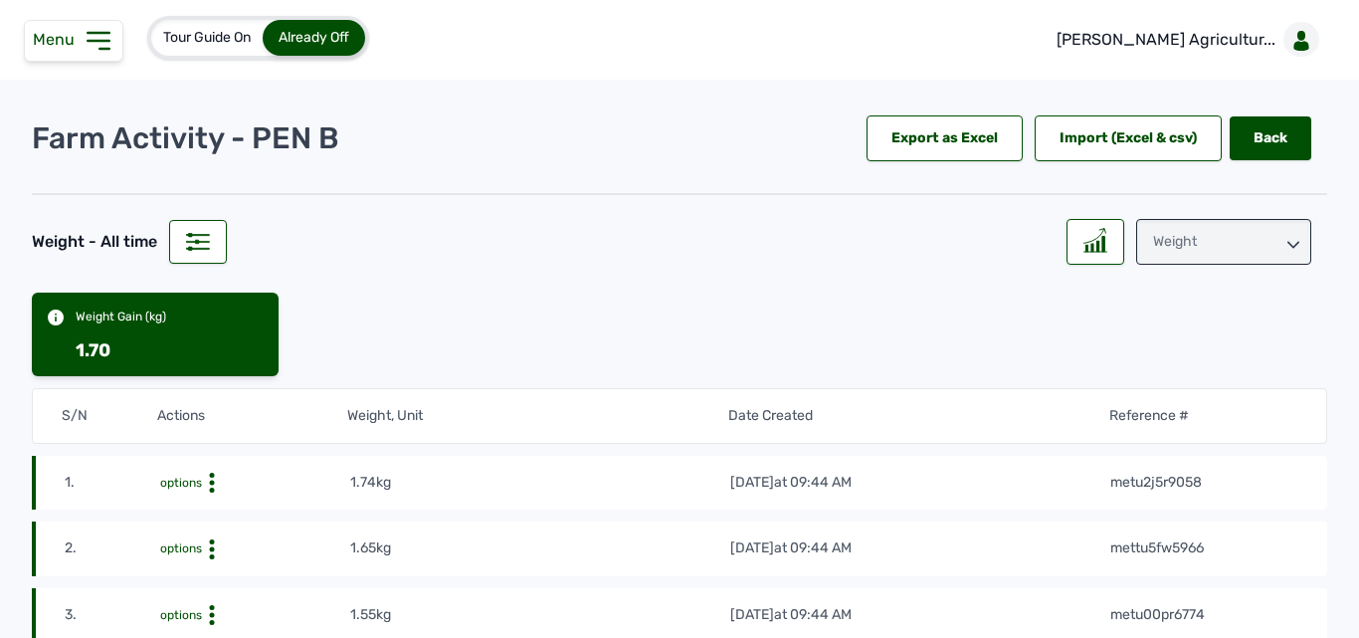
click at [1230, 240] on div "Weight" at bounding box center [1223, 242] width 175 height 46
click at [1169, 367] on div "Losses" at bounding box center [1223, 366] width 175 height 36
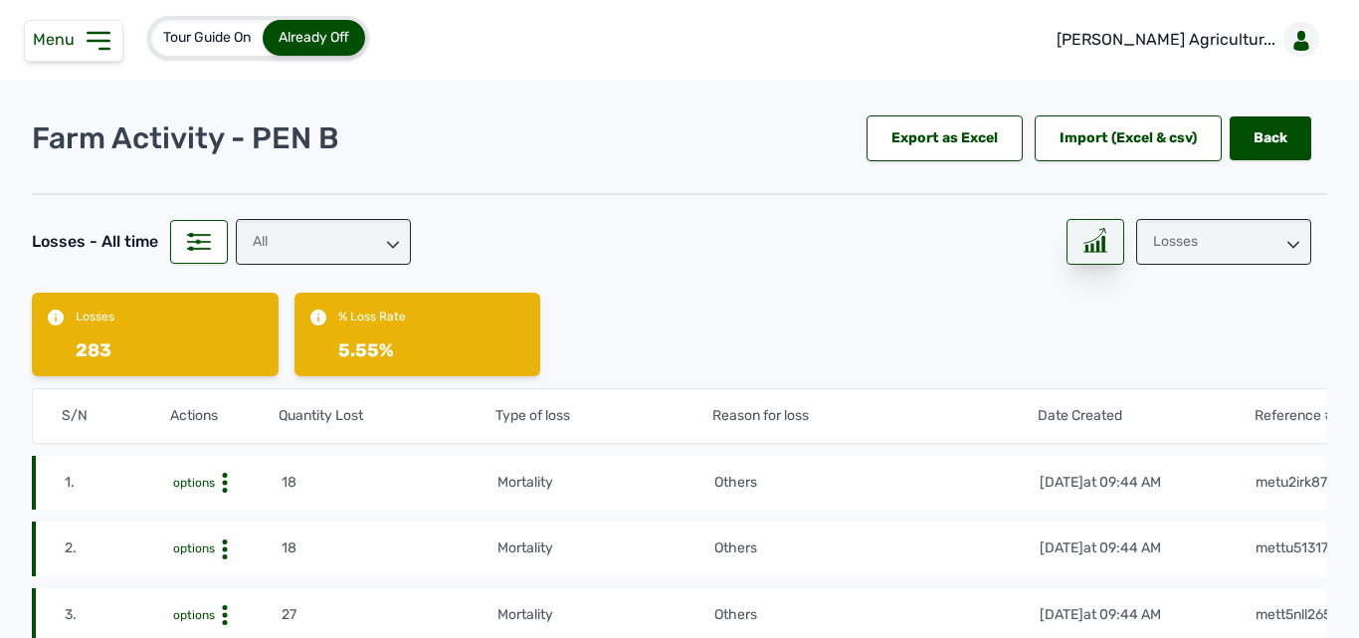
click at [1088, 258] on div at bounding box center [1095, 242] width 58 height 46
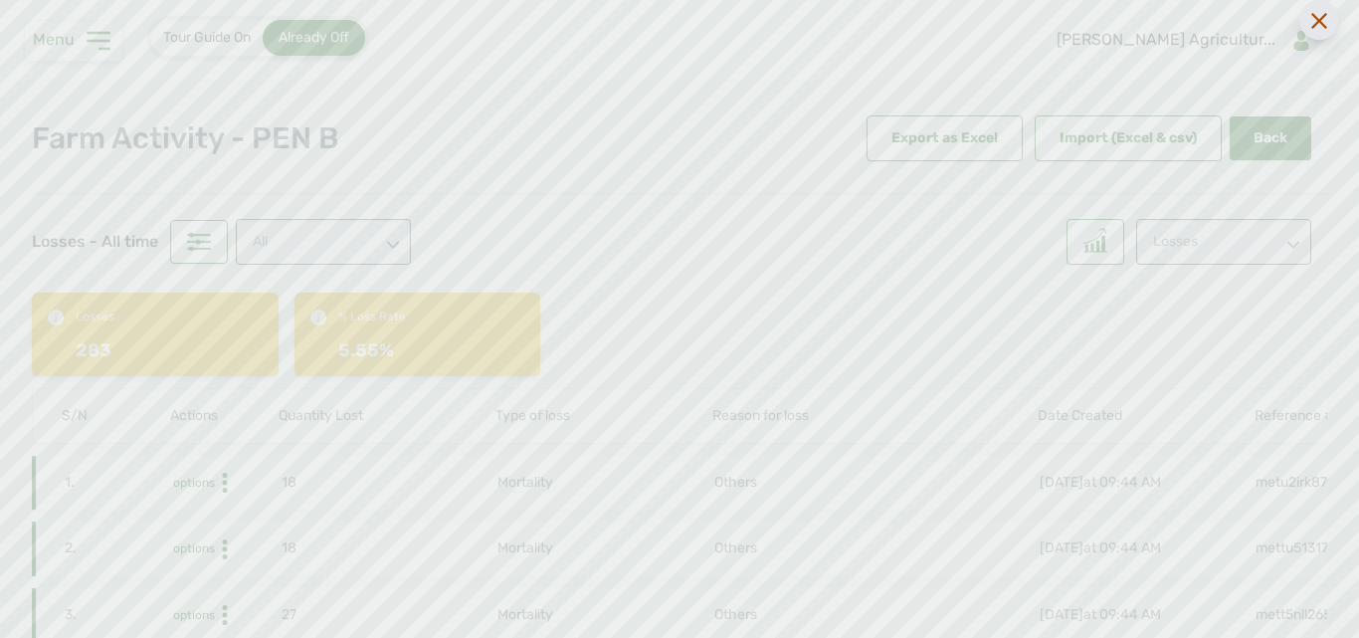
click at [1316, 31] on div at bounding box center [1319, 20] width 40 height 40
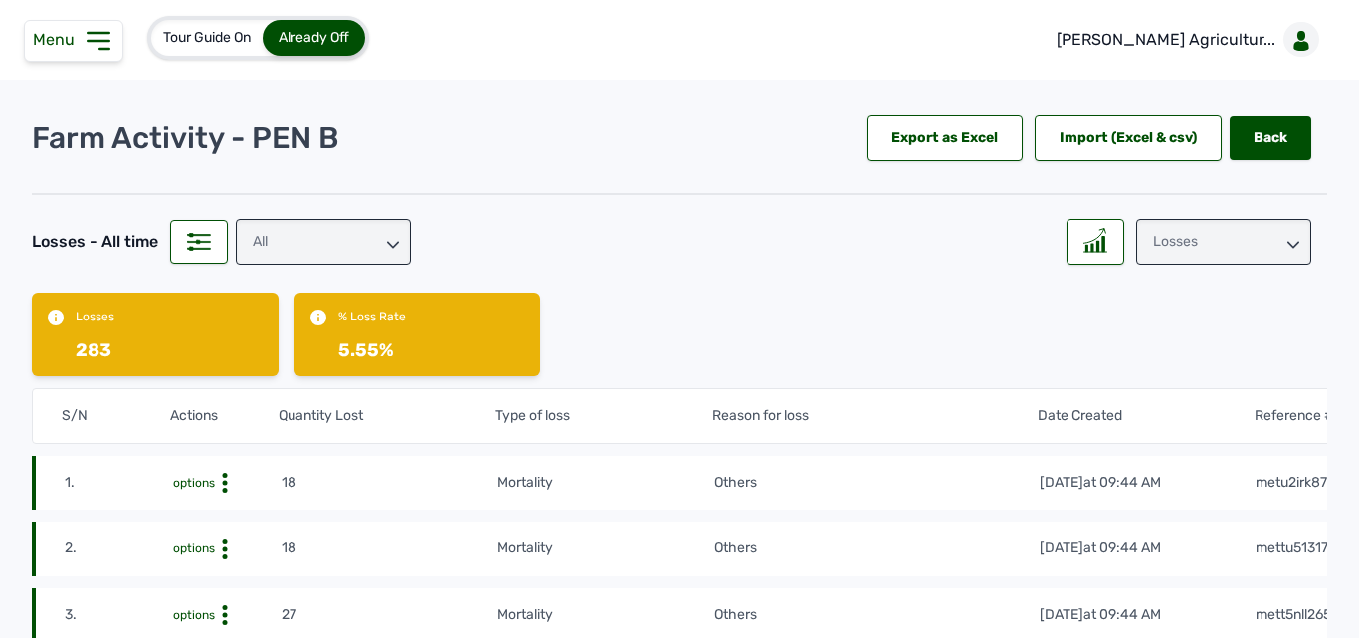
click at [106, 46] on icon at bounding box center [99, 41] width 32 height 32
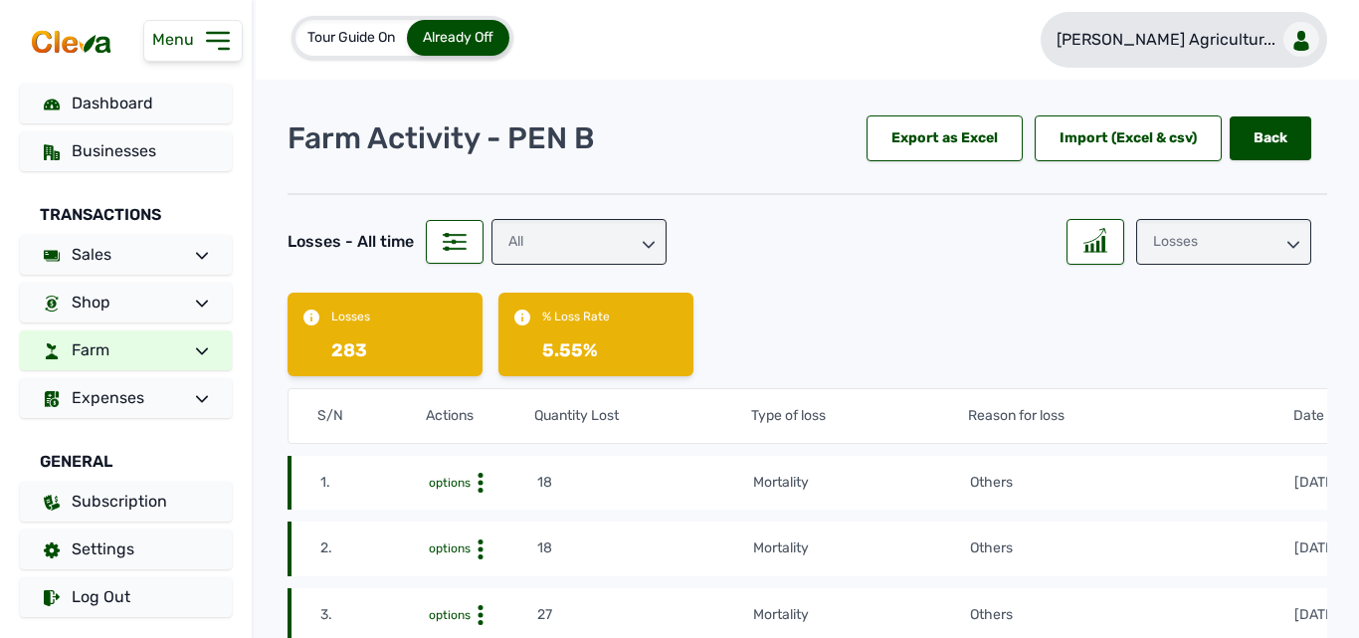
click at [1259, 51] on p "[PERSON_NAME] Agricultur..." at bounding box center [1166, 40] width 219 height 24
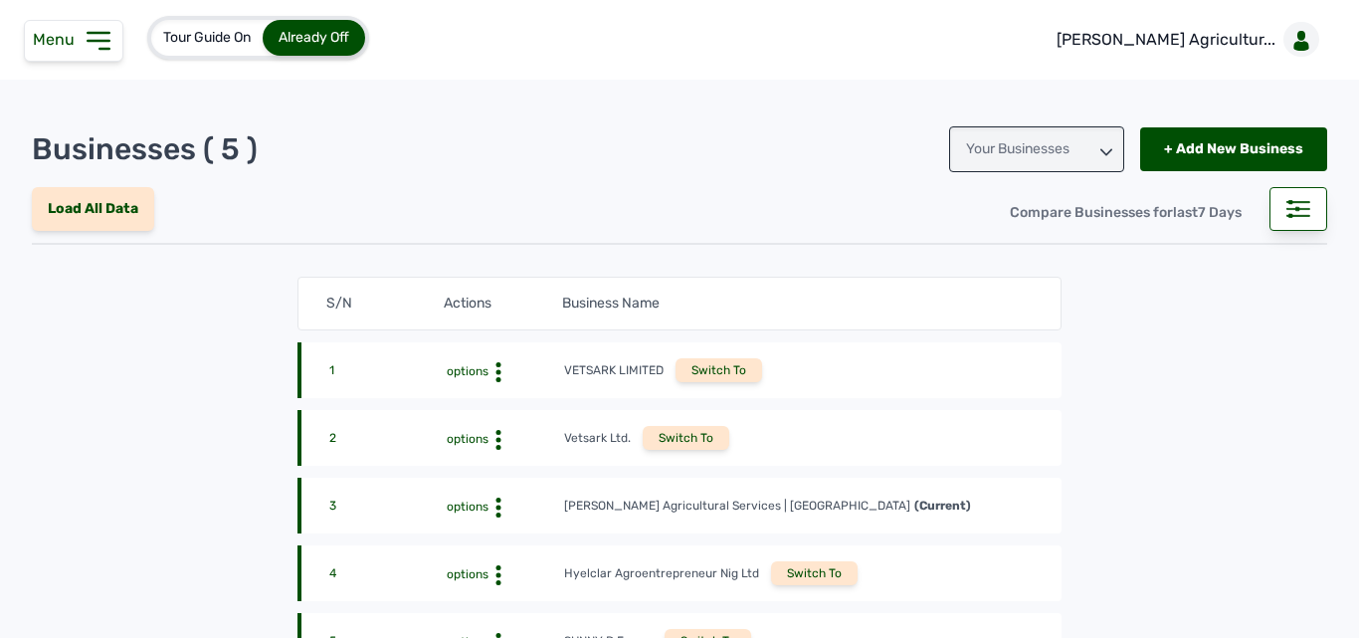
scroll to position [230, 0]
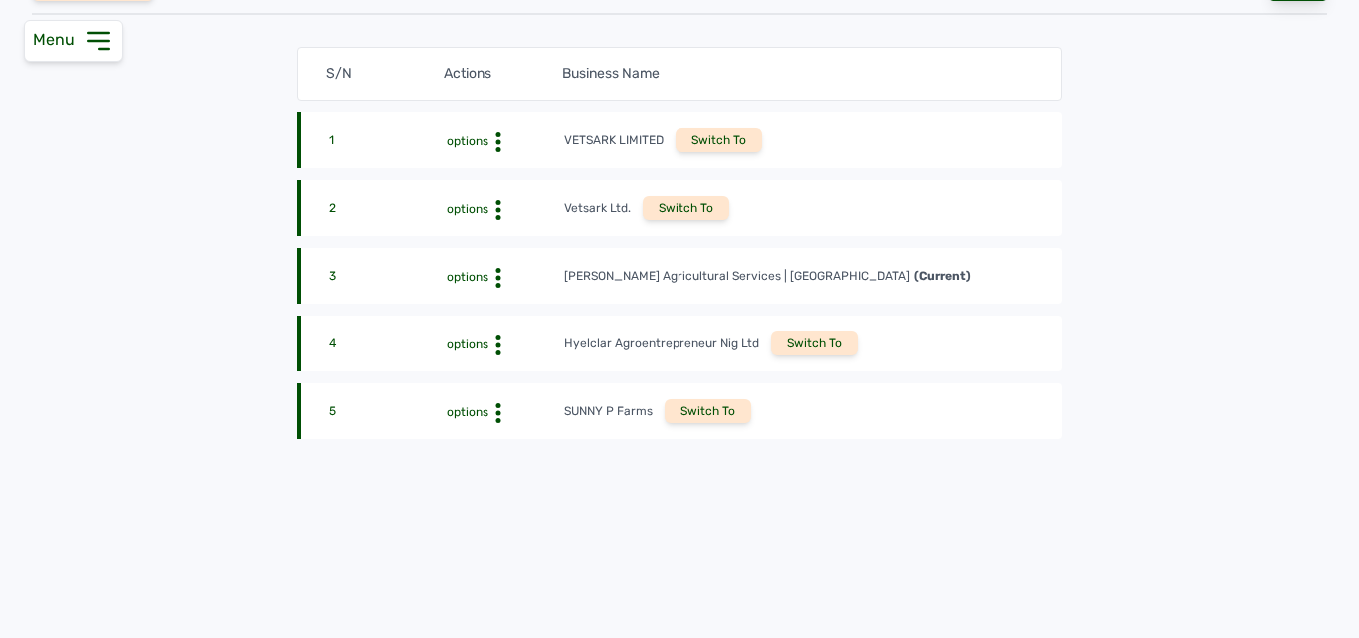
click at [696, 408] on div "Switch To" at bounding box center [708, 411] width 87 height 24
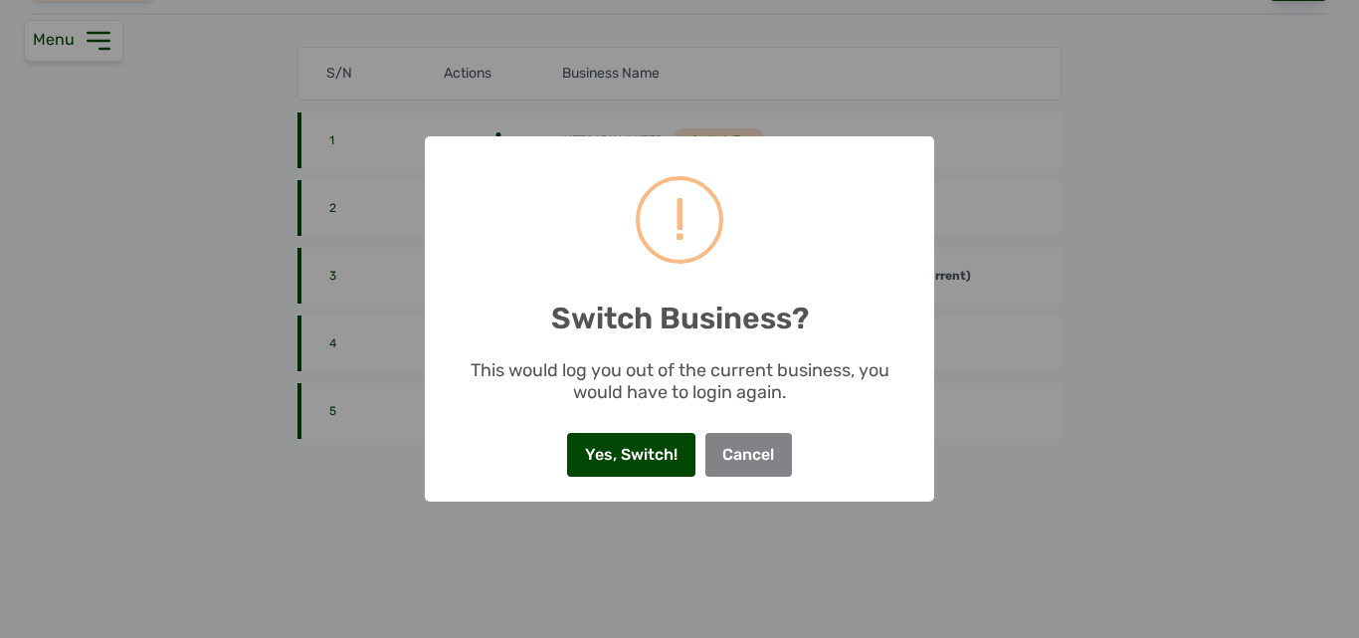
click at [642, 433] on button "Yes, Switch!" at bounding box center [630, 455] width 127 height 44
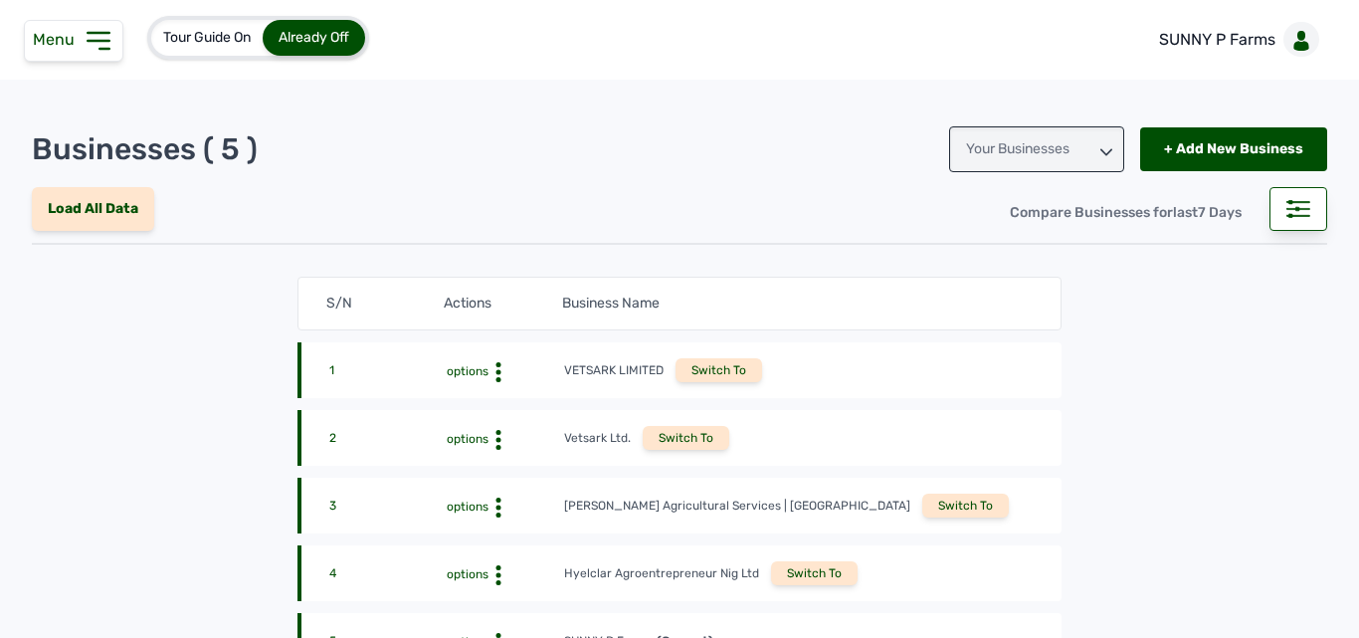
click at [103, 34] on icon at bounding box center [98, 41] width 21 height 16
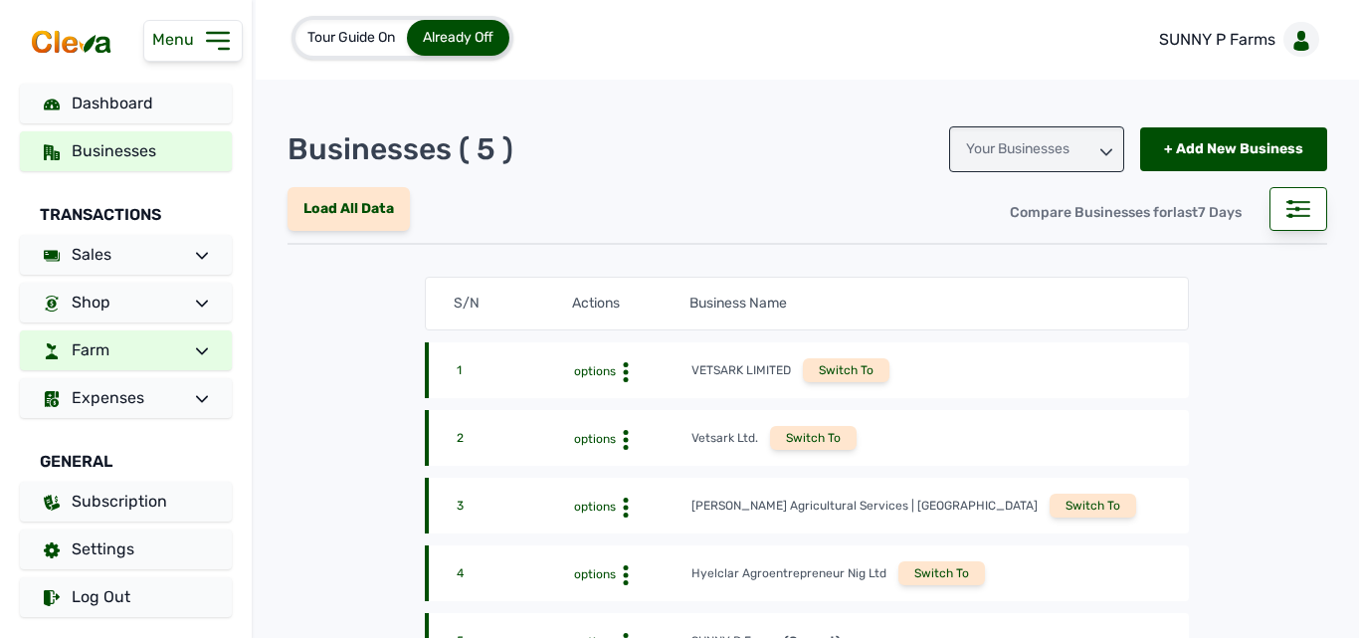
click at [136, 354] on link "Farm" at bounding box center [126, 350] width 212 height 40
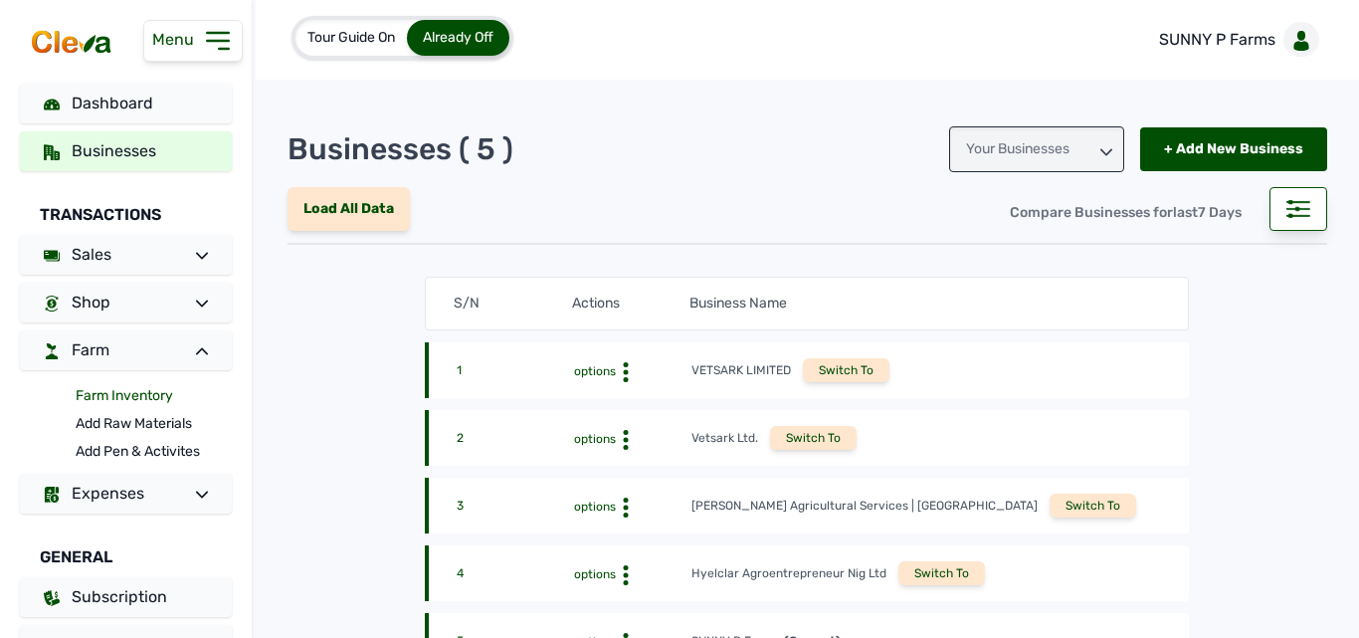
click at [125, 396] on link "Farm Inventory" at bounding box center [154, 396] width 156 height 28
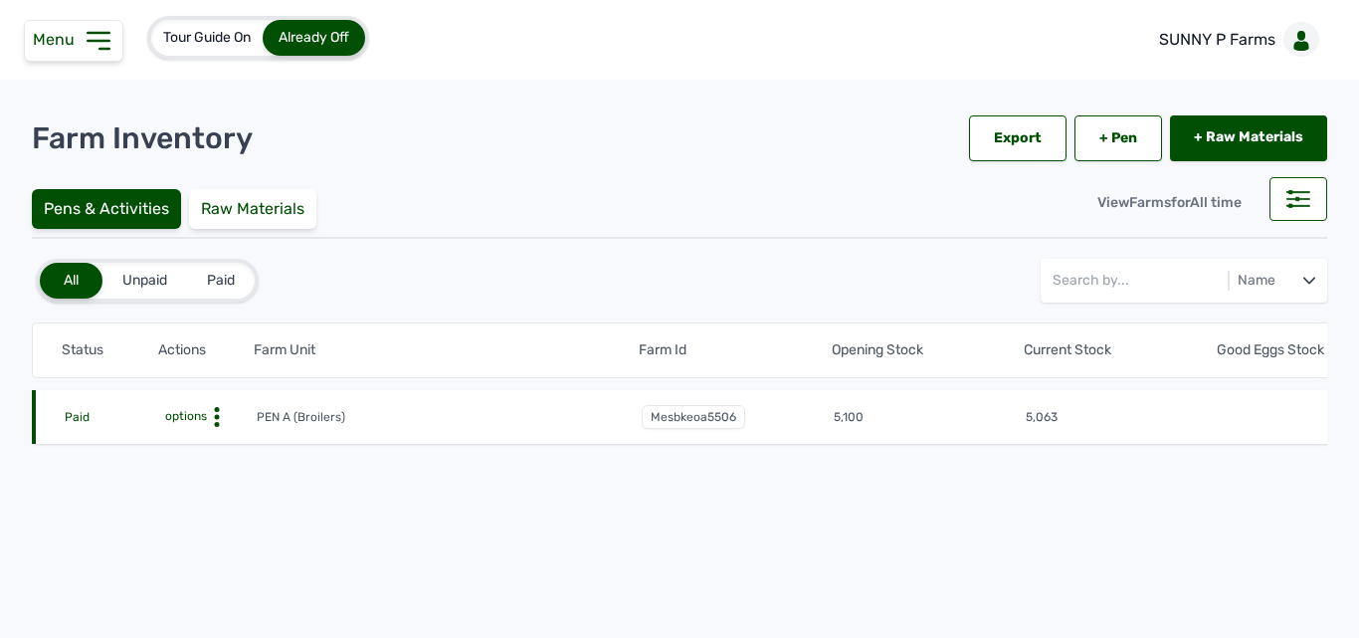
click at [215, 416] on circle at bounding box center [216, 417] width 5 height 5
click at [213, 451] on div "Farm Activities" at bounding box center [182, 448] width 141 height 24
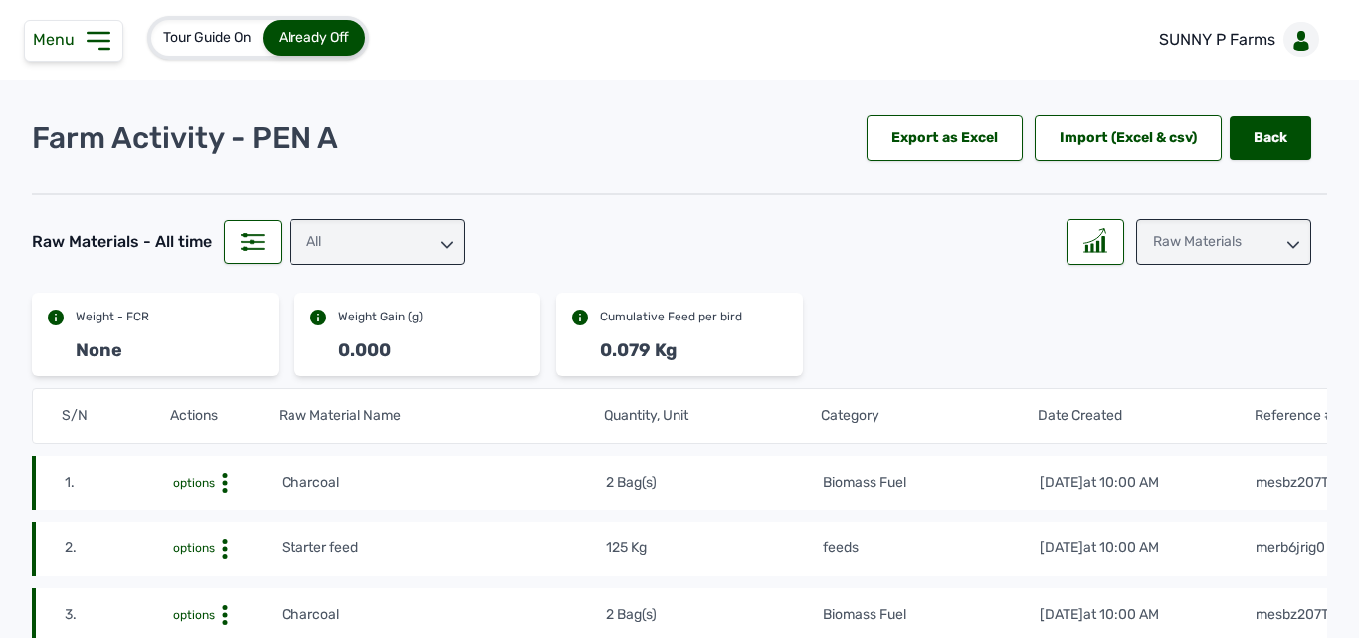
click at [375, 245] on div "All" at bounding box center [377, 242] width 175 height 46
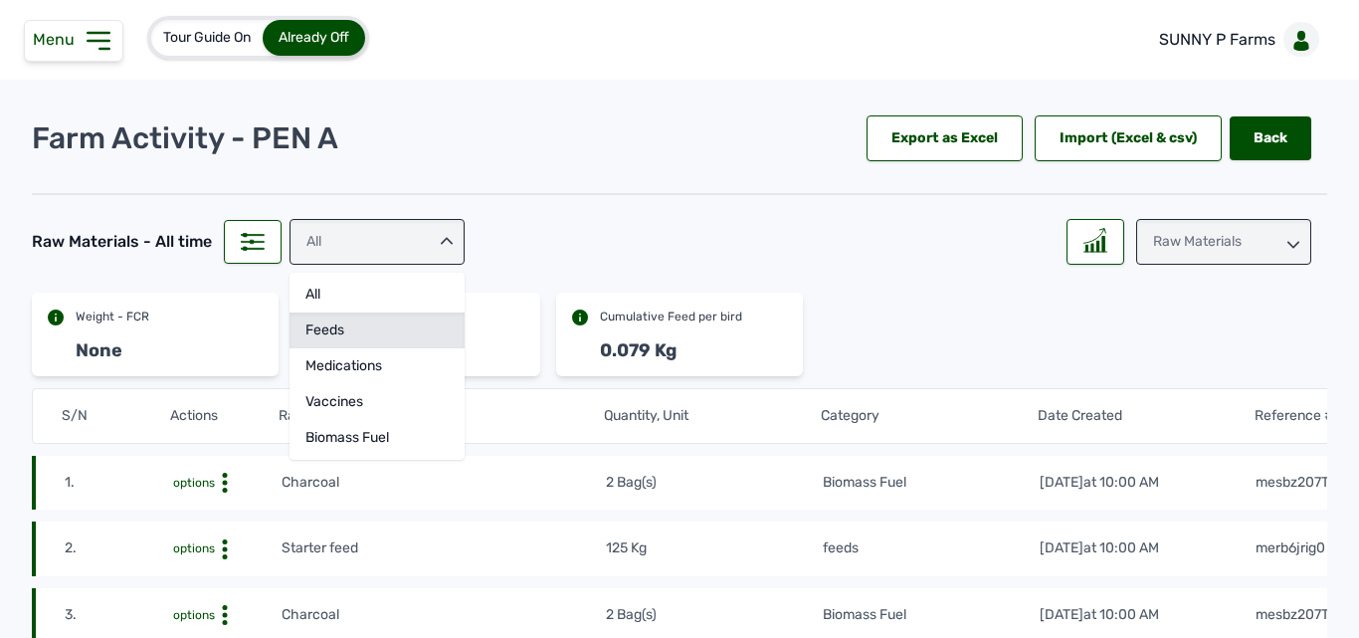
click at [344, 348] on div "feeds" at bounding box center [377, 366] width 175 height 36
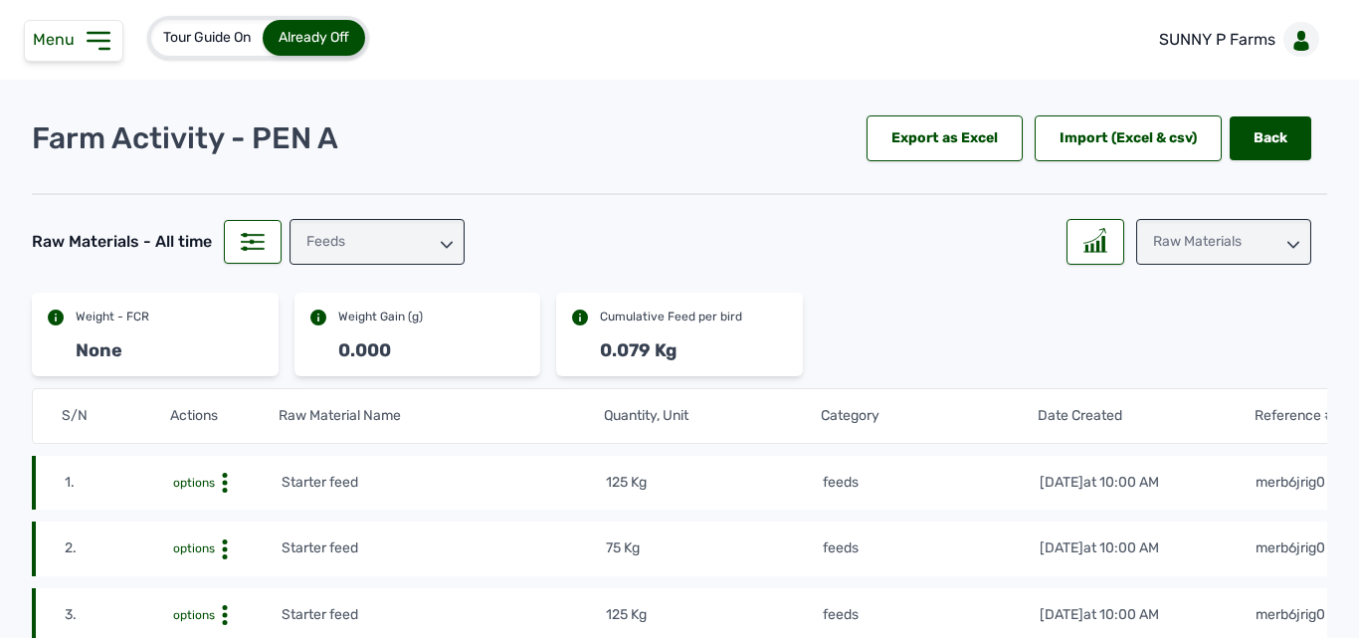
click at [1195, 230] on div "Raw Materials" at bounding box center [1223, 242] width 175 height 46
click at [1099, 252] on div at bounding box center [1095, 242] width 58 height 46
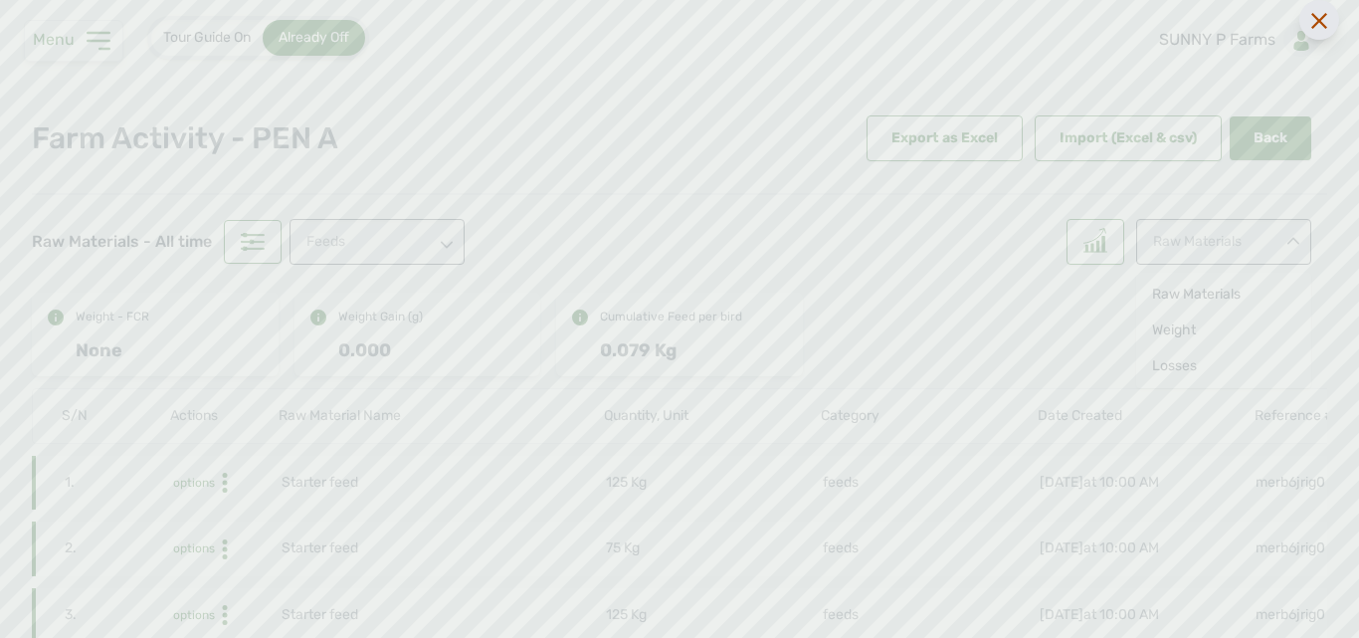
click at [1316, 20] on icon at bounding box center [1319, 21] width 16 height 16
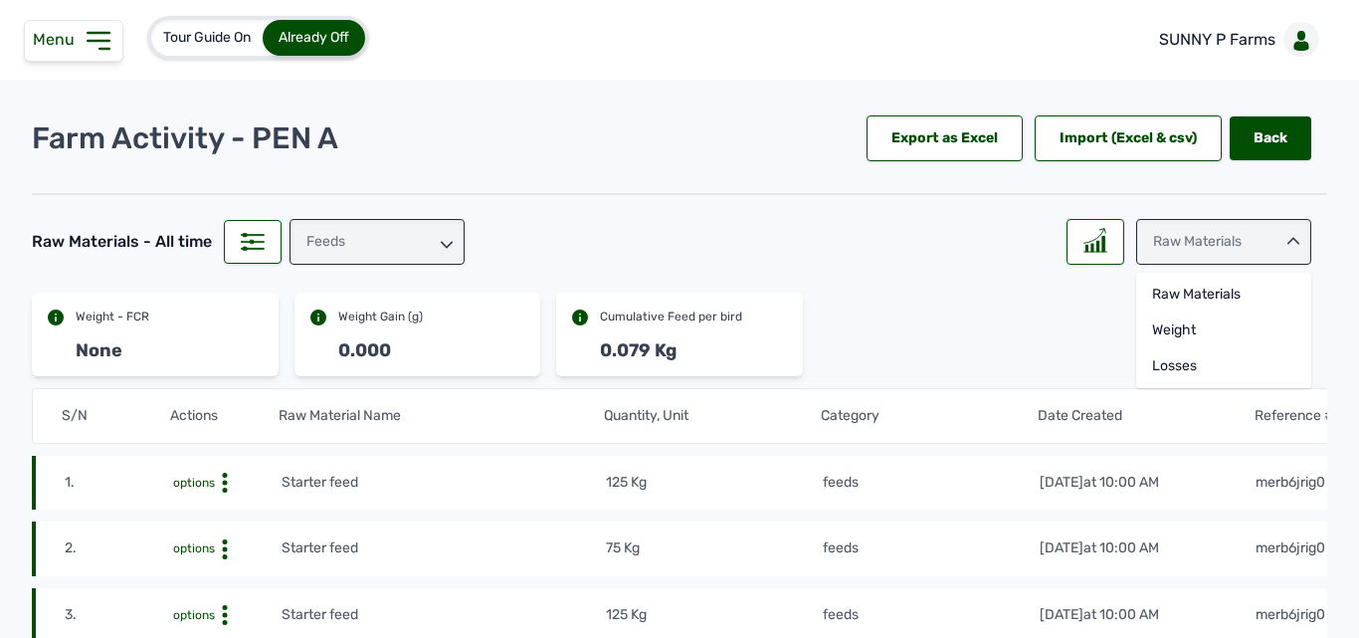
click at [433, 245] on div "feeds" at bounding box center [377, 242] width 175 height 46
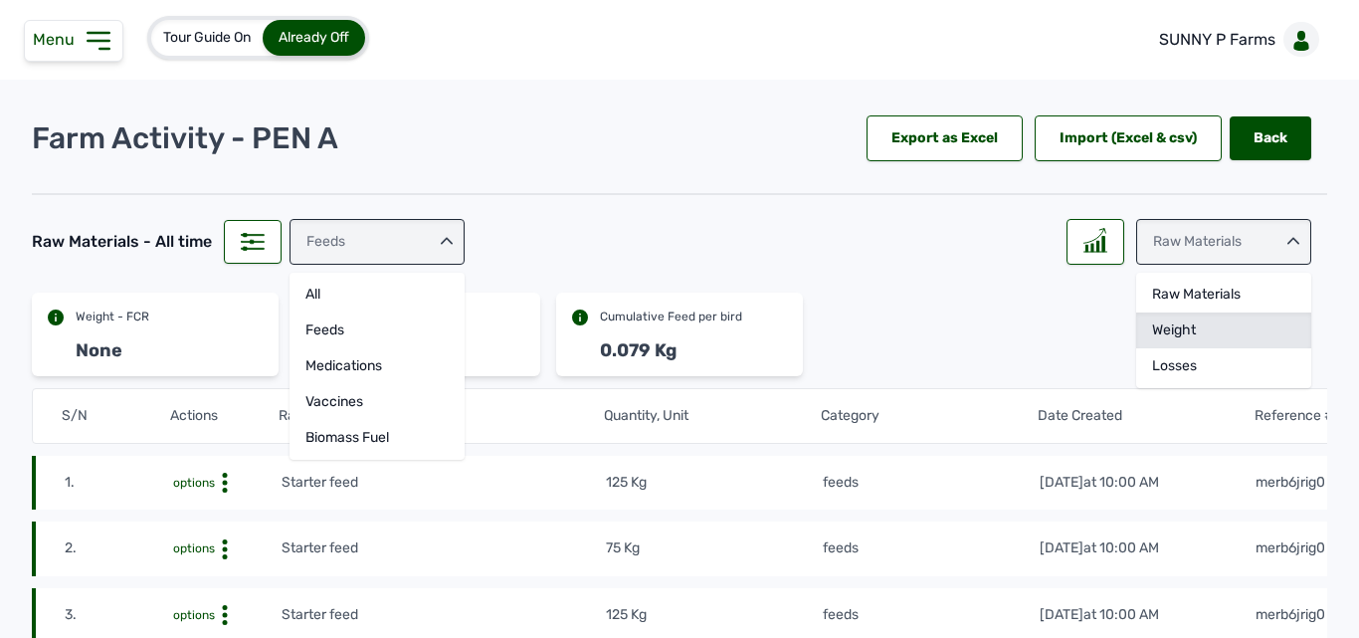
click at [1173, 348] on div "Weight" at bounding box center [1223, 366] width 175 height 36
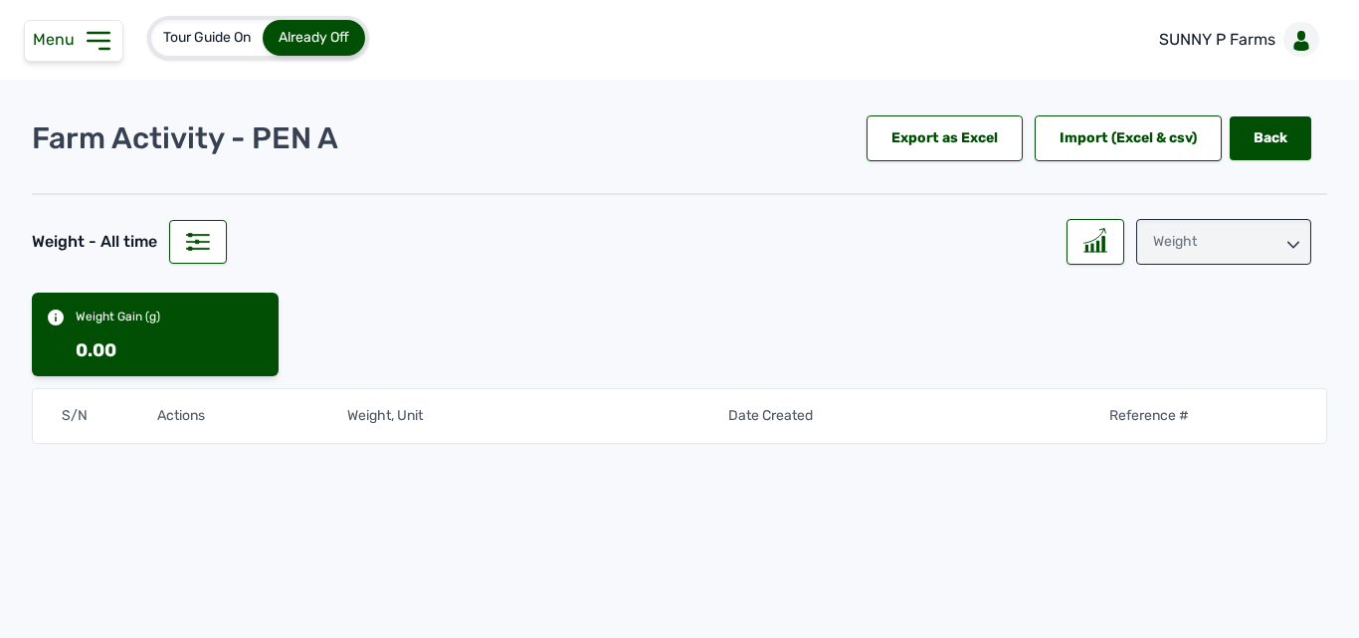
click at [1198, 251] on div "Weight" at bounding box center [1223, 242] width 175 height 46
click at [1178, 357] on div "Losses" at bounding box center [1223, 366] width 175 height 36
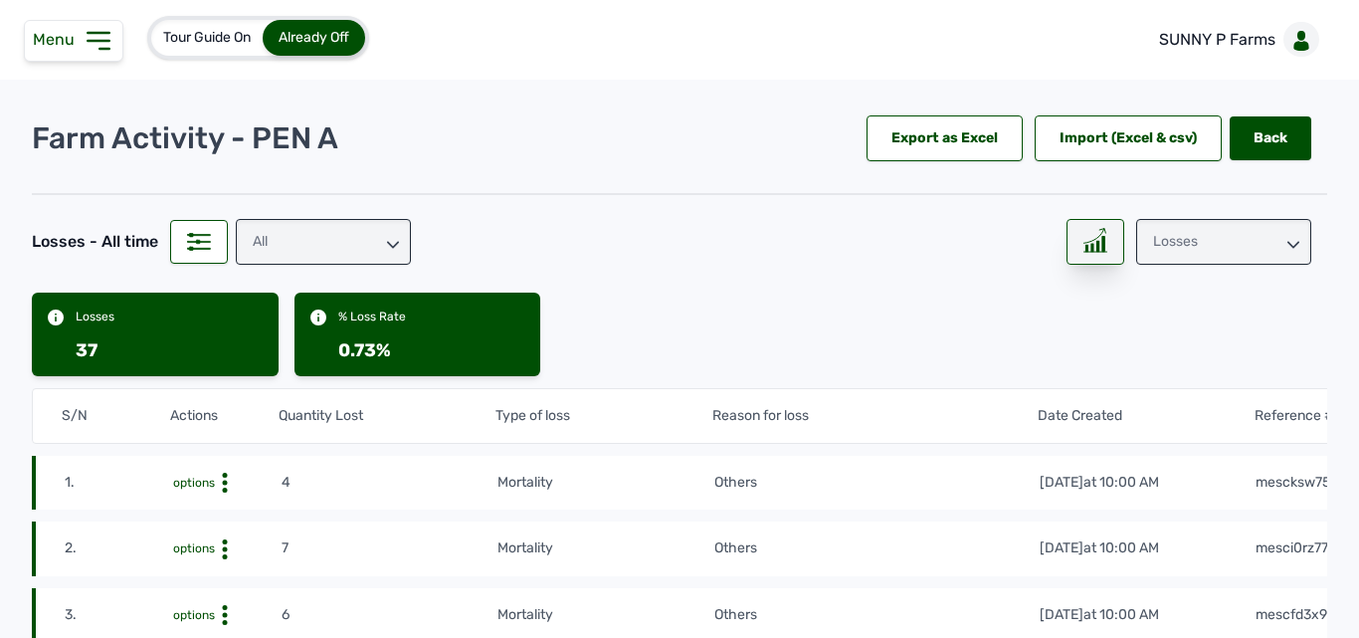
click at [1099, 248] on div at bounding box center [1095, 242] width 58 height 46
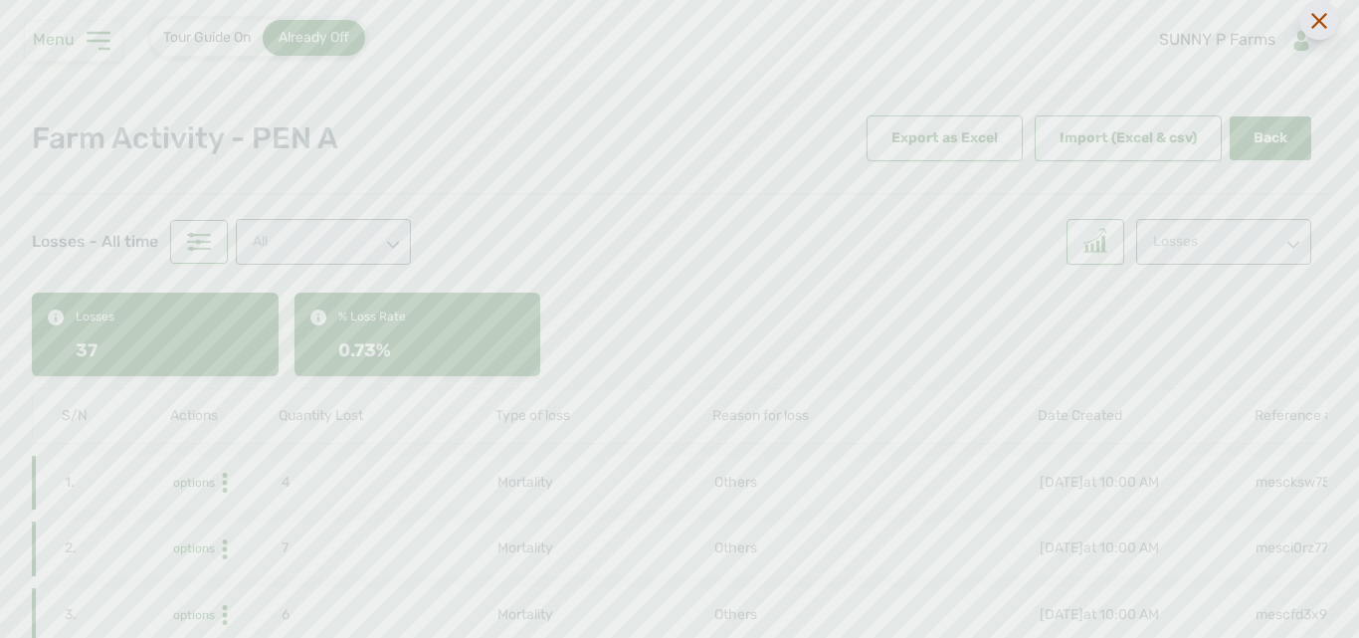
click at [1305, 23] on div at bounding box center [1319, 20] width 40 height 40
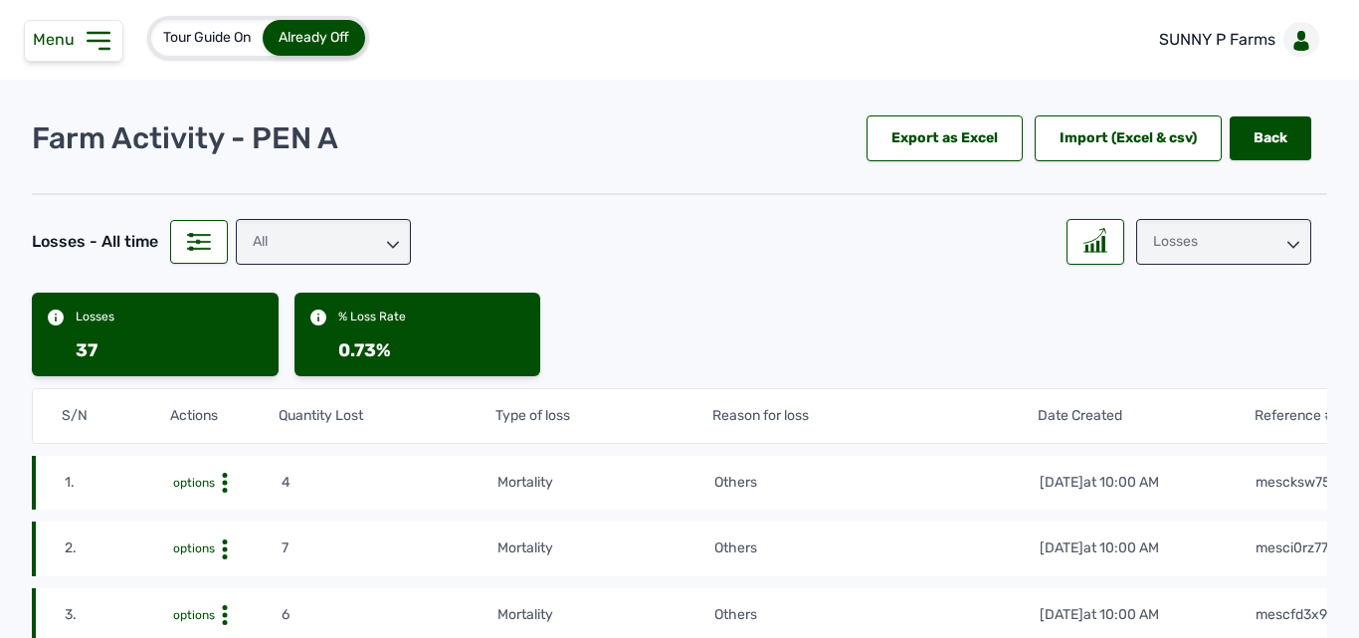
click at [1149, 240] on div "Losses" at bounding box center [1223, 242] width 175 height 46
click at [1177, 312] on div "Raw Materials" at bounding box center [1223, 330] width 175 height 36
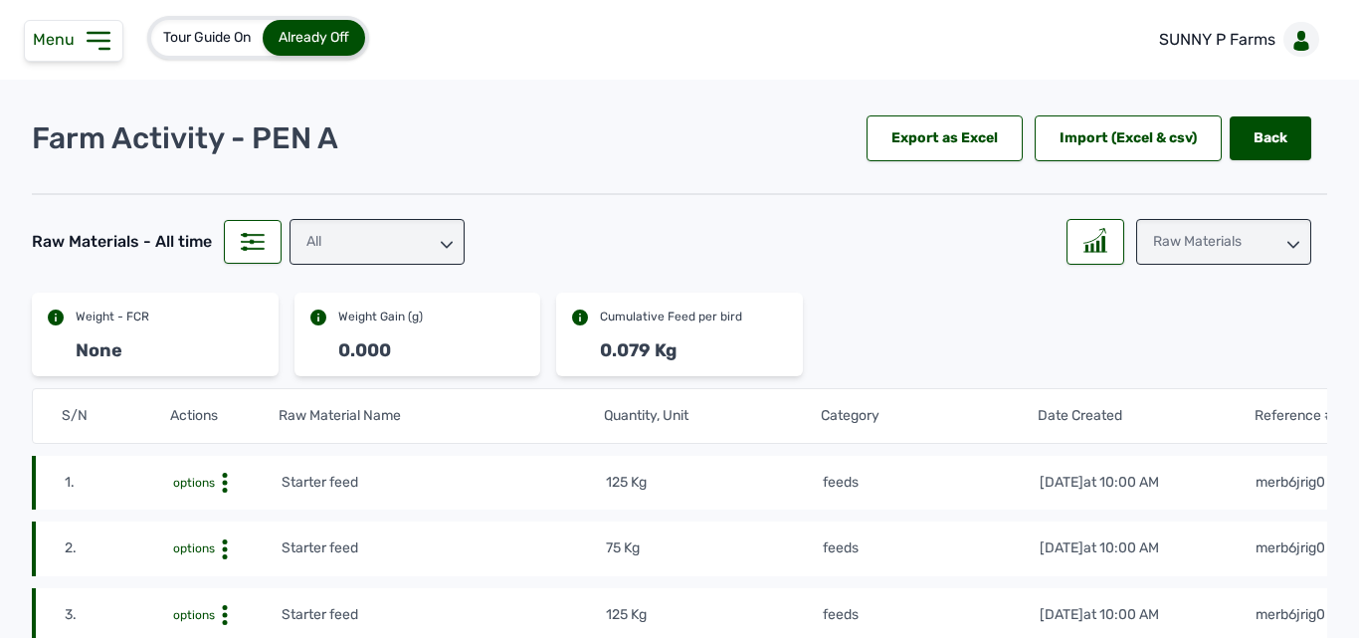
click at [332, 246] on div "All" at bounding box center [377, 242] width 175 height 46
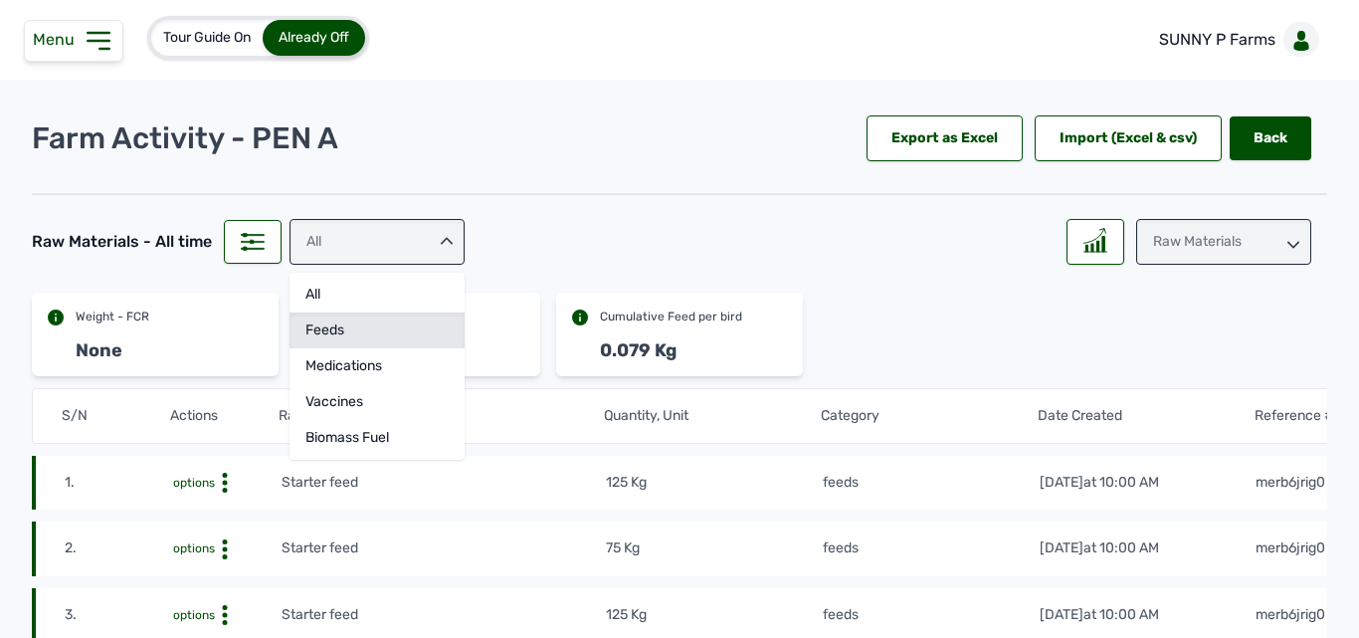
click at [325, 348] on div "feeds" at bounding box center [377, 366] width 175 height 36
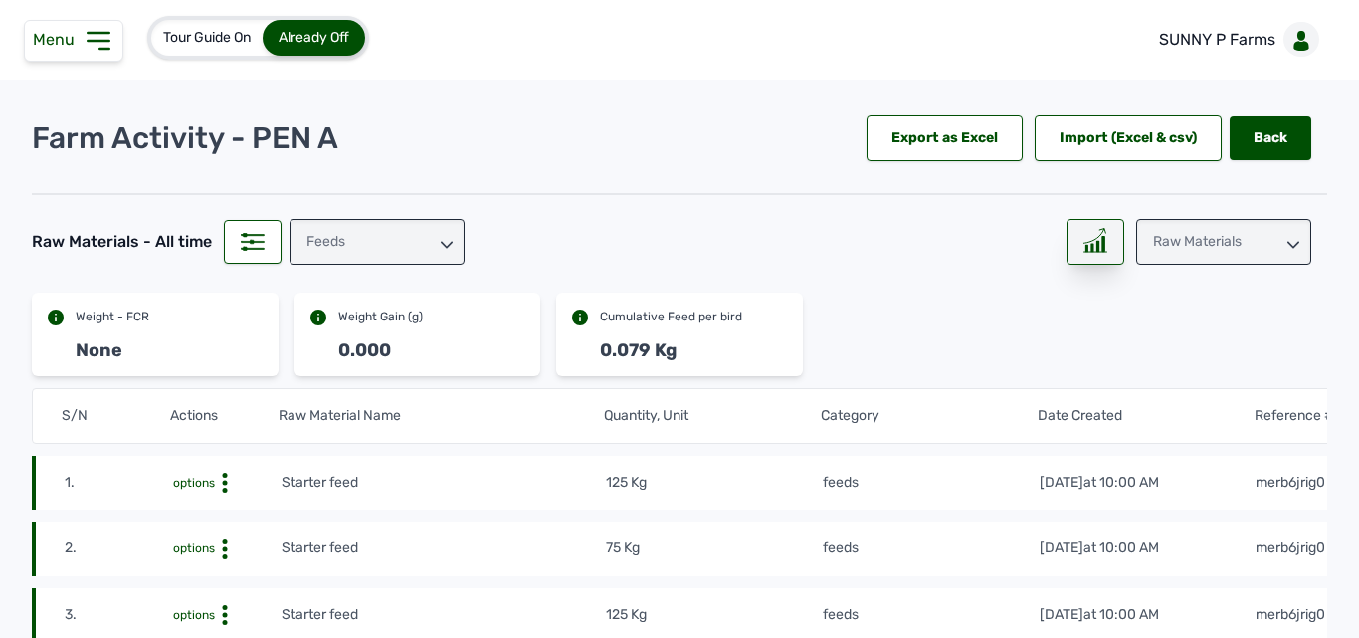
click at [1083, 236] on icon at bounding box center [1095, 240] width 24 height 25
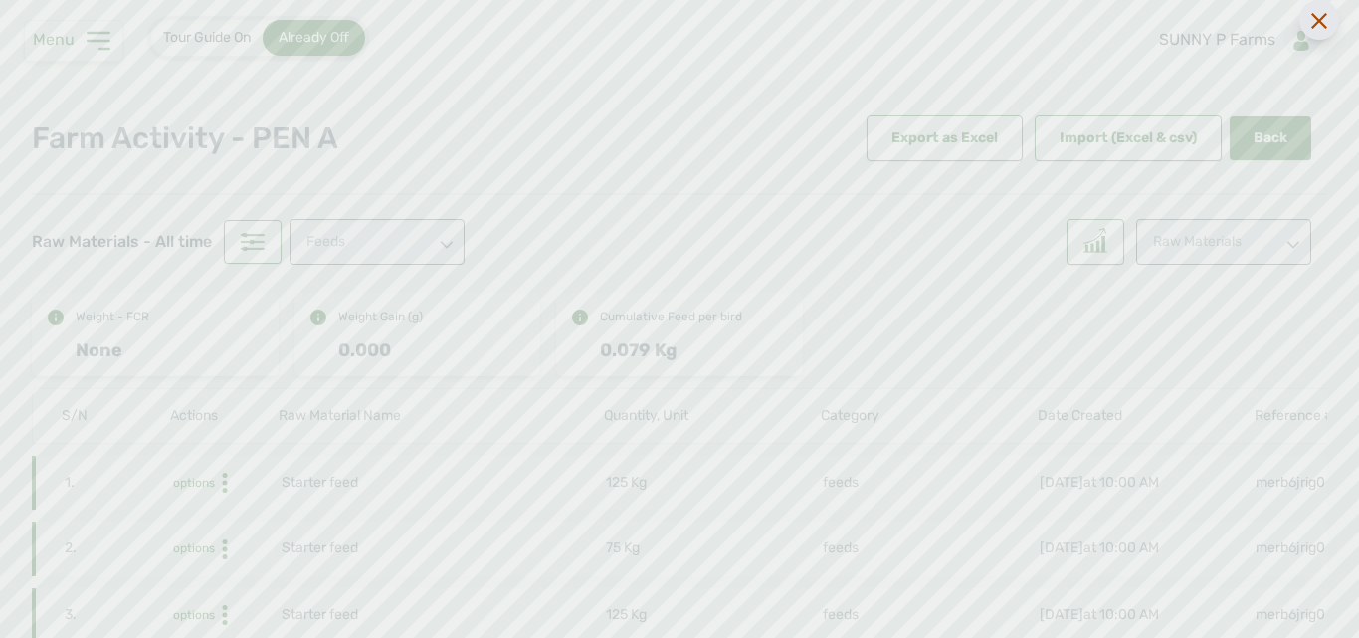
click at [1316, 20] on icon at bounding box center [1319, 21] width 16 height 16
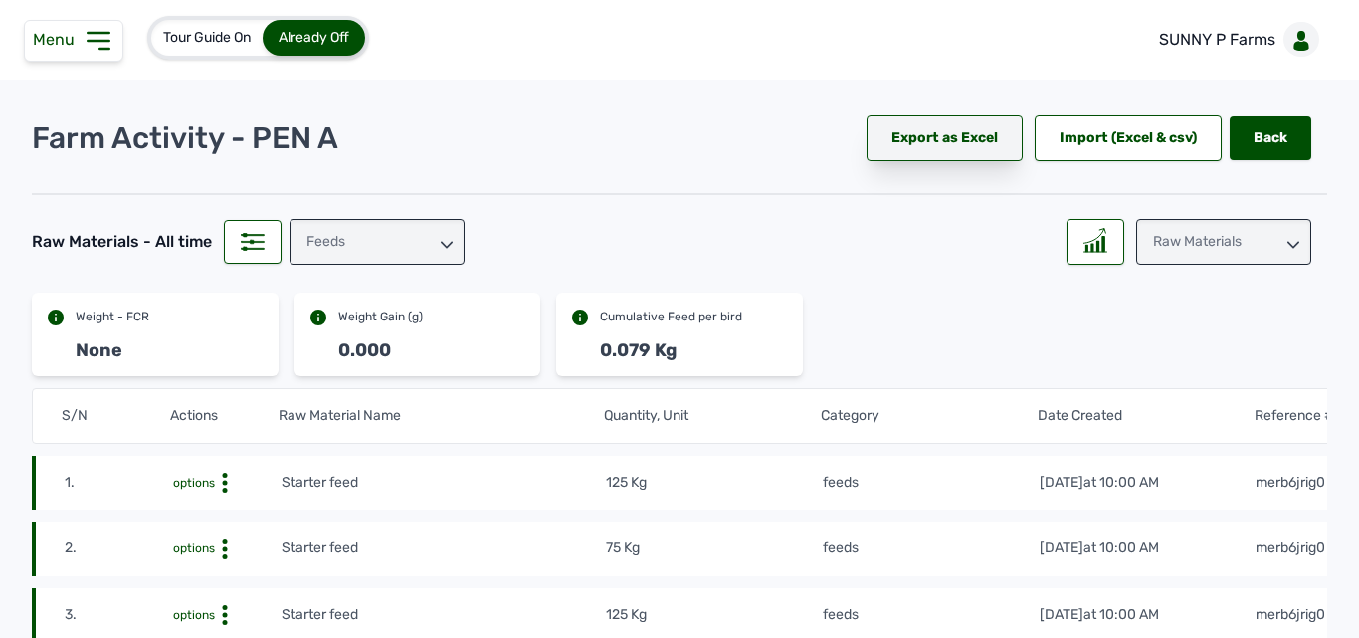
click at [937, 141] on div "Export as Excel" at bounding box center [945, 138] width 156 height 46
